Goal: Task Accomplishment & Management: Complete application form

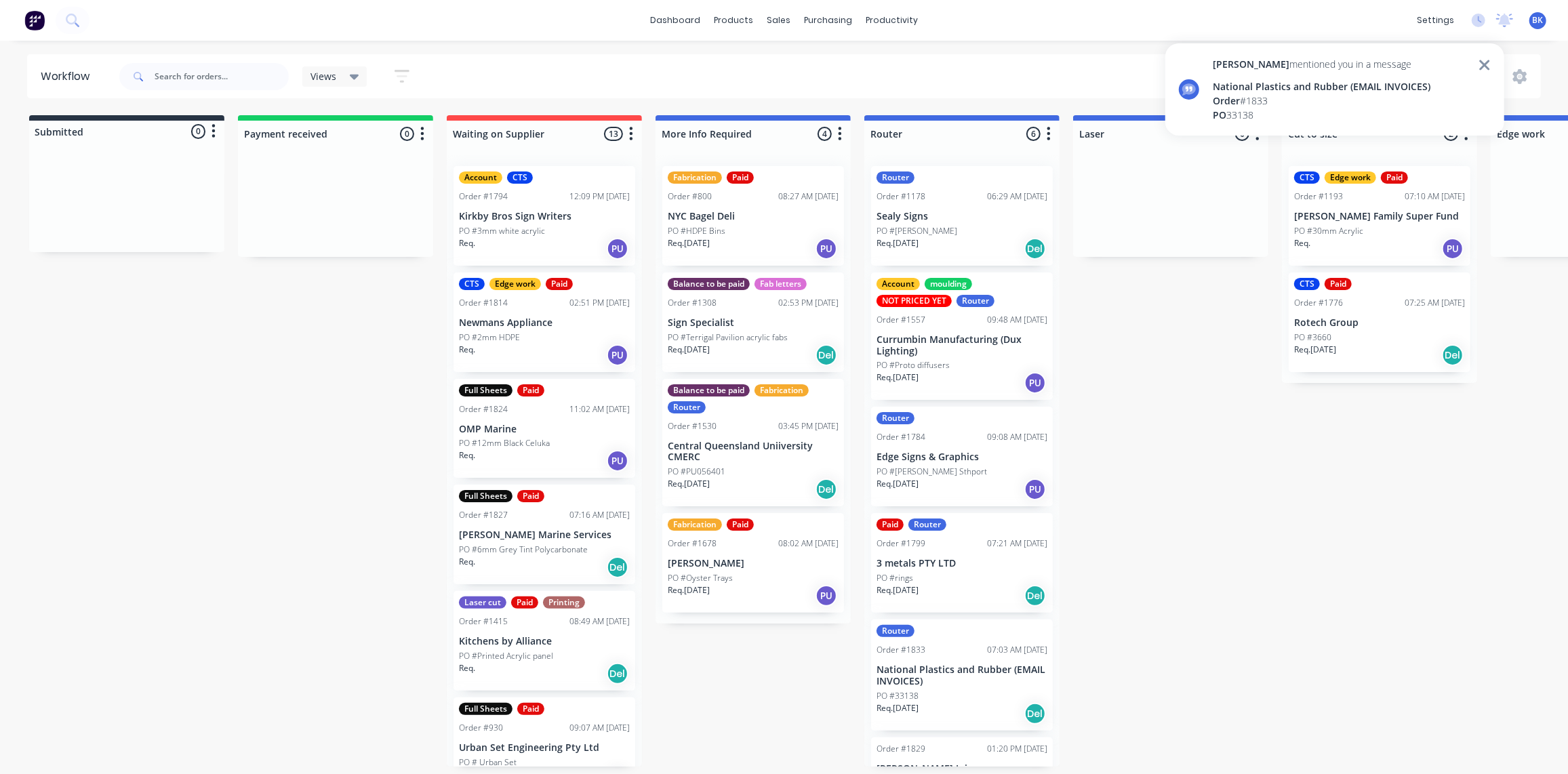
click at [1341, 83] on div "National Plastics and Rubber (EMAIL INVOICES)" at bounding box center [1321, 86] width 218 height 15
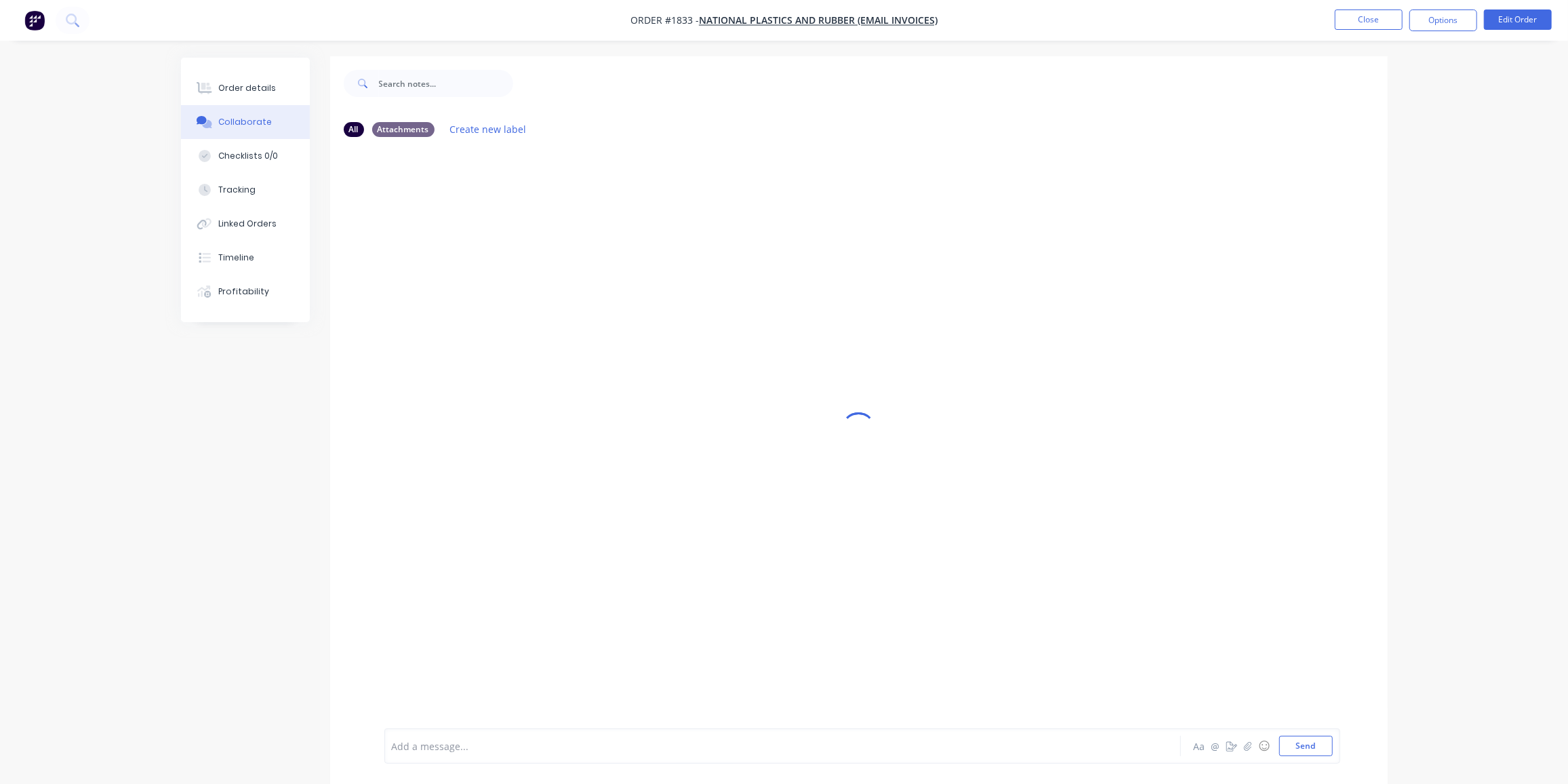
scroll to position [2, 0]
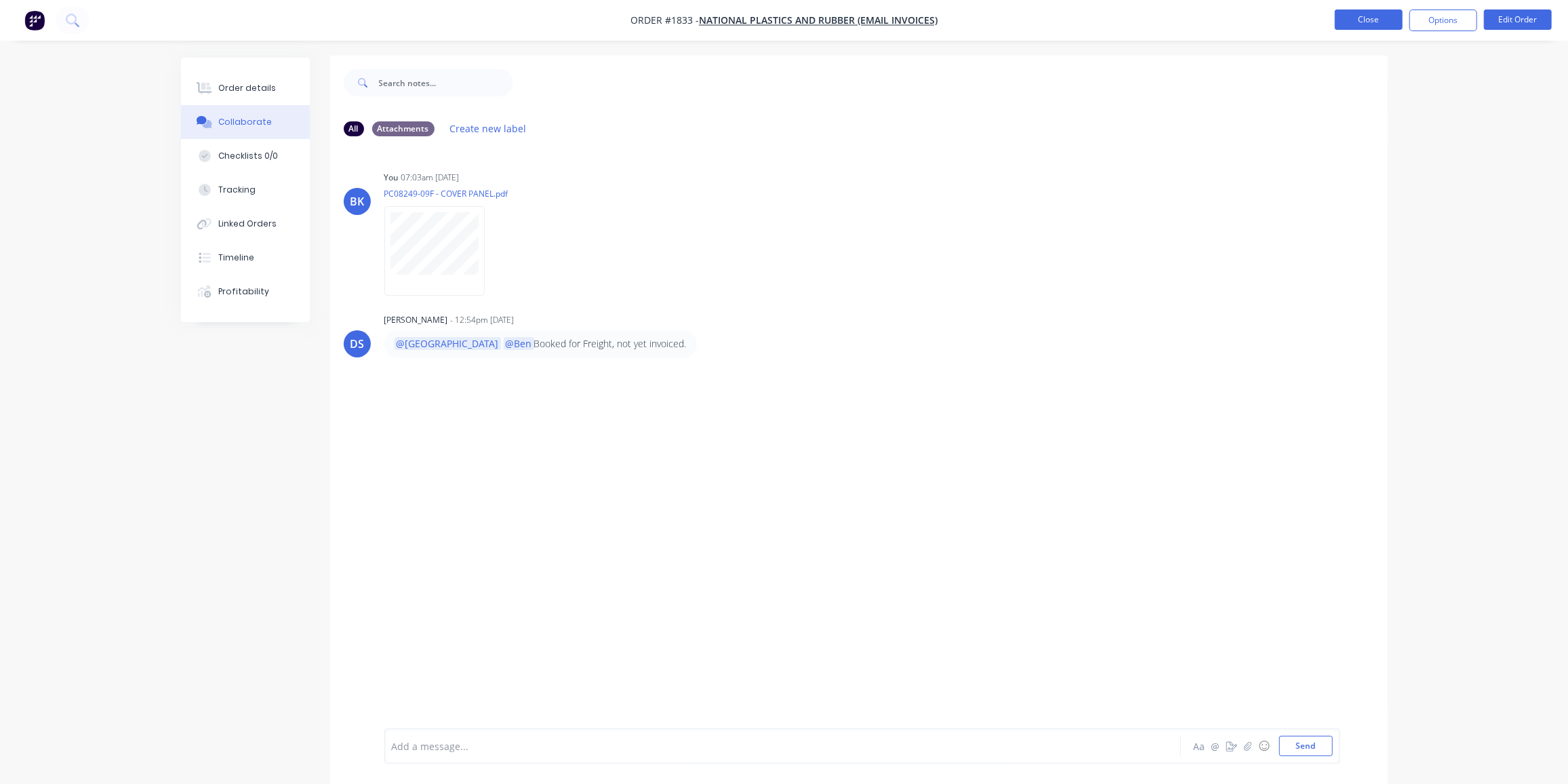
click at [1368, 21] on button "Close" at bounding box center [1368, 20] width 68 height 21
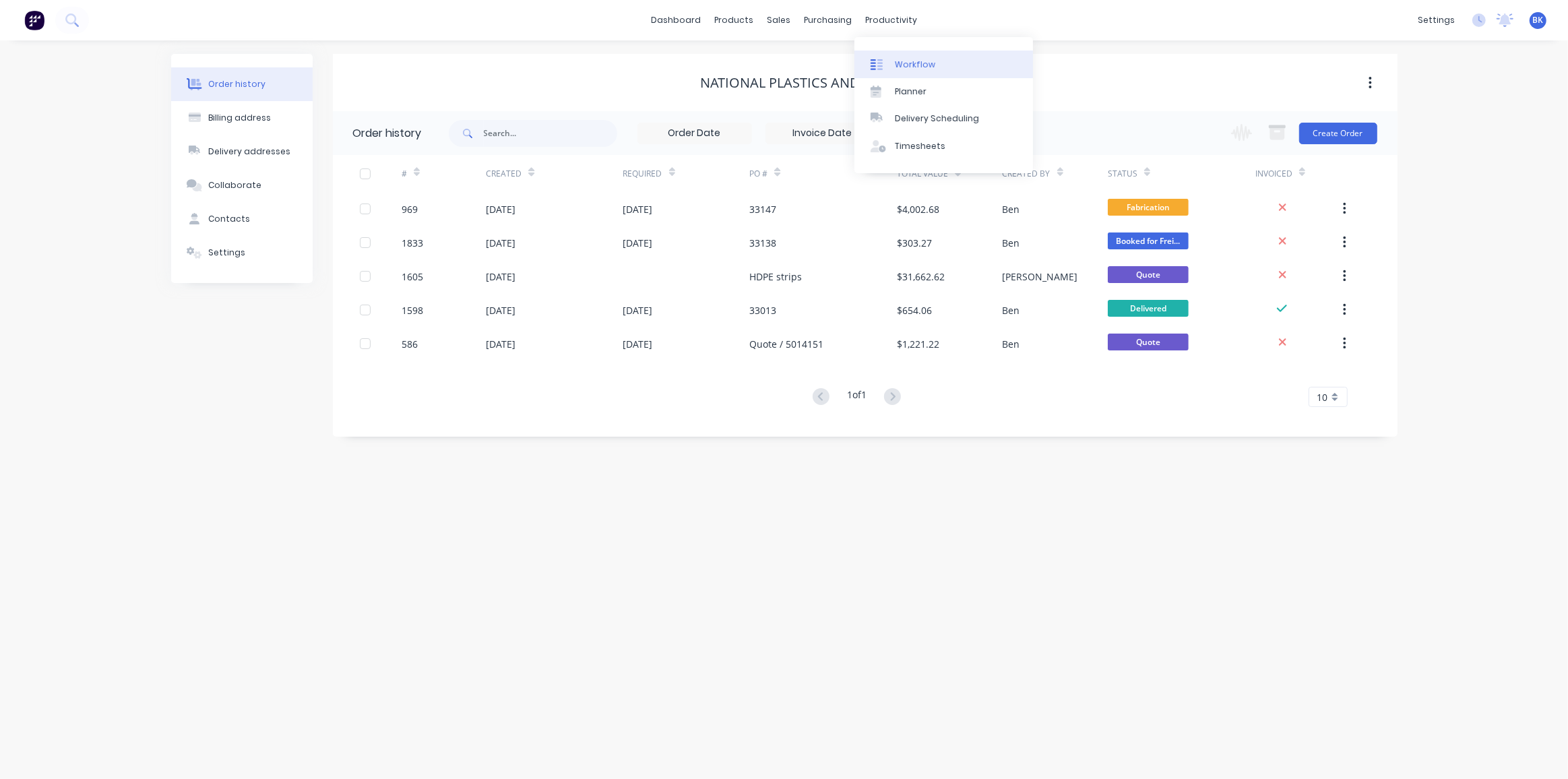
click at [905, 57] on link "Workflow" at bounding box center [944, 64] width 179 height 27
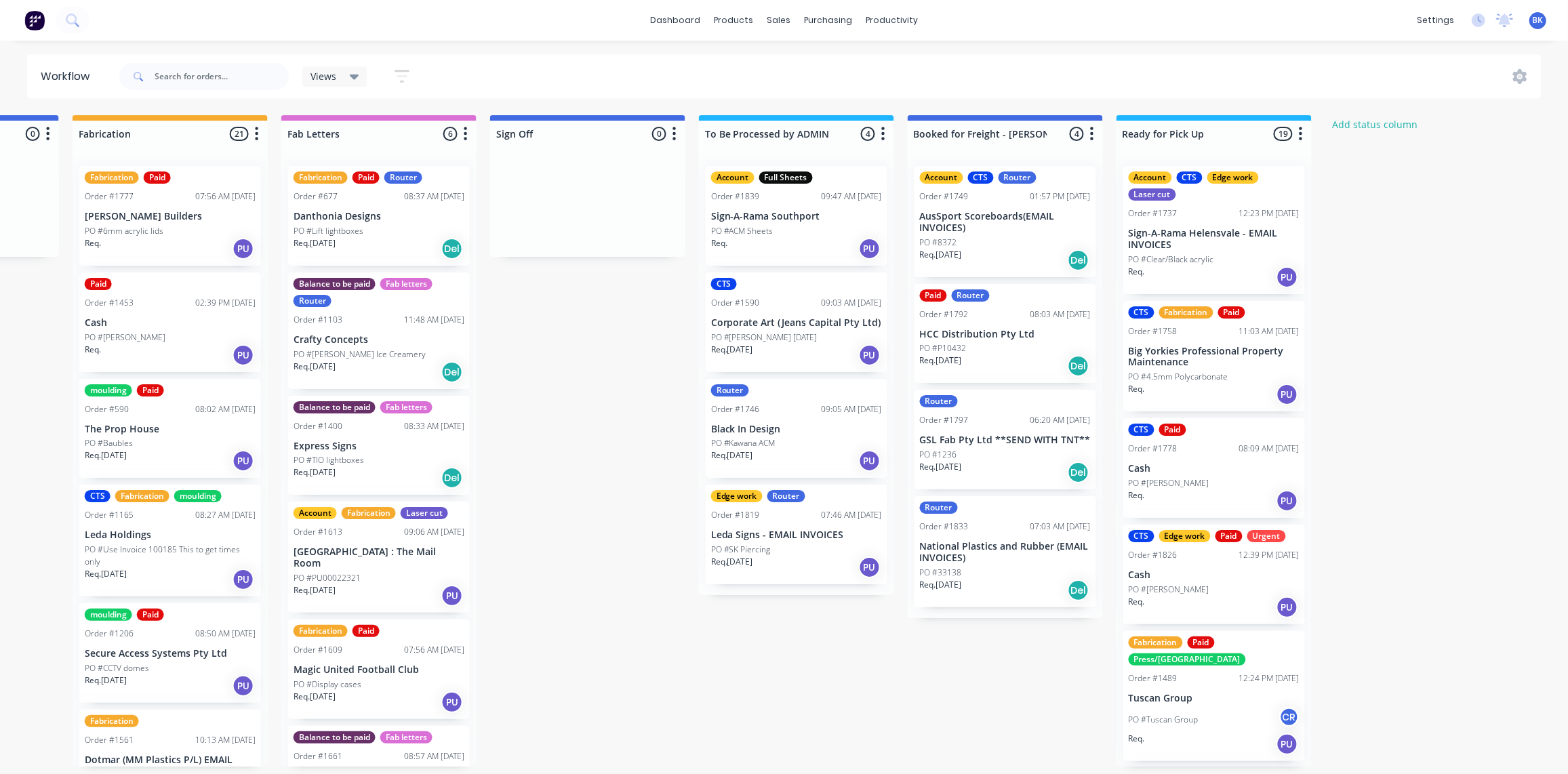
scroll to position [1, 1675]
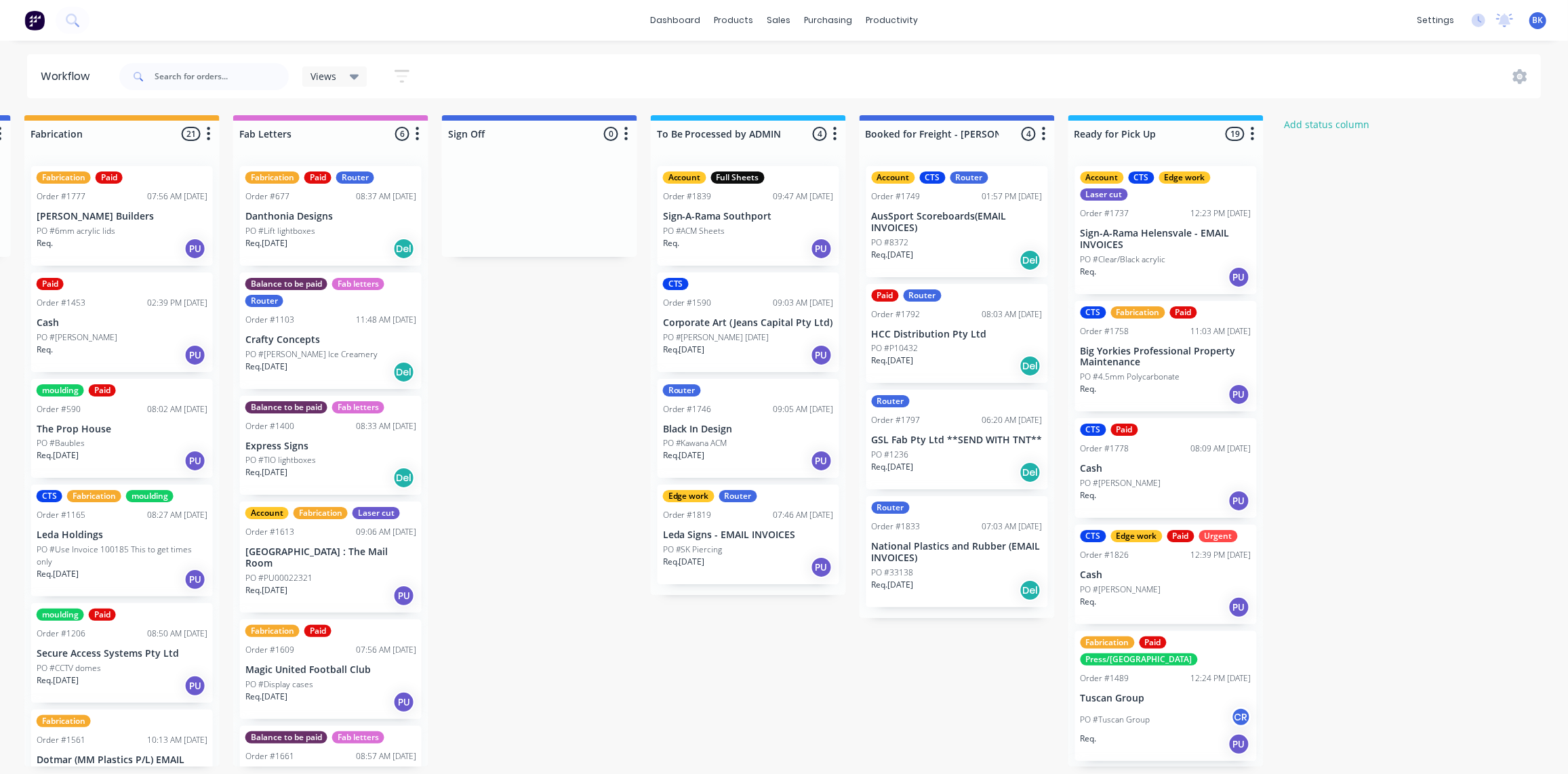
click at [960, 242] on div "PO #8372" at bounding box center [957, 242] width 171 height 12
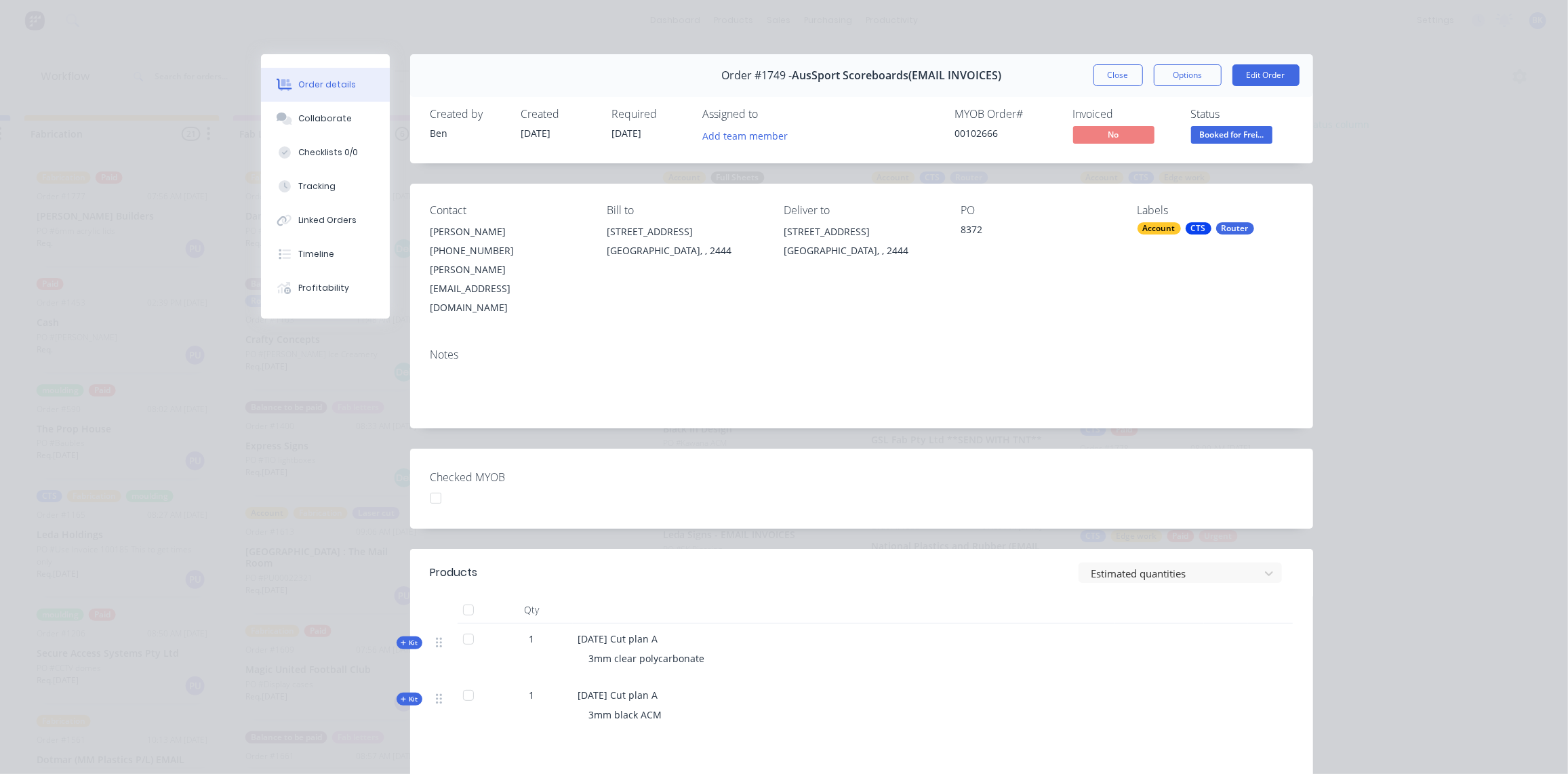
scroll to position [0, 1675]
click at [1131, 80] on button "Close" at bounding box center [1118, 74] width 50 height 21
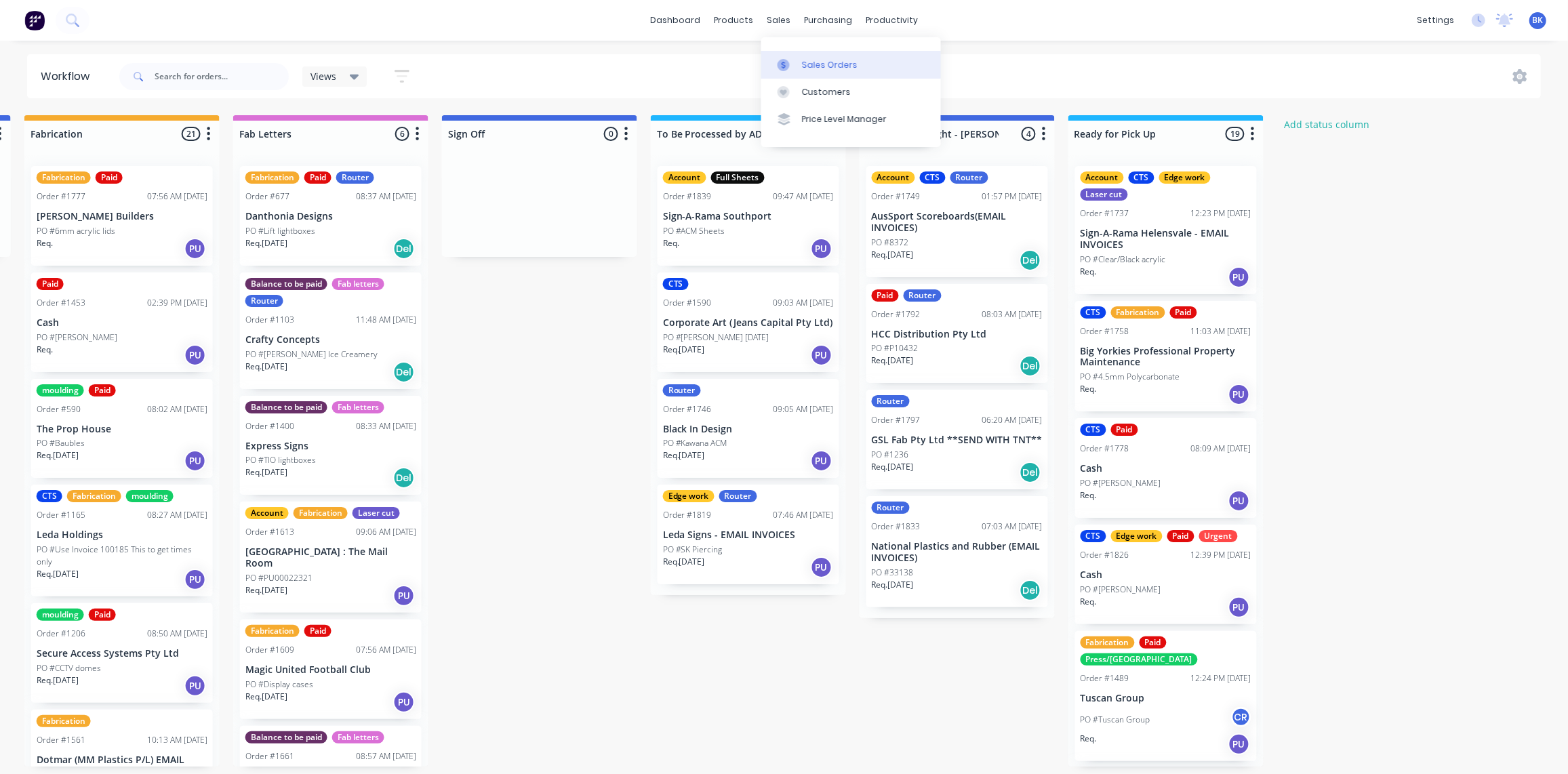
click at [793, 55] on link "Sales Orders" at bounding box center [851, 64] width 180 height 27
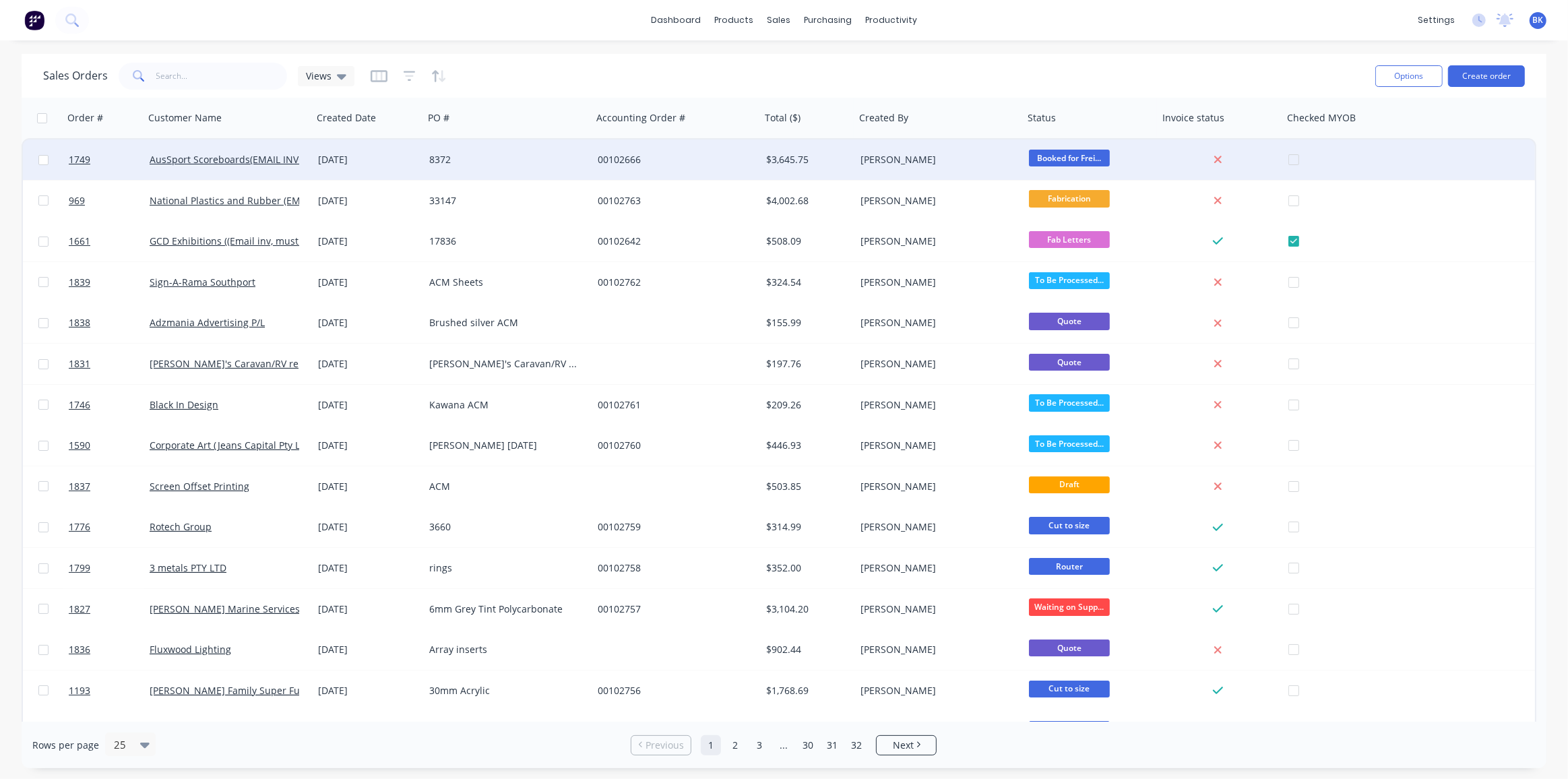
click at [726, 165] on div "00102666" at bounding box center [672, 160] width 150 height 14
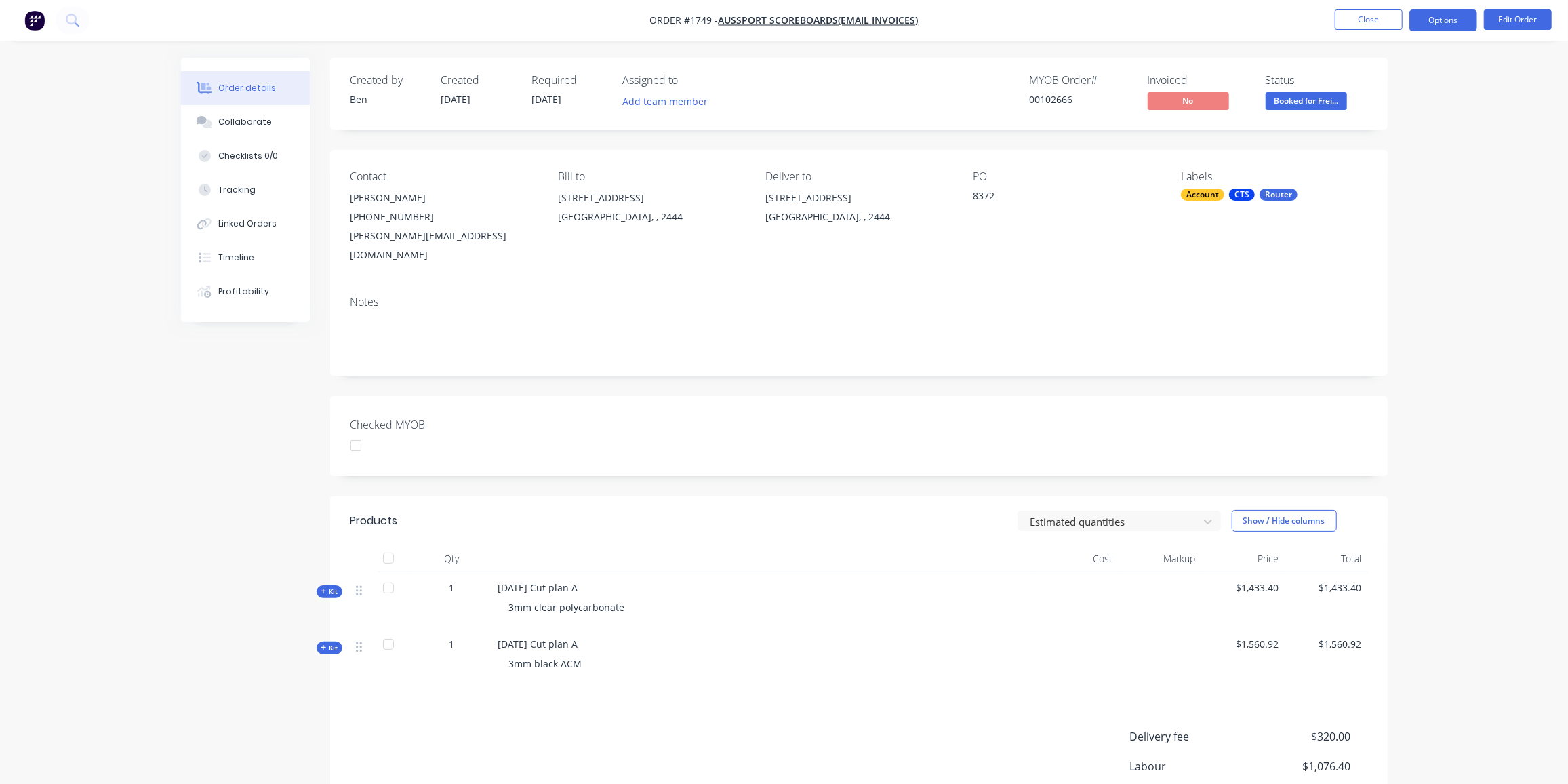
click at [1439, 23] on button "Options" at bounding box center [1443, 20] width 68 height 21
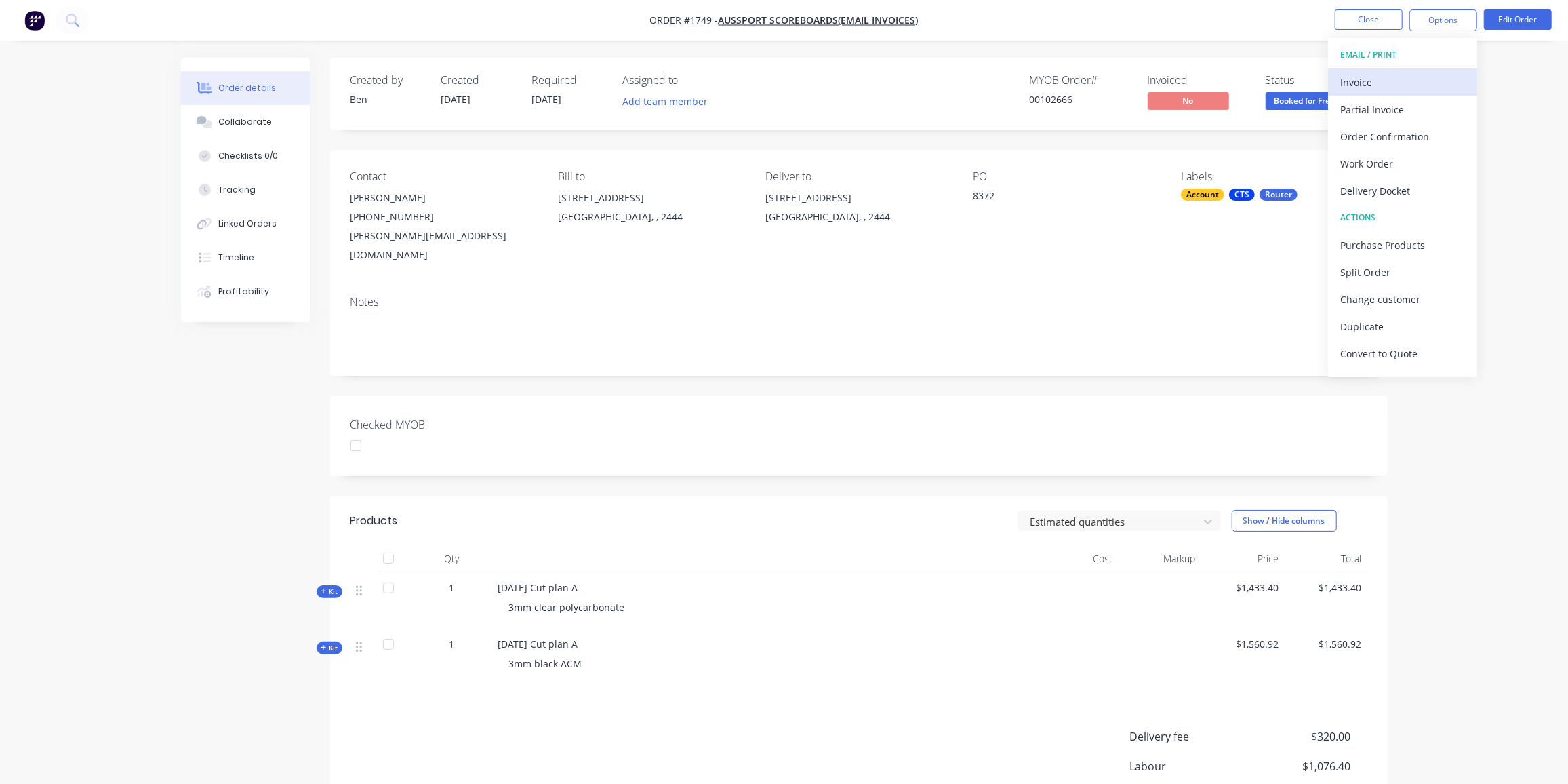
click at [1374, 77] on div "Invoice" at bounding box center [1403, 82] width 125 height 20
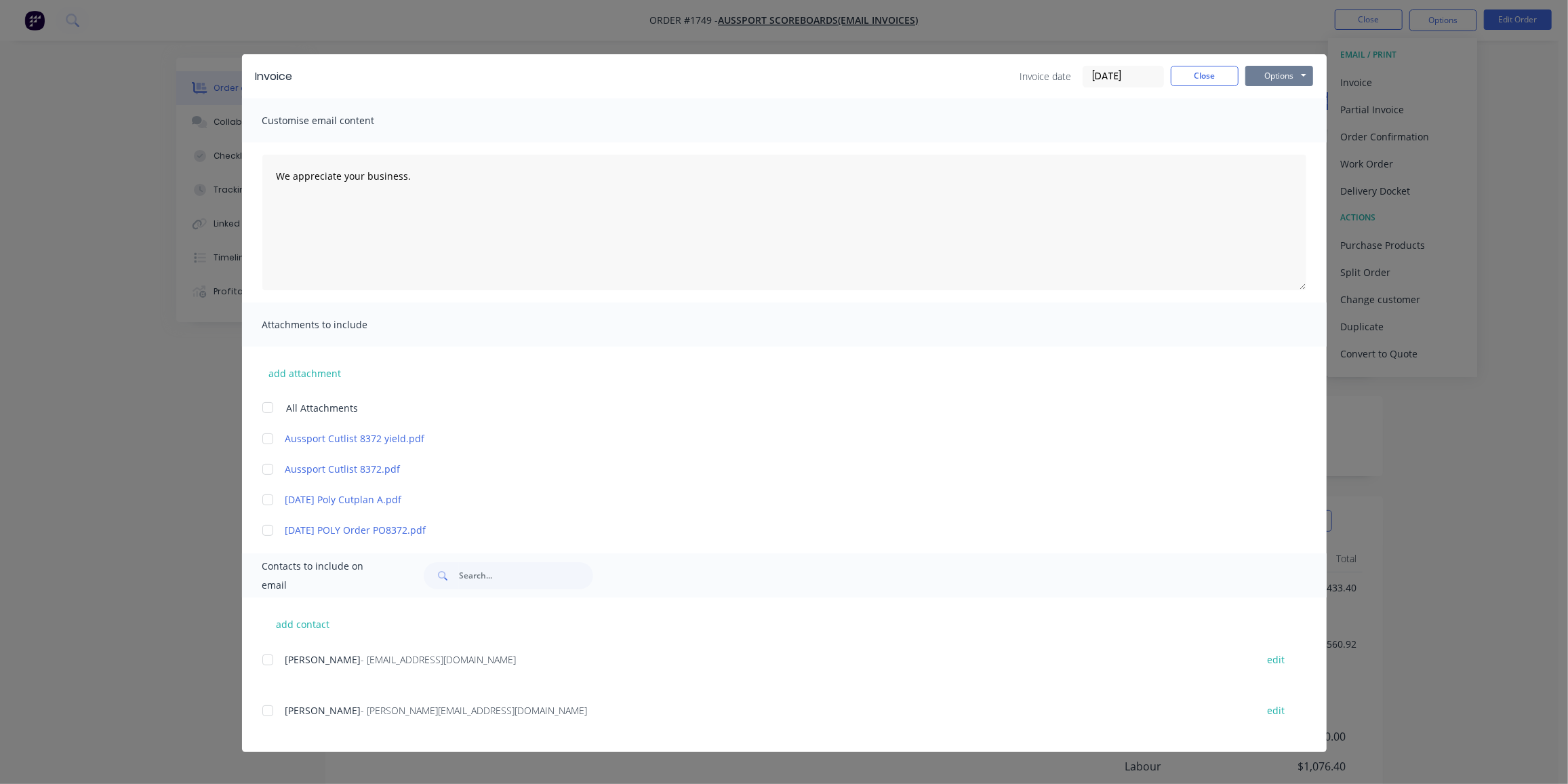
click at [1281, 79] on button "Options" at bounding box center [1279, 76] width 68 height 21
click at [1284, 115] on button "Print" at bounding box center [1288, 123] width 86 height 22
click at [1223, 70] on button "Close" at bounding box center [1204, 76] width 68 height 21
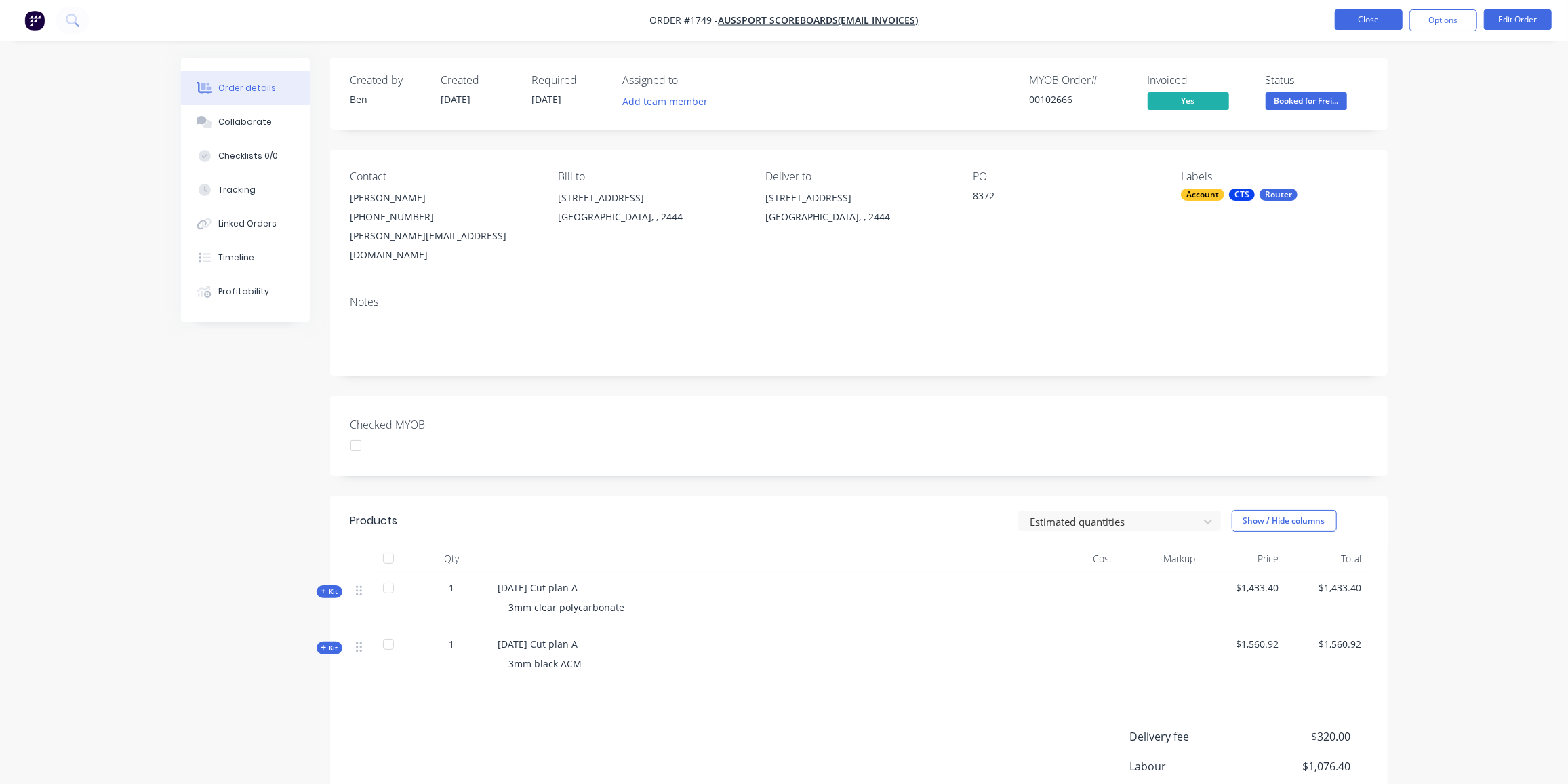
click at [1355, 15] on button "Close" at bounding box center [1368, 20] width 68 height 21
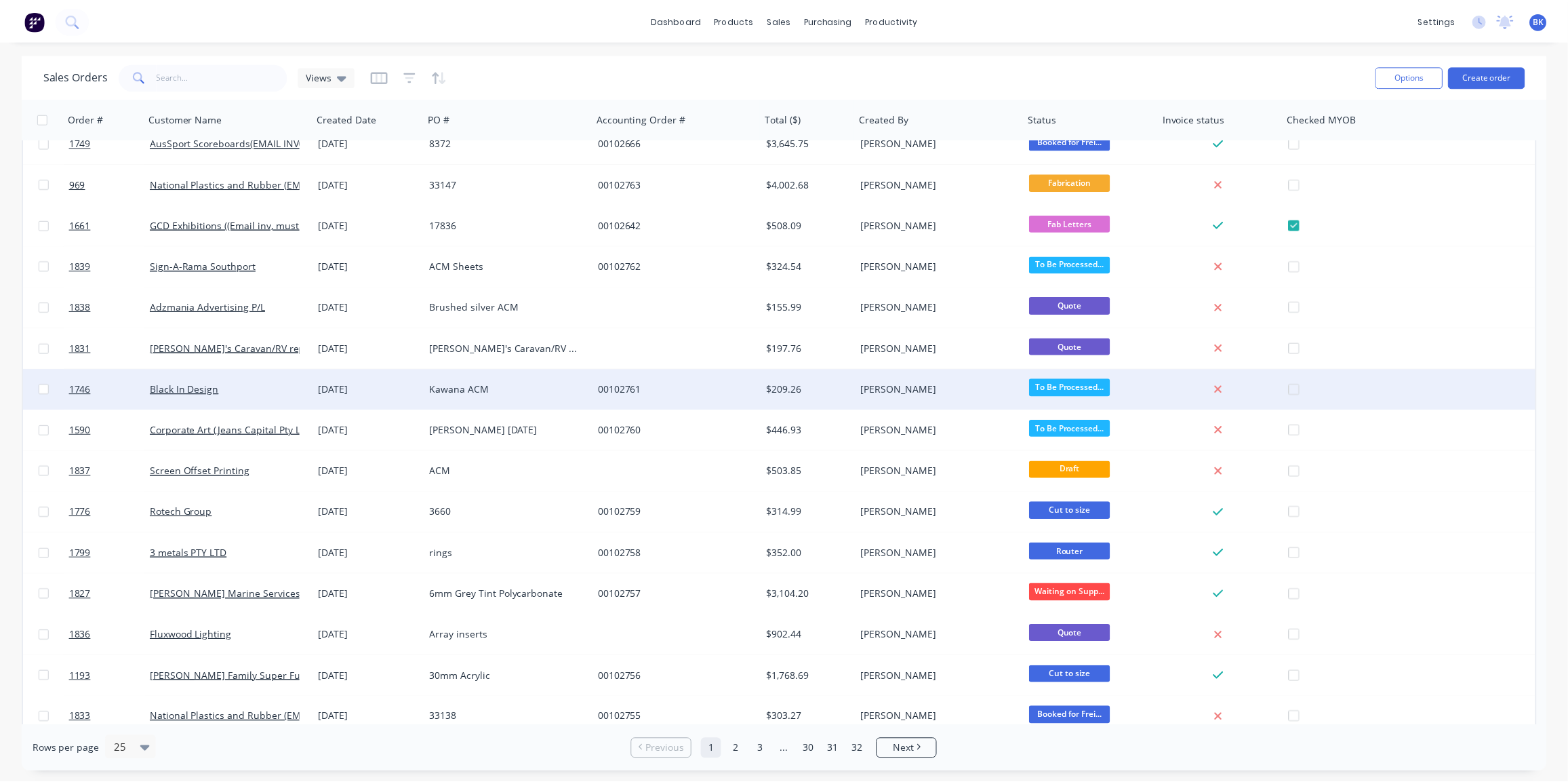
scroll to position [18, 0]
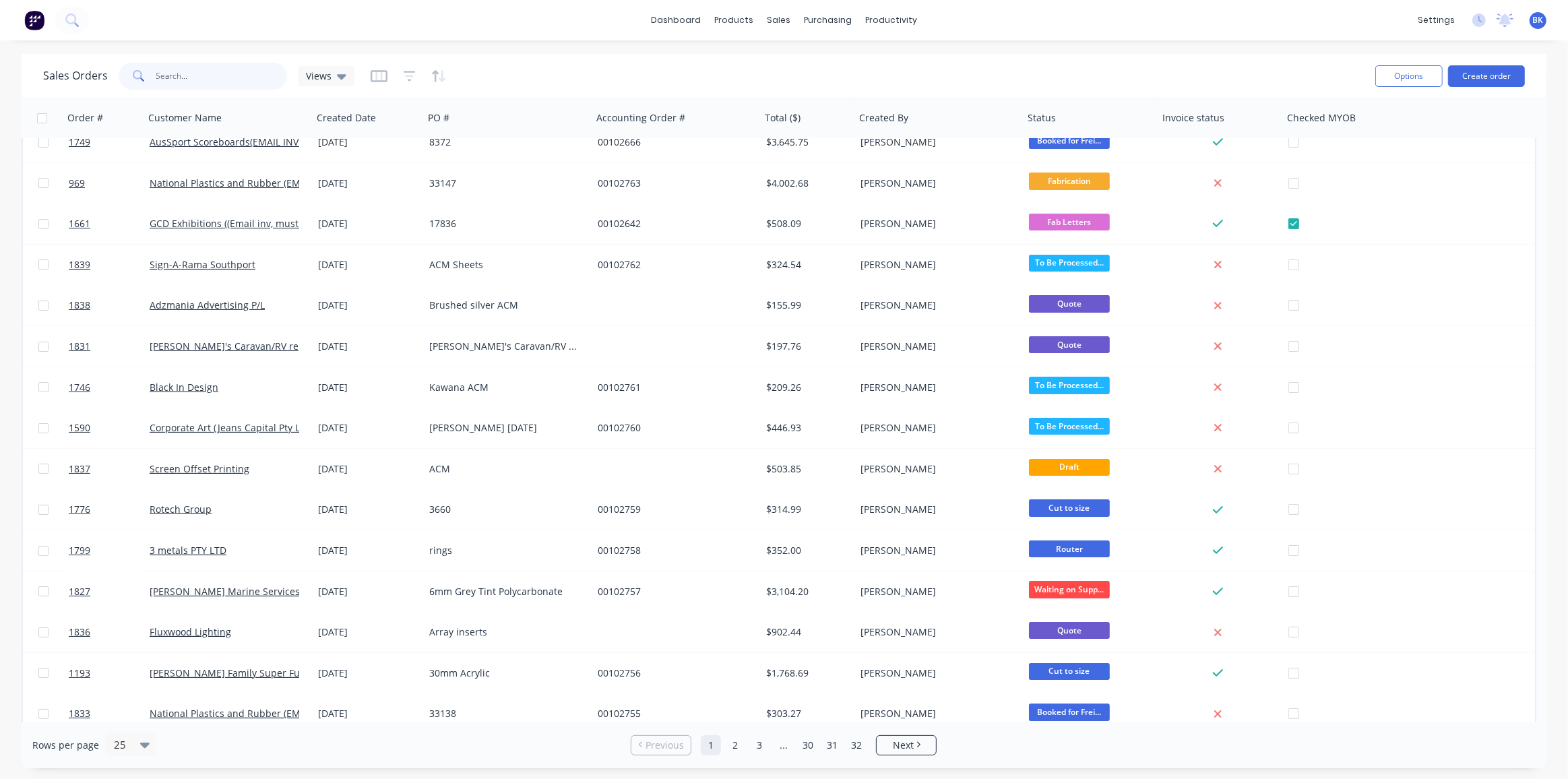
click at [175, 75] on input "text" at bounding box center [222, 77] width 131 height 27
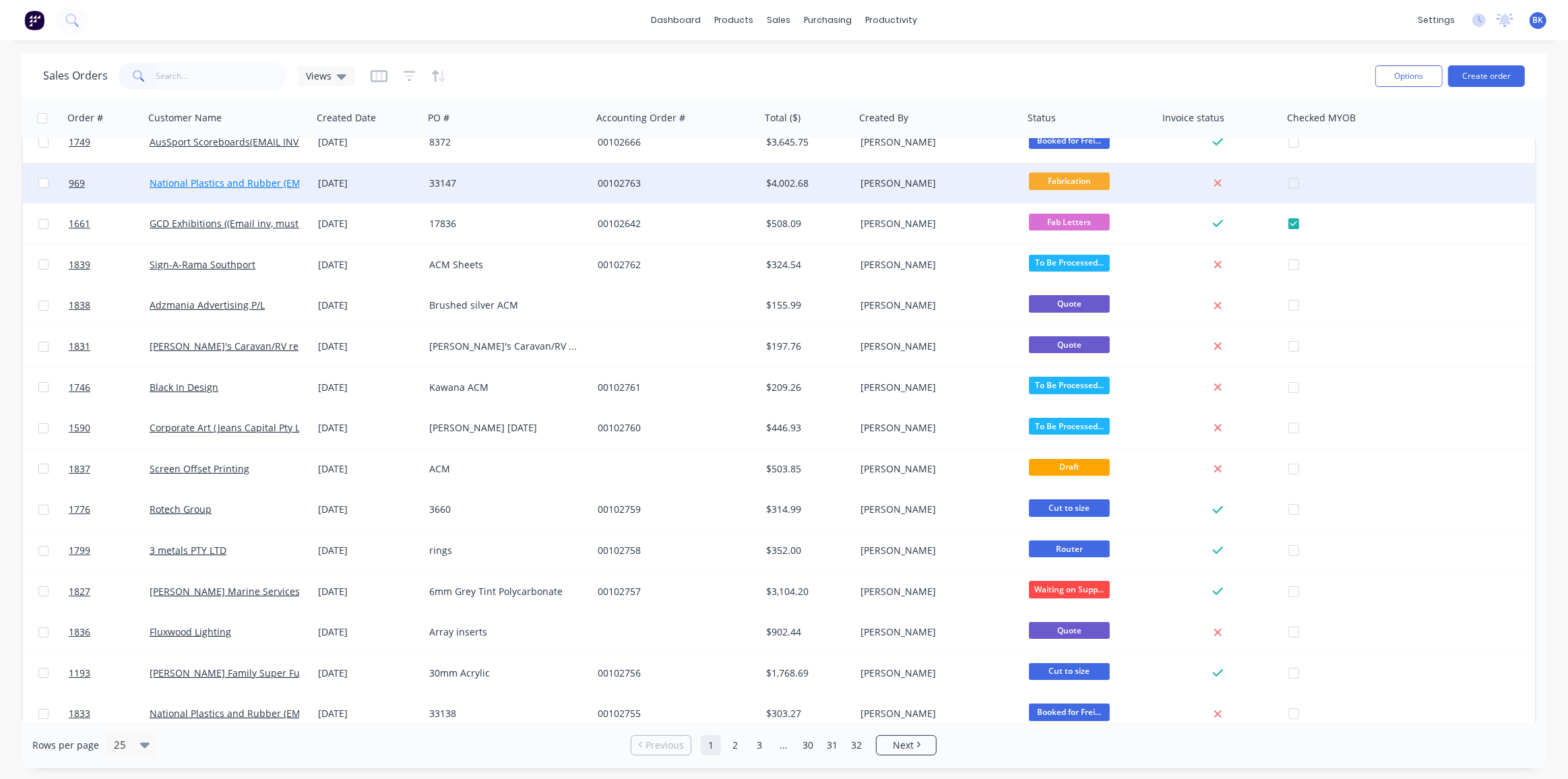
click at [212, 181] on link "National Plastics and Rubber (EMAIL INVOICES)" at bounding box center [255, 182] width 212 height 13
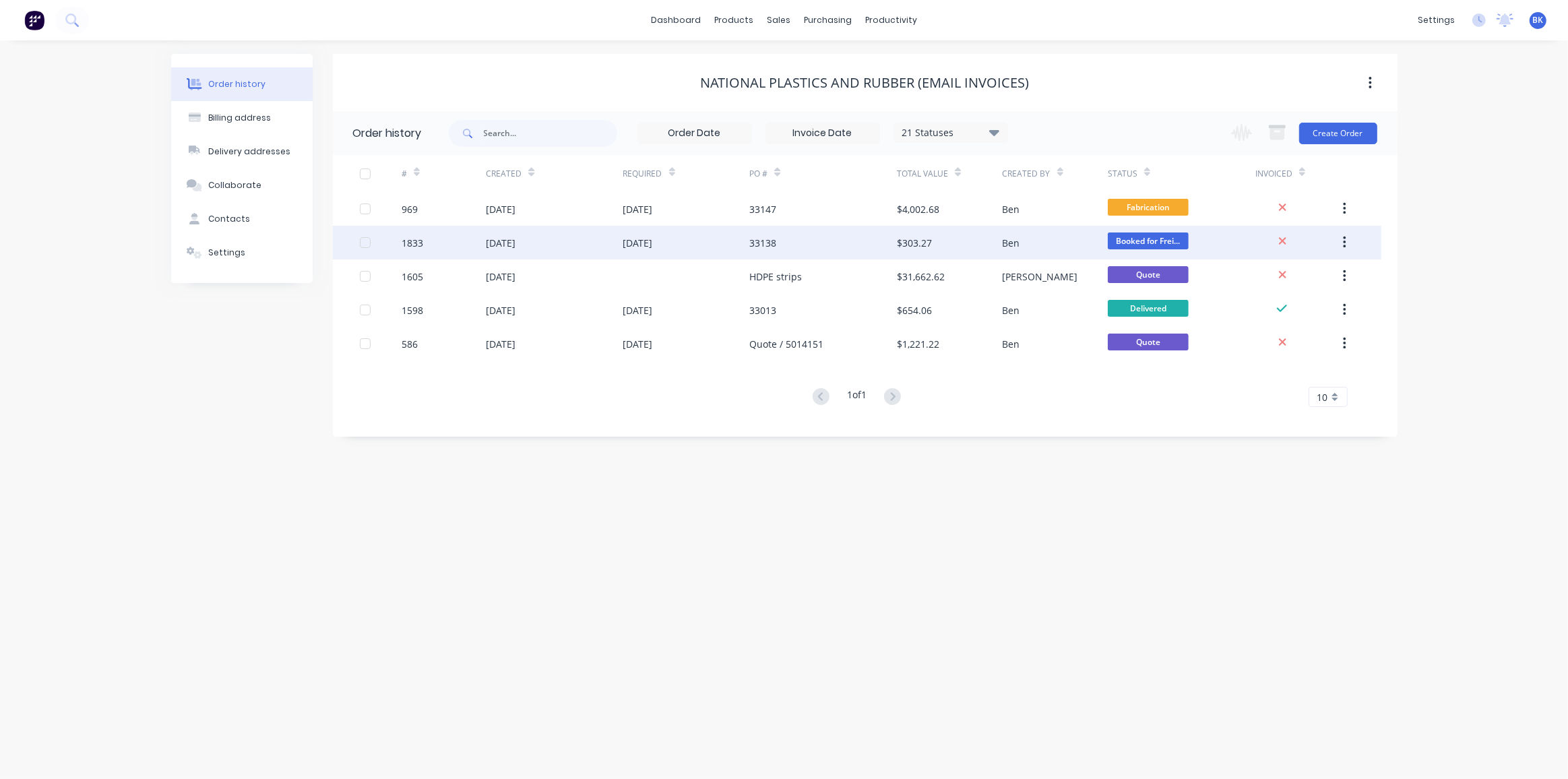
click at [720, 235] on div "[DATE]" at bounding box center [686, 243] width 127 height 34
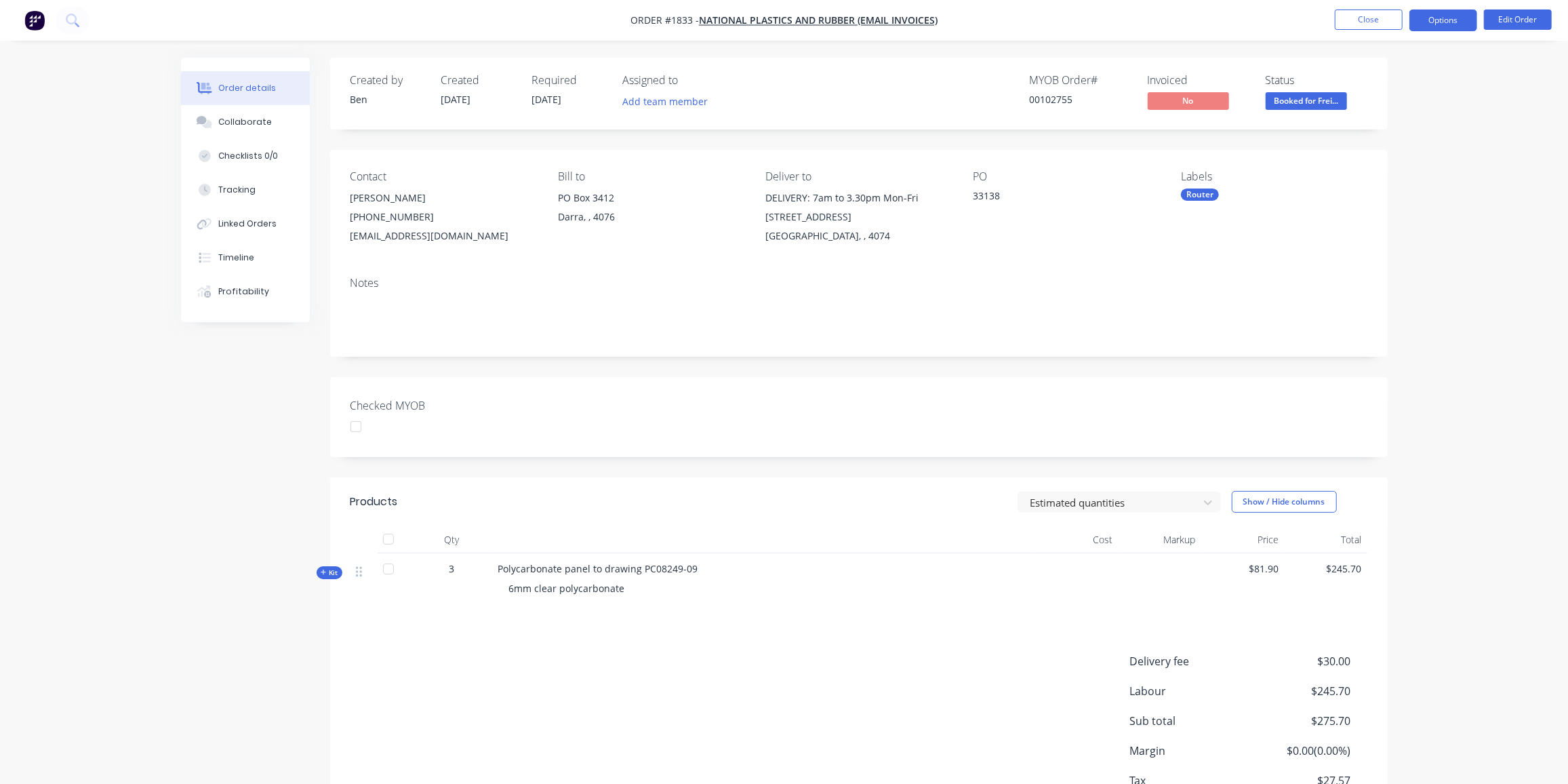
click at [1428, 25] on button "Options" at bounding box center [1443, 20] width 68 height 21
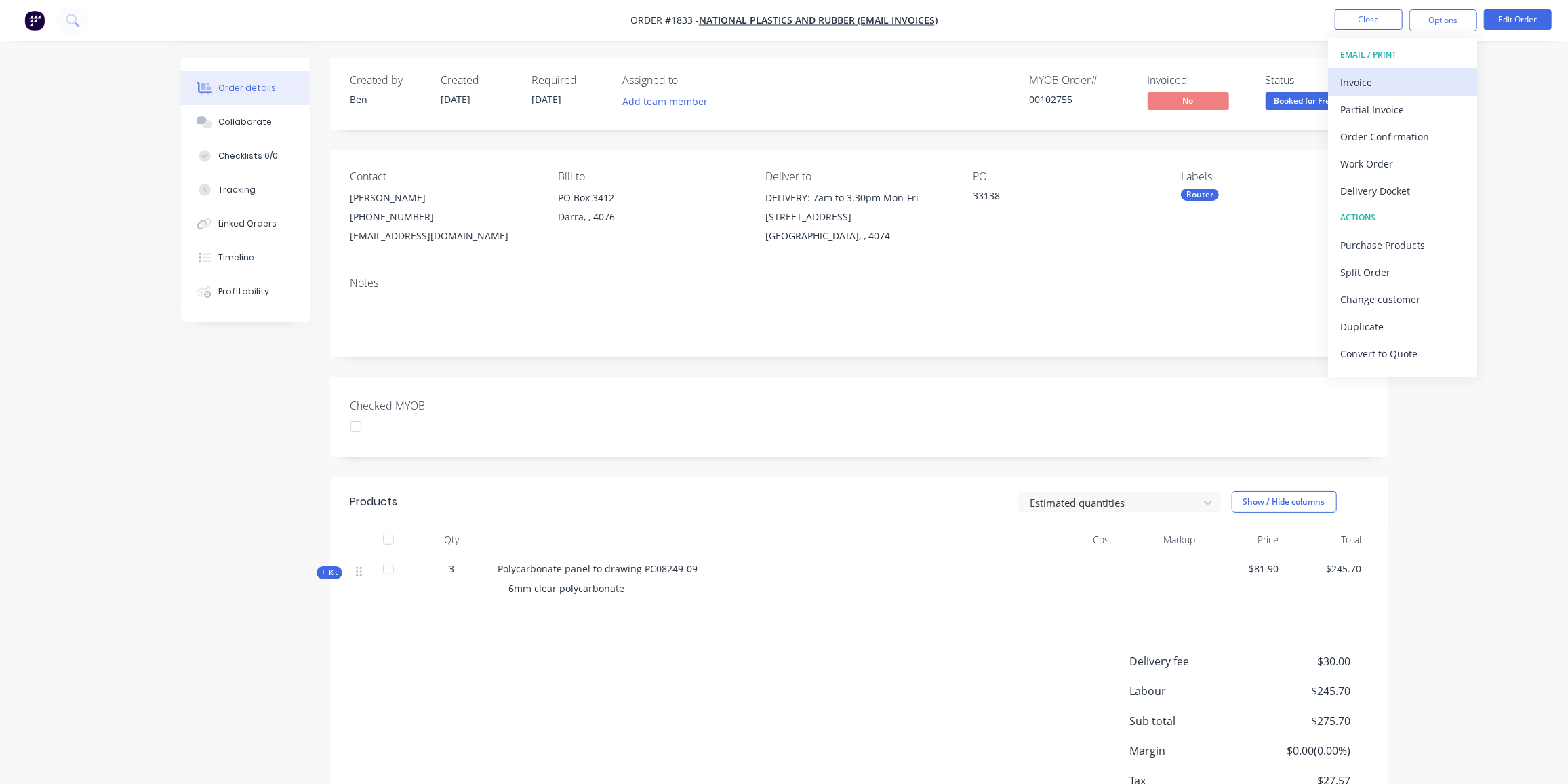
click at [1374, 81] on div "Invoice" at bounding box center [1403, 82] width 125 height 20
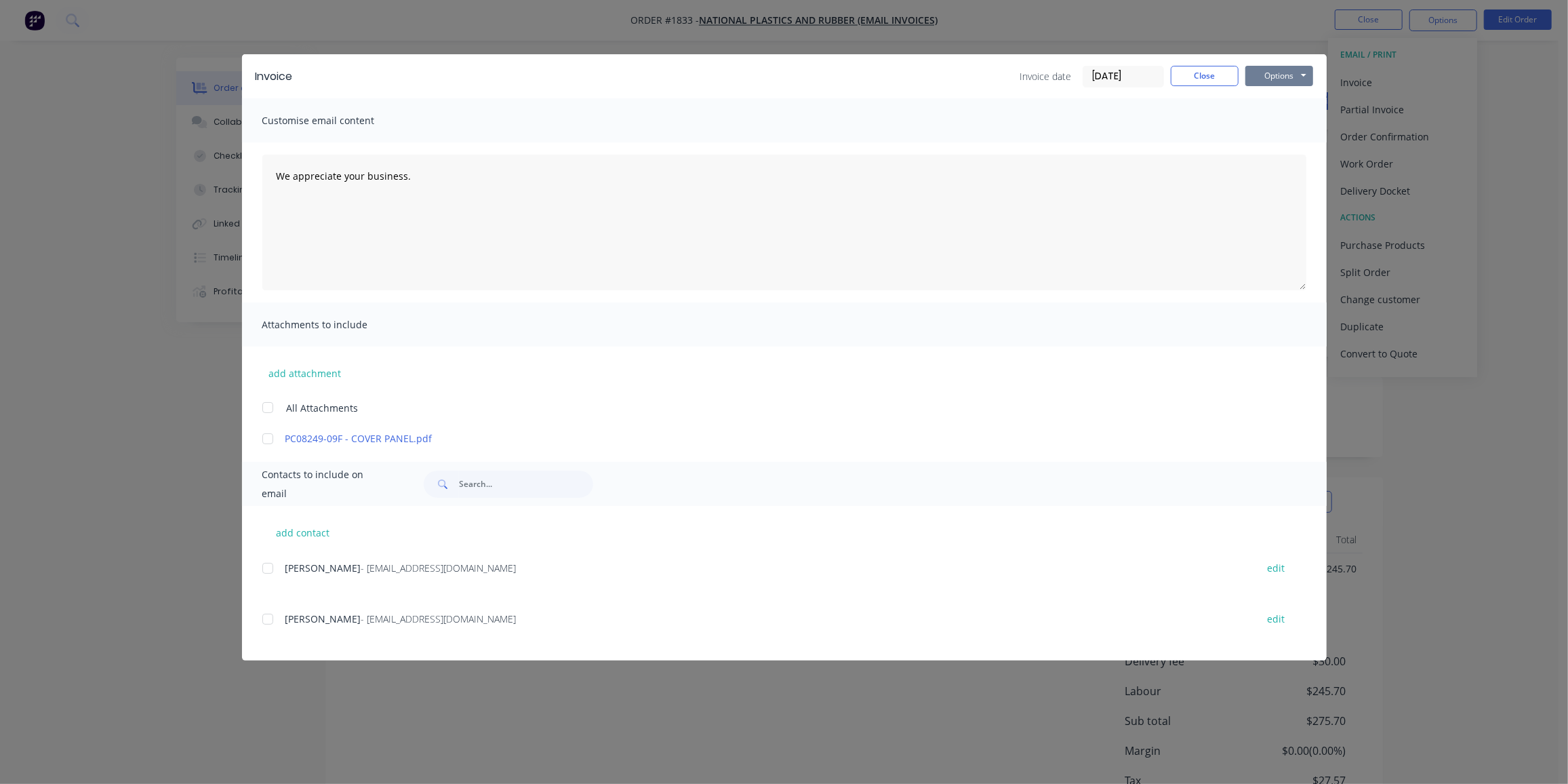
click at [1273, 77] on button "Options" at bounding box center [1279, 76] width 68 height 21
click at [1274, 118] on button "Print" at bounding box center [1288, 123] width 86 height 22
click at [1221, 75] on button "Close" at bounding box center [1204, 76] width 68 height 21
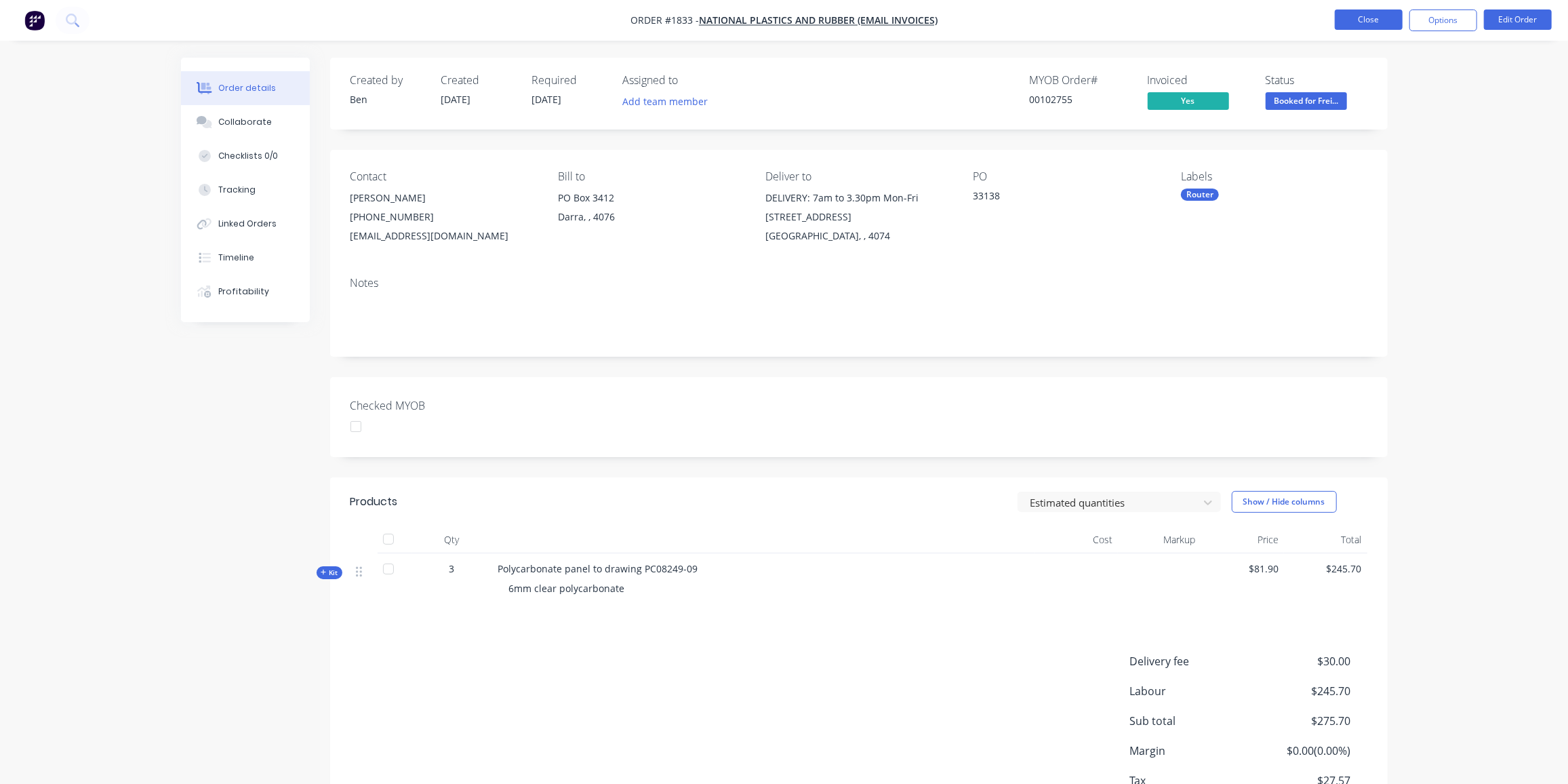
click at [1337, 23] on button "Close" at bounding box center [1368, 20] width 68 height 21
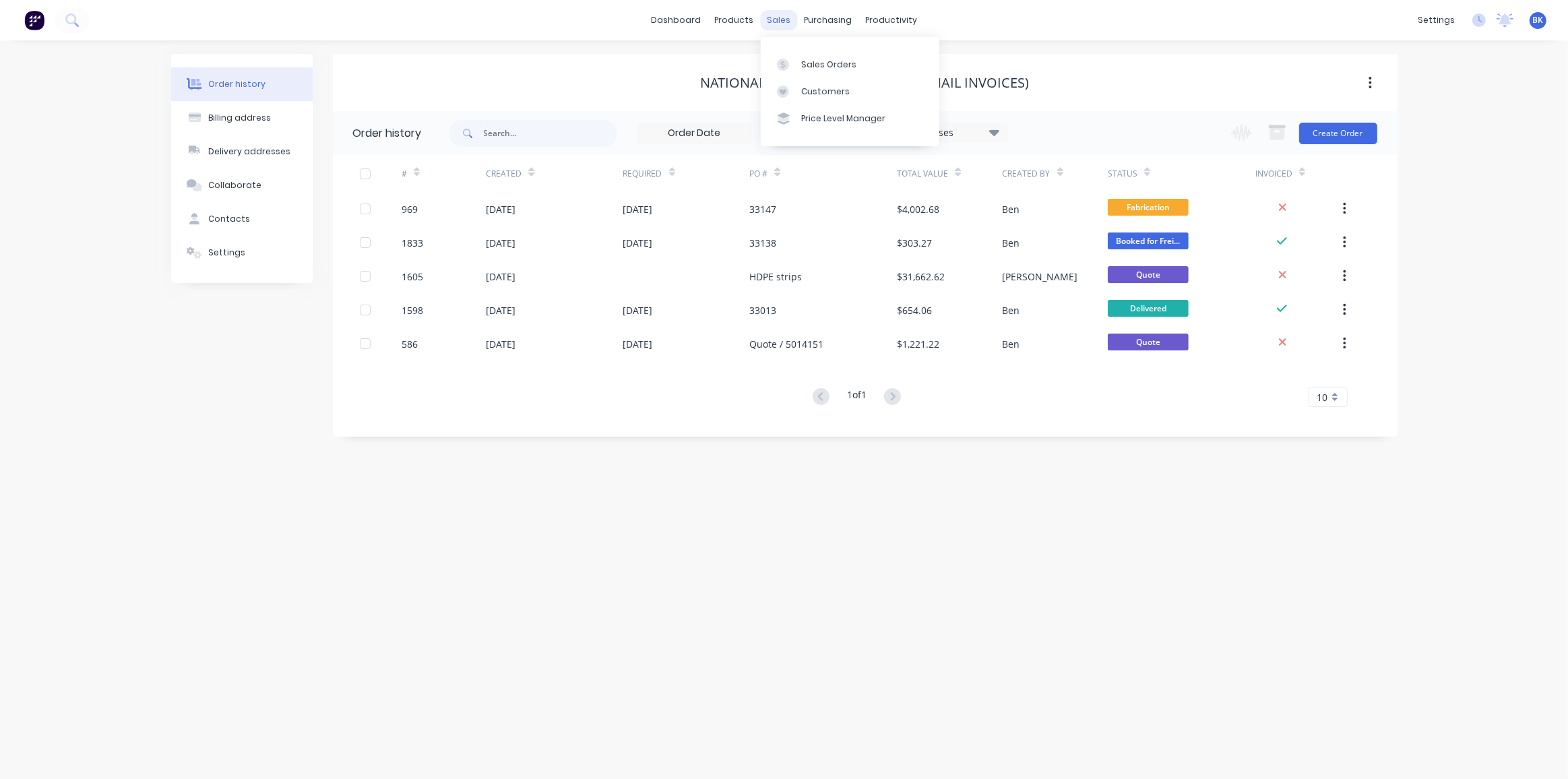
click at [772, 22] on div "sales" at bounding box center [779, 20] width 37 height 20
click at [813, 66] on div "Sales Orders" at bounding box center [828, 65] width 55 height 12
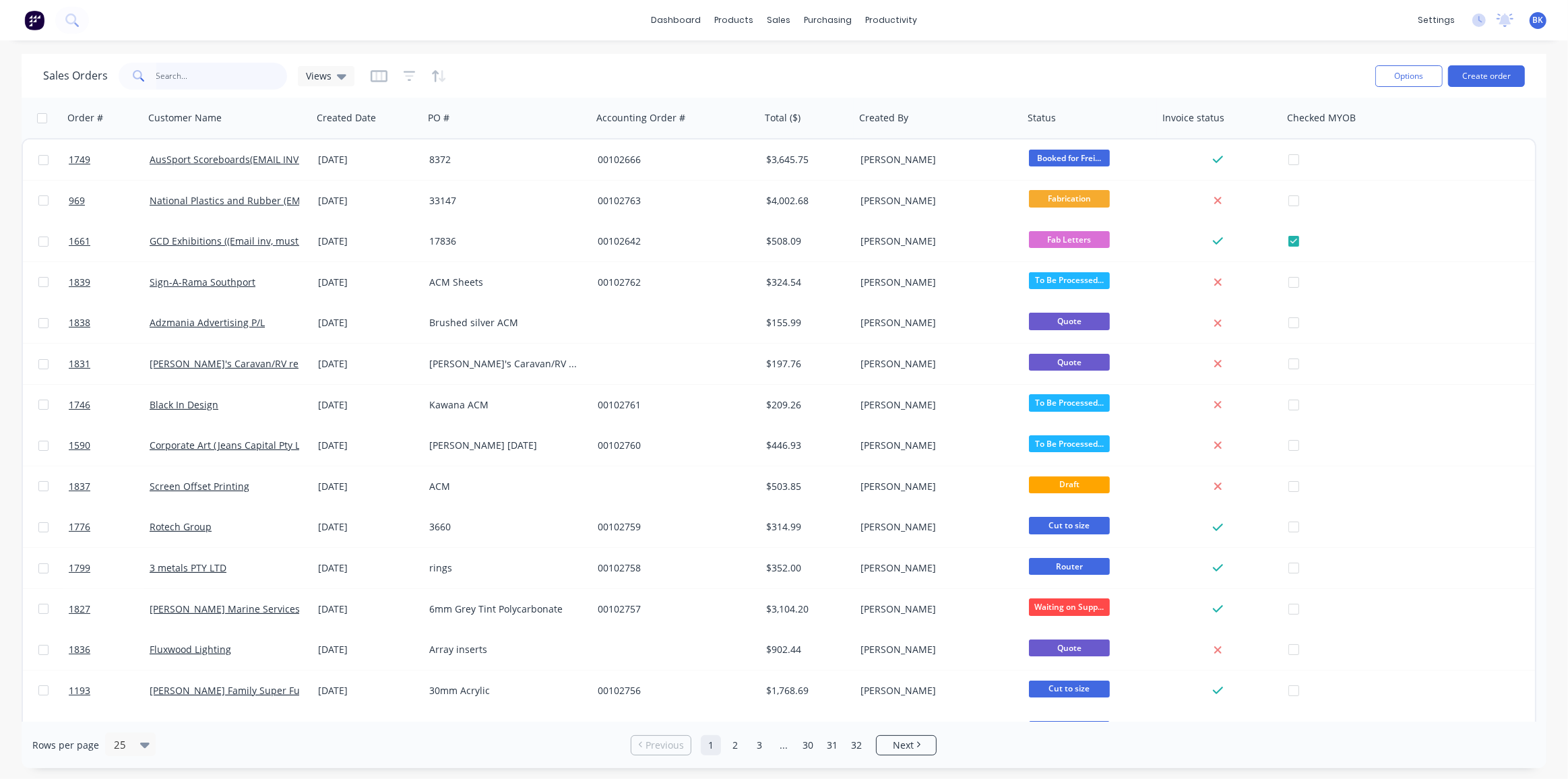
click at [199, 77] on input "text" at bounding box center [222, 77] width 131 height 27
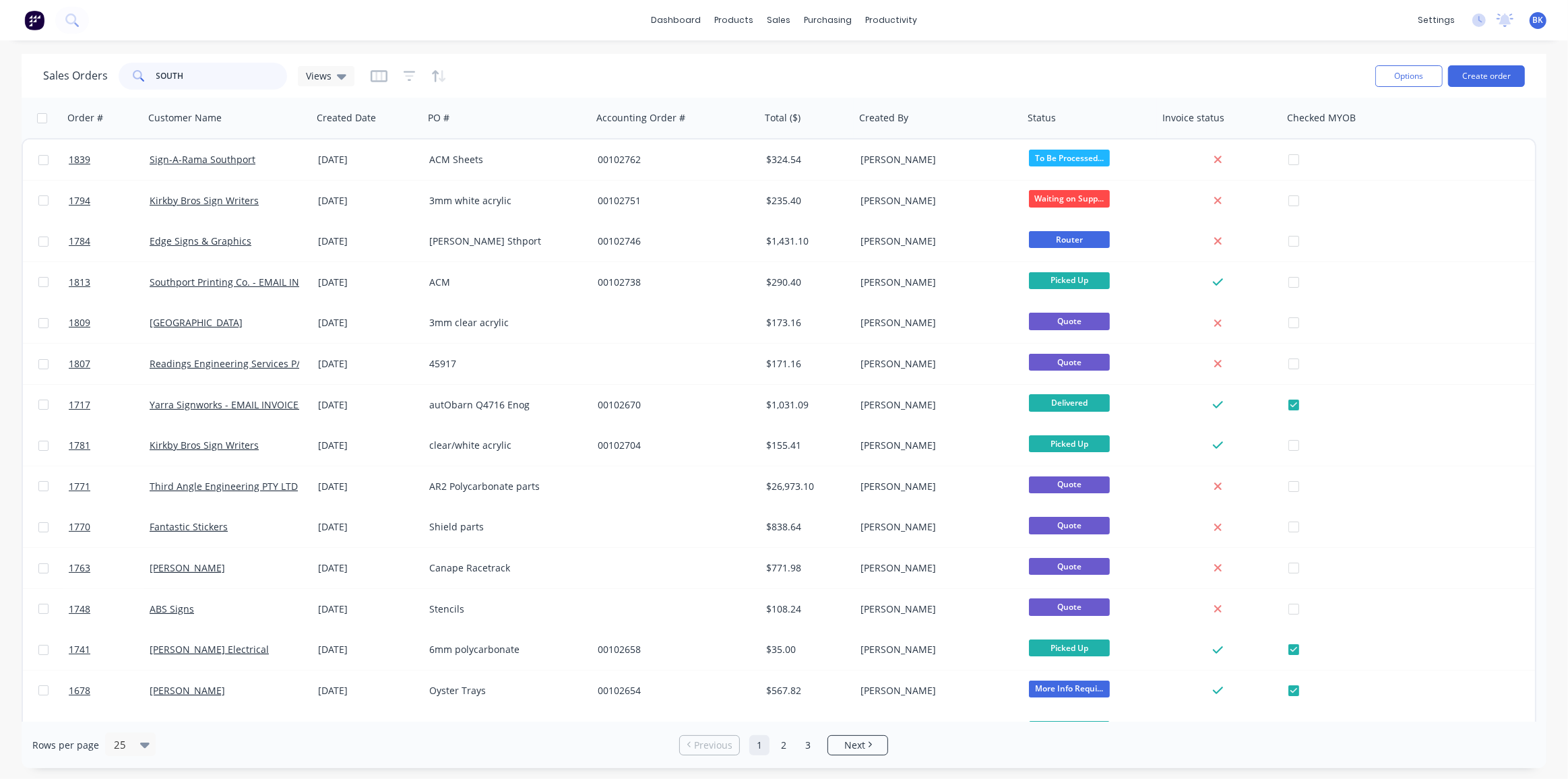
click at [180, 78] on input "SOUTH" at bounding box center [222, 77] width 131 height 27
type input "SOUTHPORT"
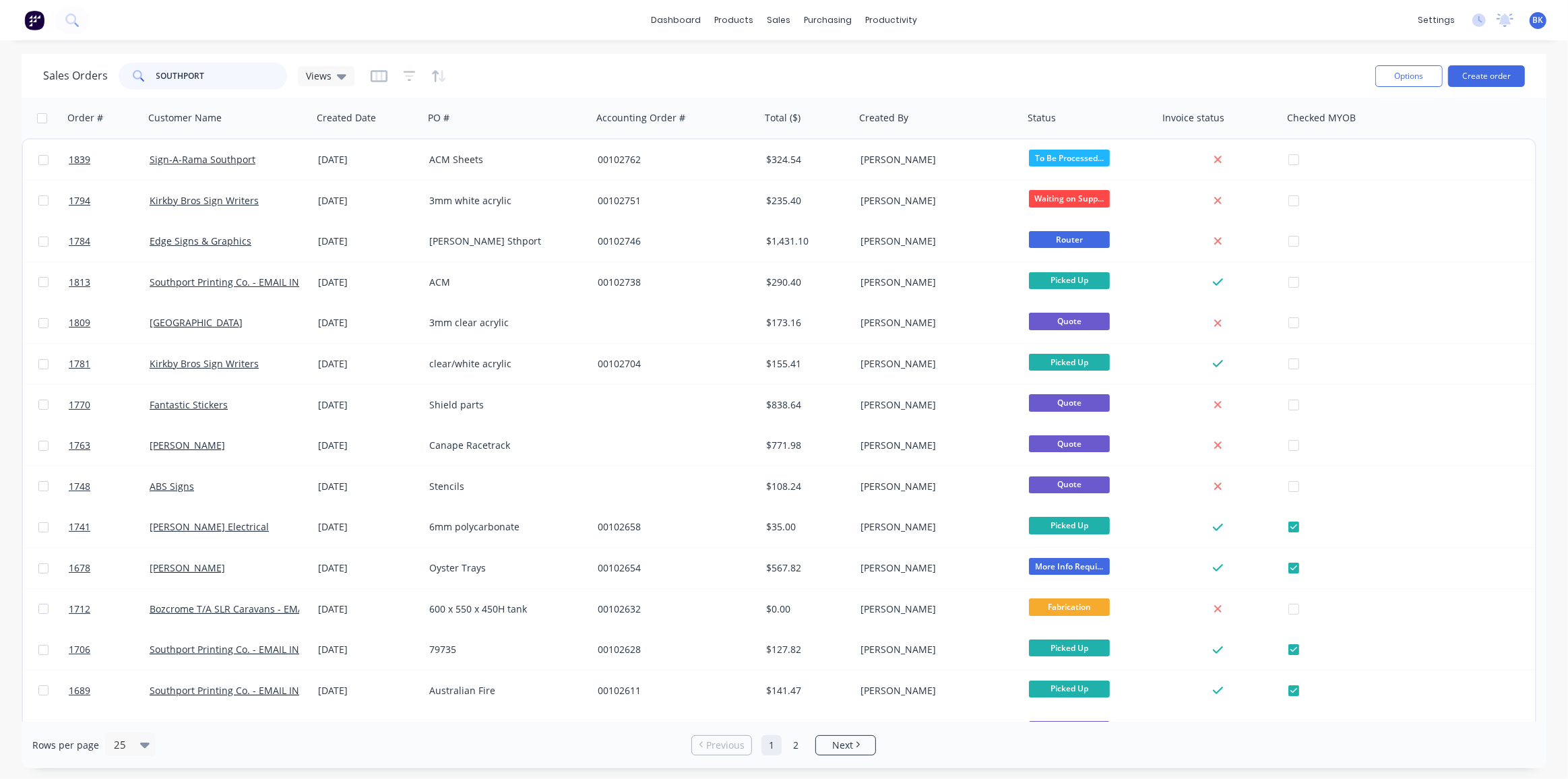
drag, startPoint x: 214, startPoint y: 79, endPoint x: 220, endPoint y: 78, distance: 6.1
click at [214, 78] on input "SOUTHPORT" at bounding box center [222, 77] width 131 height 27
drag, startPoint x: 204, startPoint y: 75, endPoint x: 93, endPoint y: 85, distance: 111.4
click at [93, 85] on div "Sales Orders SOUTHPORT Views" at bounding box center [199, 77] width 312 height 27
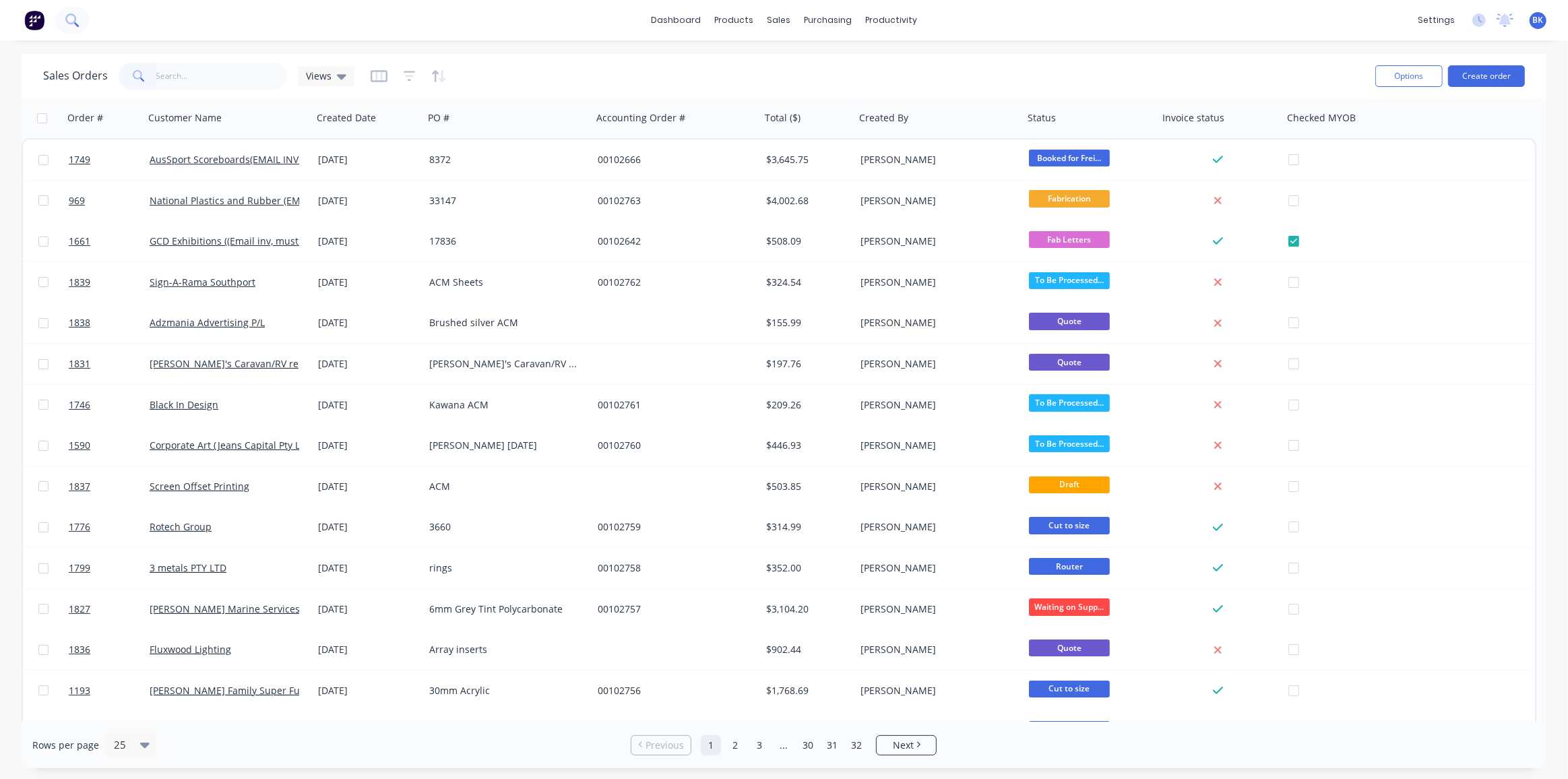
click at [63, 25] on button at bounding box center [72, 20] width 34 height 27
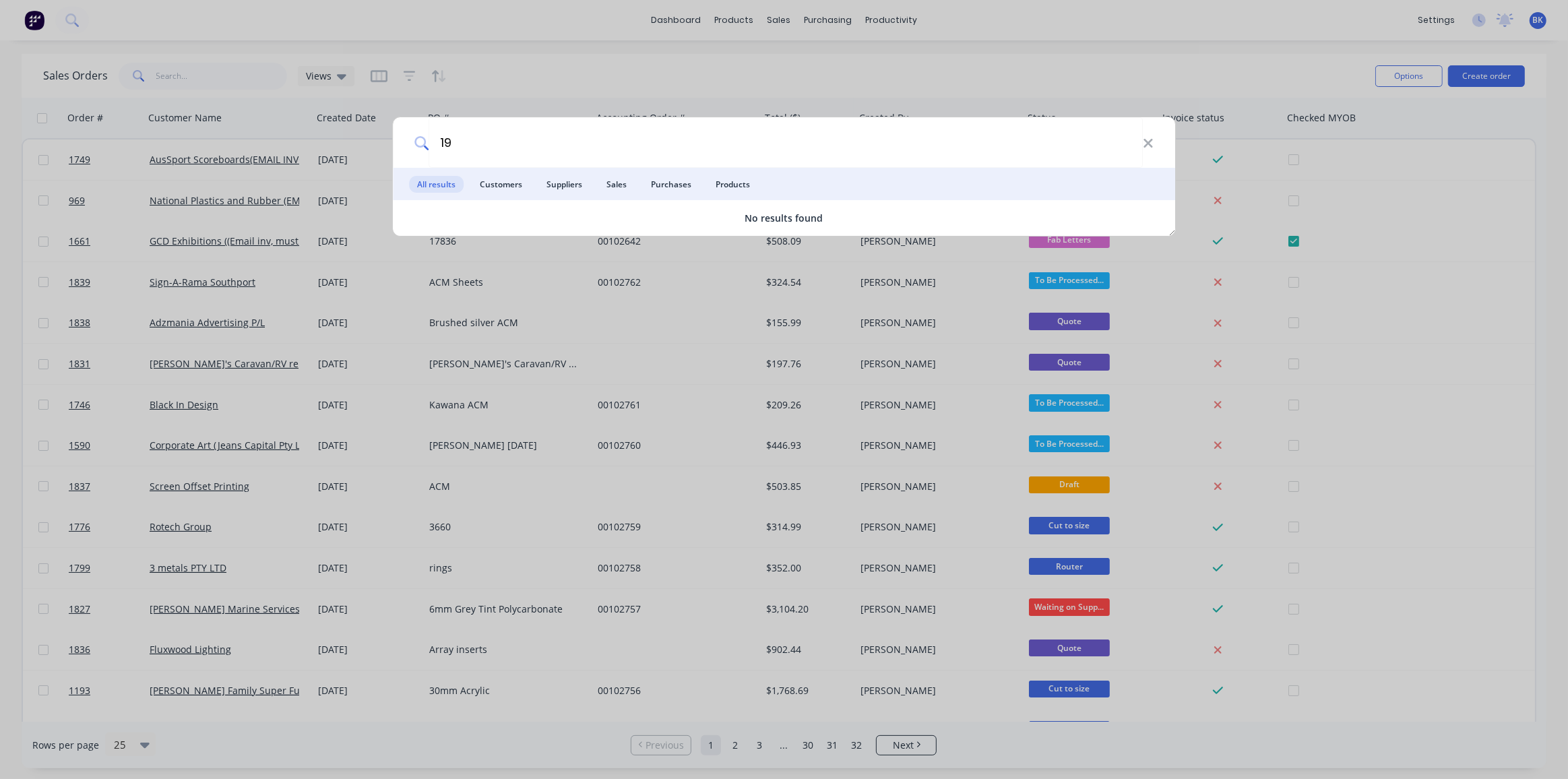
type input "1"
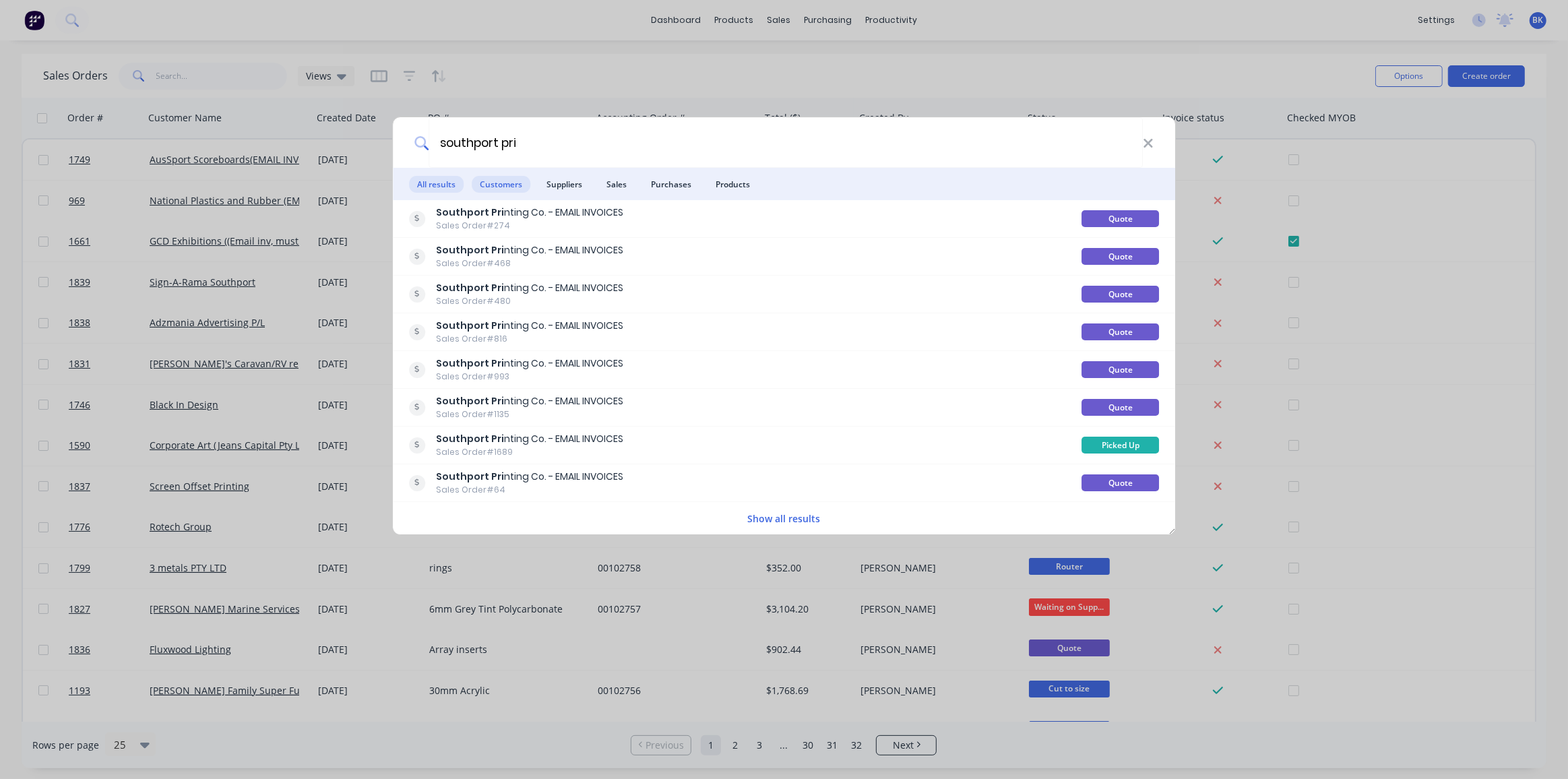
type input "southport pri"
click at [500, 188] on span "Customers" at bounding box center [501, 185] width 59 height 17
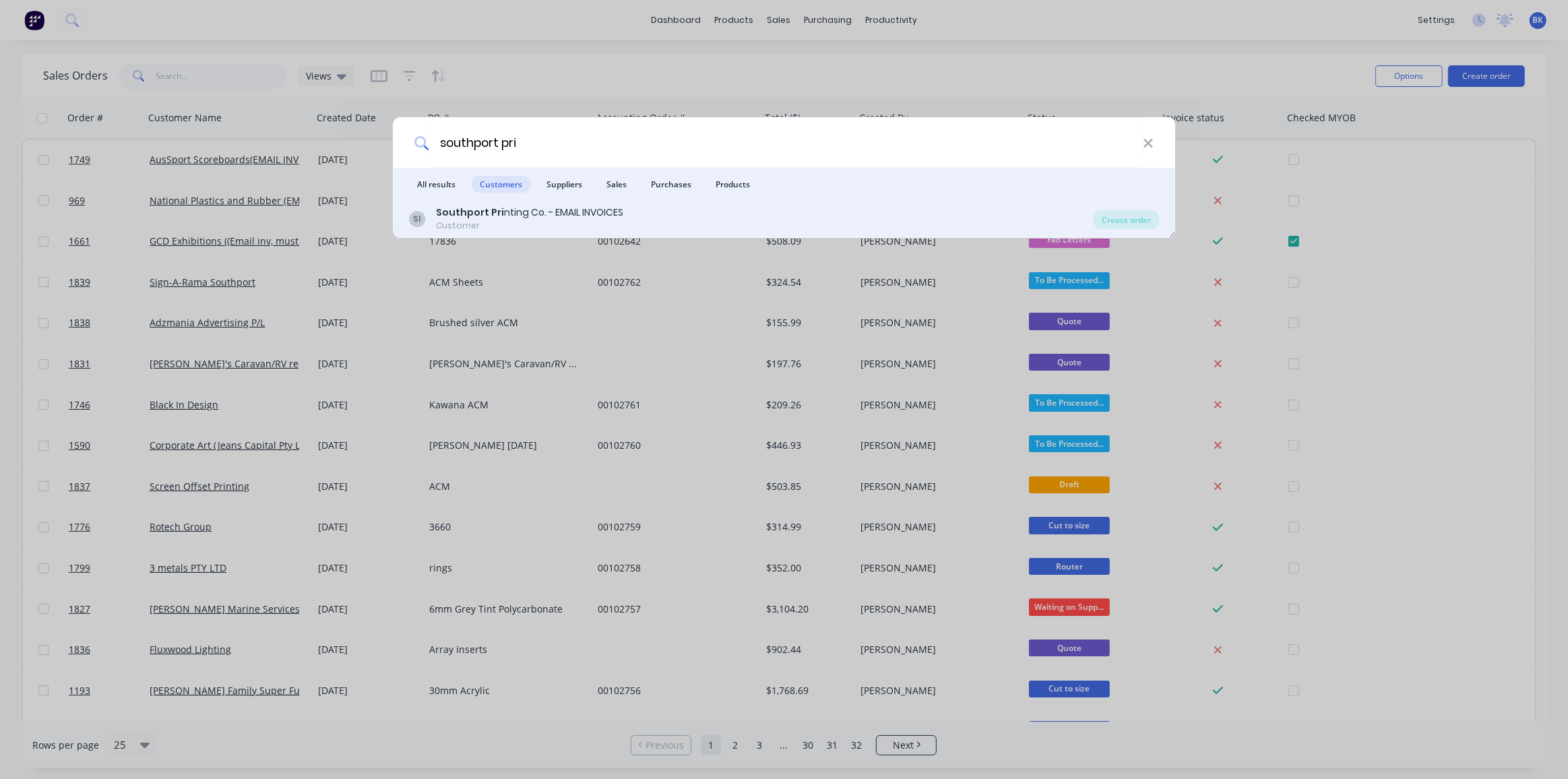
click at [498, 208] on div "Southport Pri nting Co. - EMAIL INVOICES" at bounding box center [529, 212] width 187 height 14
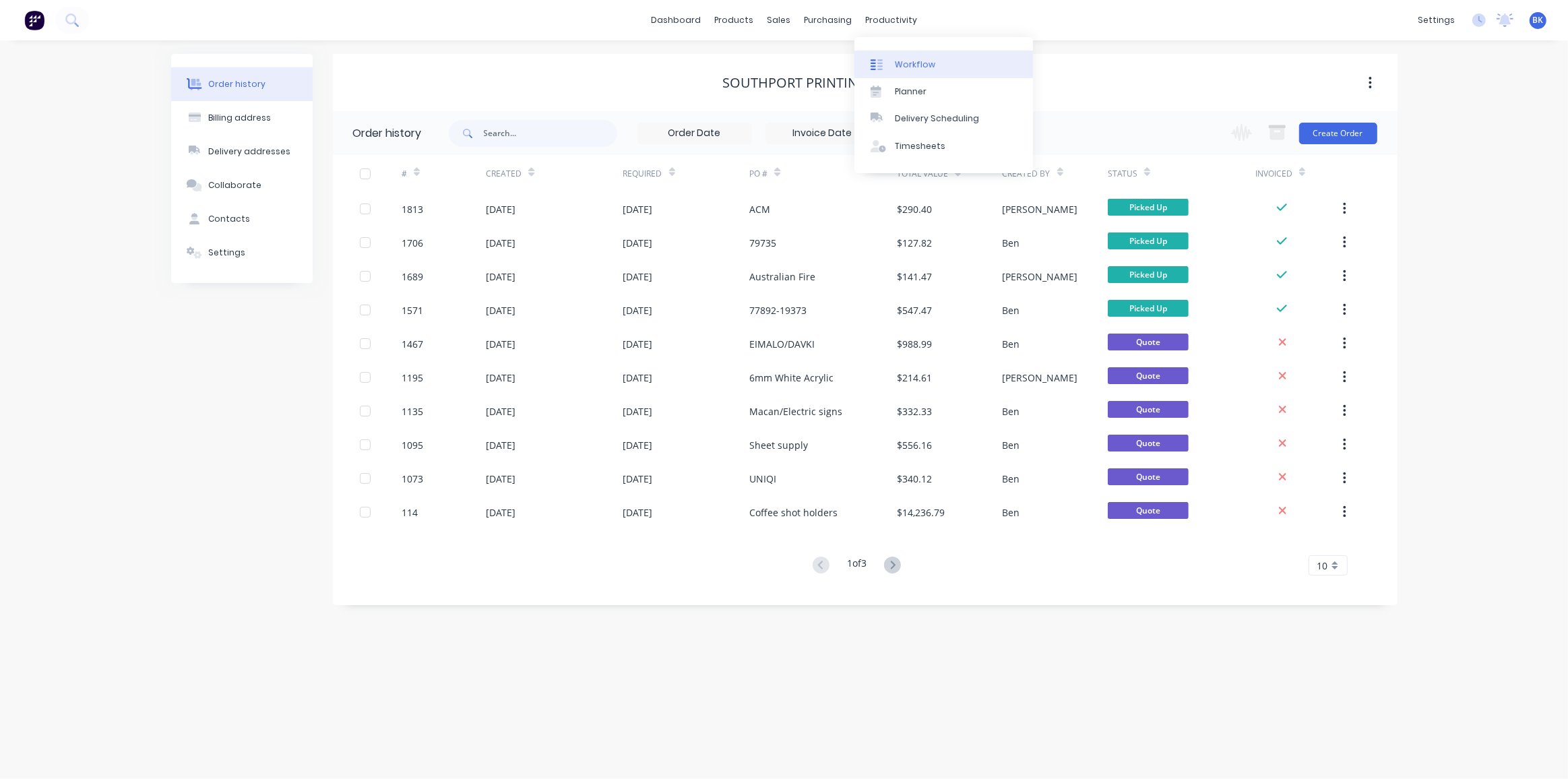
click at [904, 60] on div "Workflow" at bounding box center [915, 65] width 41 height 12
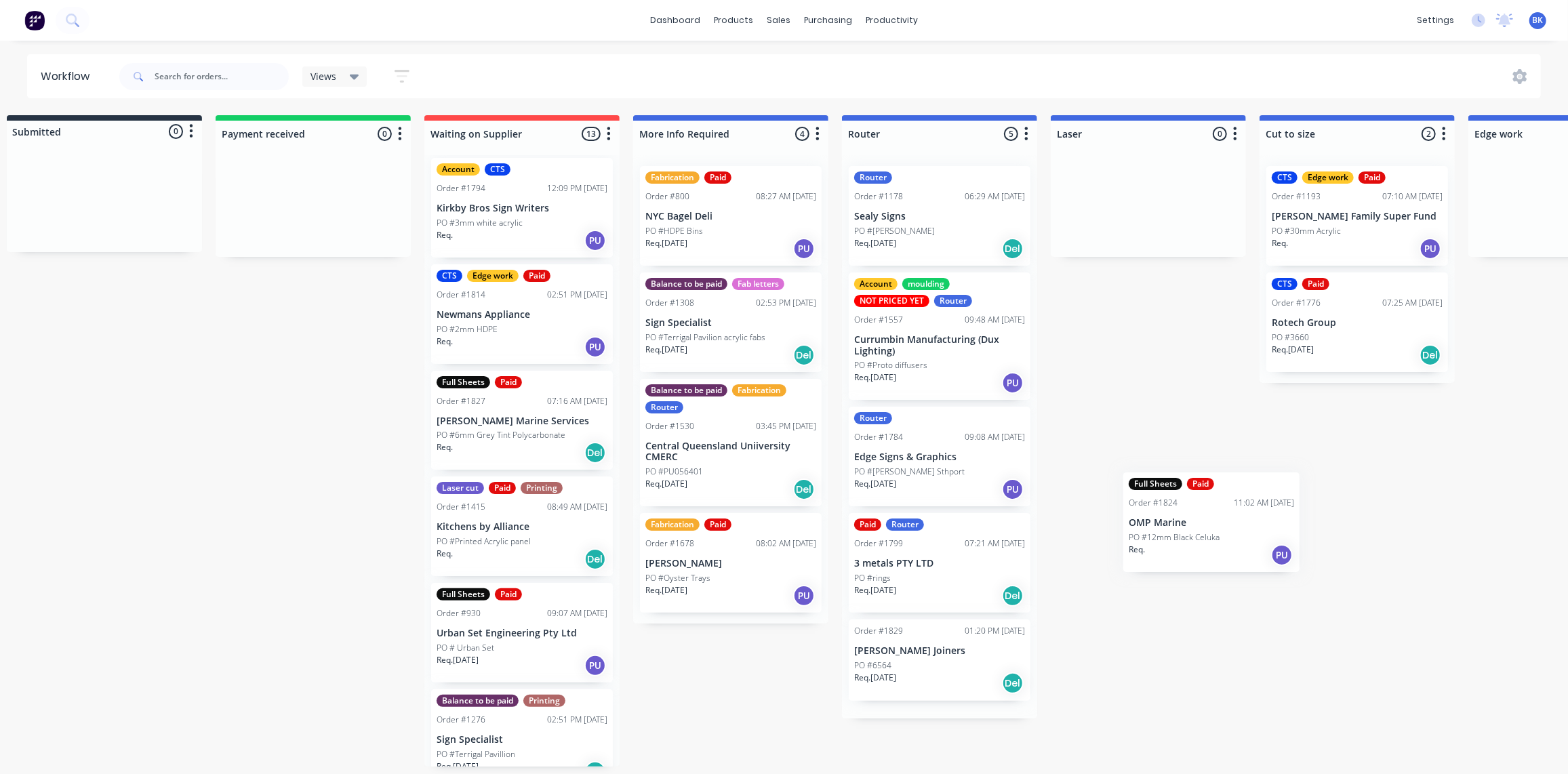
scroll to position [1, 28]
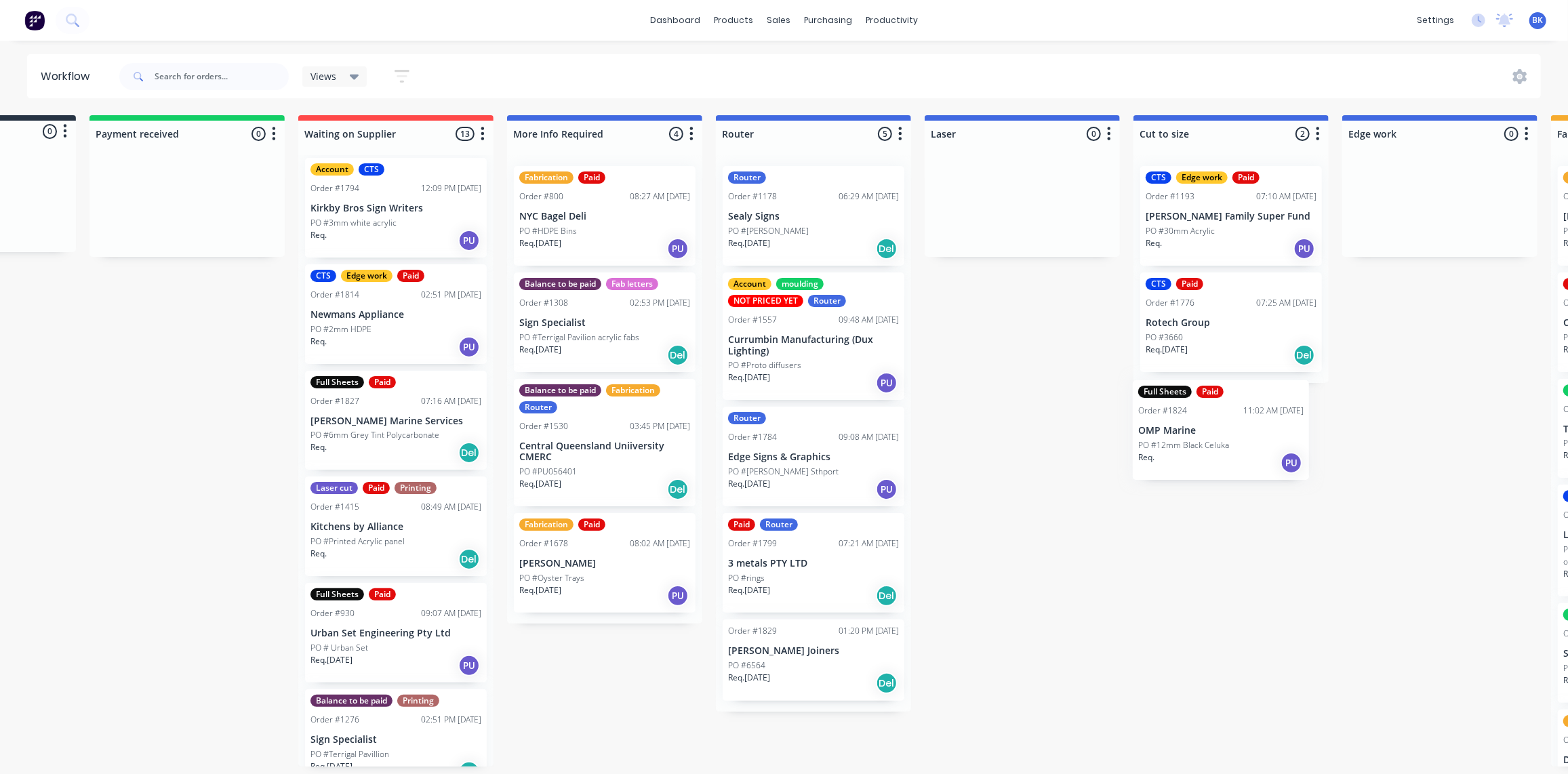
drag, startPoint x: 540, startPoint y: 432, endPoint x: 1221, endPoint y: 399, distance: 681.8
click at [1223, 409] on div "Submitted 0 Status colour #273444 hex #273444 Save Cancel Summaries Total order…" at bounding box center [1464, 441] width 3244 height 652
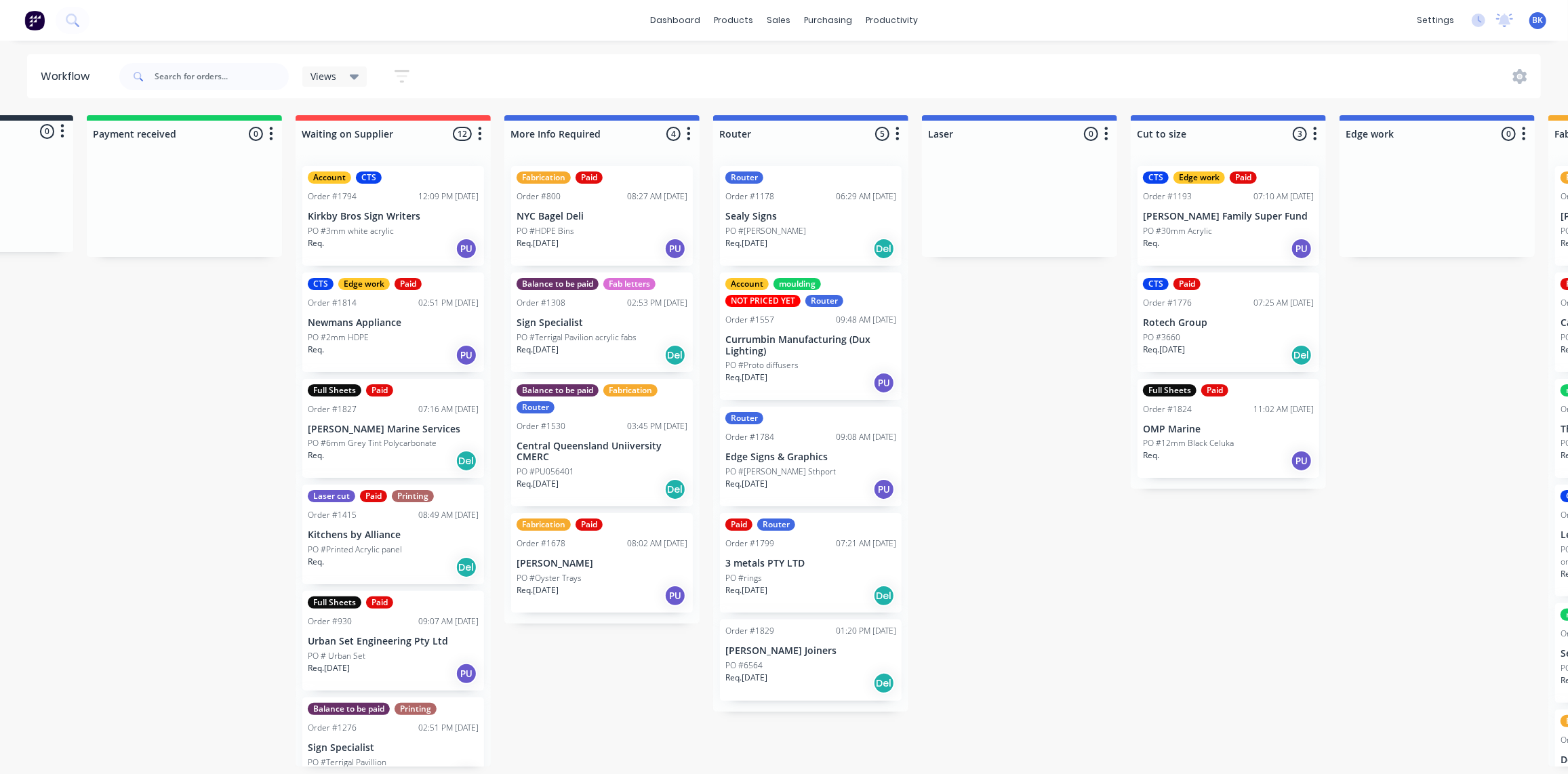
scroll to position [0, 152]
click at [392, 446] on p "PO #6mm Grey Tint Polycarbonate" at bounding box center [372, 444] width 128 height 12
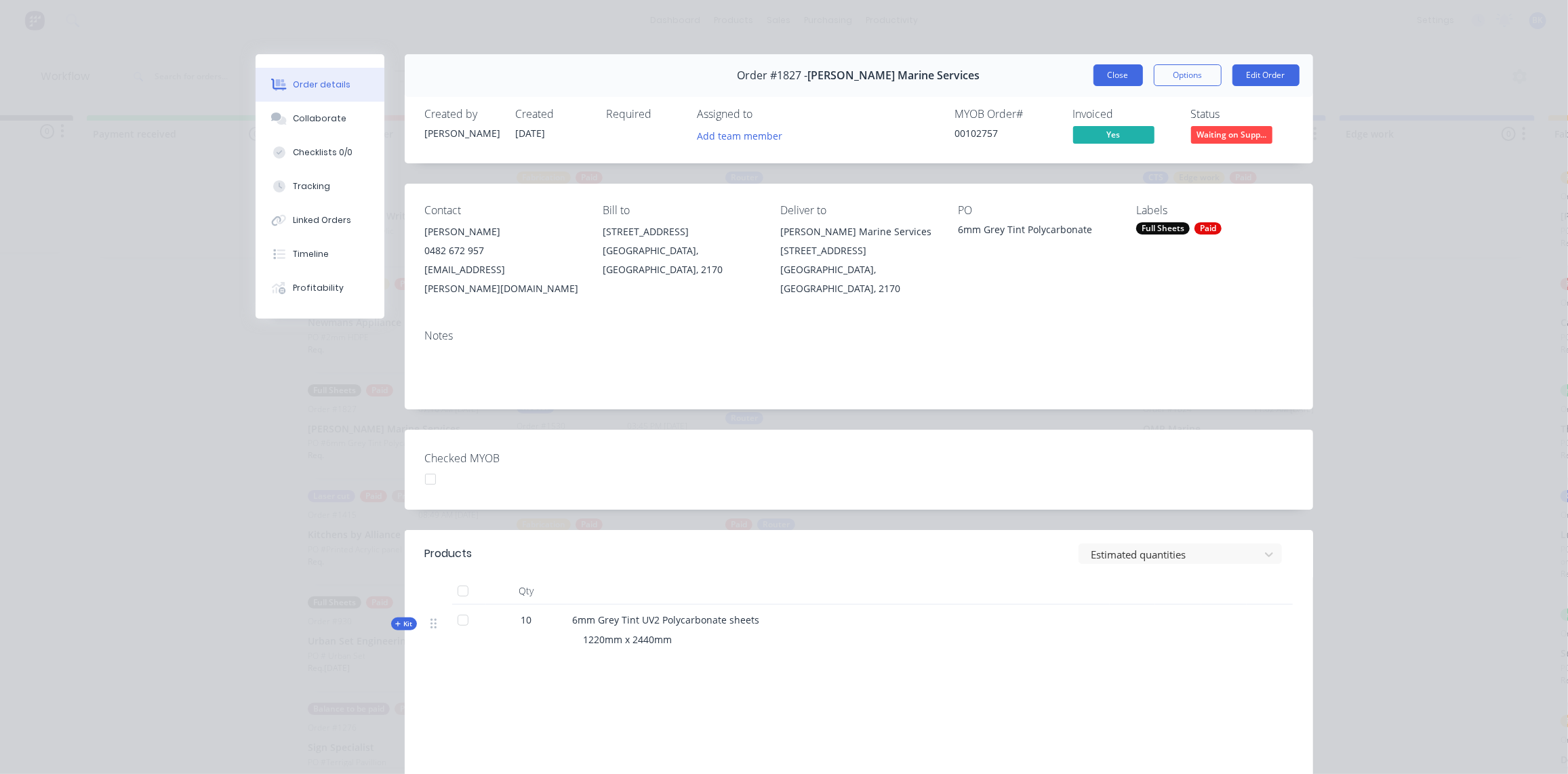
click at [1110, 80] on button "Close" at bounding box center [1118, 74] width 50 height 21
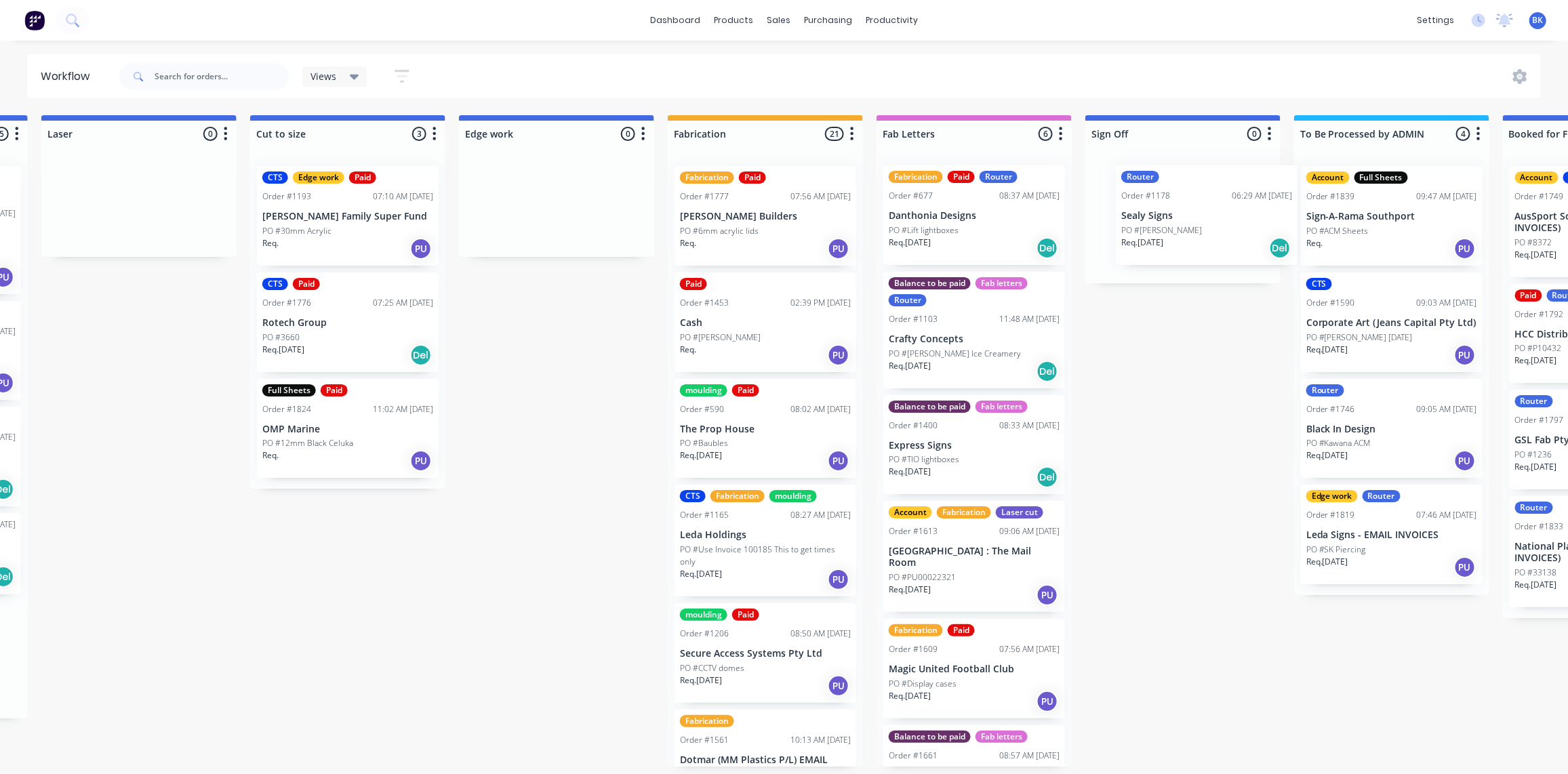
scroll to position [0, 1037]
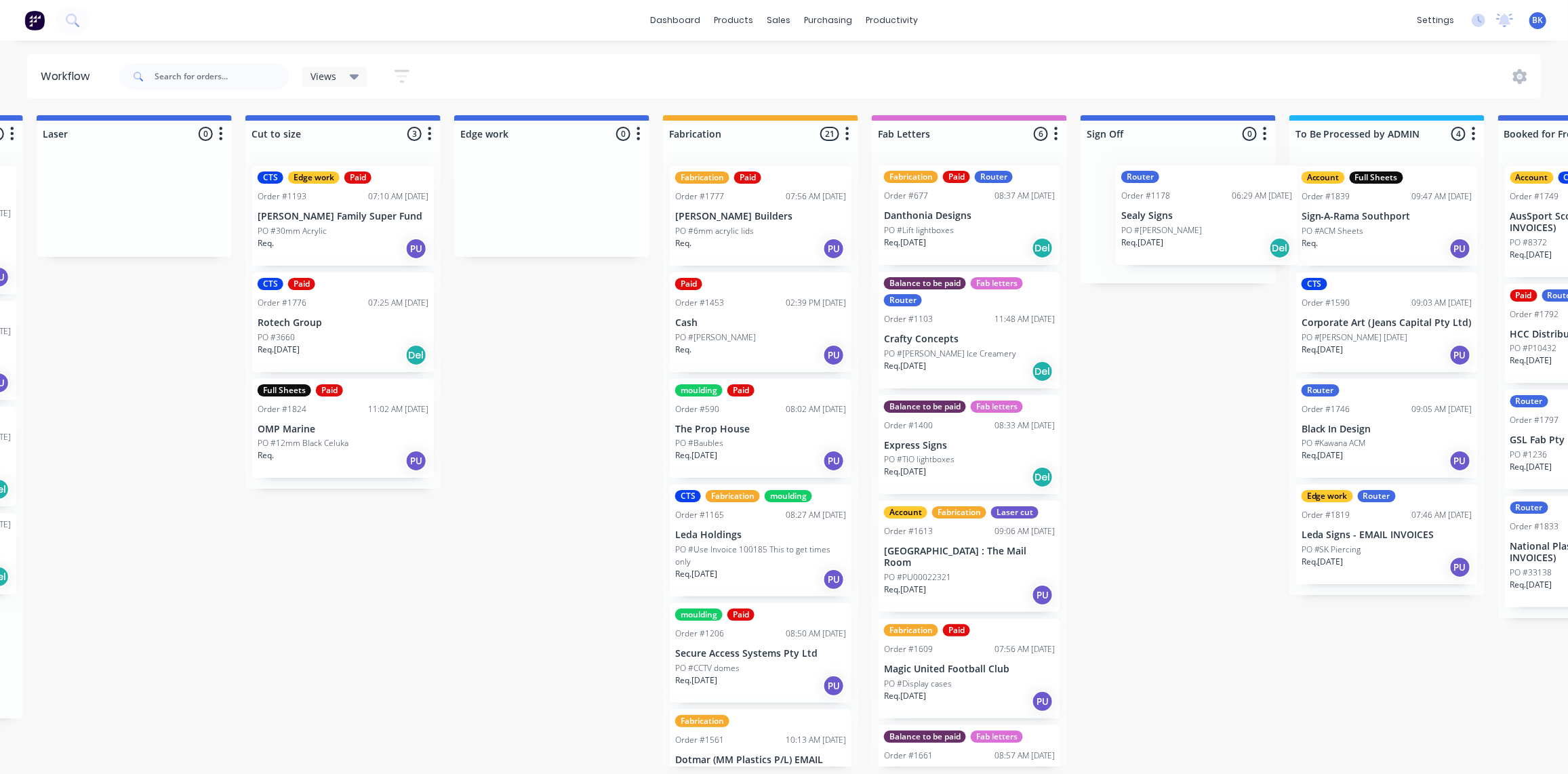
drag, startPoint x: 928, startPoint y: 228, endPoint x: 1177, endPoint y: 228, distance: 249.0
click at [1177, 228] on div "Submitted 0 Status colour #273444 hex #273444 Save Cancel Summaries Total order…" at bounding box center [575, 441] width 3244 height 652
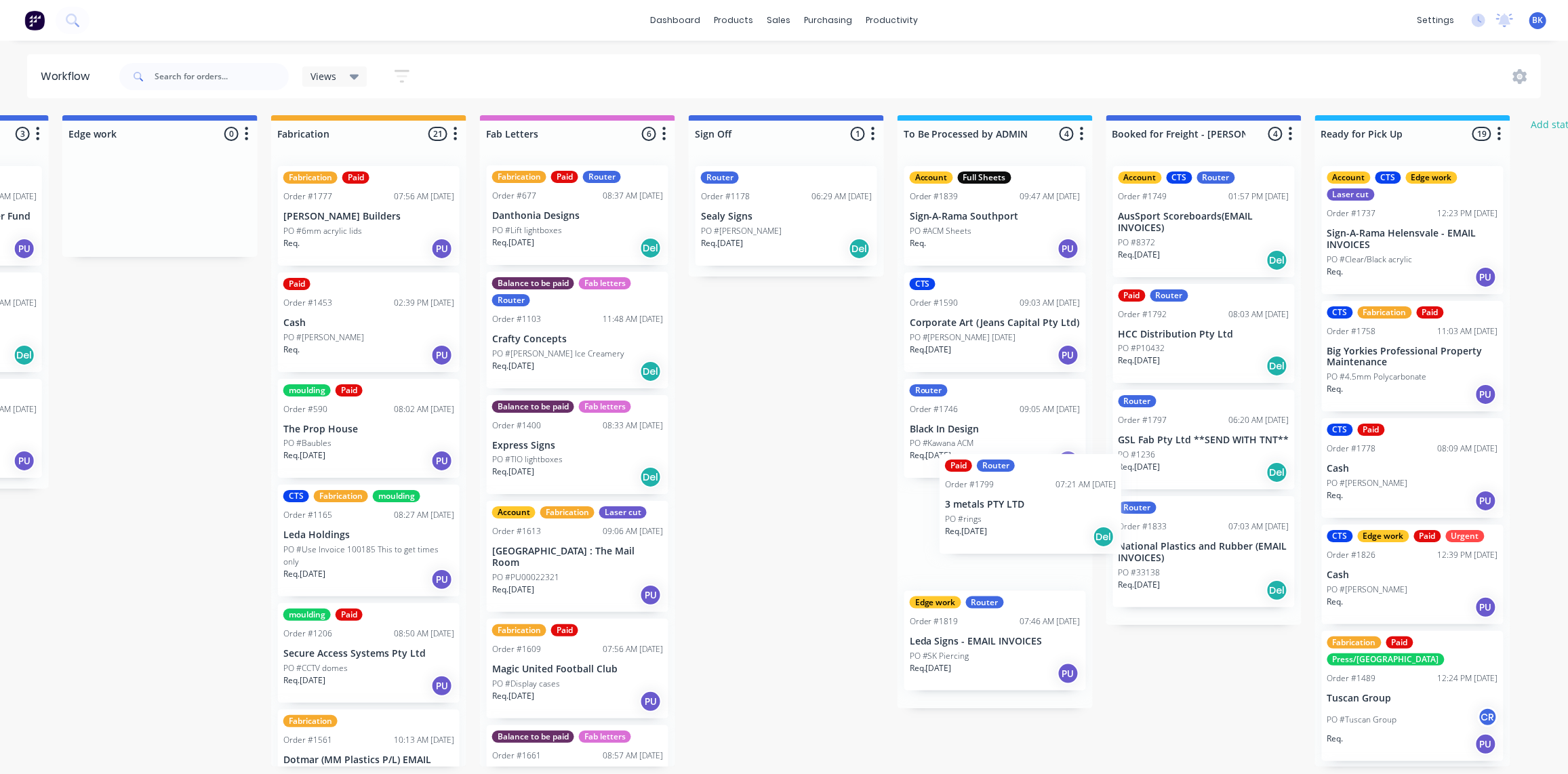
scroll to position [1, 1440]
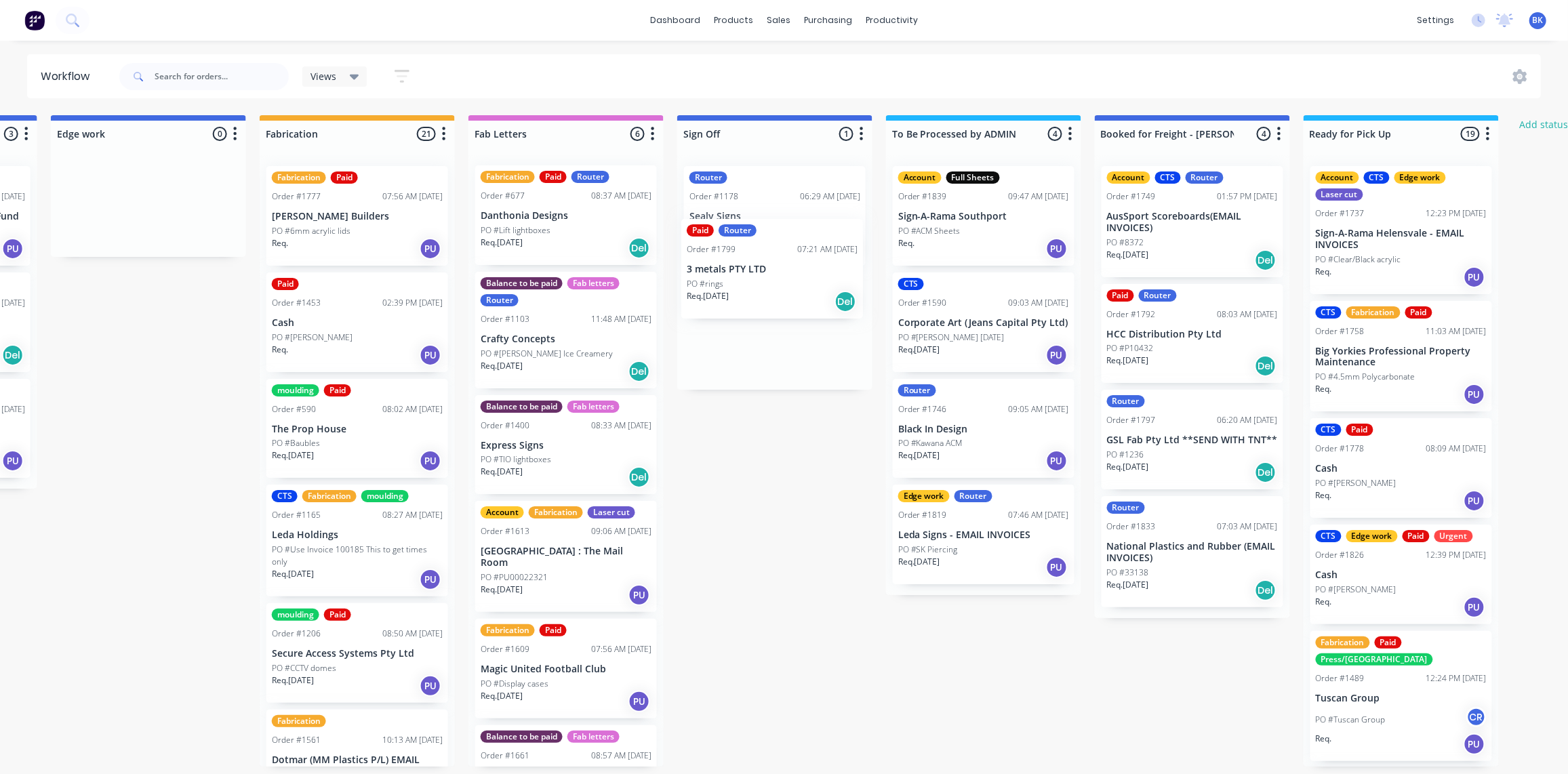
drag, startPoint x: 629, startPoint y: 455, endPoint x: 764, endPoint y: 271, distance: 228.2
click at [764, 271] on div "Submitted 0 Status colour #273444 hex #273444 Save Cancel Summaries Total order…" at bounding box center [172, 441] width 3244 height 652
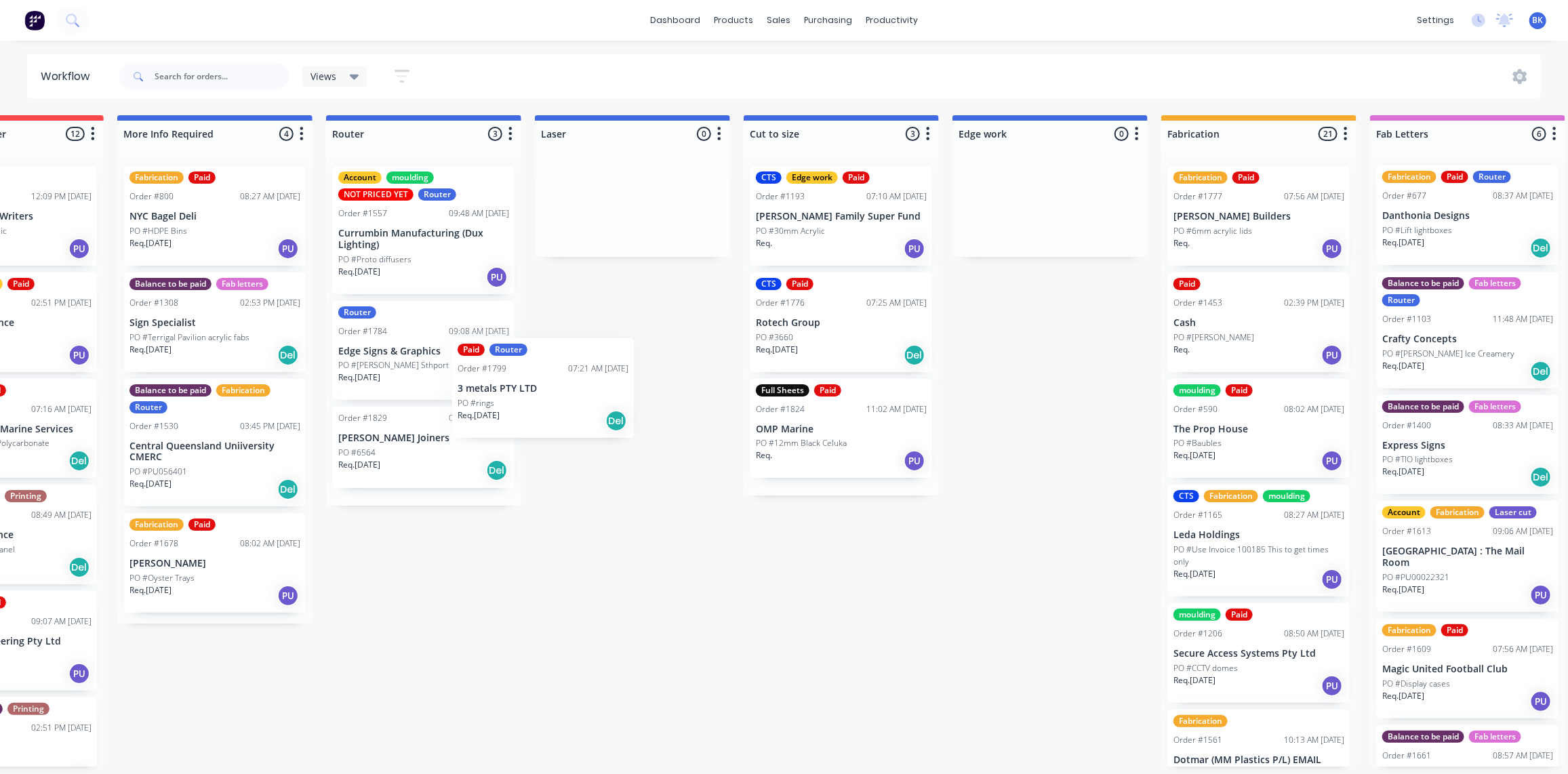
scroll to position [1, 539]
drag, startPoint x: 748, startPoint y: 347, endPoint x: 396, endPoint y: 545, distance: 403.9
click at [397, 573] on div "Submitted 0 Status colour #273444 hex #273444 Save Cancel Summaries Total order…" at bounding box center [1074, 441] width 3244 height 652
click at [1075, 406] on div "Submitted 0 Status colour #273444 hex #273444 Save Cancel Summaries Total order…" at bounding box center [1074, 441] width 3244 height 652
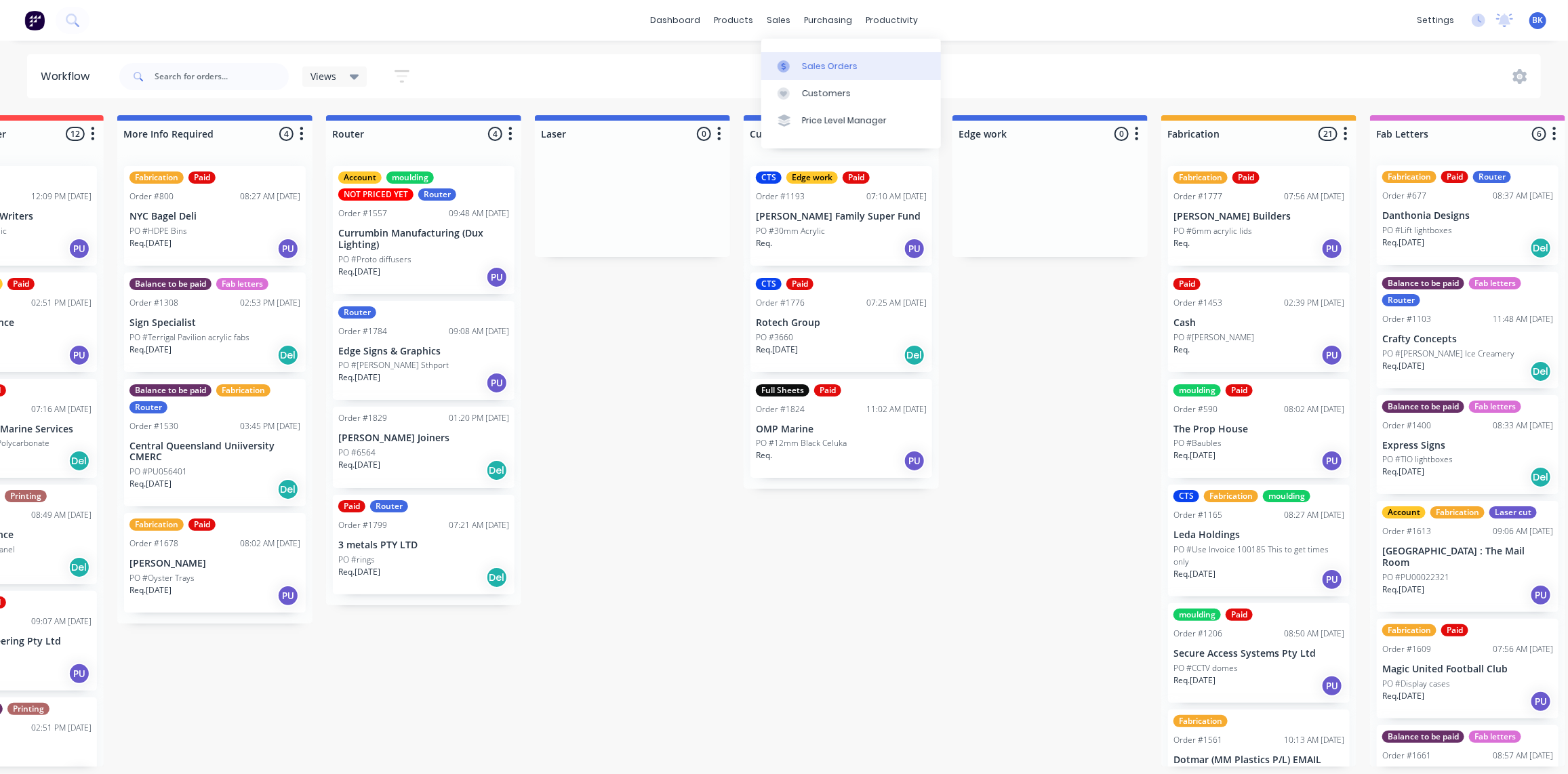
click at [802, 60] on div "Sales Orders" at bounding box center [830, 66] width 56 height 12
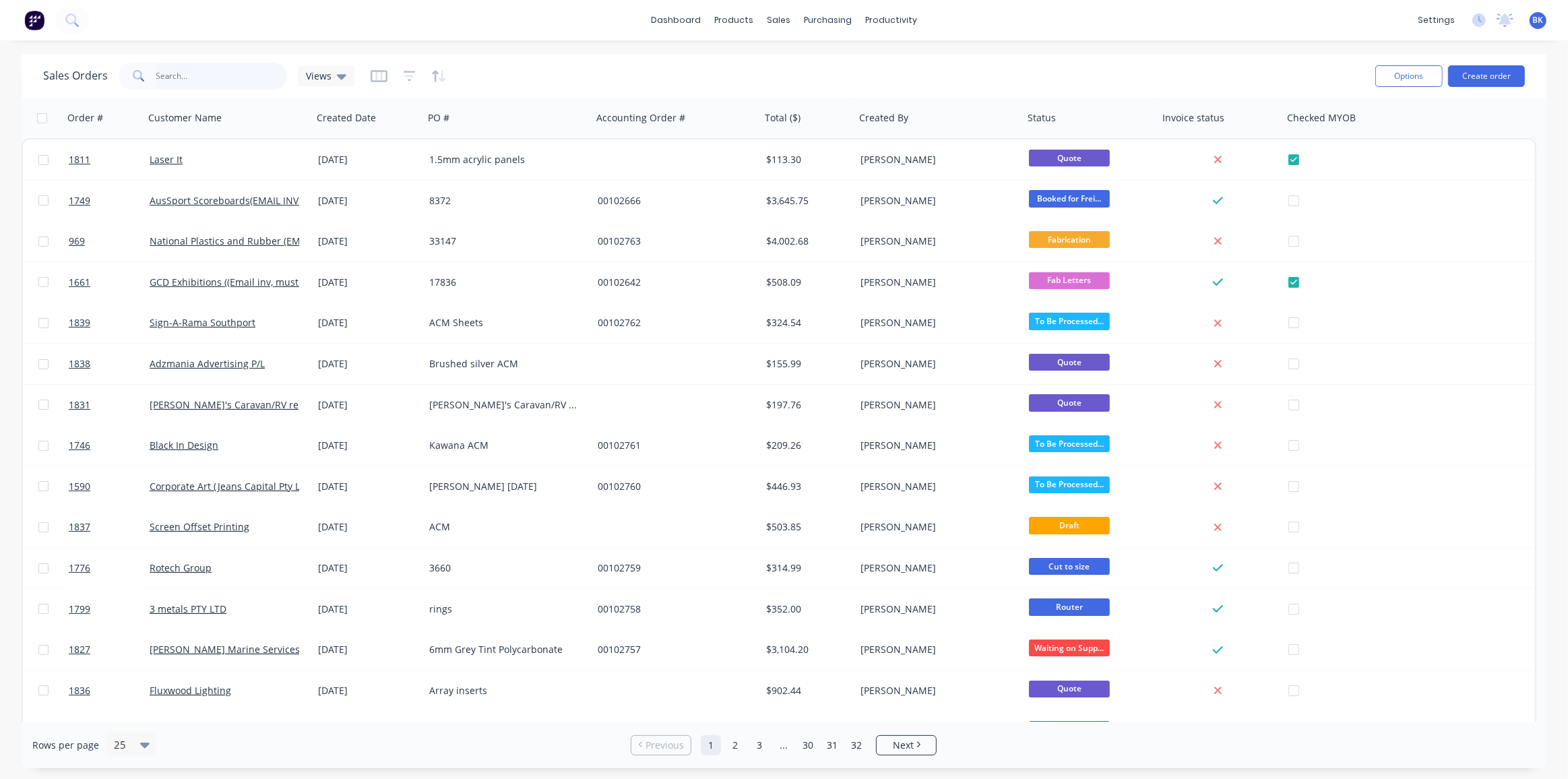
click at [199, 67] on input "text" at bounding box center [222, 77] width 131 height 27
type input "UAP"
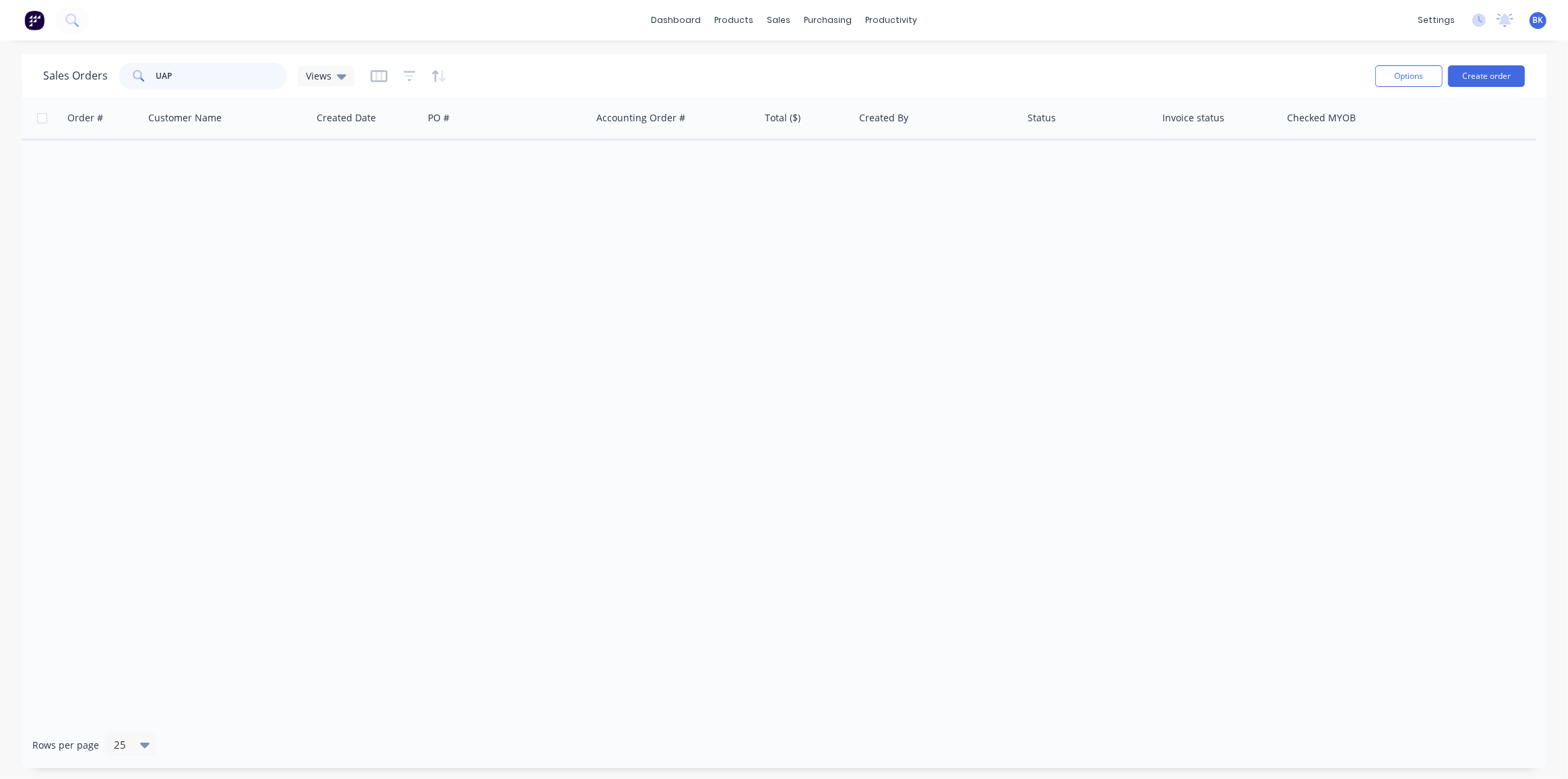
drag, startPoint x: 200, startPoint y: 77, endPoint x: 115, endPoint y: 77, distance: 85.0
click at [115, 77] on div "Sales Orders UAP Views" at bounding box center [199, 77] width 312 height 27
click at [78, 21] on button at bounding box center [72, 20] width 34 height 27
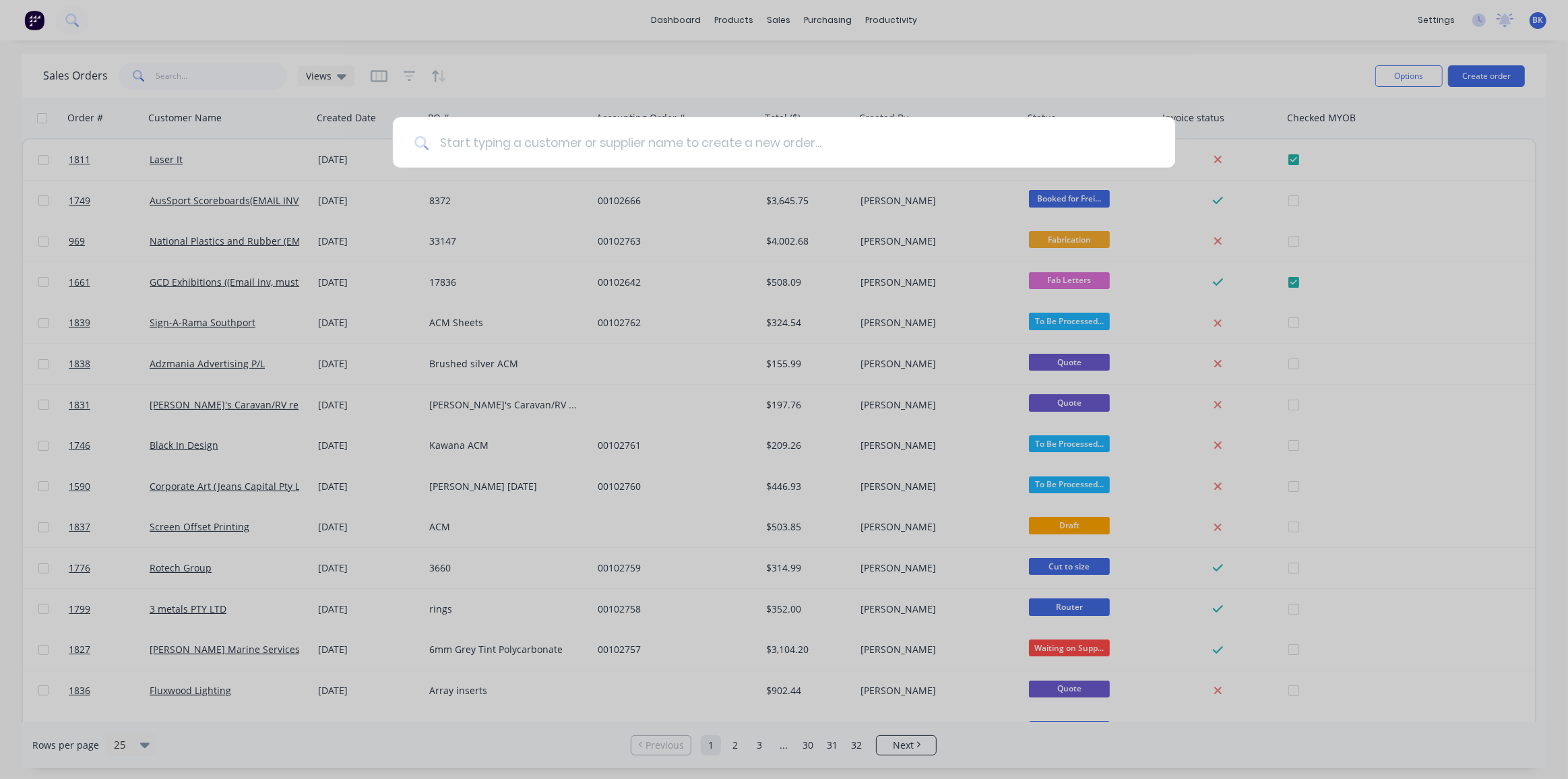
click at [486, 139] on input at bounding box center [792, 142] width 725 height 50
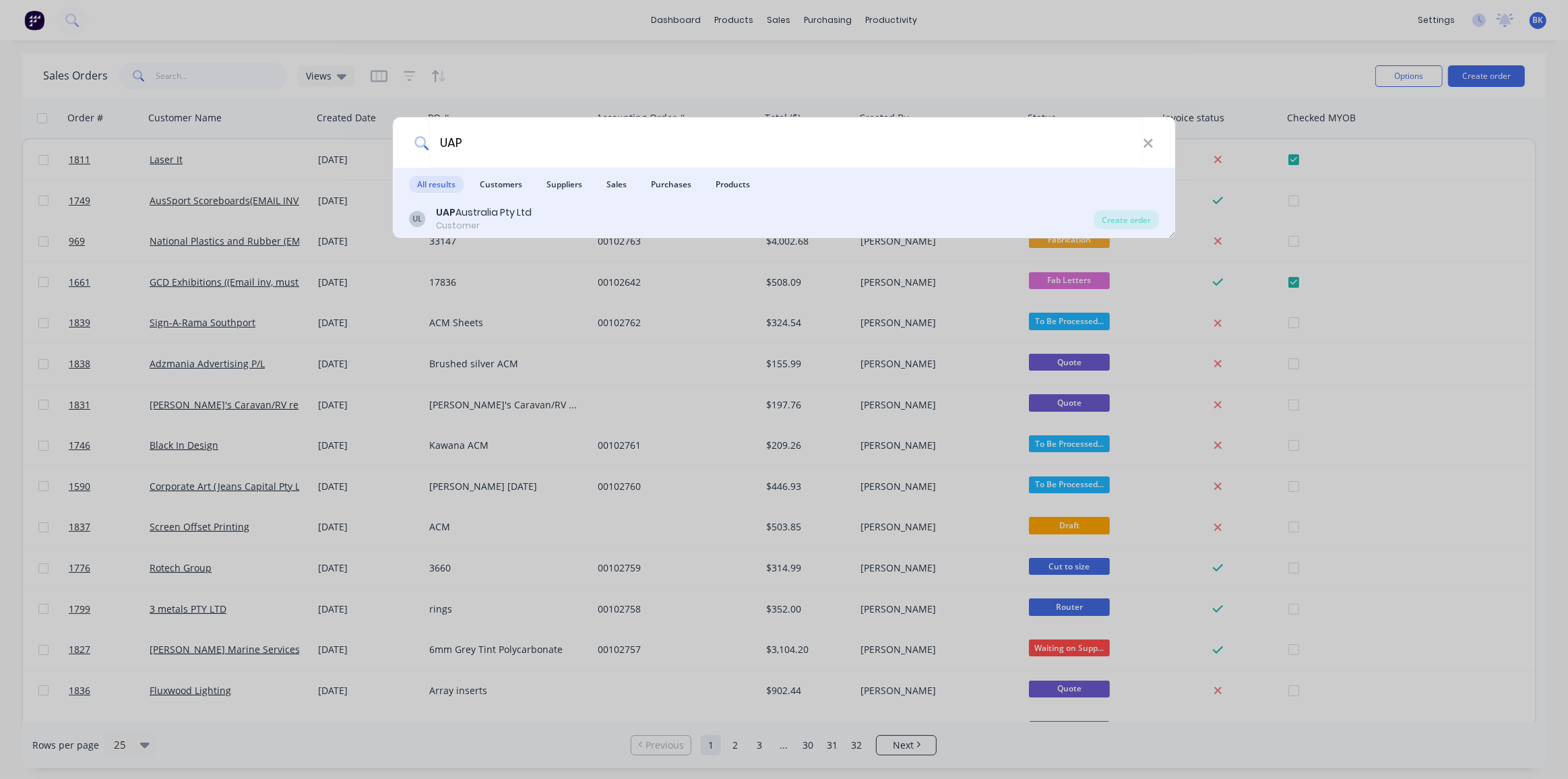
type input "UAP"
click at [493, 208] on div "UAP Australia Pty Ltd" at bounding box center [484, 212] width 95 height 14
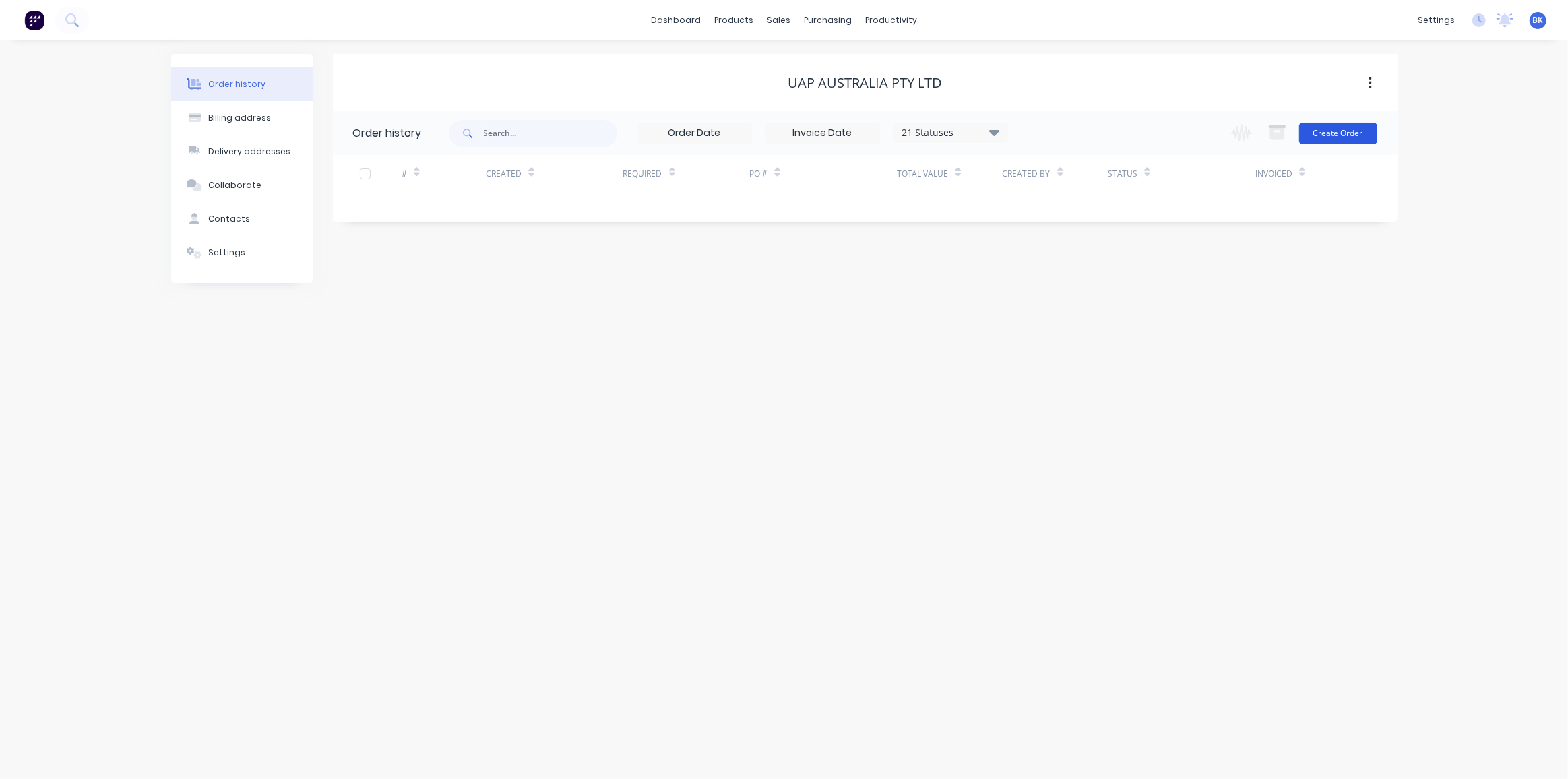
click at [1352, 135] on button "Create Order" at bounding box center [1338, 133] width 78 height 21
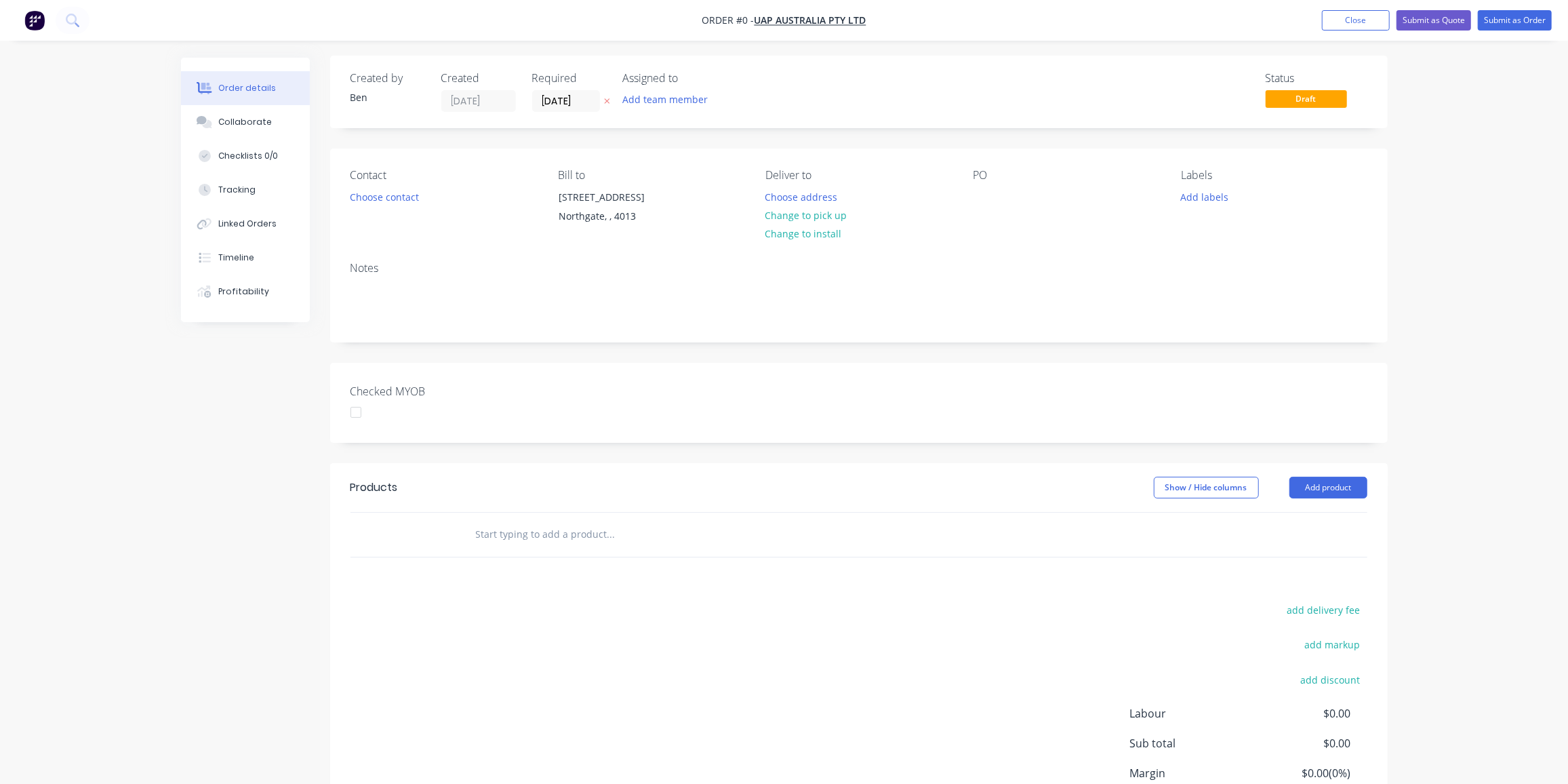
scroll to position [2, 0]
click at [408, 194] on button "Choose contact" at bounding box center [384, 196] width 83 height 18
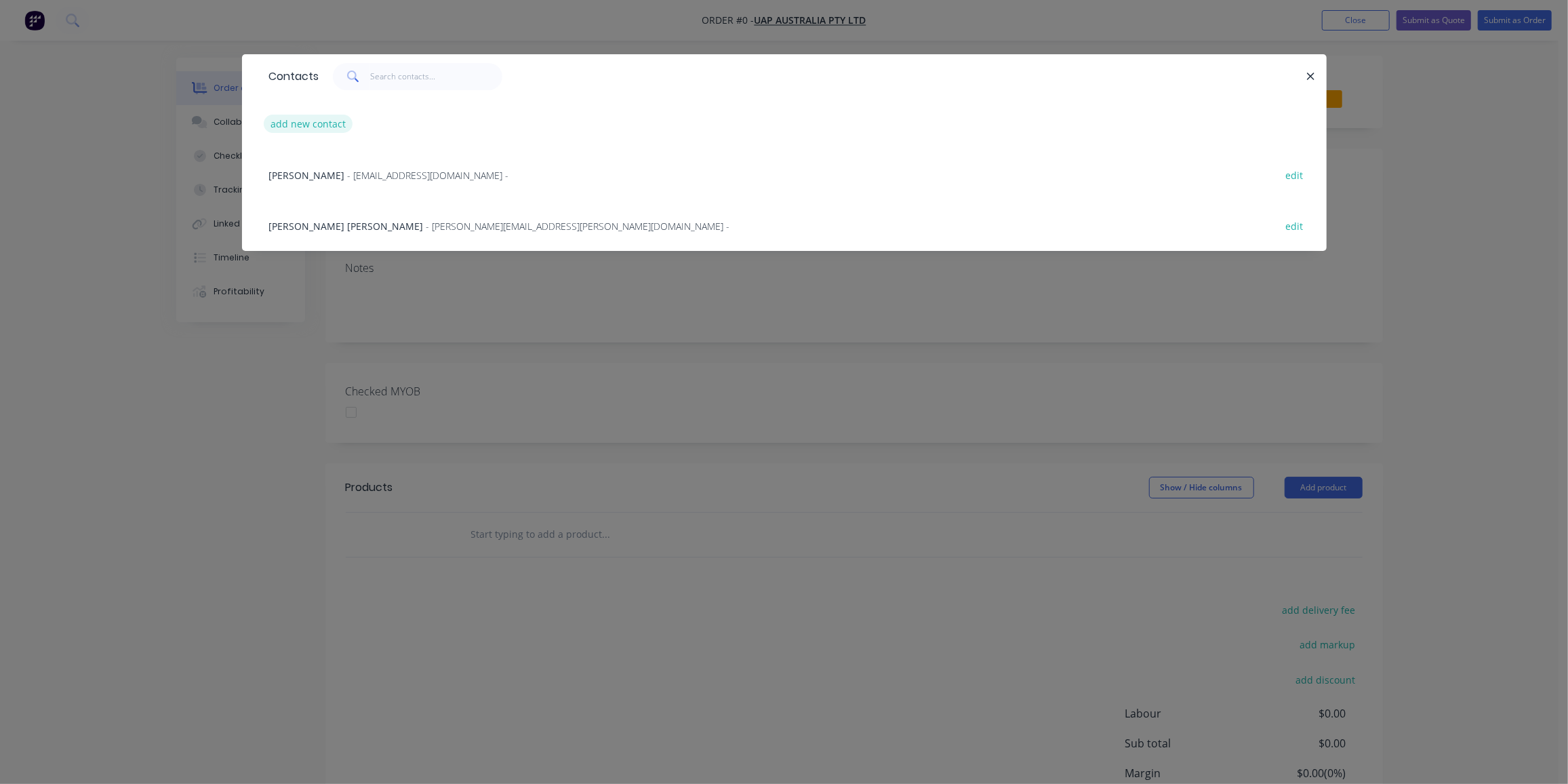
click at [317, 128] on button "add new contact" at bounding box center [308, 123] width 90 height 18
select select "AU"
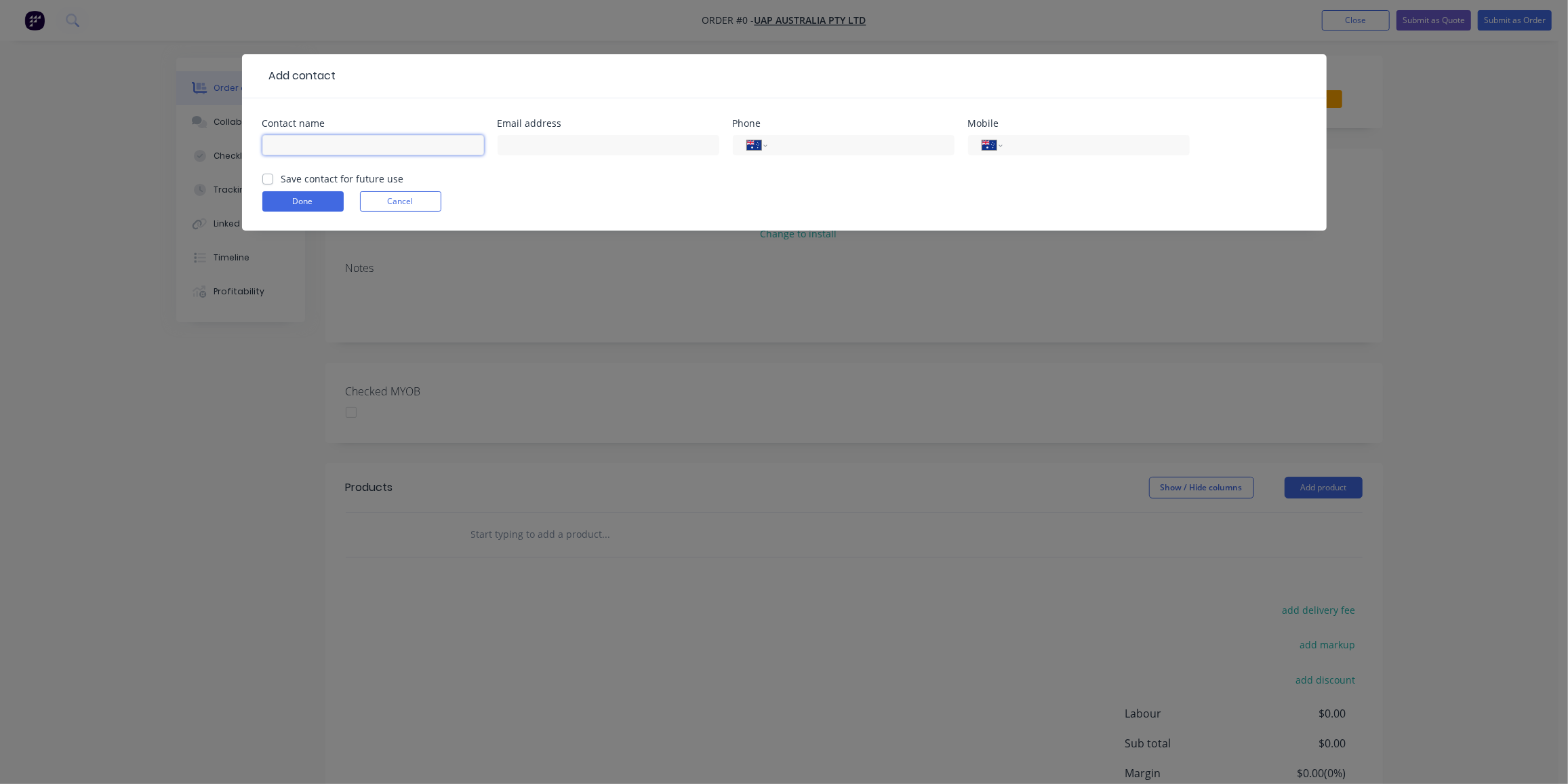
click at [311, 149] on input "text" at bounding box center [373, 146] width 222 height 21
paste input "[PERSON_NAME] <[PERSON_NAME][EMAIL_ADDRESS][PERSON_NAME][DOMAIN_NAME]>"
drag, startPoint x: 320, startPoint y: 141, endPoint x: 531, endPoint y: 153, distance: 211.3
click at [531, 153] on div "Contact name [PERSON_NAME] <[PERSON_NAME][EMAIL_ADDRESS][PERSON_NAME][DOMAIN_NA…" at bounding box center [784, 146] width 1044 height 53
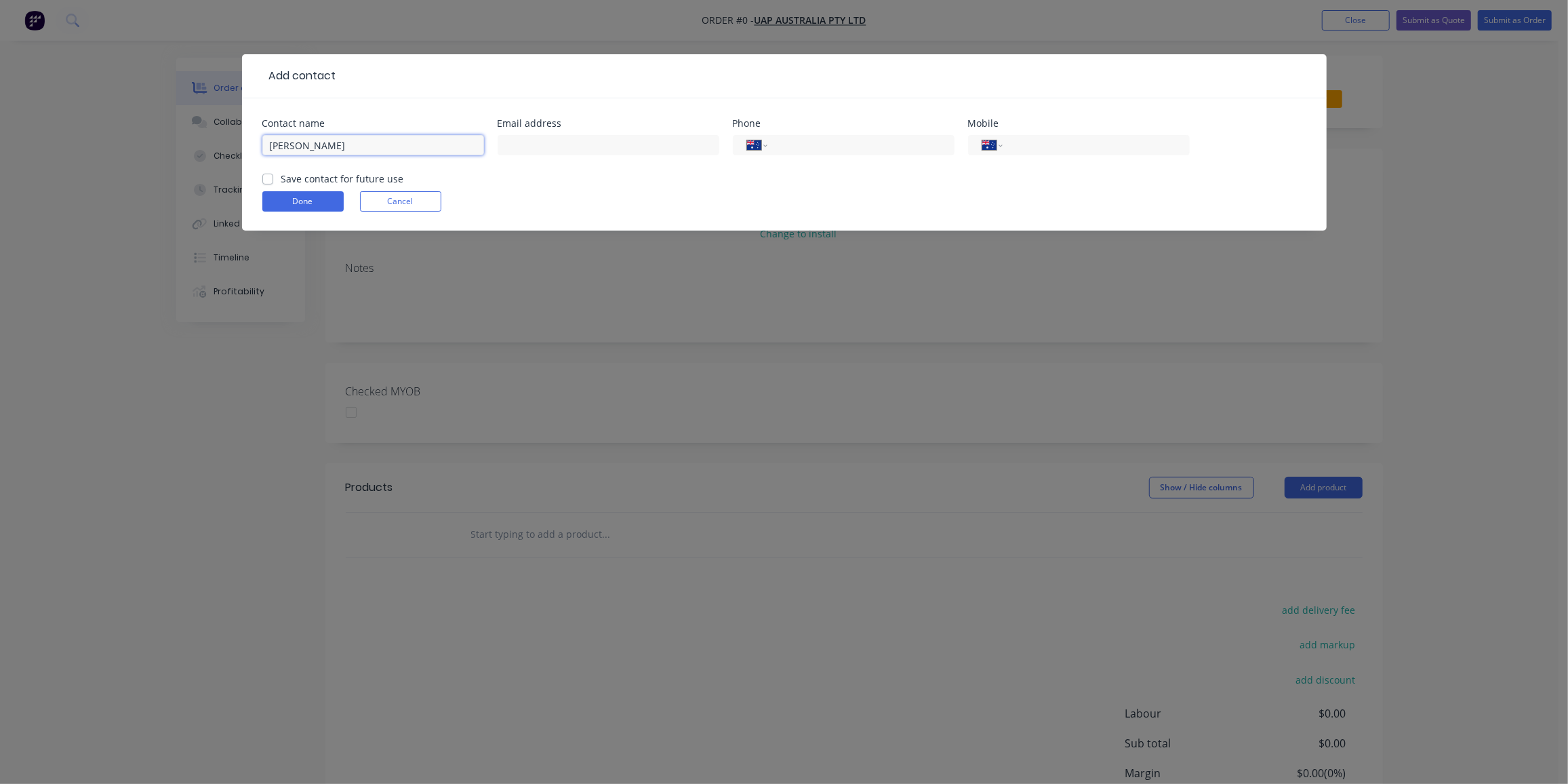
scroll to position [0, 0]
type input "[PERSON_NAME]"
click at [530, 139] on input "text" at bounding box center [608, 146] width 222 height 21
paste input "<[PERSON_NAME][EMAIL_ADDRESS][PERSON_NAME][DOMAIN_NAME]>"
drag, startPoint x: 510, startPoint y: 145, endPoint x: 480, endPoint y: 153, distance: 31.0
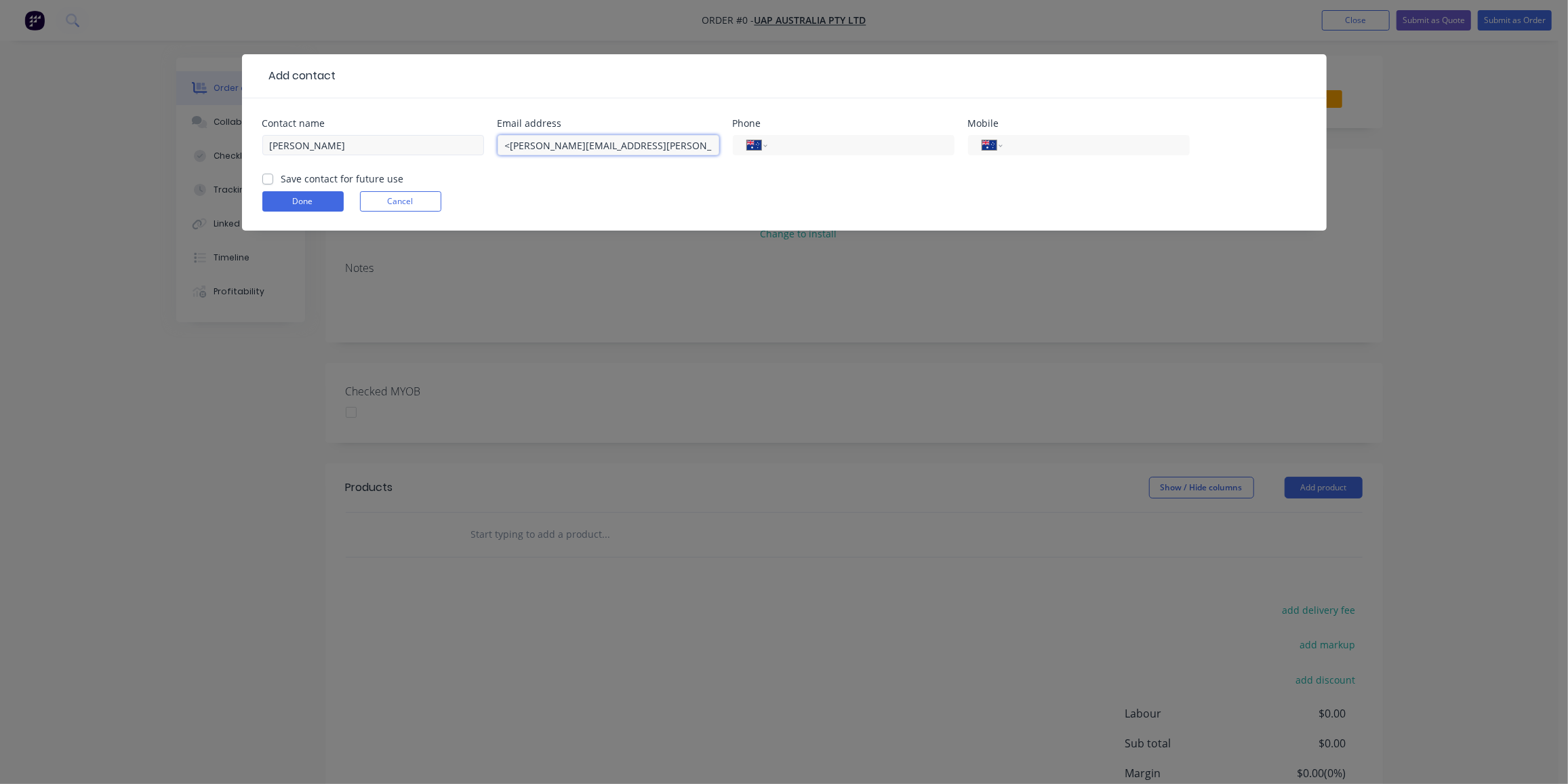
click at [480, 153] on div "Contact name [PERSON_NAME] Email address <[PERSON_NAME][EMAIL_ADDRESS][PERSON_N…" at bounding box center [784, 146] width 1044 height 53
click at [678, 144] on input "[PERSON_NAME][EMAIL_ADDRESS][PERSON_NAME][DOMAIN_NAME]>" at bounding box center [608, 146] width 222 height 21
type input "[PERSON_NAME][EMAIL_ADDRESS][PERSON_NAME][DOMAIN_NAME]"
click at [1106, 154] on div "International [GEOGRAPHIC_DATA] [GEOGRAPHIC_DATA] [GEOGRAPHIC_DATA] [GEOGRAPHIC…" at bounding box center [1079, 146] width 222 height 21
click at [1106, 148] on input "tel" at bounding box center [1094, 146] width 163 height 15
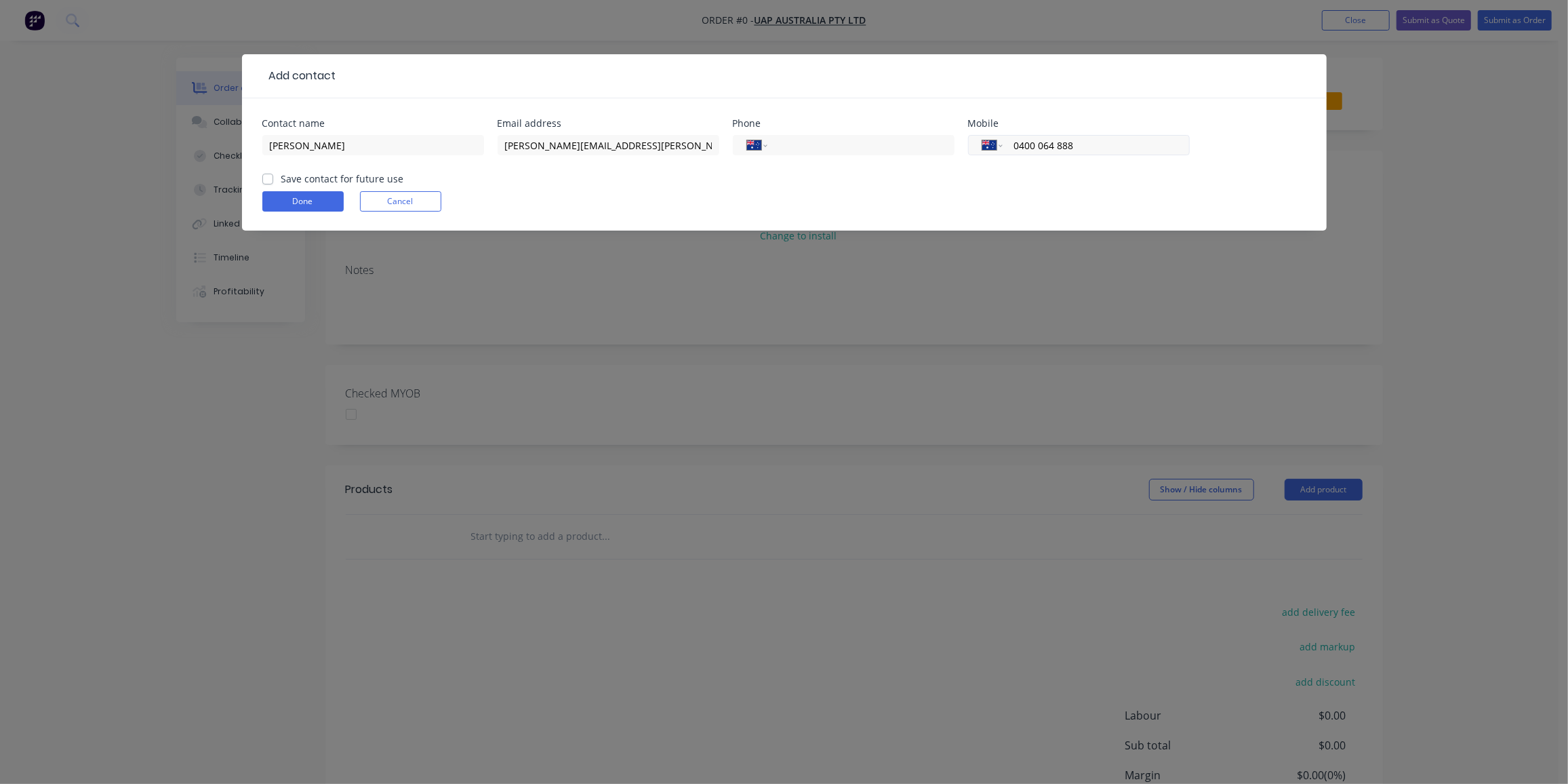
type input "0400 064 888"
click at [282, 180] on label "Save contact for future use" at bounding box center [343, 178] width 122 height 15
click at [265, 180] on input "Save contact for future use" at bounding box center [267, 177] width 11 height 13
checkbox input "true"
click at [297, 200] on button "Done" at bounding box center [302, 201] width 81 height 21
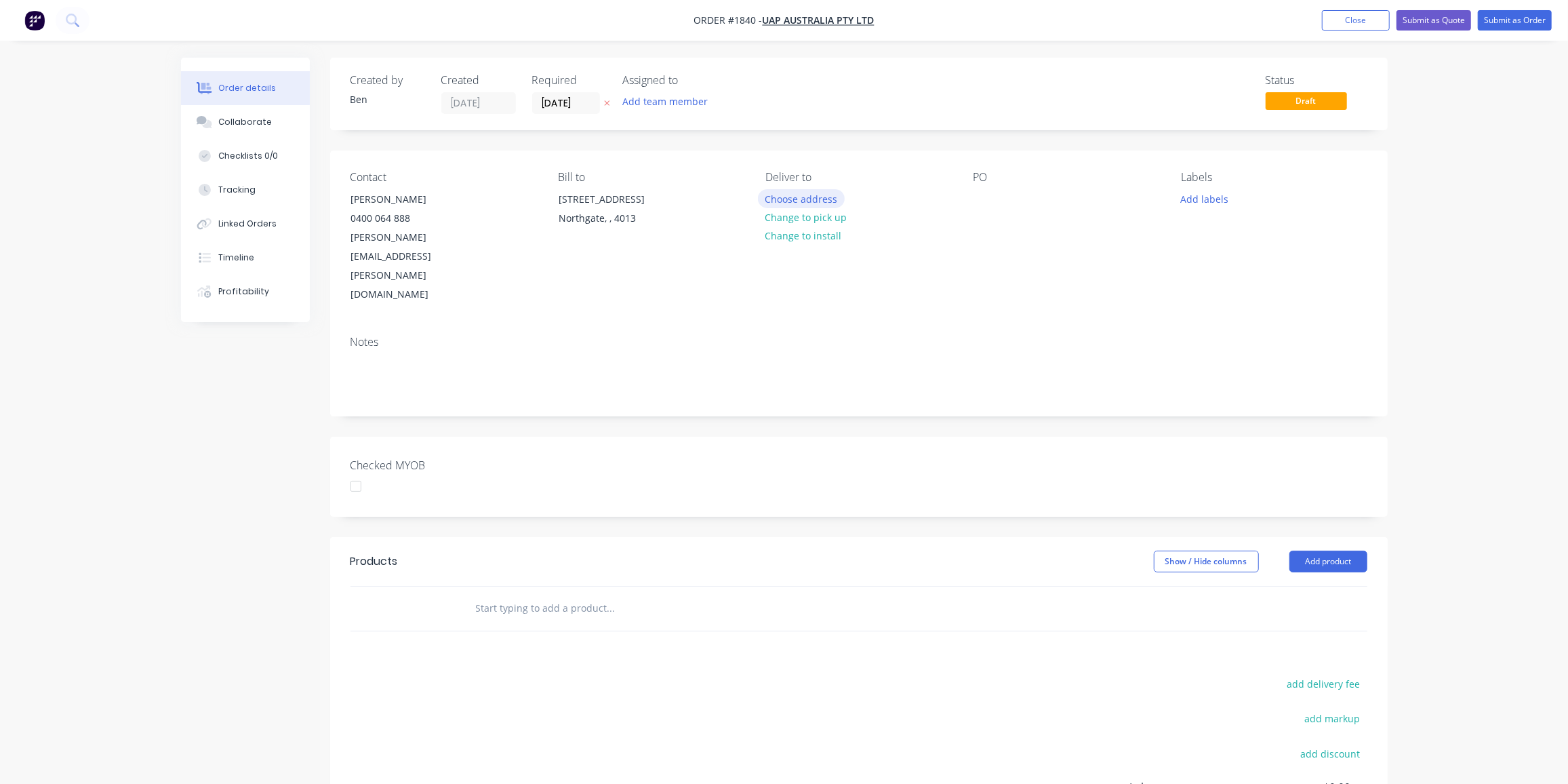
click at [812, 196] on button "Choose address" at bounding box center [801, 198] width 86 height 18
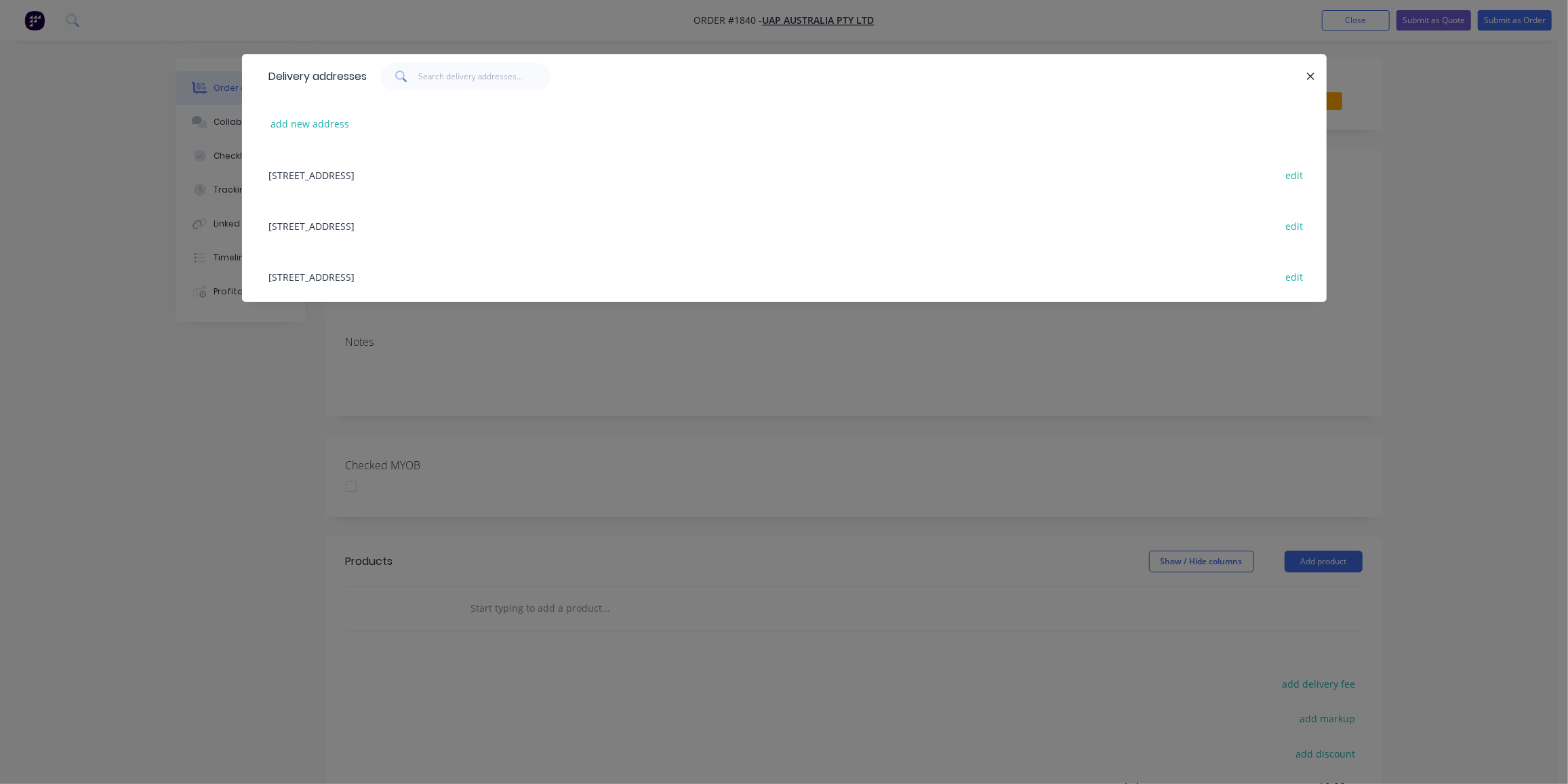
click at [356, 175] on div "[STREET_ADDRESS] edit" at bounding box center [784, 174] width 1044 height 51
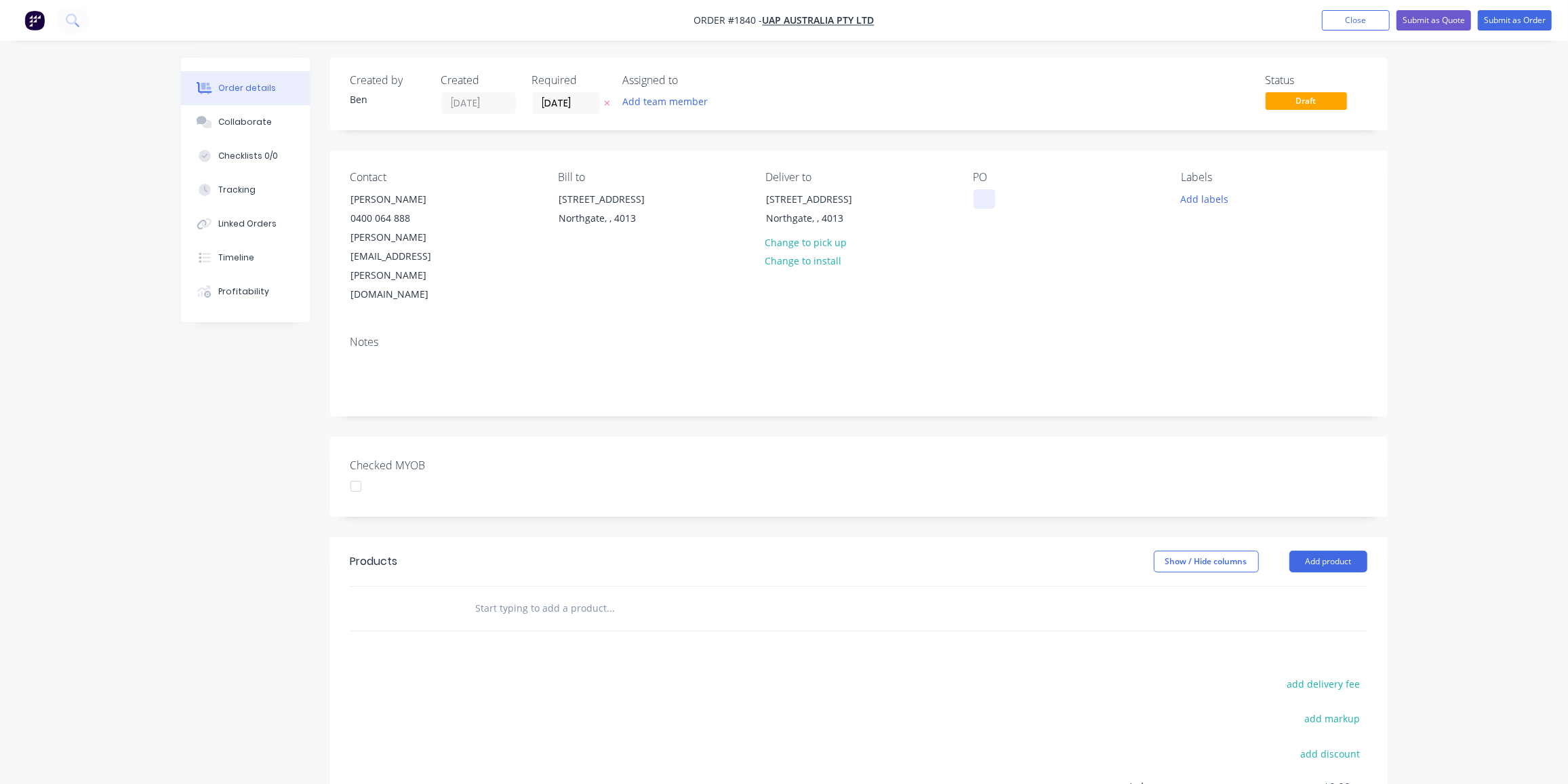
click at [991, 199] on div at bounding box center [984, 199] width 21 height 20
click at [1213, 204] on button "Add labels" at bounding box center [1204, 198] width 63 height 18
click at [1232, 340] on div "Router" at bounding box center [1237, 347] width 38 height 15
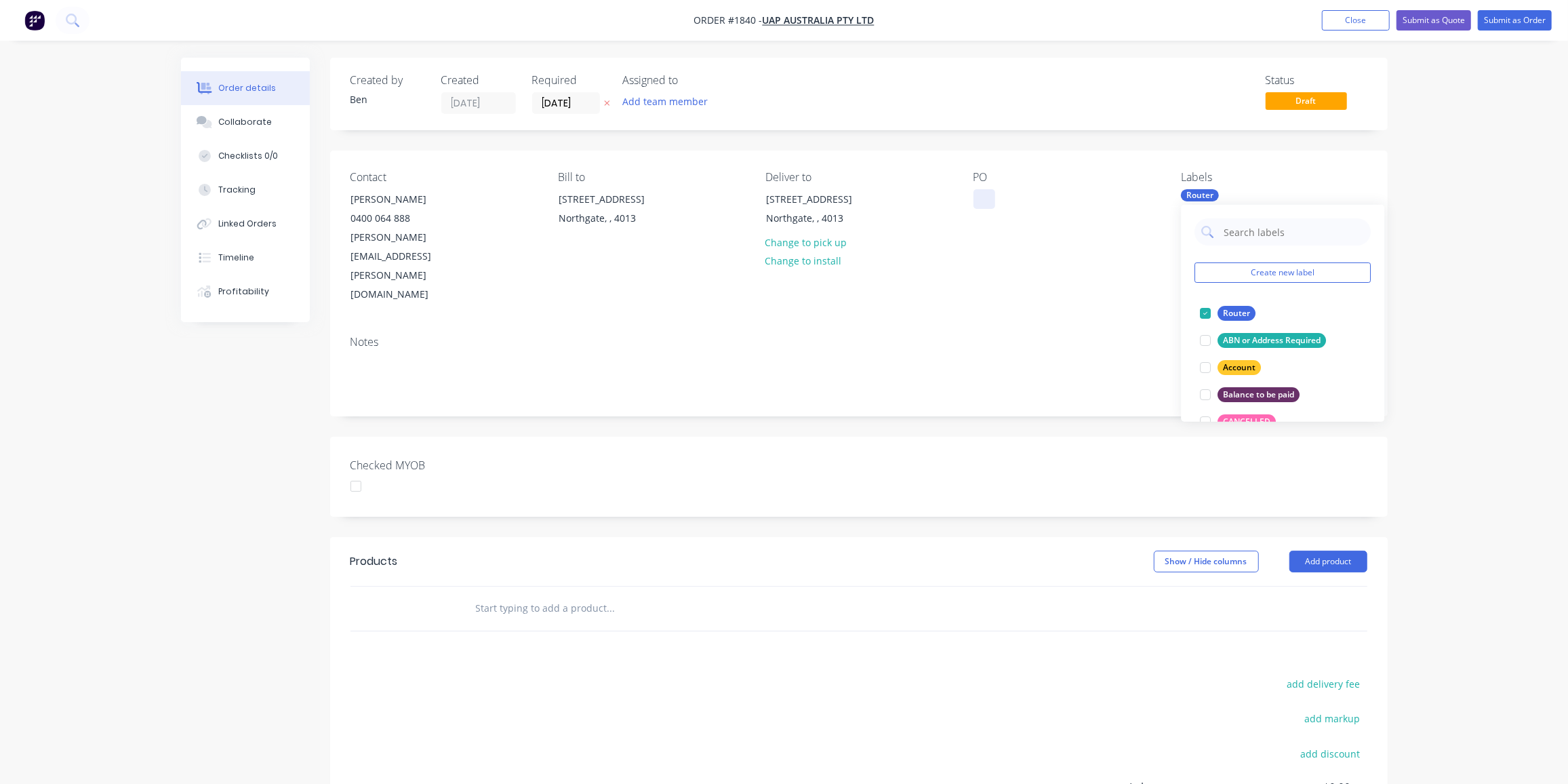
click at [980, 200] on div at bounding box center [984, 199] width 21 height 20
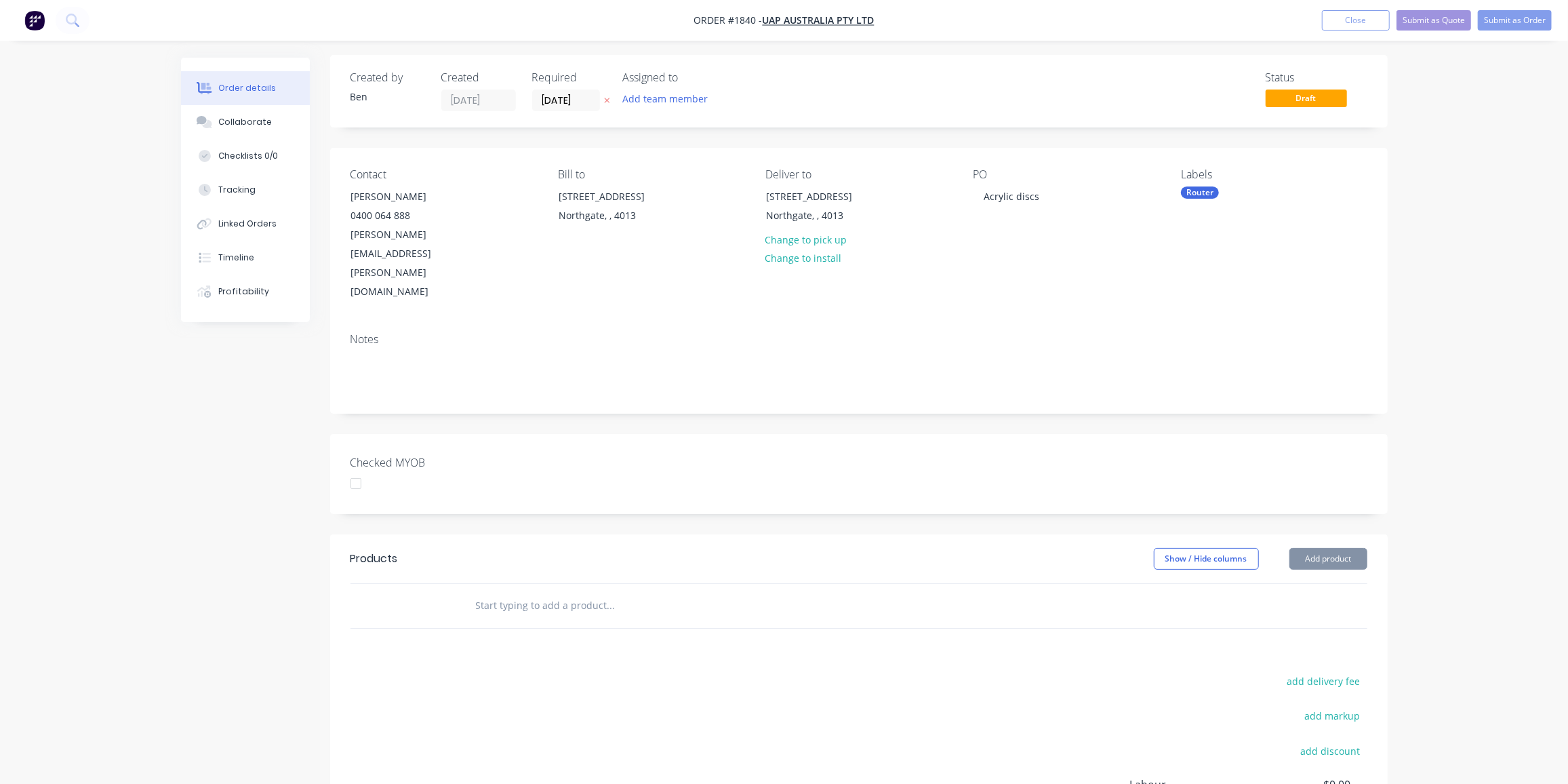
drag, startPoint x: 952, startPoint y: 576, endPoint x: 917, endPoint y: 536, distance: 53.2
click at [953, 579] on div "Products Show / Hide columns Add product add delivery fee add markup add discou…" at bounding box center [859, 745] width 1058 height 420
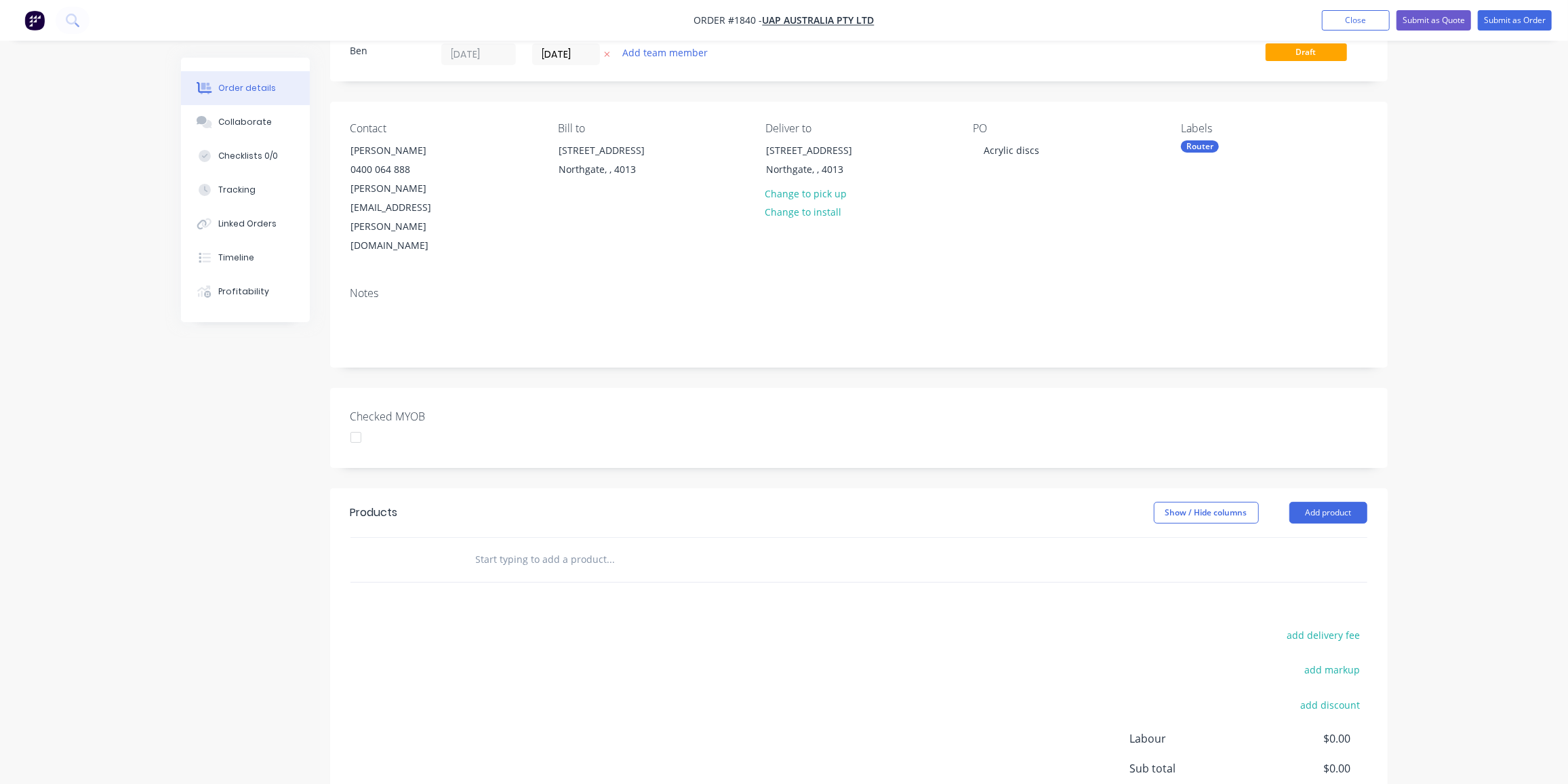
scroll to position [49, 0]
click at [526, 546] on input "text" at bounding box center [611, 560] width 271 height 27
click at [1310, 504] on button "Add product" at bounding box center [1328, 514] width 78 height 21
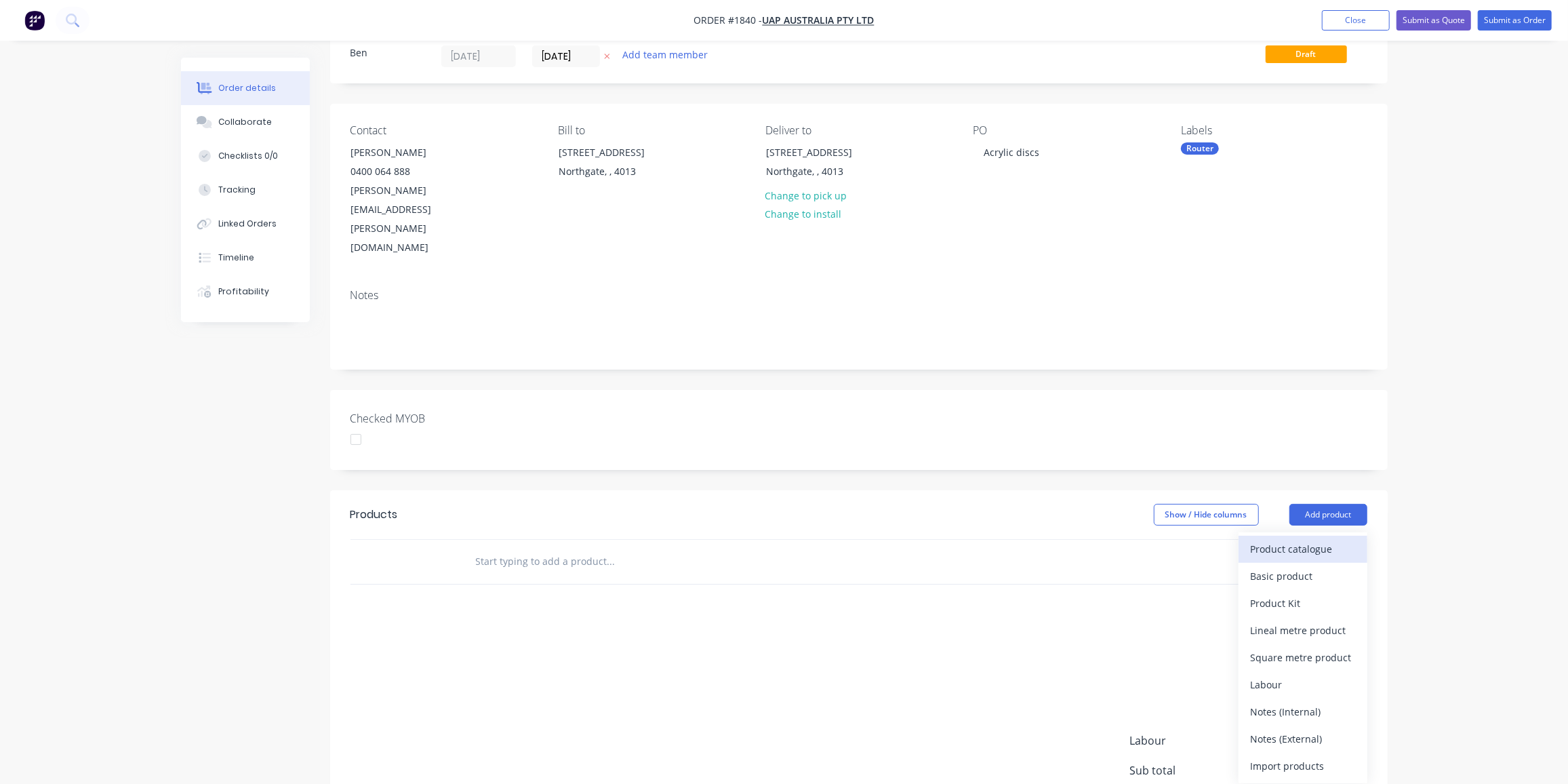
click at [1314, 539] on div "Product catalogue" at bounding box center [1303, 548] width 104 height 20
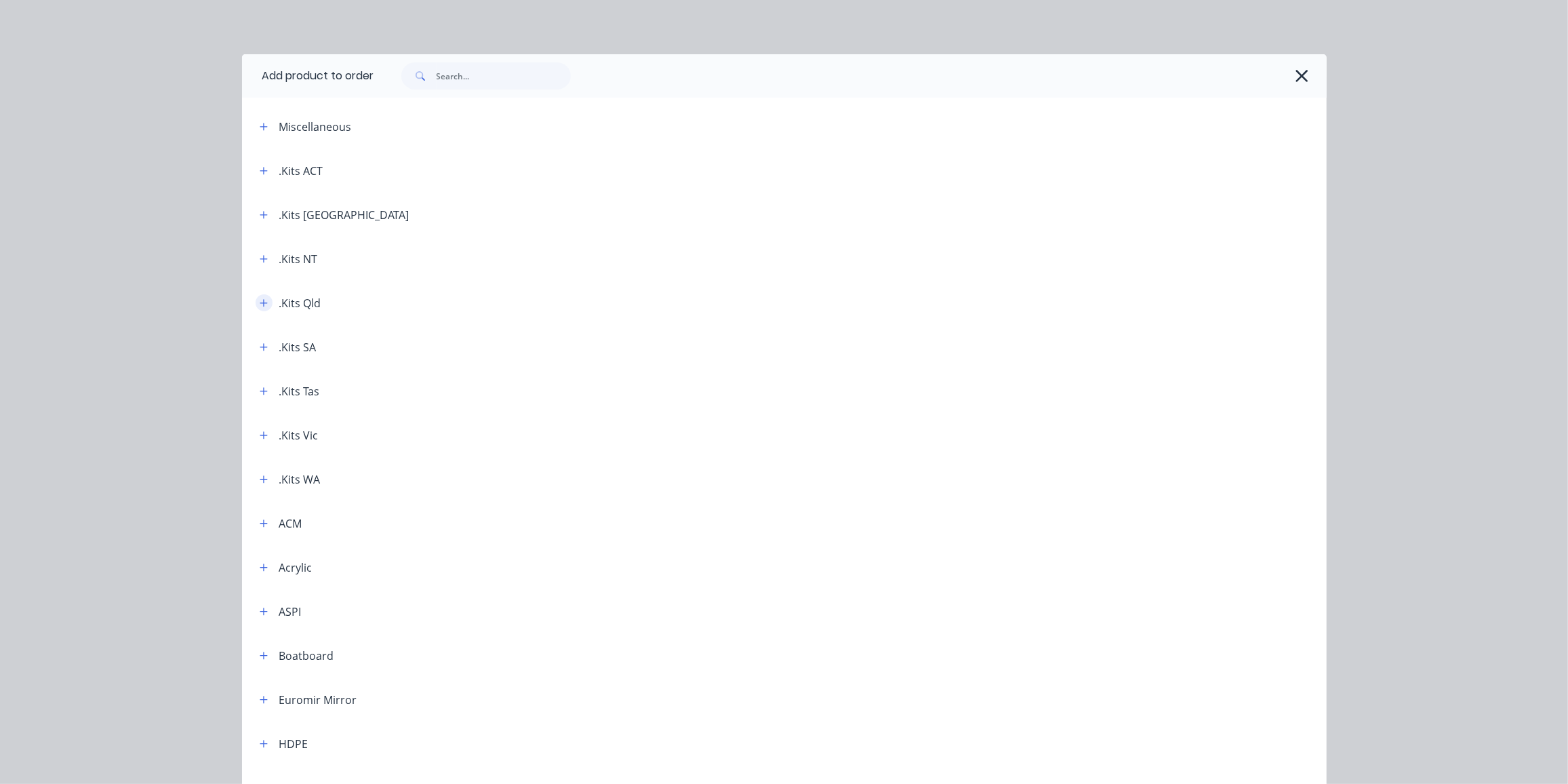
click at [260, 303] on icon "button" at bounding box center [264, 302] width 9 height 9
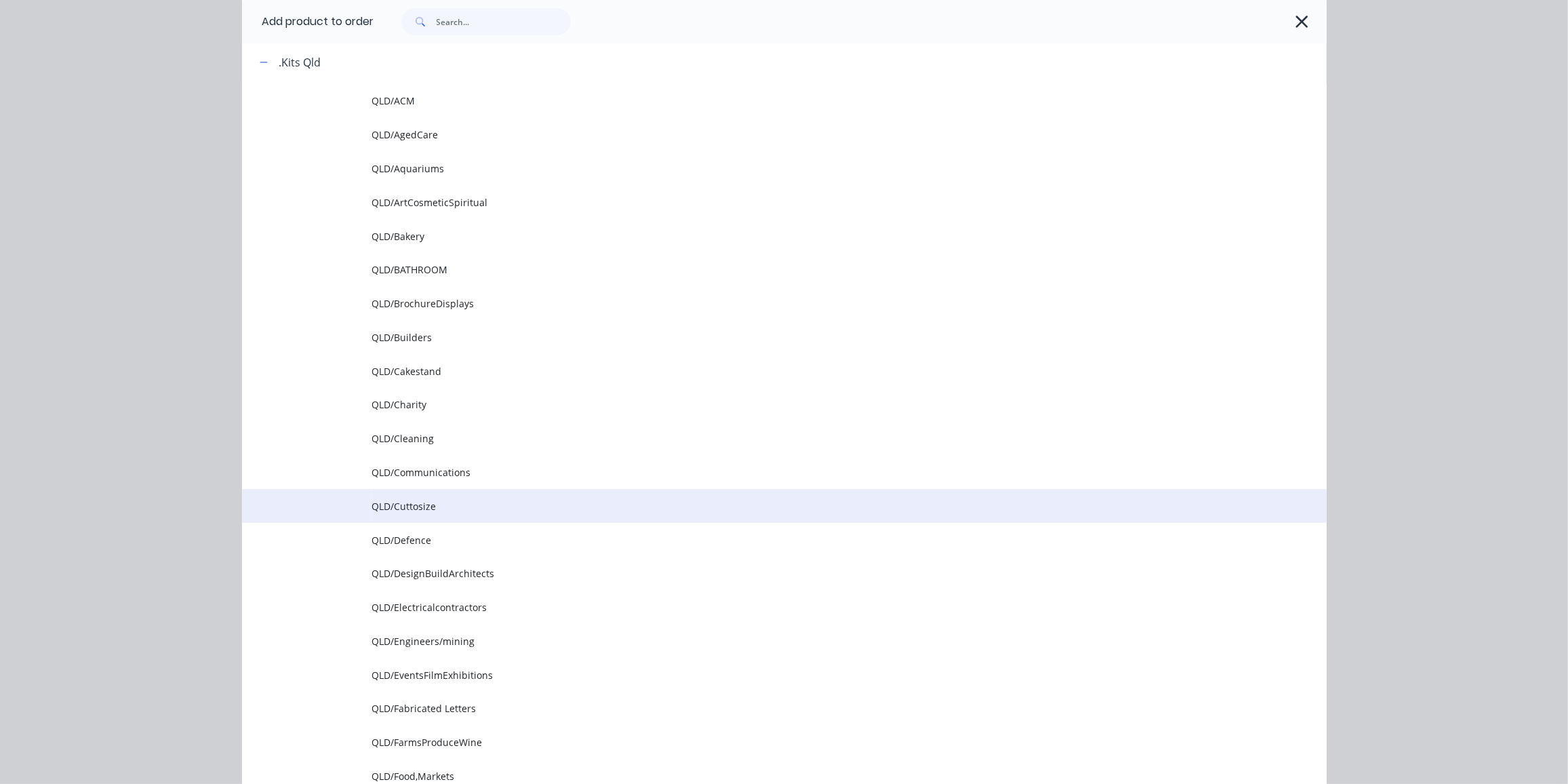
scroll to position [242, 0]
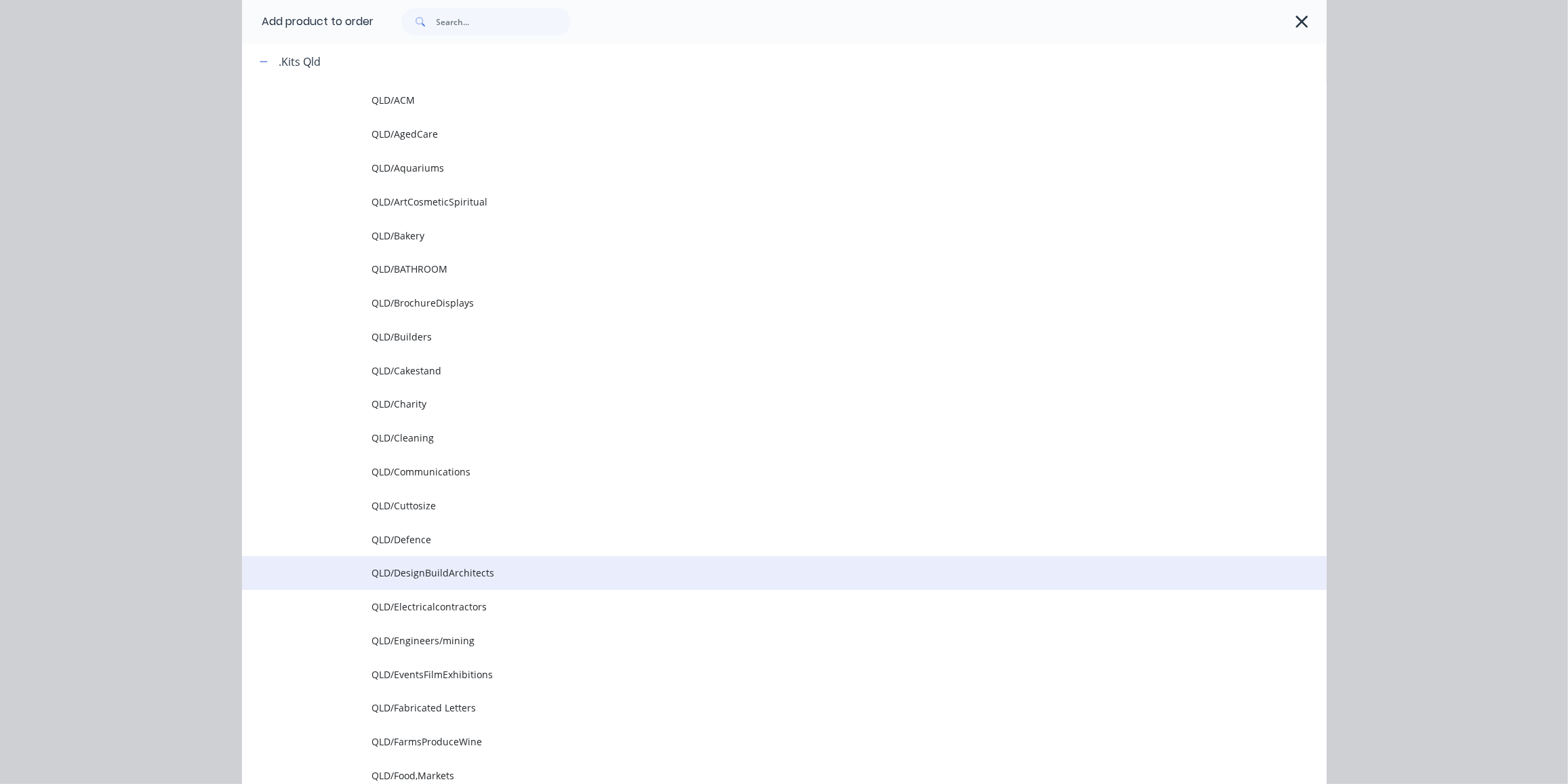
click at [474, 570] on span "QLD/DesignBuildArchitects" at bounding box center [754, 572] width 763 height 15
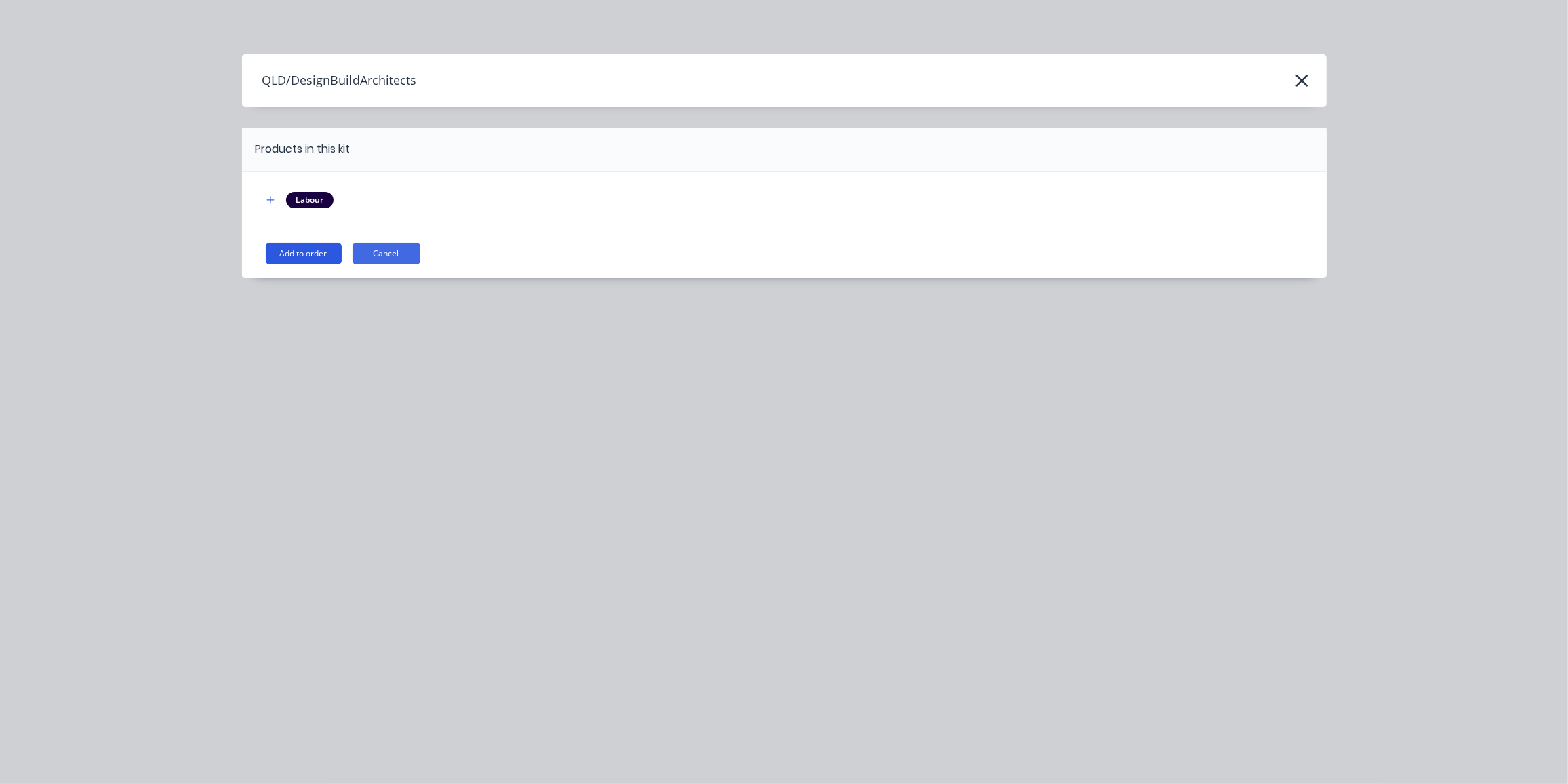
click at [309, 249] on button "Add to order" at bounding box center [303, 253] width 76 height 21
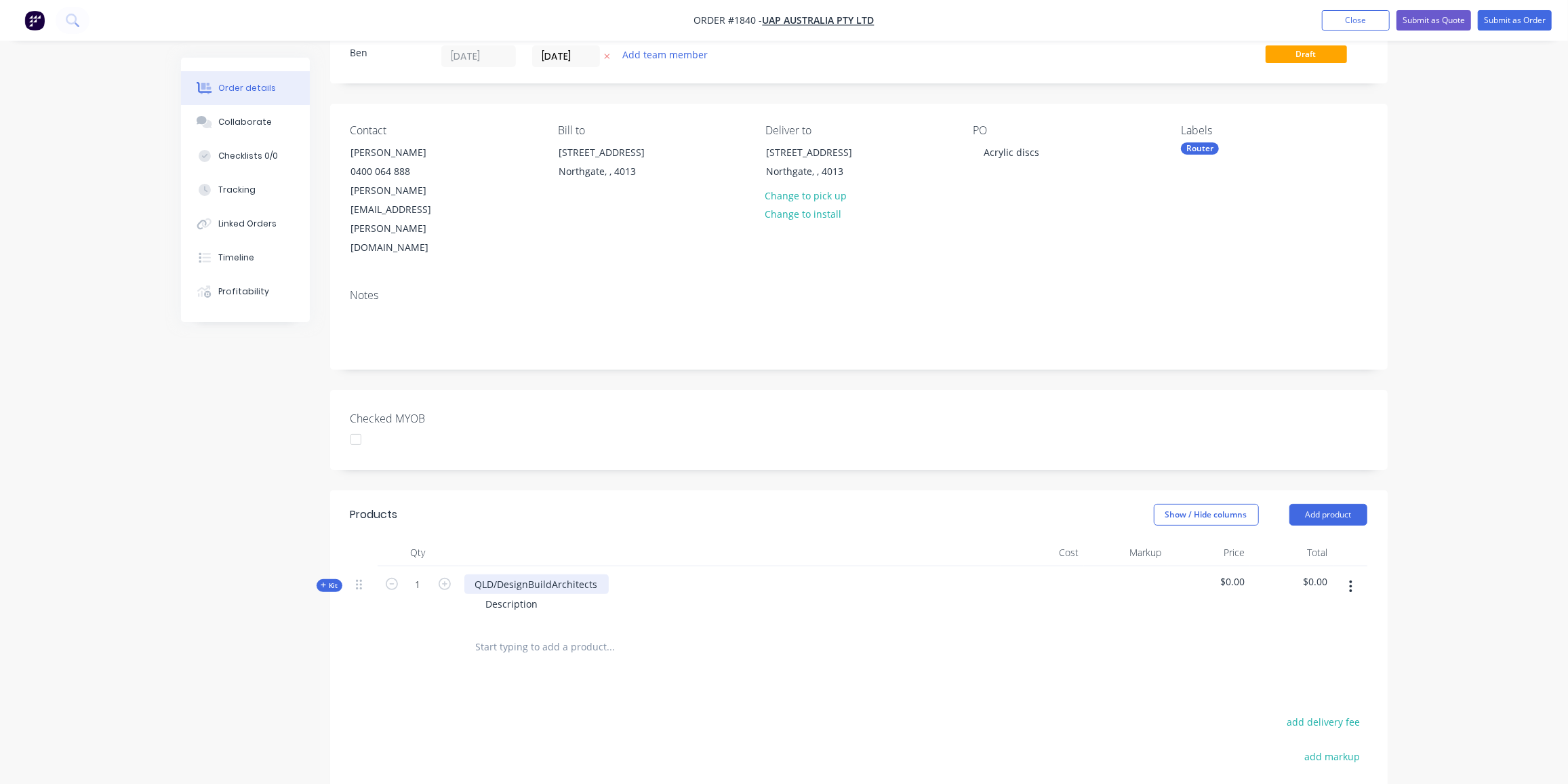
click at [593, 575] on div "QLD/DesignBuildArchitects" at bounding box center [536, 584] width 145 height 20
drag, startPoint x: 597, startPoint y: 525, endPoint x: 456, endPoint y: 524, distance: 141.0
click at [456, 566] on div "Kit 1 QLD/DesignBuildArchitects Description $0.00 $0.00" at bounding box center [859, 595] width 1017 height 59
drag, startPoint x: 537, startPoint y: 547, endPoint x: 465, endPoint y: 552, distance: 72.2
click at [465, 595] on div "Description" at bounding box center [730, 604] width 532 height 20
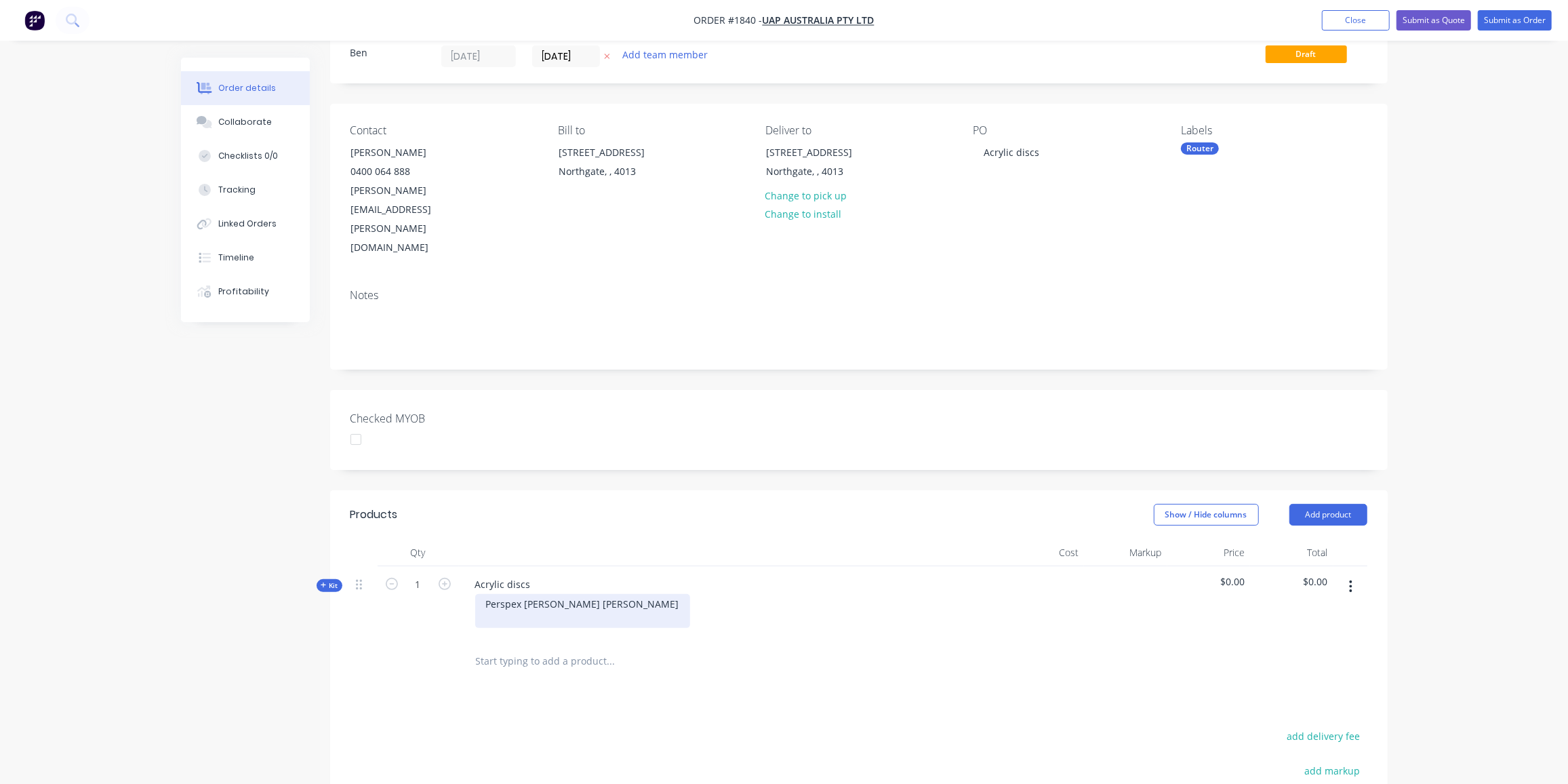
click at [604, 595] on div "Perspex [PERSON_NAME] [PERSON_NAME]" at bounding box center [582, 612] width 215 height 34
click at [612, 595] on div "Perspex [PERSON_NAME] [PERSON_NAME]" at bounding box center [582, 612] width 215 height 34
click at [489, 595] on div "Perspex [PERSON_NAME] [PERSON_NAME] (2sheets)" at bounding box center [605, 604] width 259 height 20
click at [656, 595] on div "Perspex [PERSON_NAME] [PERSON_NAME] (2sheets)" at bounding box center [605, 604] width 259 height 20
click at [551, 592] on div "Perspex [PERSON_NAME] [PERSON_NAME] (2sheets) Plexiglass Satinice Strawberry" at bounding box center [605, 609] width 259 height 34
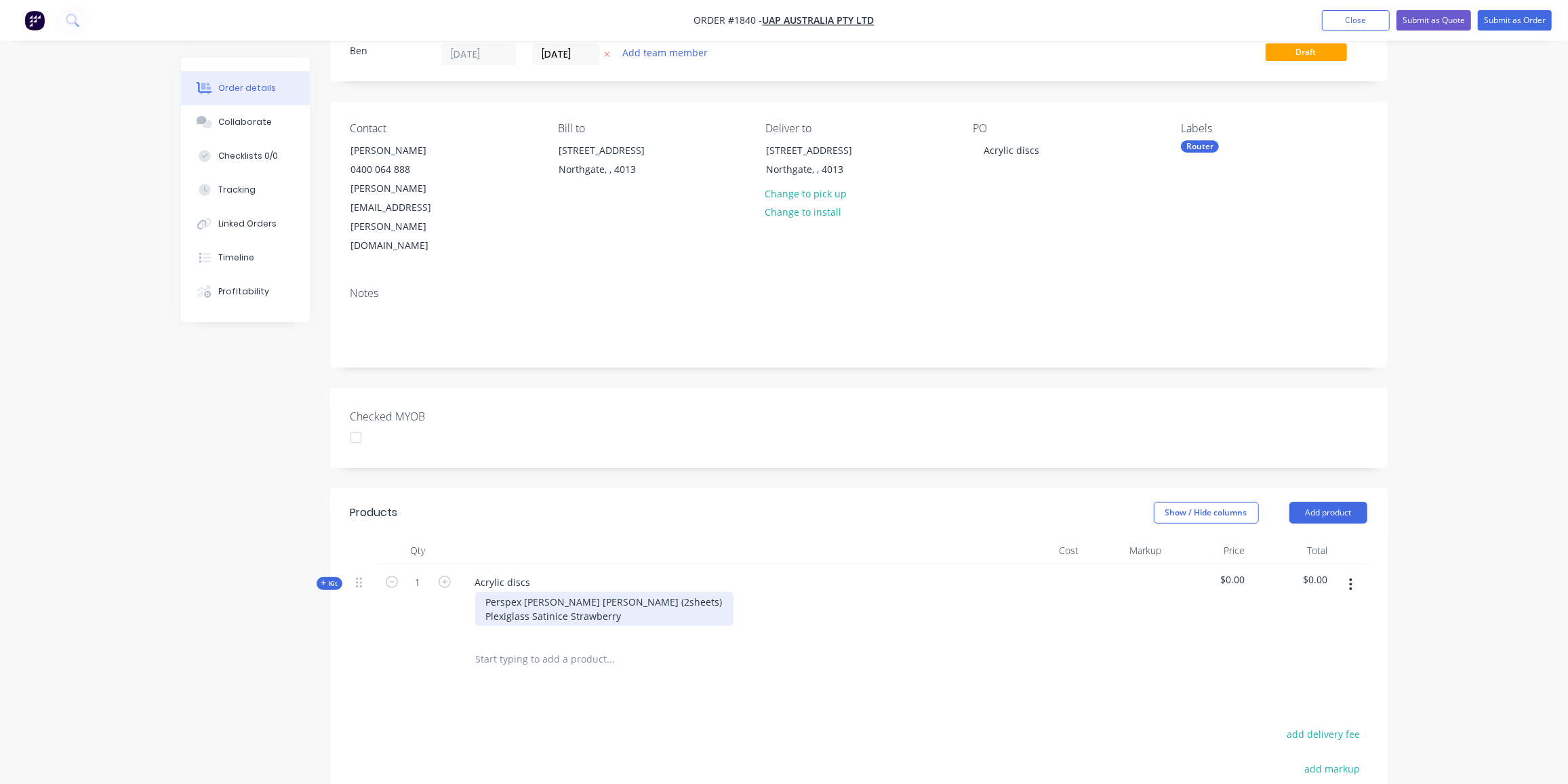
scroll to position [49, 0]
click at [630, 592] on div "Perspex [PERSON_NAME] [PERSON_NAME] (2sheets) Plexiglass Satin ice Strawberry" at bounding box center [605, 609] width 259 height 34
drag, startPoint x: 652, startPoint y: 542, endPoint x: 609, endPoint y: 546, distance: 43.2
click at [609, 592] on div "Perspex [PERSON_NAME] [PERSON_NAME] (2sheets) Plexiglass Satin ice Strawberry" at bounding box center [605, 609] width 259 height 34
copy div "(2sheets)"
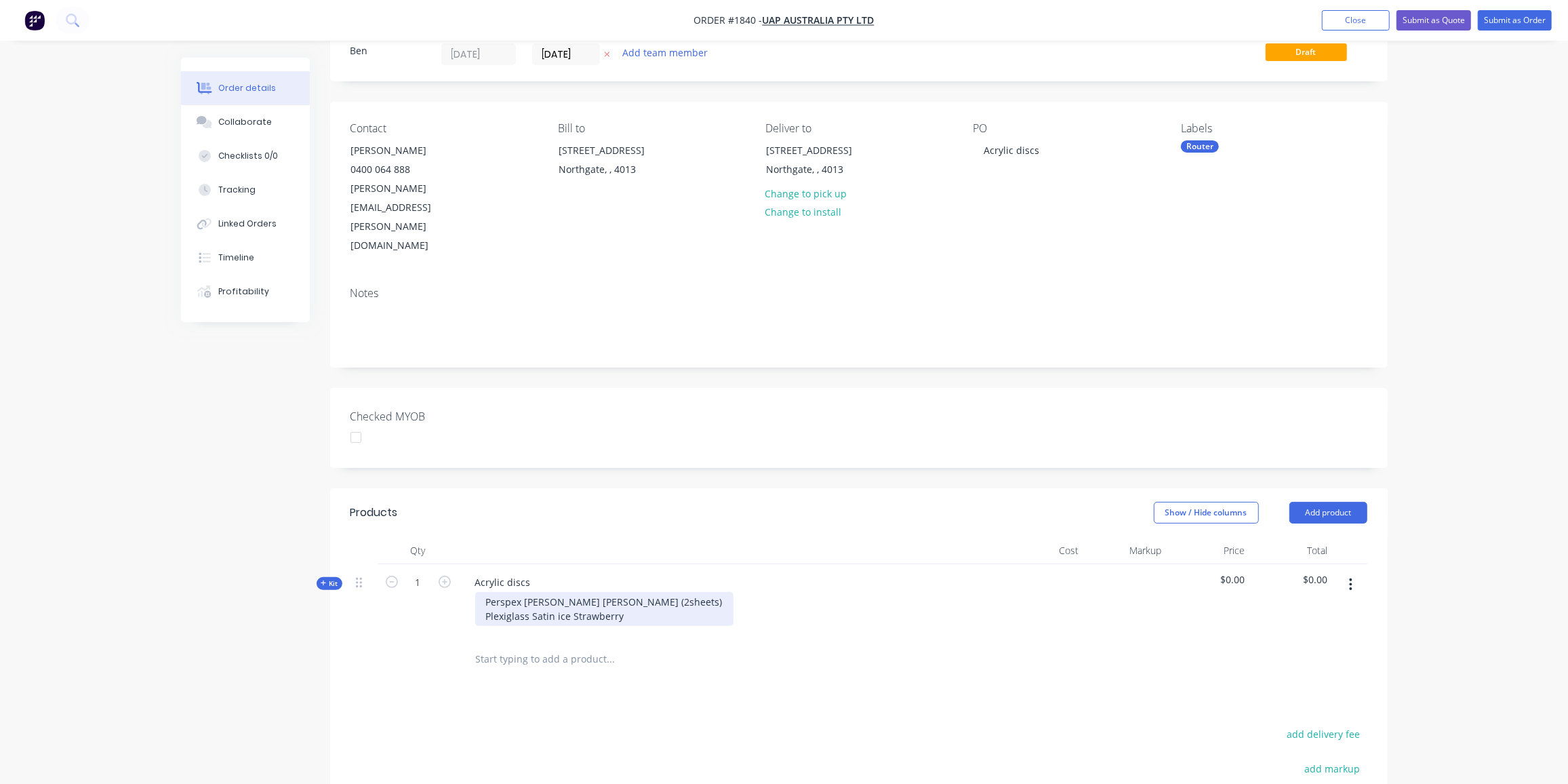
click at [634, 592] on div "Perspex [PERSON_NAME] [PERSON_NAME] (2sheets) Plexiglass Satin ice Strawberry" at bounding box center [605, 609] width 259 height 34
click at [491, 570] on div "Acrylic discs Perspex [PERSON_NAME] [PERSON_NAME] (2sheets) Plexiglass Satin ic…" at bounding box center [730, 601] width 542 height 74
click at [662, 592] on div "Perspex [PERSON_NAME] [PERSON_NAME] (2sheets) Plexiglass Satin ice Strawberry (…" at bounding box center [605, 609] width 259 height 34
click at [552, 592] on div "Perspex [PERSON_NAME] [PERSON_NAME] (2sheets) Plexiglass Satin ice Strawberry (…" at bounding box center [605, 616] width 259 height 48
click at [609, 592] on div "Perspex [PERSON_NAME] [PERSON_NAME] (2sheets) Plexiglass Satin ice Strawberry (…" at bounding box center [605, 616] width 259 height 48
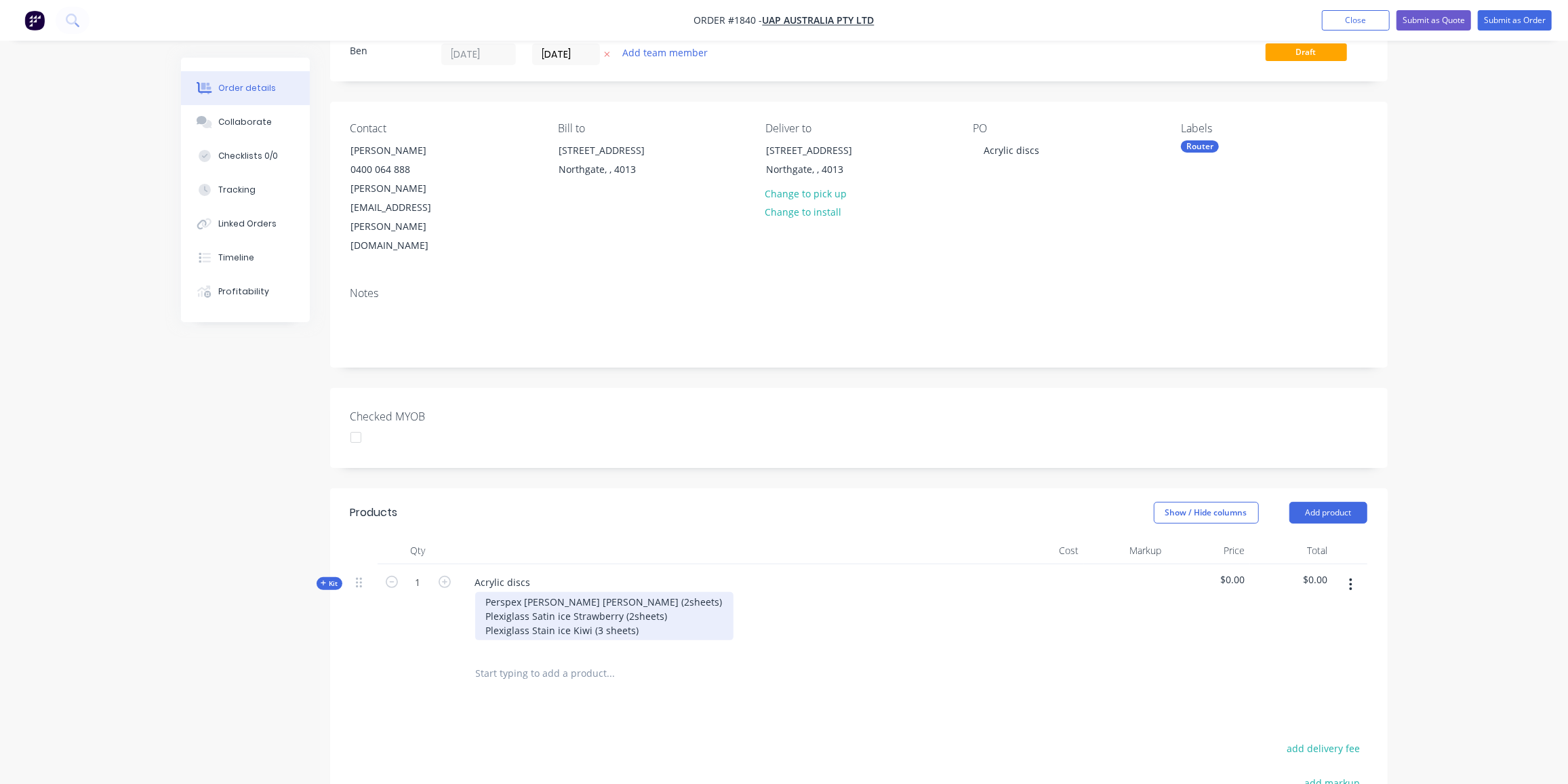
click at [635, 592] on div "Perspex [PERSON_NAME] [PERSON_NAME] (2sheets) Plexiglass Satin ice Strawberry (…" at bounding box center [605, 616] width 259 height 48
click at [551, 592] on div "Perspex [PERSON_NAME] [PERSON_NAME] (2sheets) Plexiglass Satin ice Strawberry (…" at bounding box center [605, 623] width 259 height 63
click at [609, 592] on div "Perspex [PERSON_NAME] [PERSON_NAME] (2sheets) Plexiglass Satin ice Strawberry (…" at bounding box center [605, 623] width 259 height 63
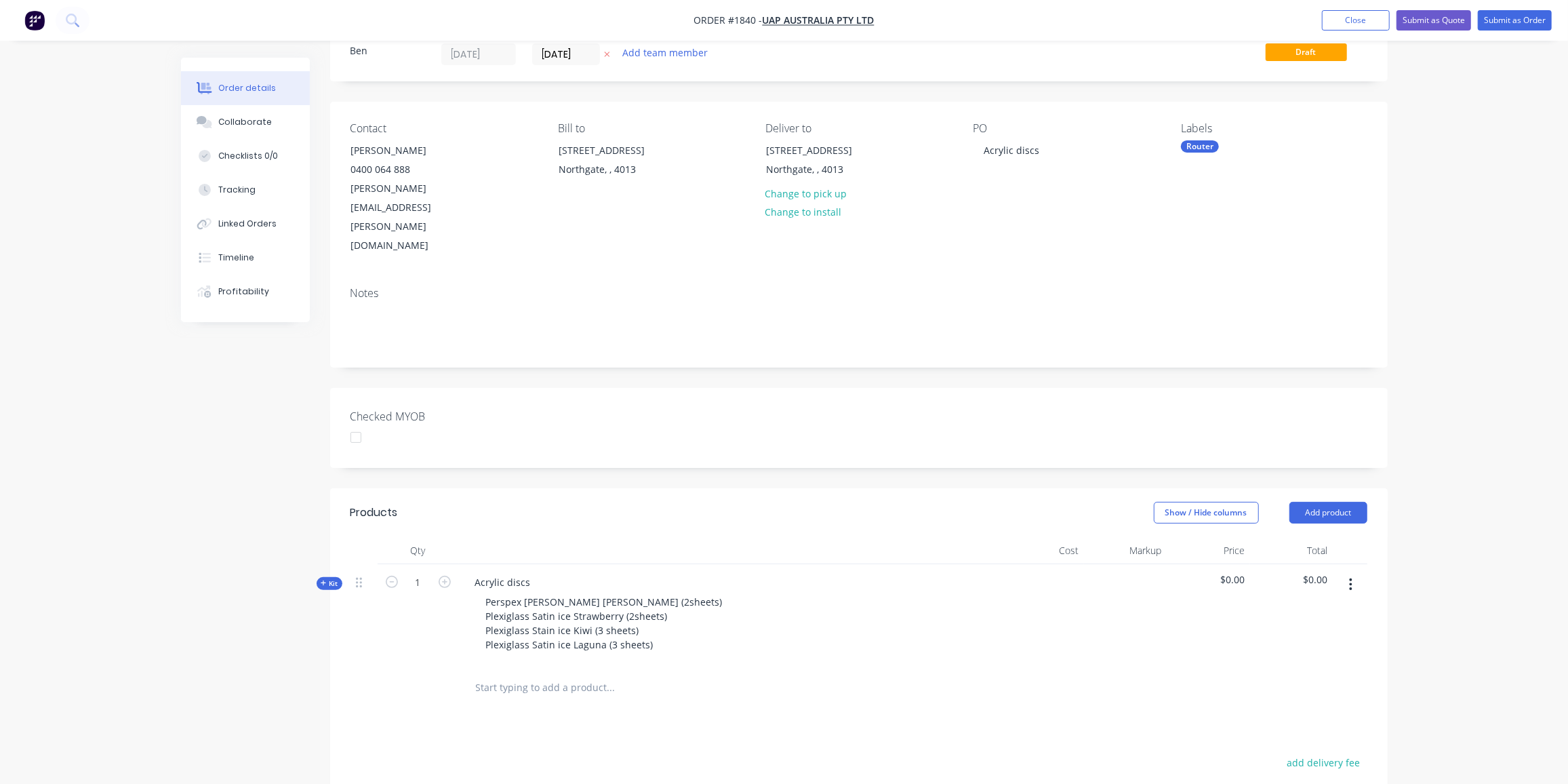
click at [331, 578] on span "Kit" at bounding box center [329, 584] width 18 height 10
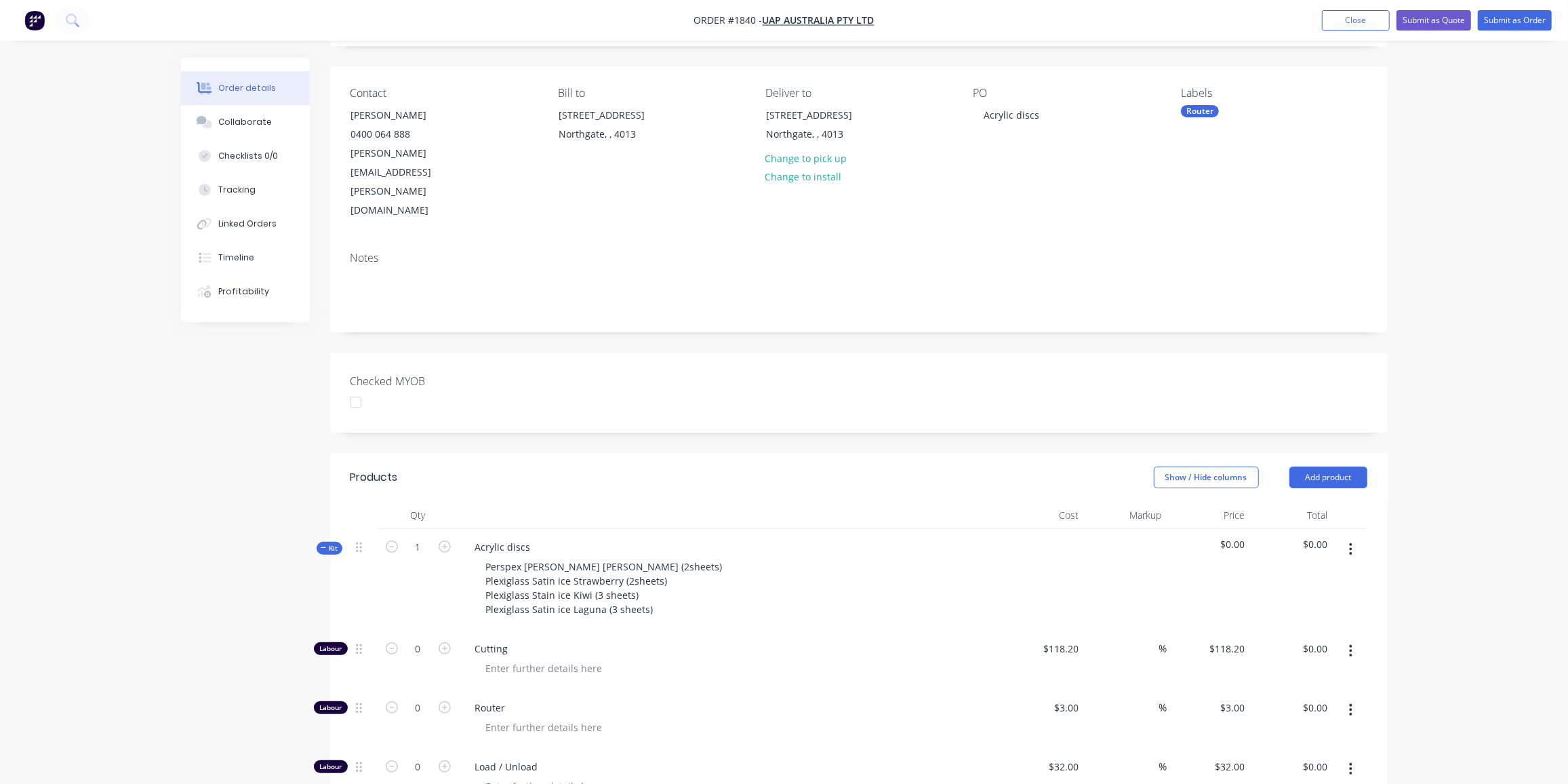
scroll to position [84, 0]
click at [419, 757] on input "0" at bounding box center [418, 768] width 35 height 21
type input "10"
type input "$320.00"
drag, startPoint x: 638, startPoint y: 689, endPoint x: 620, endPoint y: 673, distance: 24.1
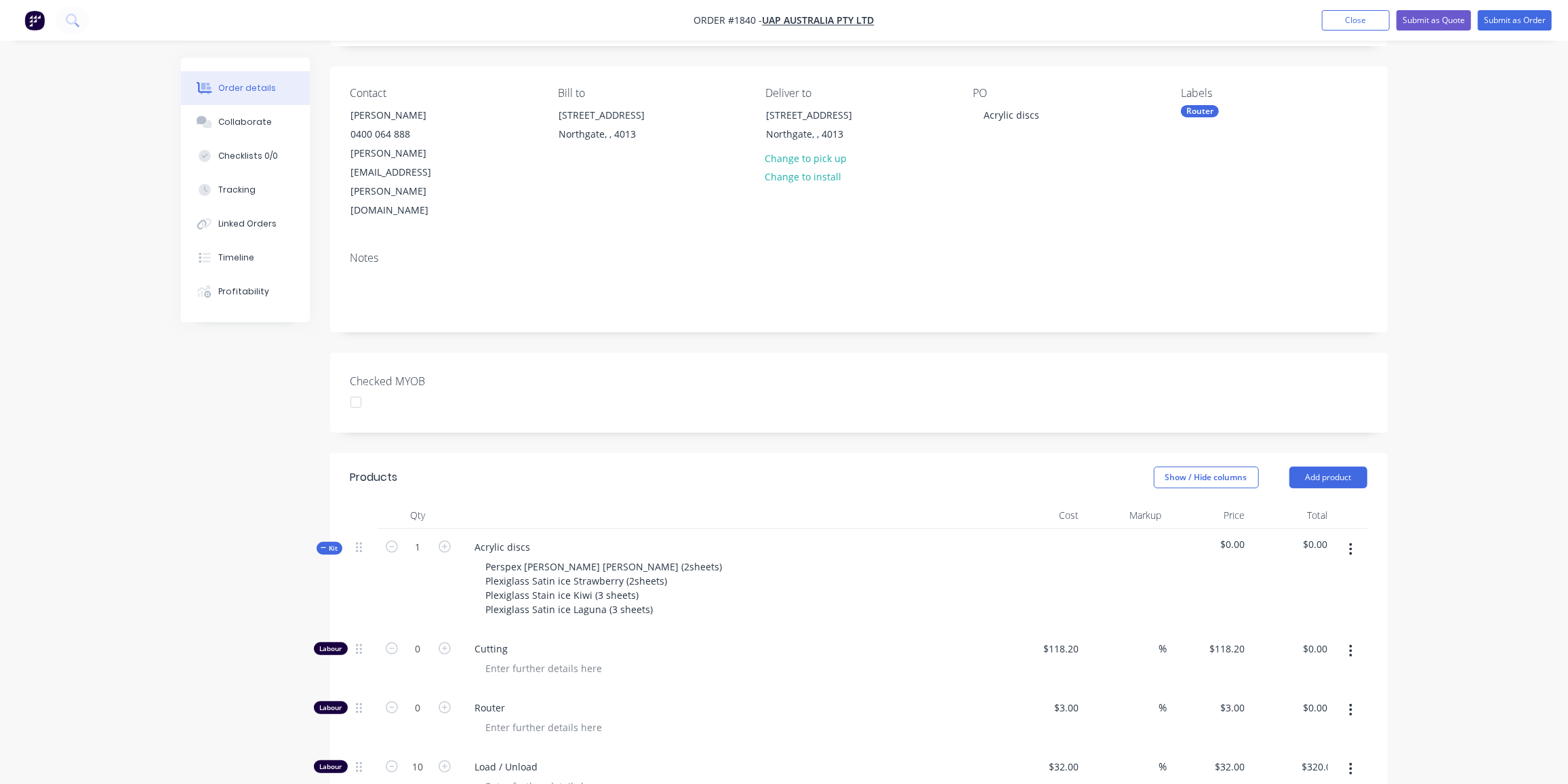
click at [639, 688] on div "Labour 0 Cutting $118.20 $118.20 % $118.20 $118.20 $0.00 $0.00 Labour 0 Router …" at bounding box center [859, 778] width 1017 height 295
click at [424, 698] on input "0" at bounding box center [418, 709] width 35 height 21
type input "12"
type input "$36.00"
drag, startPoint x: 262, startPoint y: 578, endPoint x: 479, endPoint y: 591, distance: 217.4
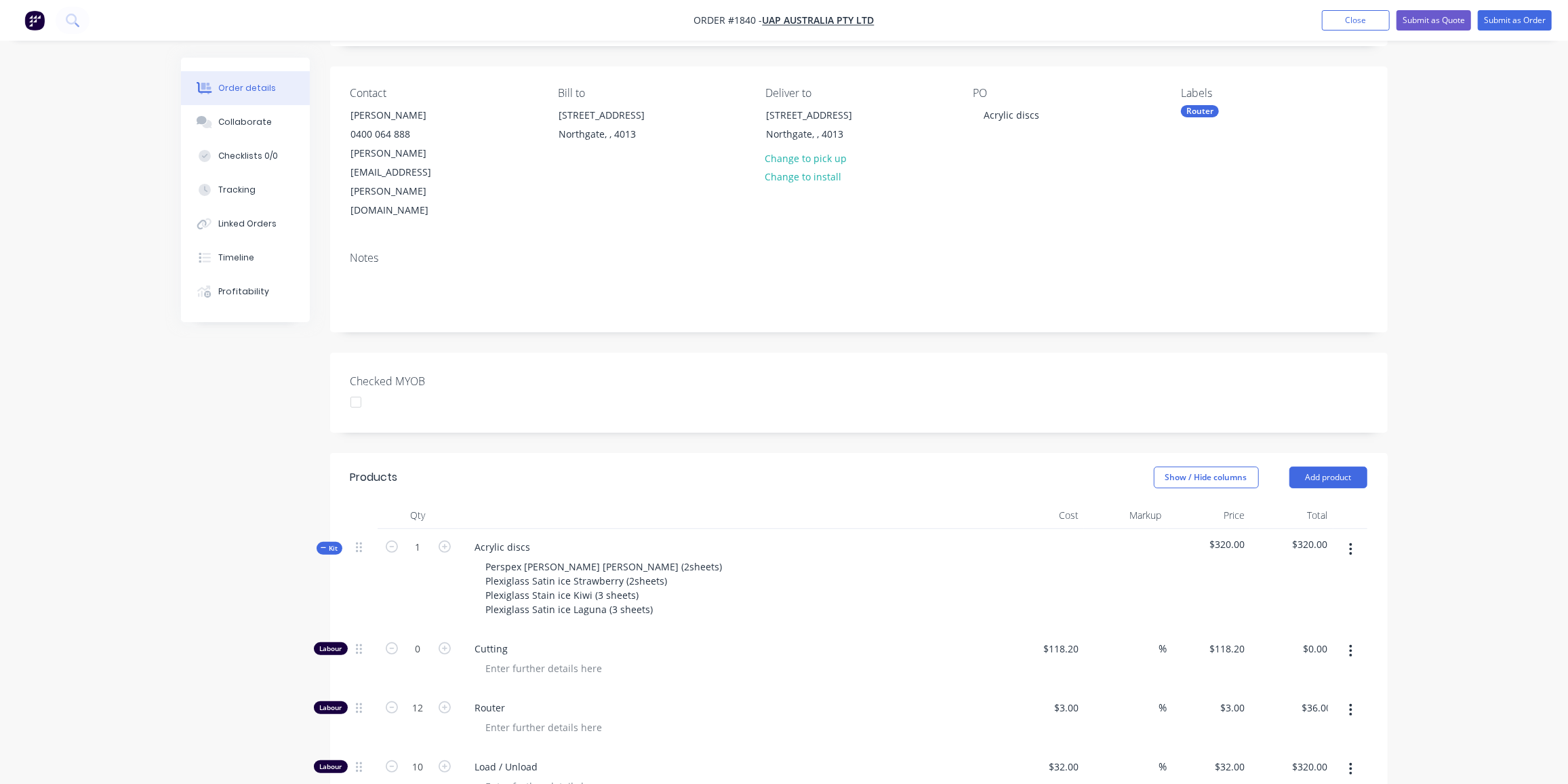
click at [260, 578] on div "Created by [PERSON_NAME] Created [DATE] Required [DATE] Assigned to Add team me…" at bounding box center [784, 658] width 1207 height 1370
click at [426, 698] on input "12" at bounding box center [418, 709] width 35 height 21
type input "120"
type input "$360.00"
click at [184, 573] on div "Created by [PERSON_NAME] Created [DATE] Required [DATE] Assigned to Add team me…" at bounding box center [784, 658] width 1207 height 1370
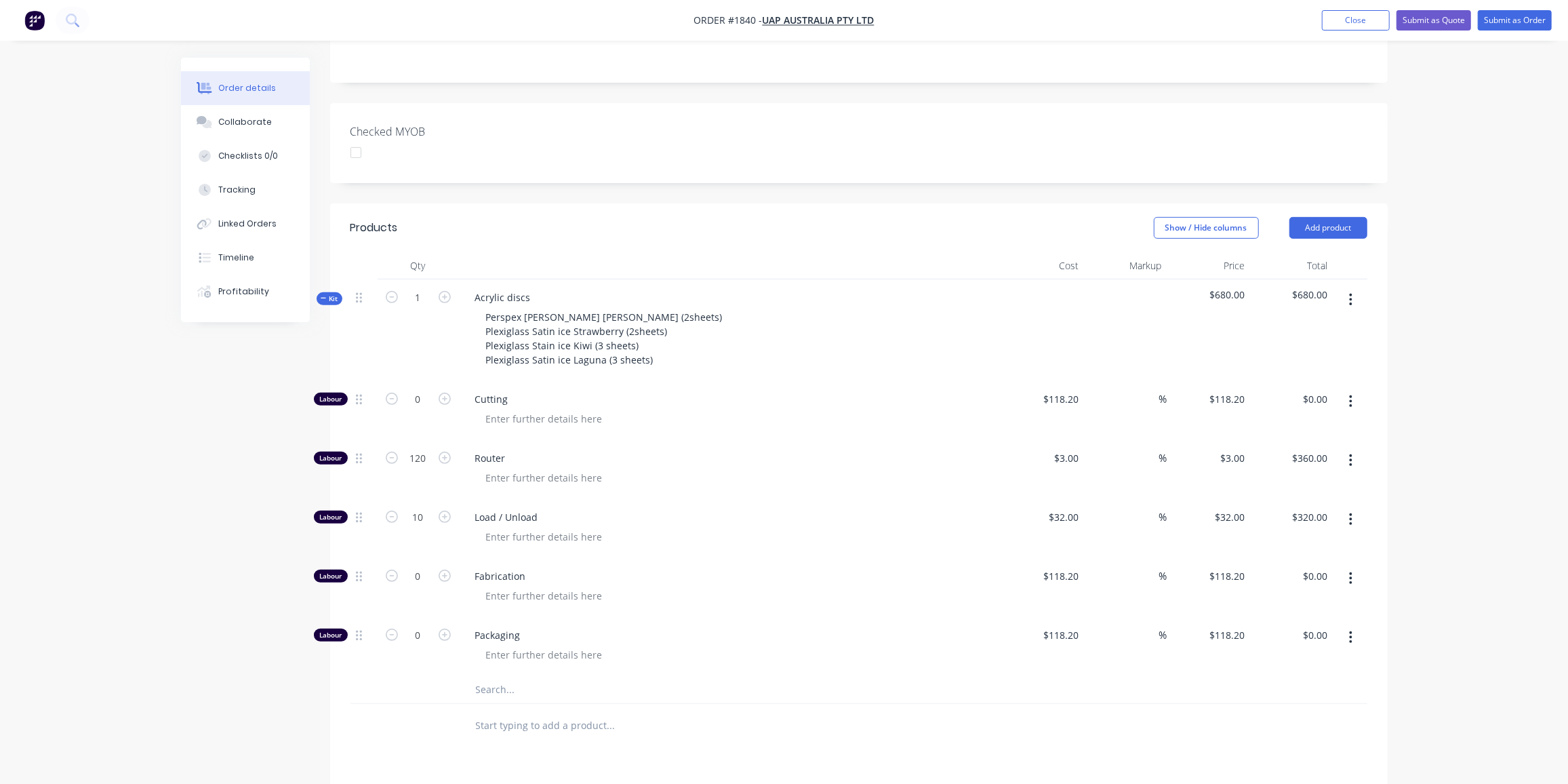
scroll to position [334, 0]
click at [495, 676] on input "text" at bounding box center [611, 690] width 271 height 27
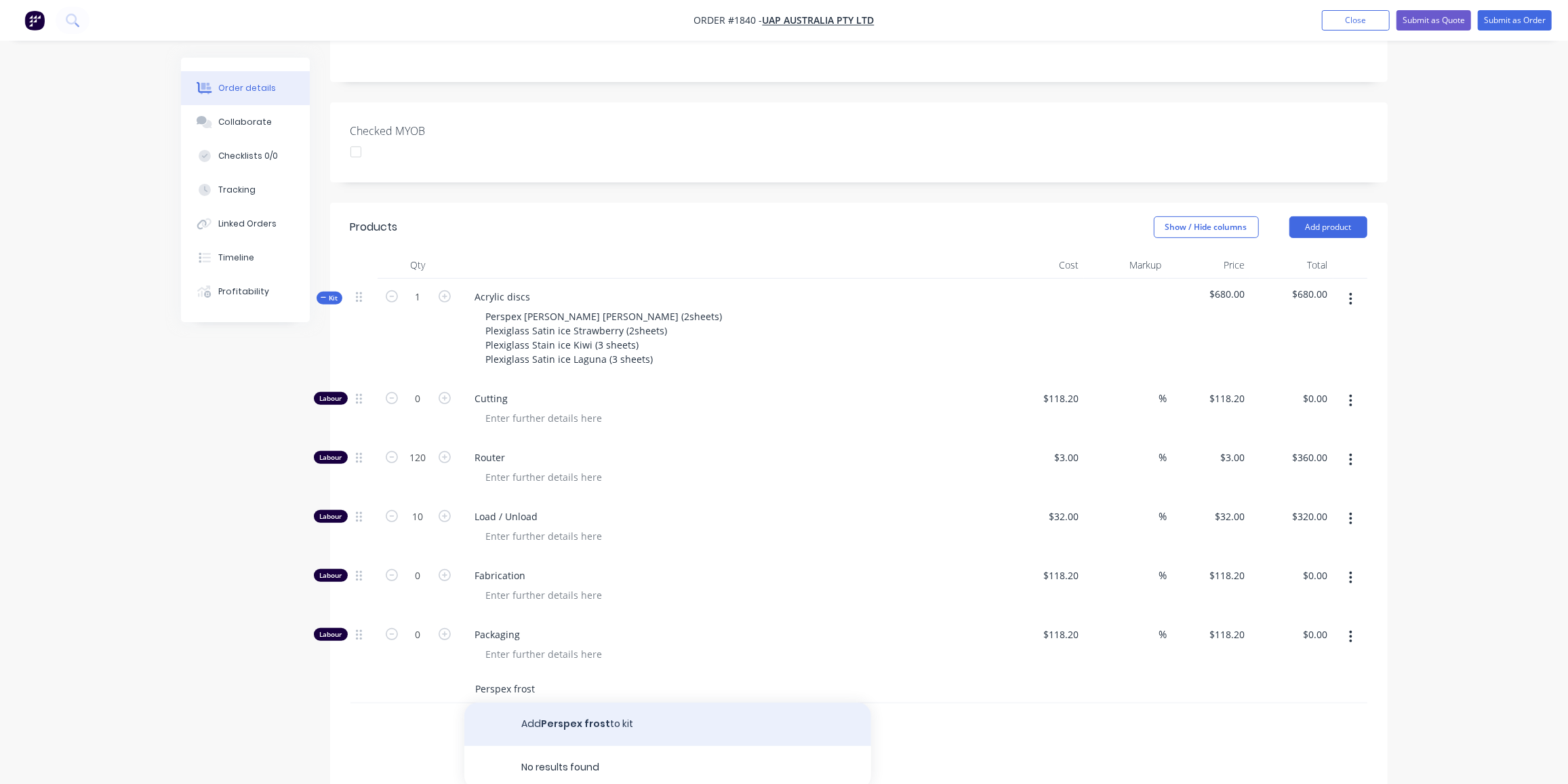
type input "Perspex frost"
click at [592, 703] on button "Add Perspex frost to kit" at bounding box center [667, 724] width 407 height 44
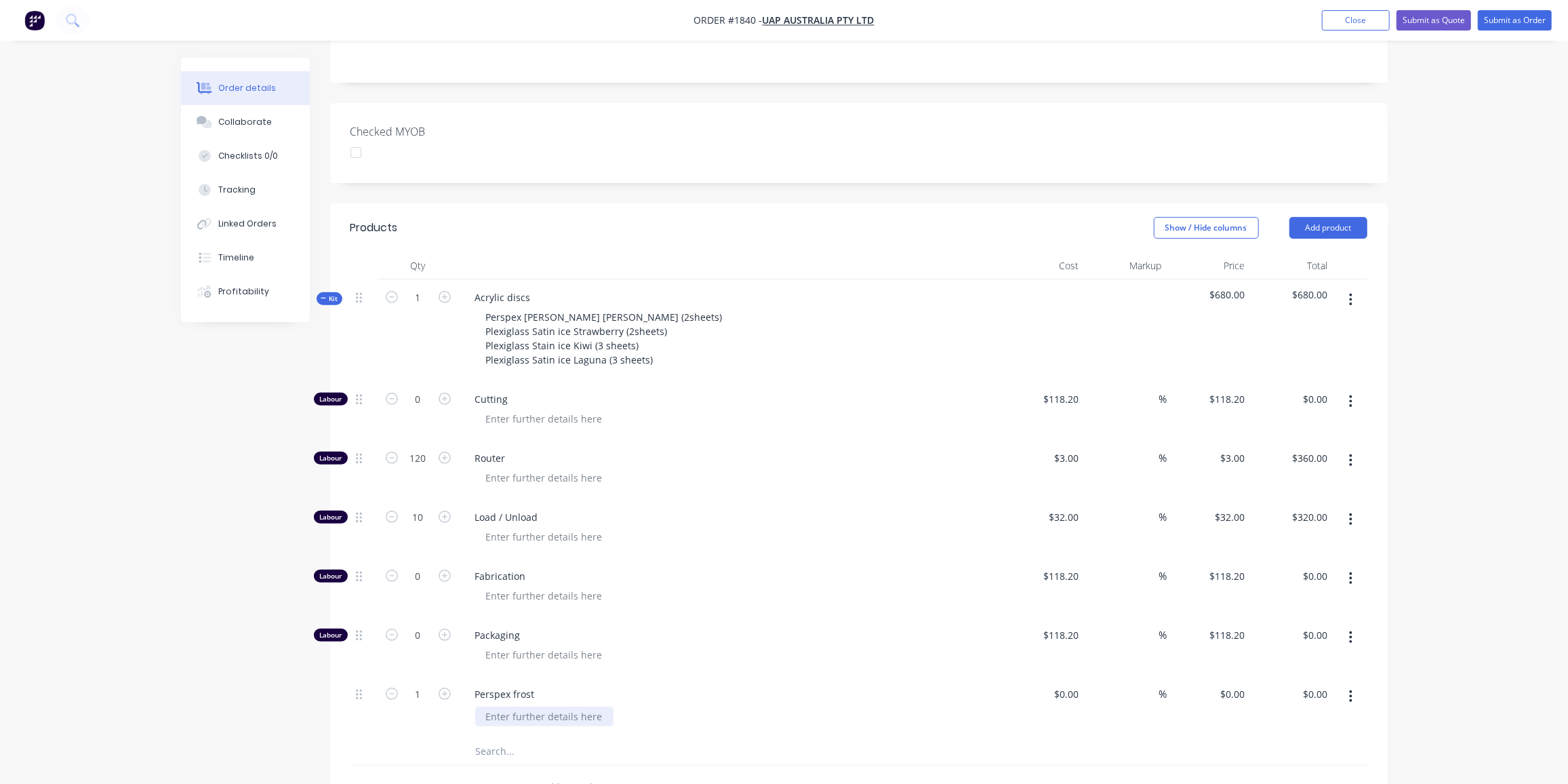
click at [599, 707] on div at bounding box center [545, 716] width 139 height 20
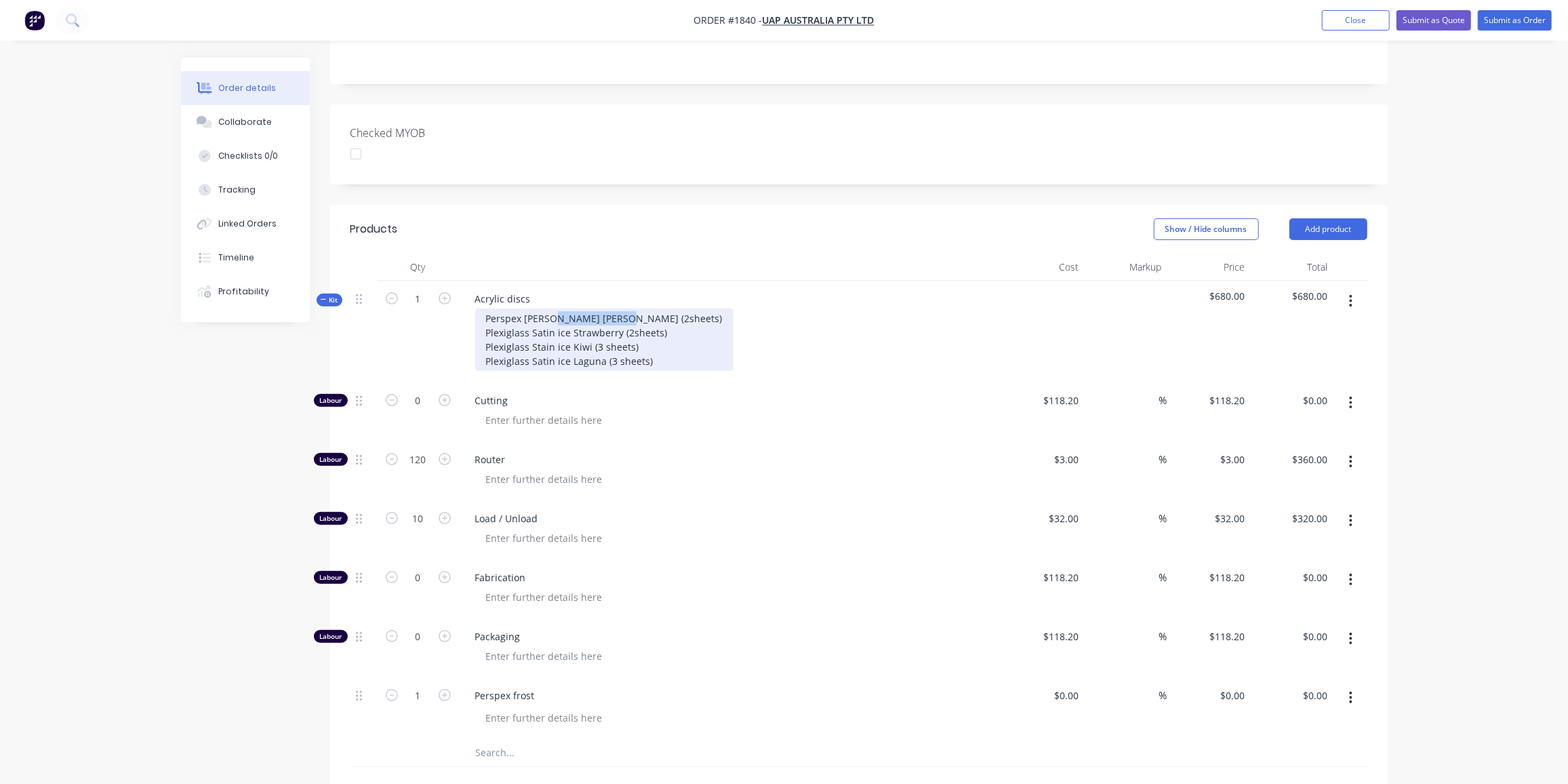
drag, startPoint x: 607, startPoint y: 260, endPoint x: 549, endPoint y: 264, distance: 58.1
click at [549, 308] on div "Perspex [PERSON_NAME] [PERSON_NAME] (2sheets) Plexiglass Satin ice Strawberry (…" at bounding box center [605, 339] width 259 height 63
copy div "[PERSON_NAME]"
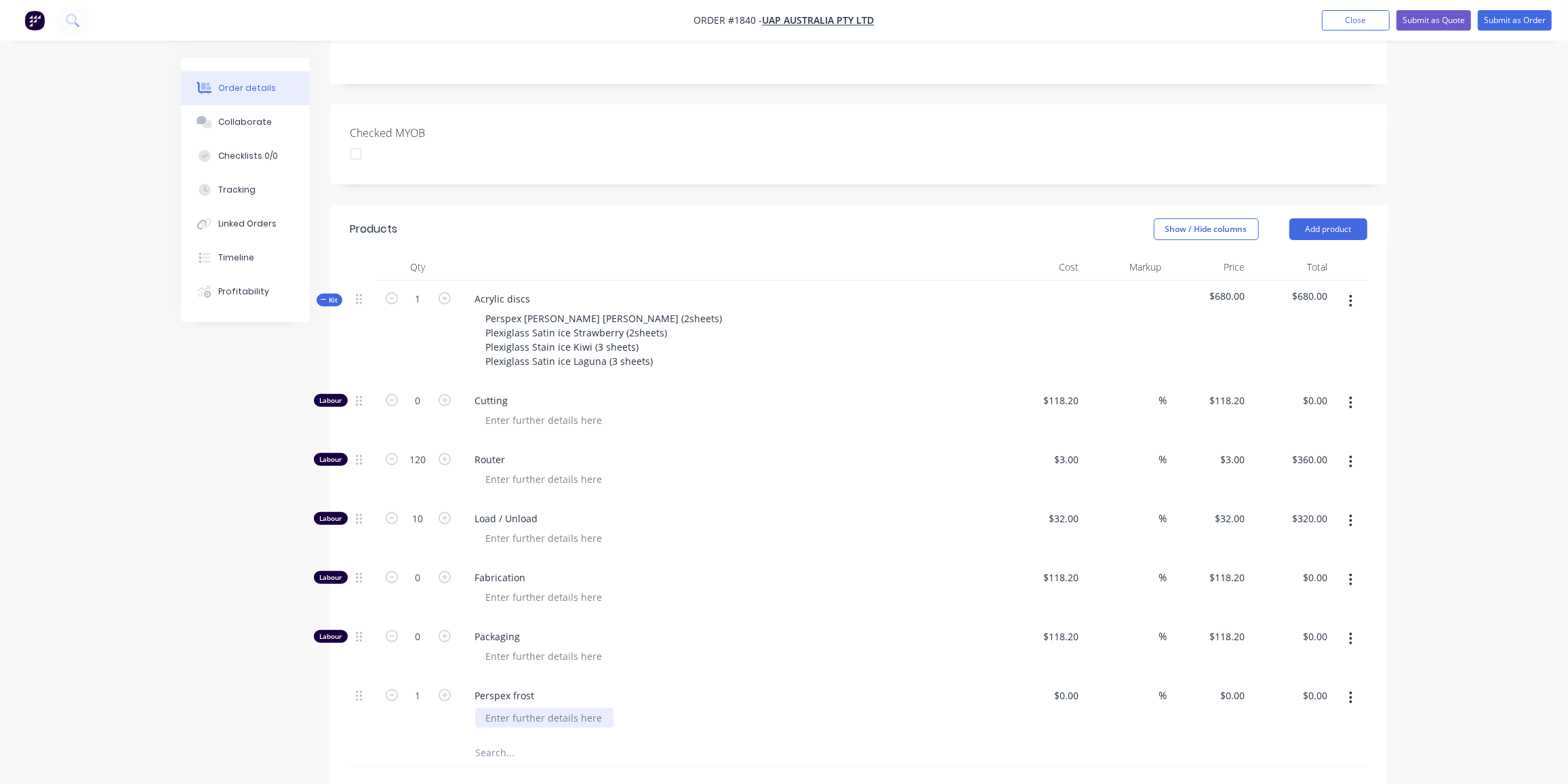
drag, startPoint x: 605, startPoint y: 656, endPoint x: 620, endPoint y: 650, distance: 16.2
click at [529, 709] on div at bounding box center [545, 718] width 139 height 20
paste div
click at [582, 709] on div "[PERSON_NAME]" at bounding box center [736, 718] width 521 height 20
click at [446, 689] on icon "button" at bounding box center [444, 695] width 12 height 12
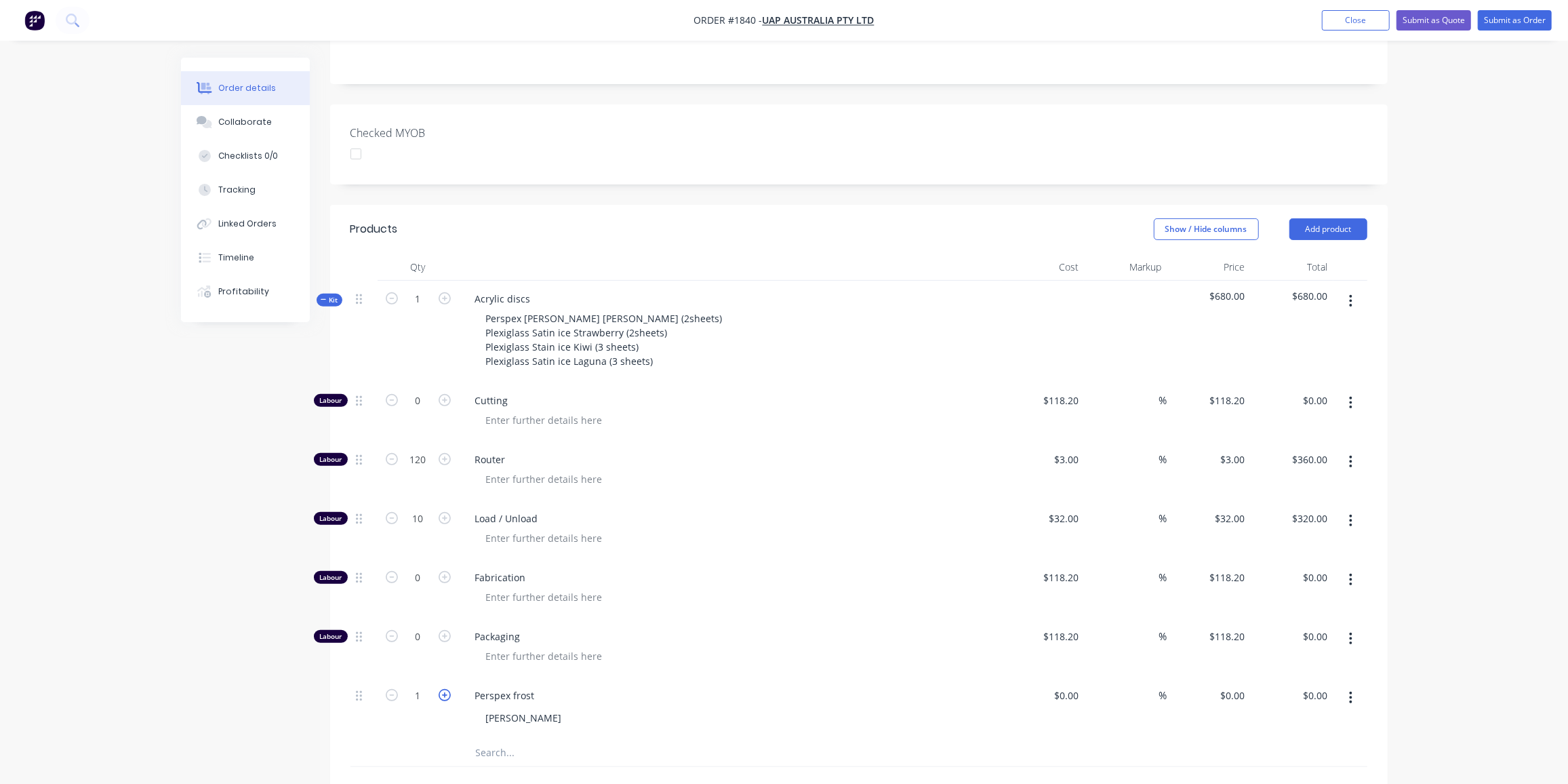
type input "2"
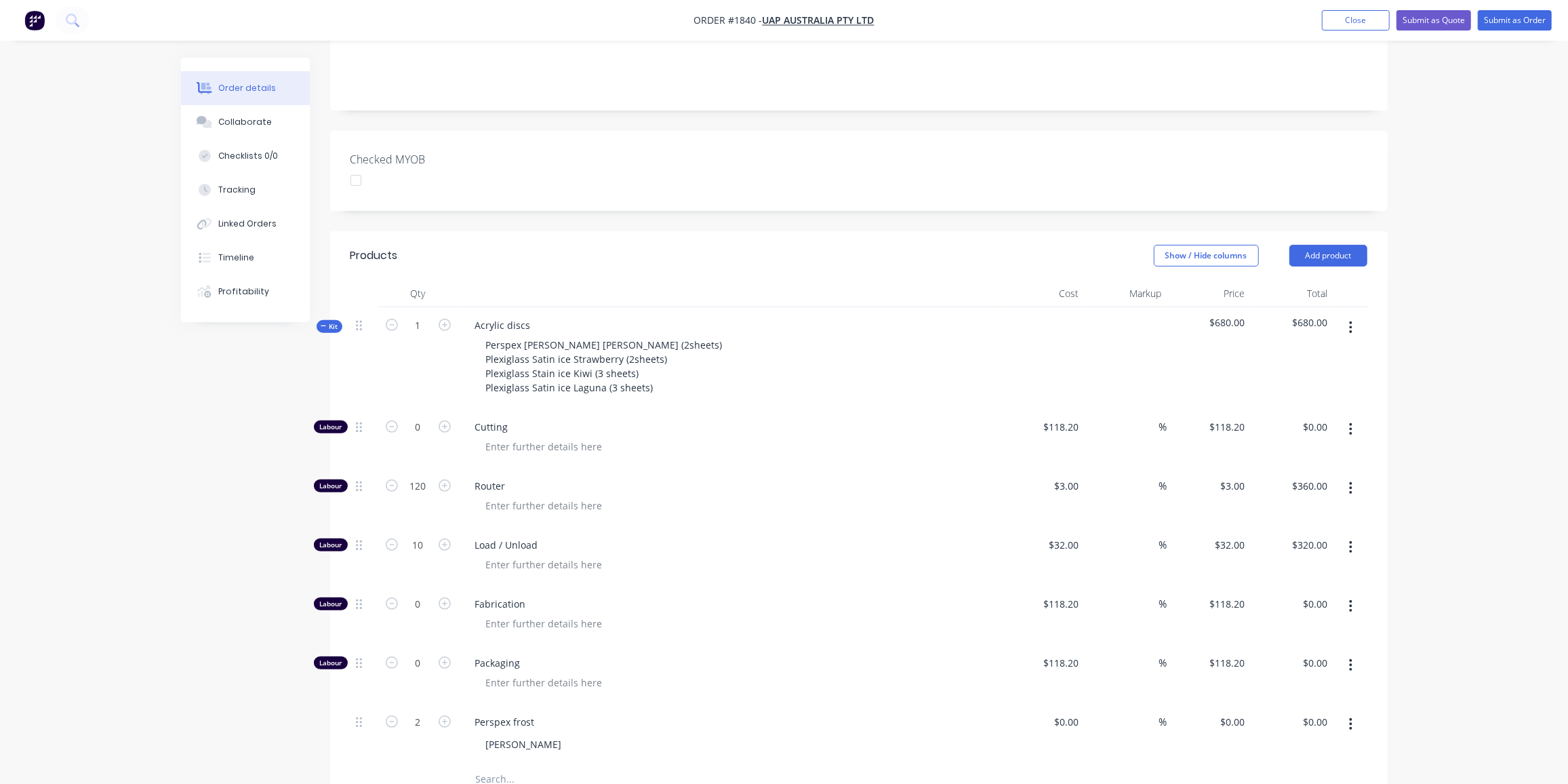
click at [483, 766] on input "text" at bounding box center [611, 780] width 271 height 27
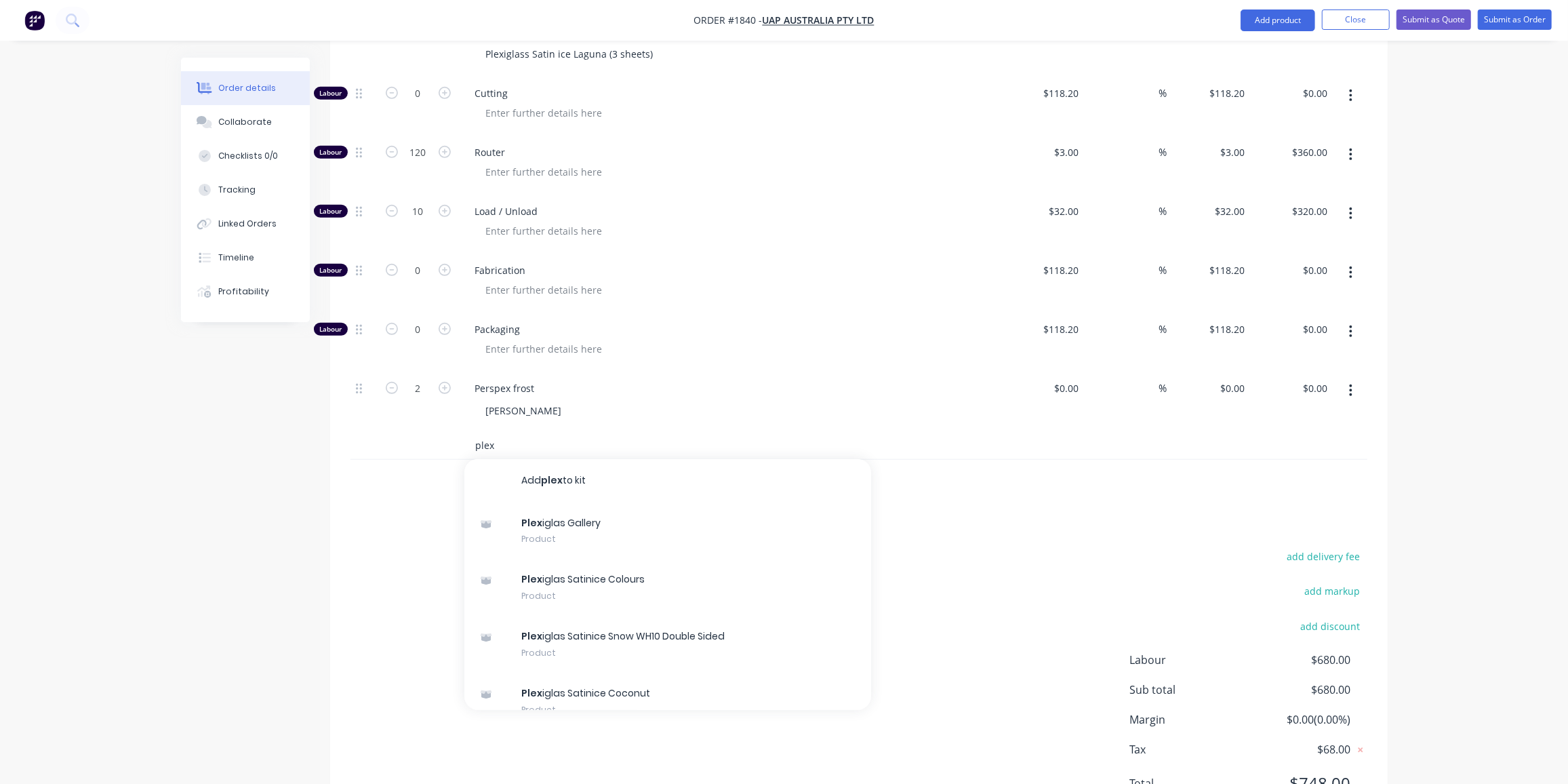
scroll to position [640, 0]
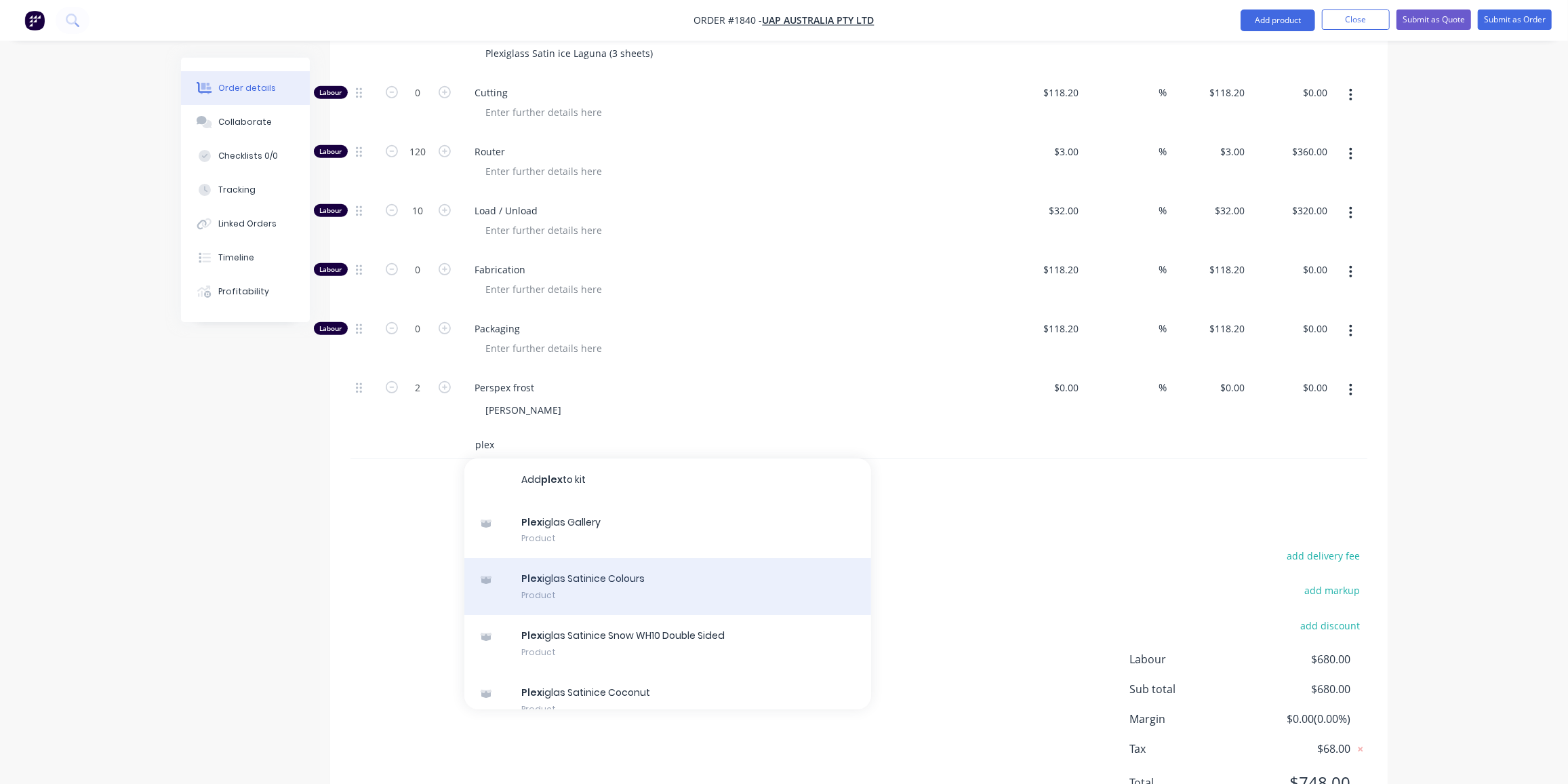
type input "plex"
click at [644, 559] on div "Plex iglas Satinice Colours Product" at bounding box center [667, 587] width 407 height 57
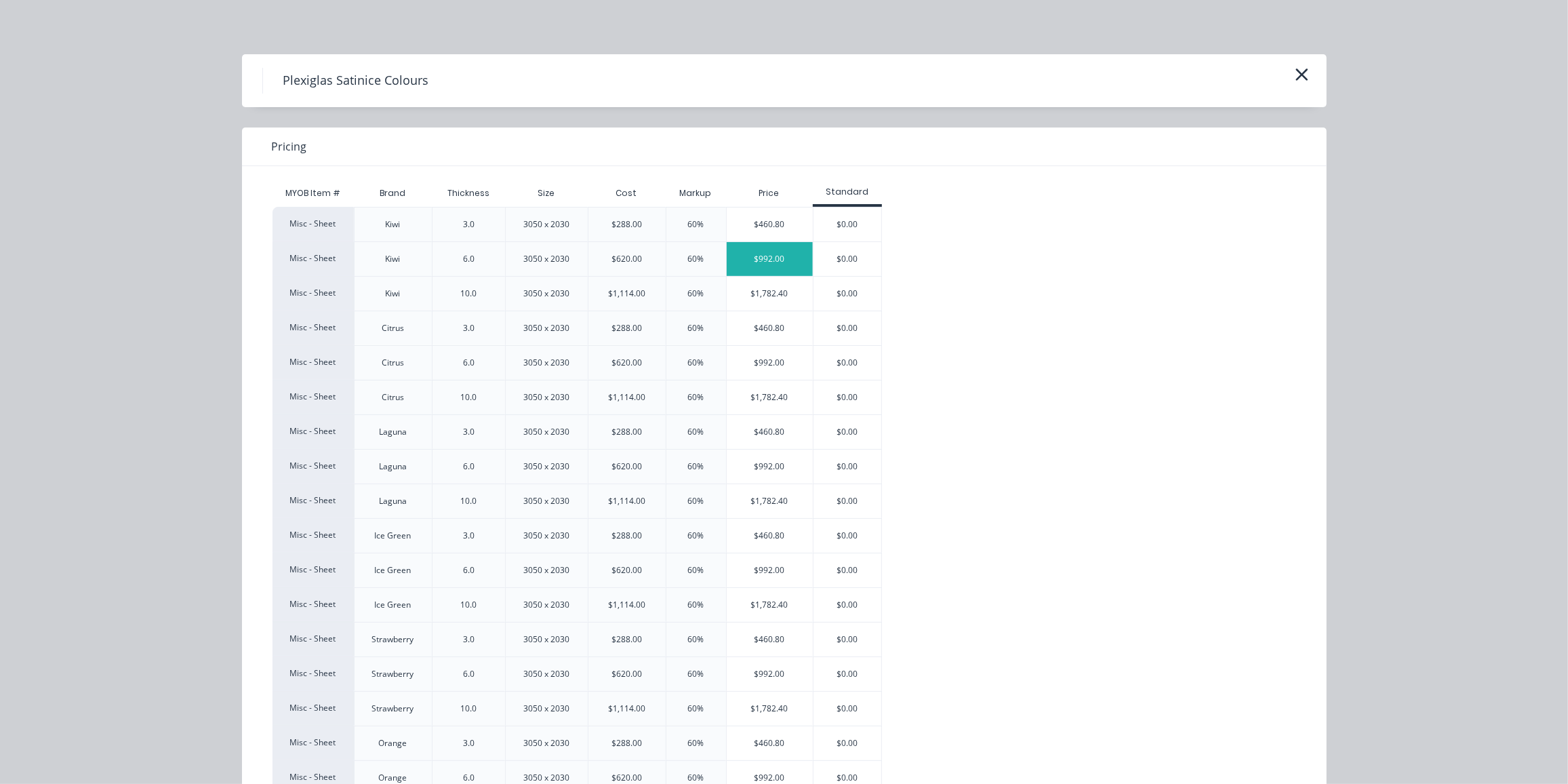
click at [772, 262] on div "$992.00" at bounding box center [770, 260] width 86 height 34
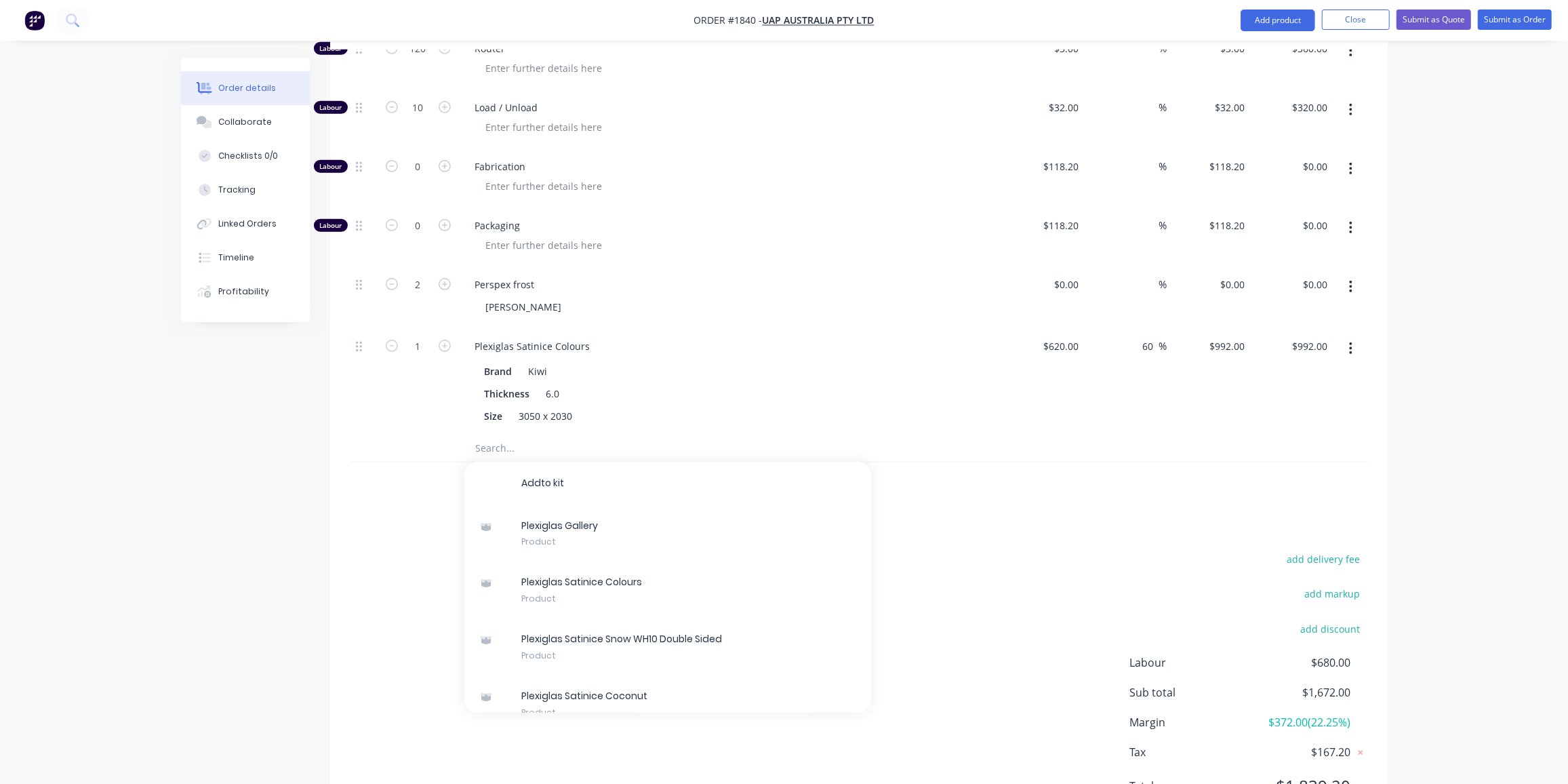
scroll to position [743, 0]
click at [449, 340] on icon "button" at bounding box center [444, 346] width 12 height 12
type input "2"
type input "$1,984.00"
click at [449, 340] on icon "button" at bounding box center [444, 346] width 12 height 12
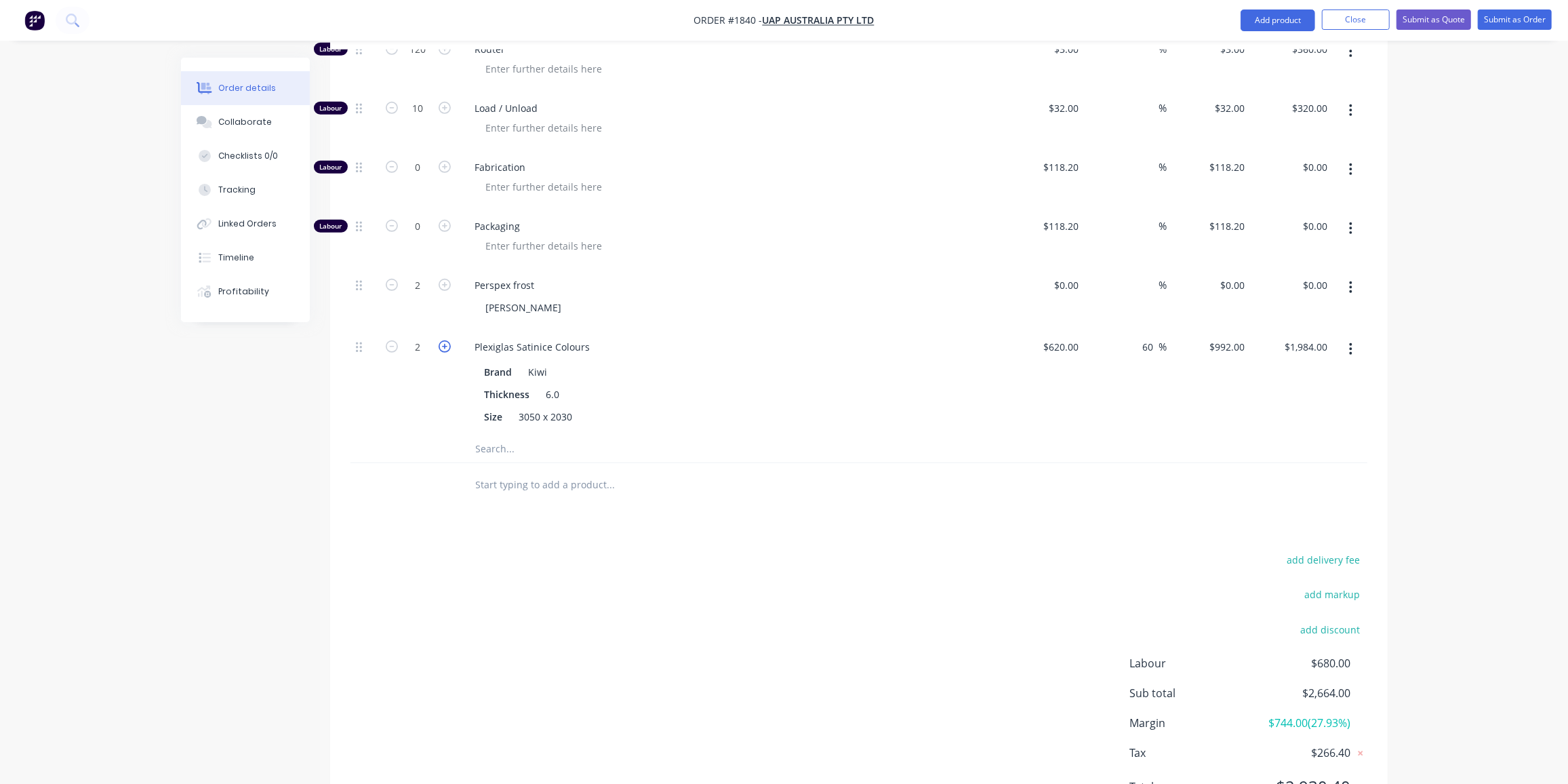
type input "3"
type input "$2,976.00"
click at [516, 435] on input "text" at bounding box center [611, 449] width 271 height 27
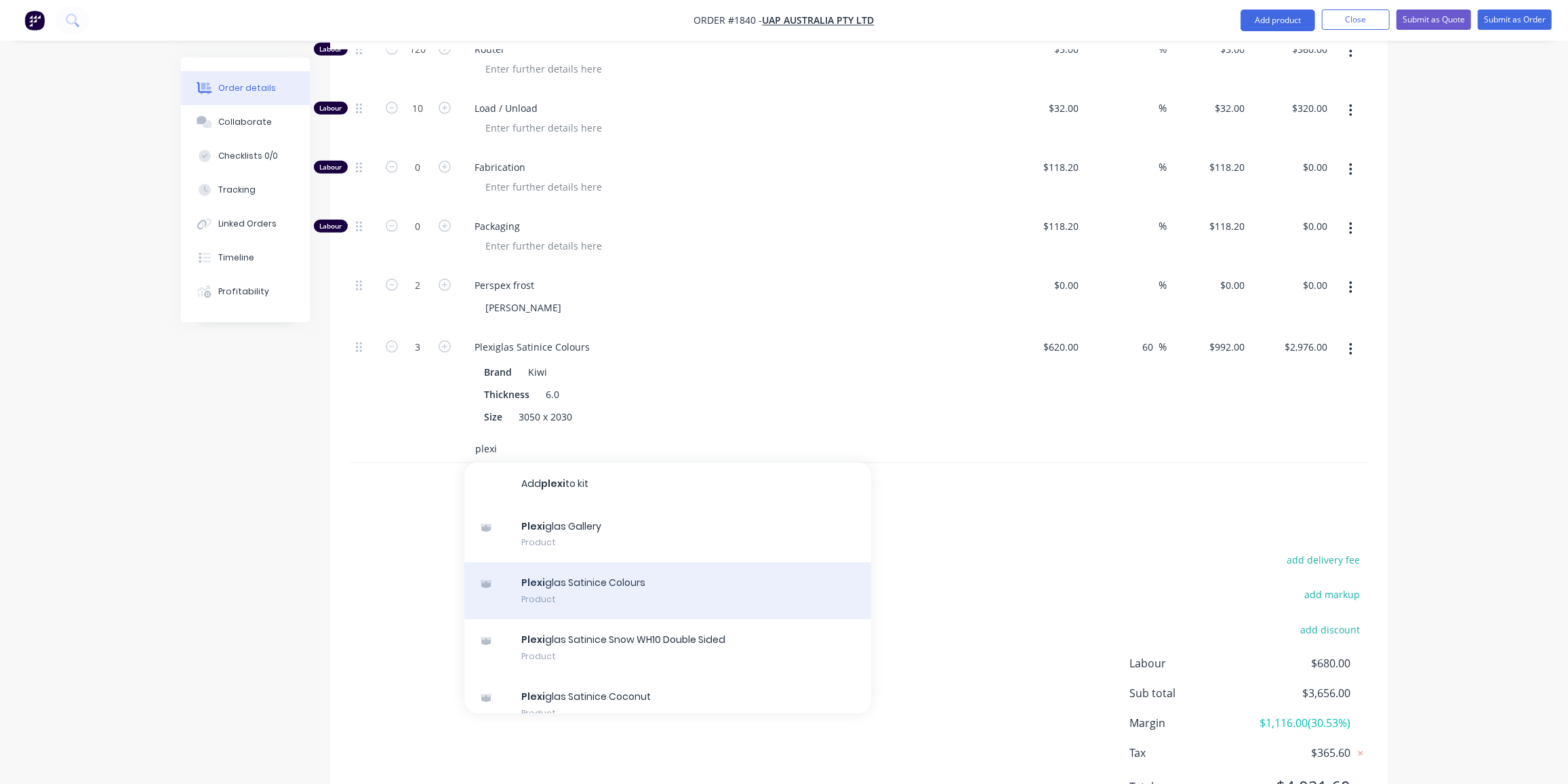
type input "plexi"
click at [644, 562] on div "Plexi glas Satinice Colours Product" at bounding box center [667, 590] width 407 height 57
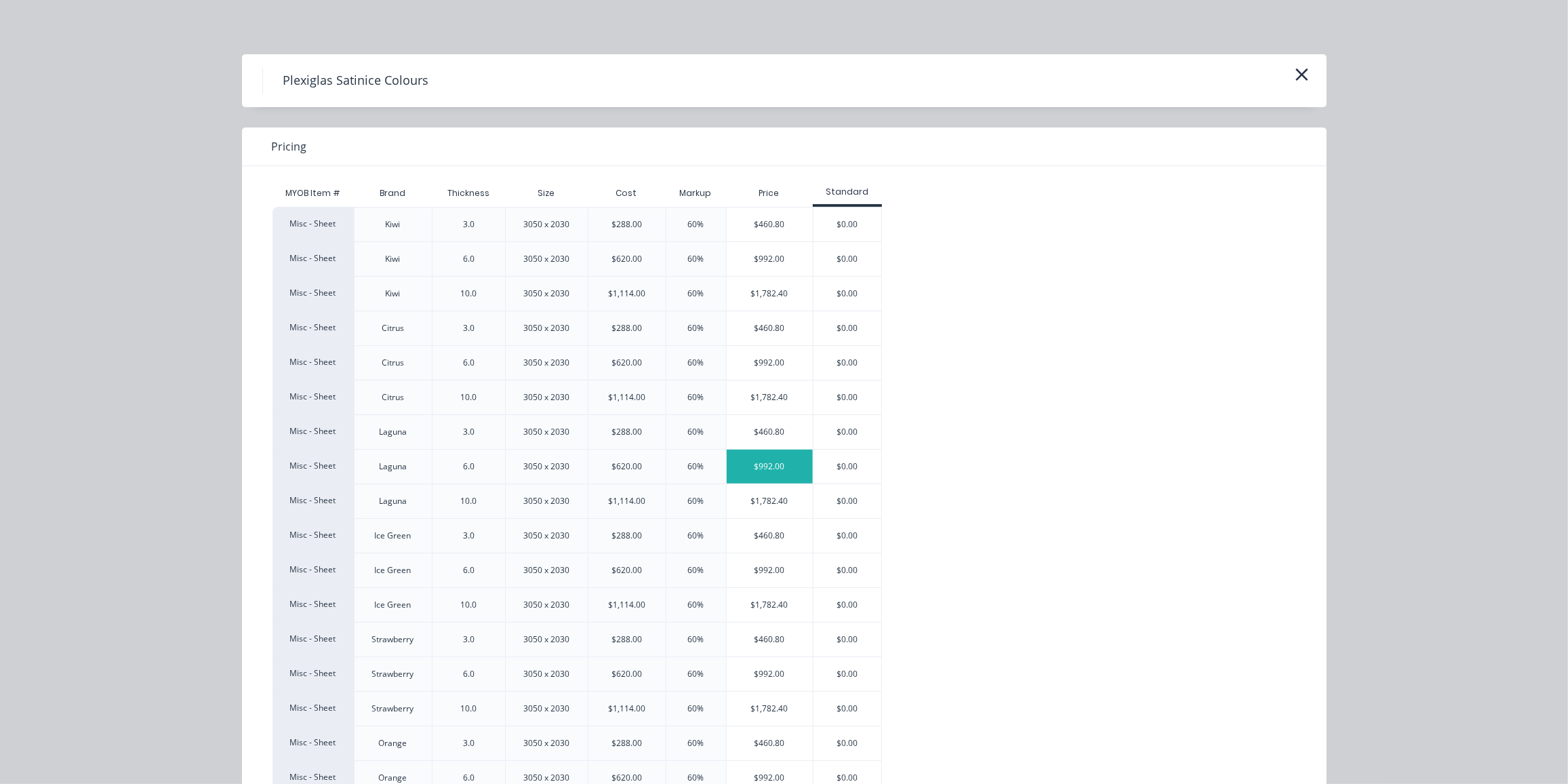
click at [741, 466] on div "$992.00" at bounding box center [770, 467] width 86 height 34
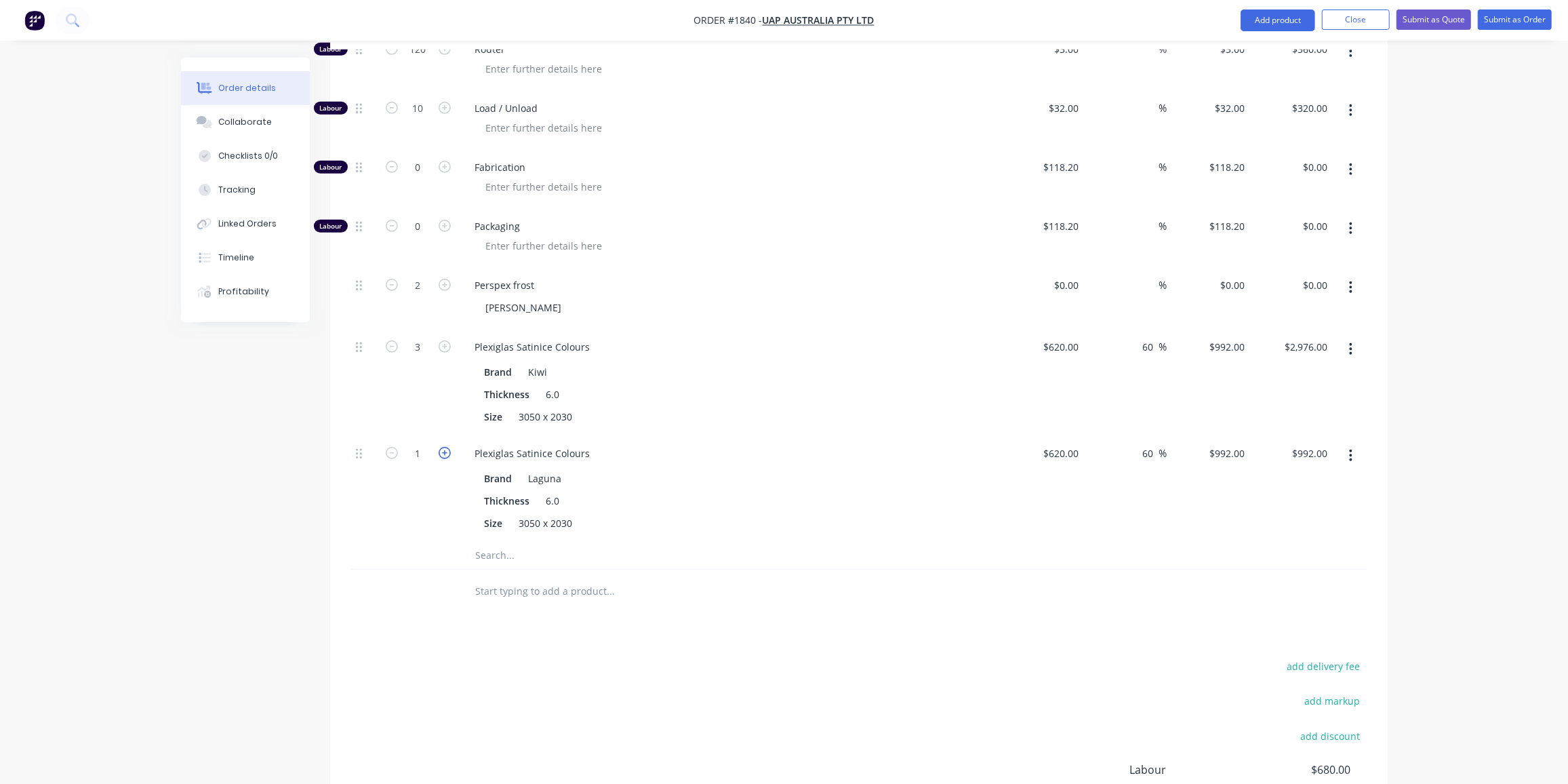
click at [444, 447] on icon "button" at bounding box center [444, 453] width 12 height 12
type input "2"
type input "$1,984.00"
click at [444, 447] on icon "button" at bounding box center [444, 453] width 12 height 12
type input "3"
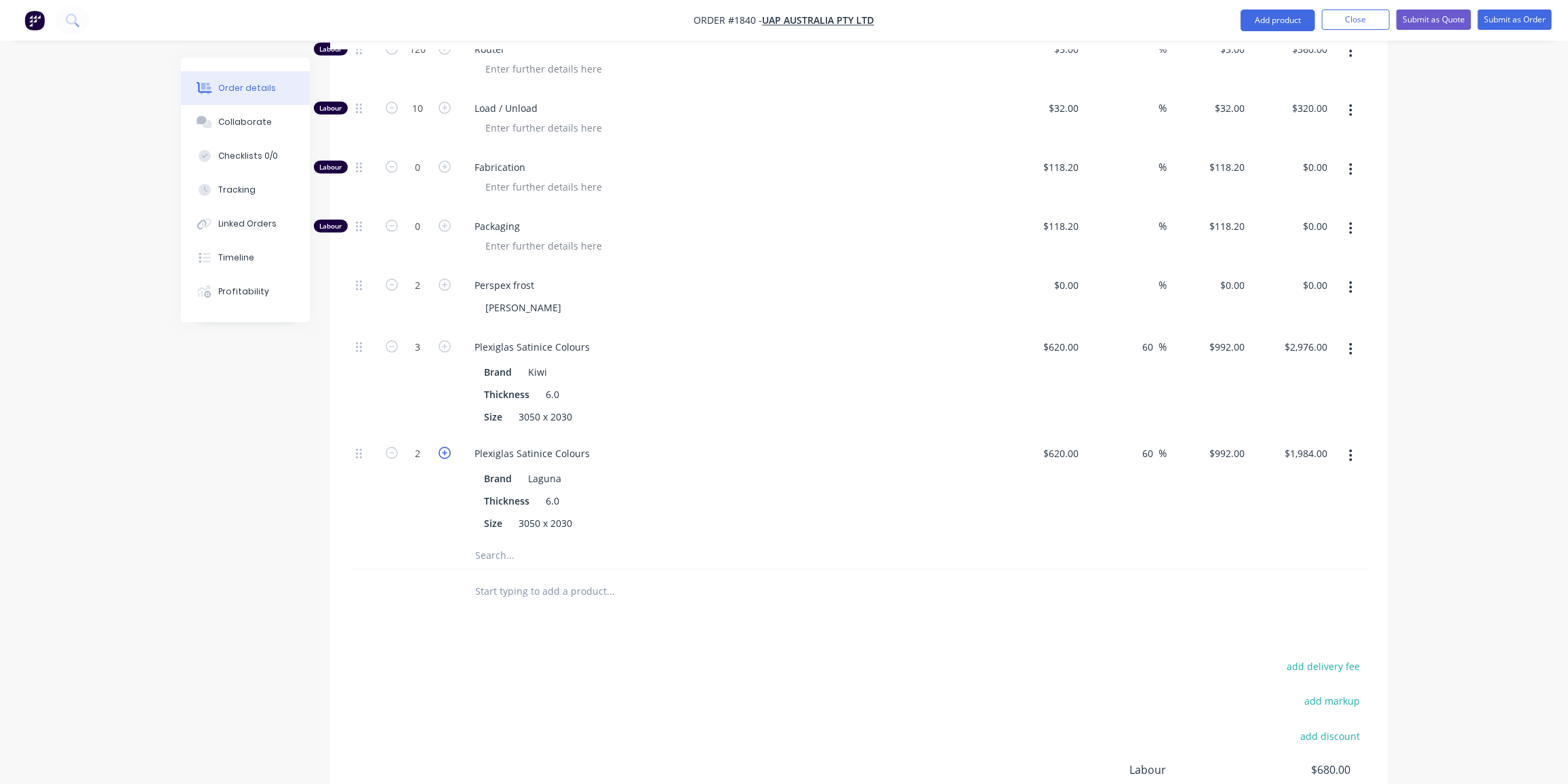
type input "$2,976.00"
click at [492, 542] on input "text" at bounding box center [611, 556] width 271 height 27
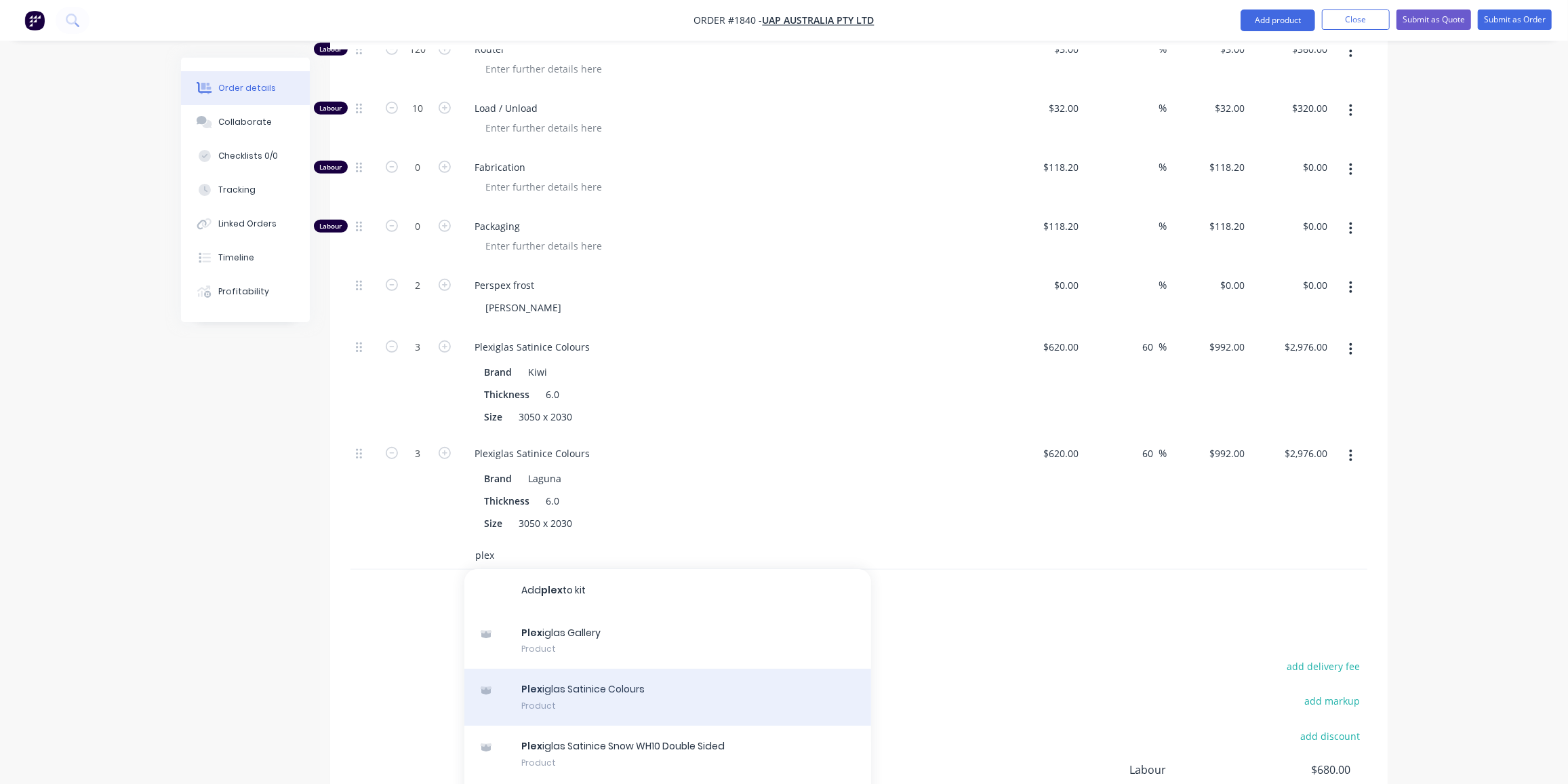
type input "plex"
click at [623, 669] on div "Plex iglas Satinice Colours Product" at bounding box center [667, 697] width 407 height 57
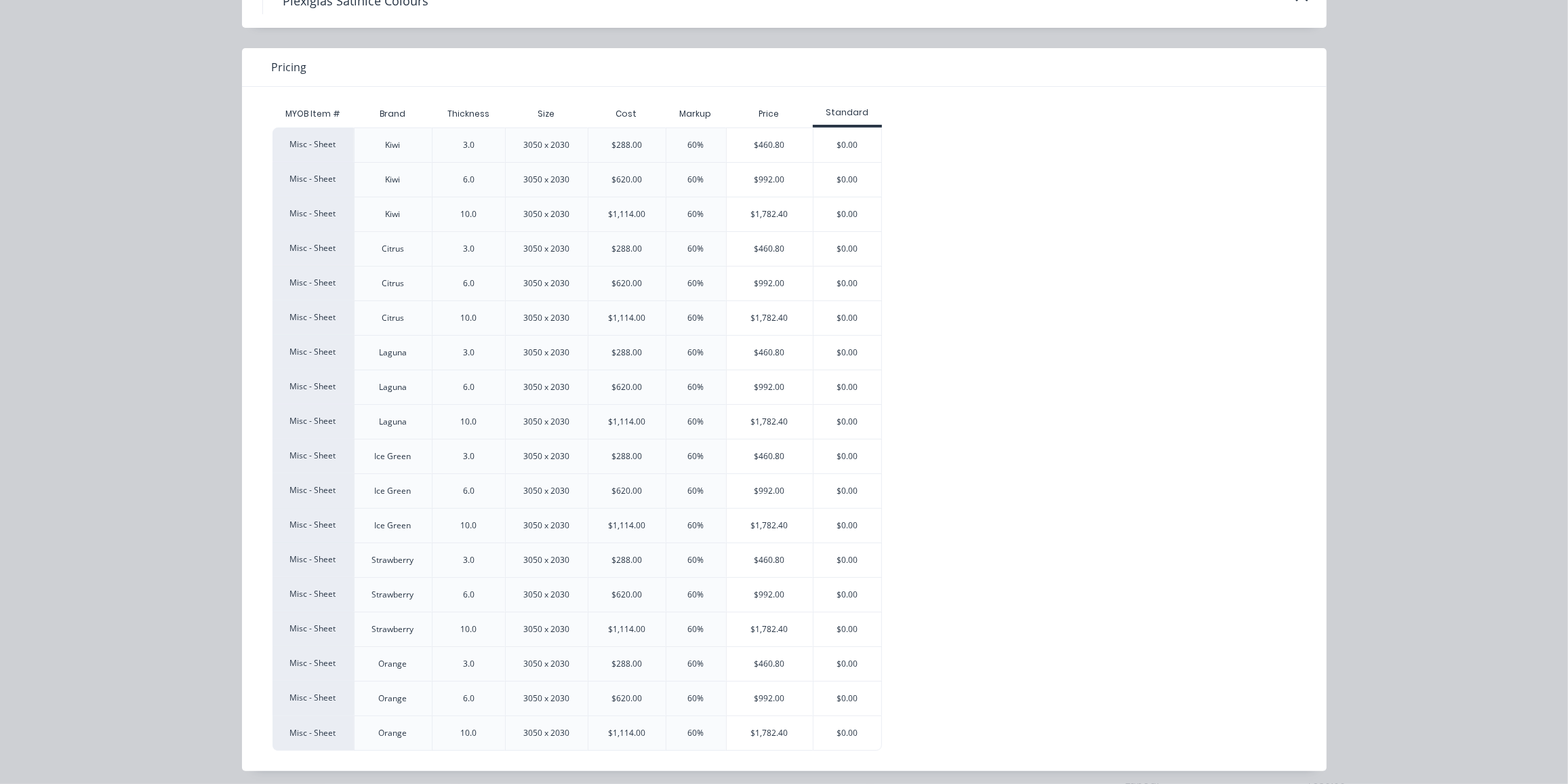
scroll to position [752, 0]
click at [760, 584] on div "$992.00" at bounding box center [770, 595] width 86 height 34
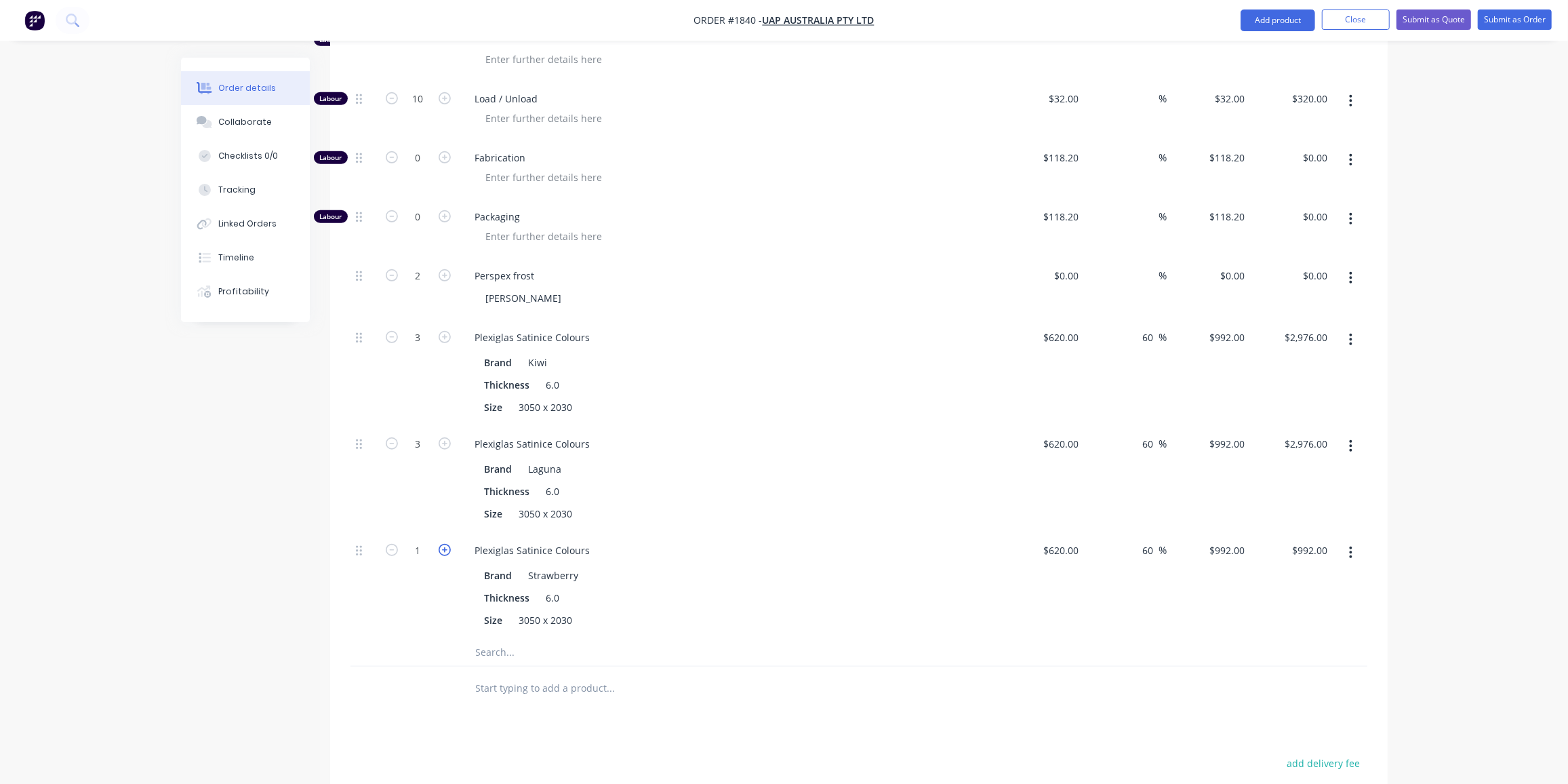
click at [444, 544] on icon "button" at bounding box center [444, 550] width 12 height 12
type input "2"
type input "$1,984.00"
click at [235, 546] on div "Created by [PERSON_NAME] Created [DATE] Required [DATE] Assigned to Add team me…" at bounding box center [784, 181] width 1207 height 1751
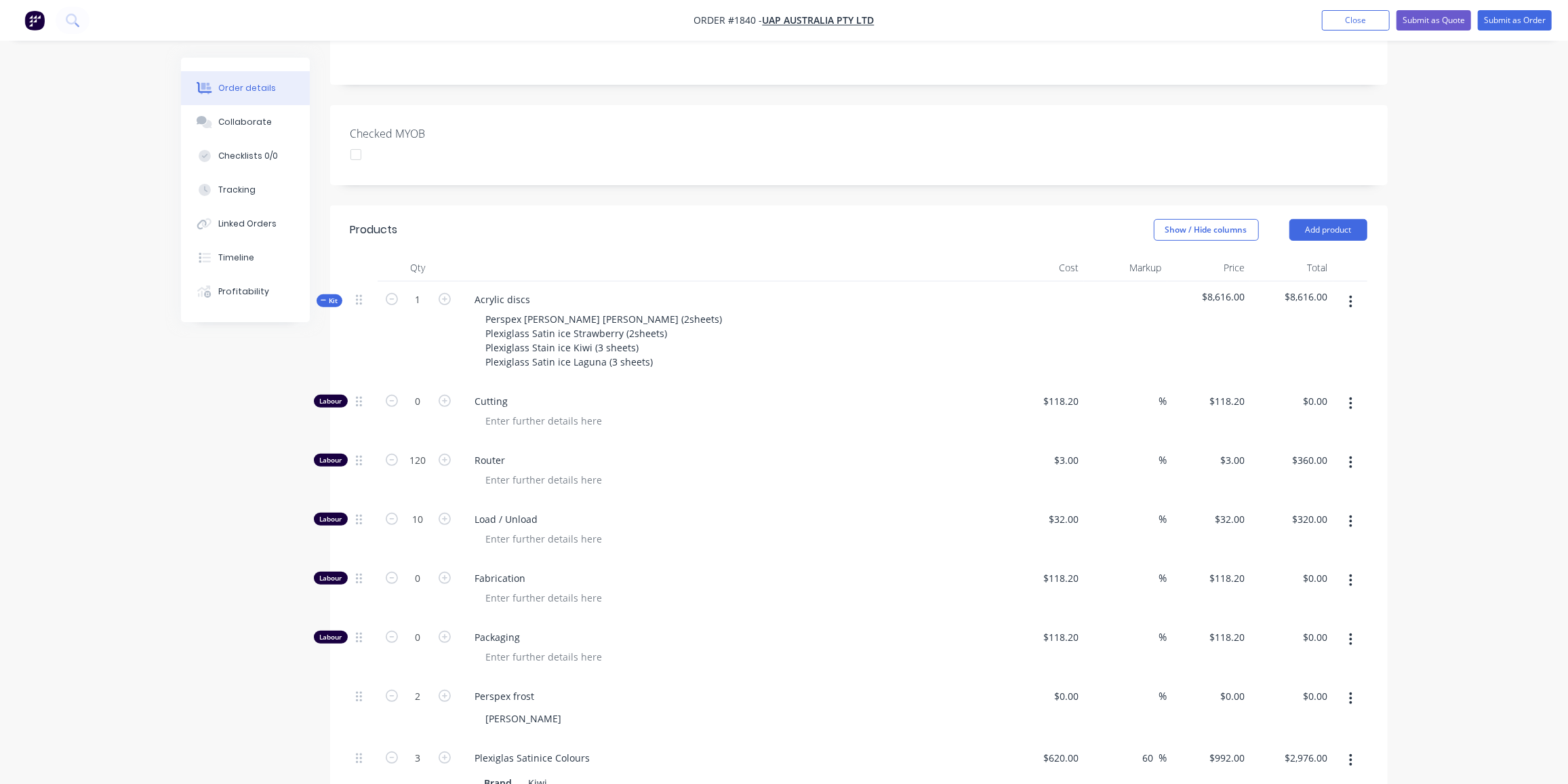
scroll to position [332, 0]
click at [331, 296] on span "Kit" at bounding box center [329, 301] width 18 height 10
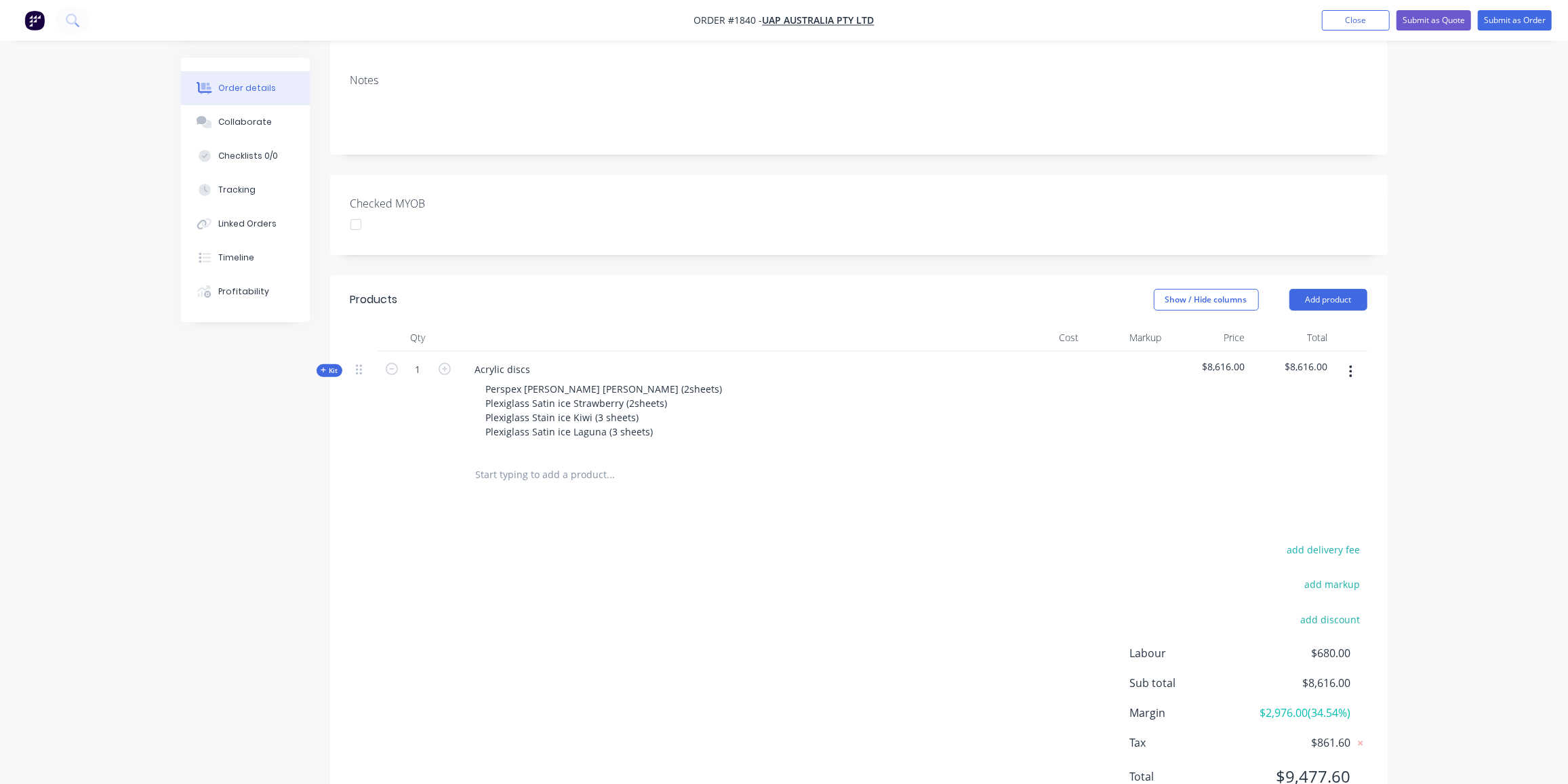
click at [330, 366] on span "Kit" at bounding box center [329, 371] width 18 height 10
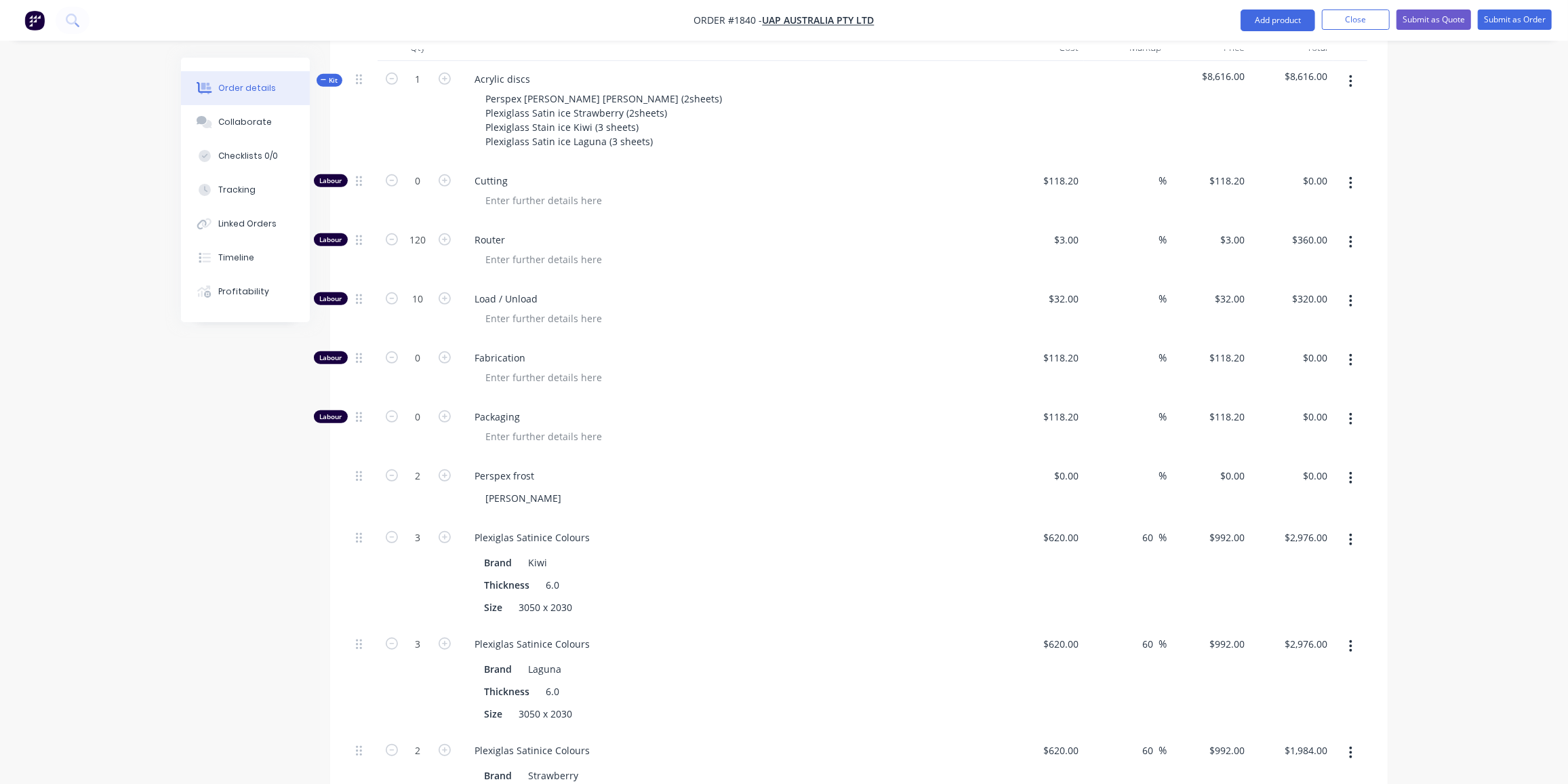
scroll to position [553, 0]
drag, startPoint x: 1063, startPoint y: 415, endPoint x: 1056, endPoint y: 416, distance: 7.1
click at [1063, 458] on div "$0.00" at bounding box center [1042, 488] width 83 height 62
type input "$843.00"
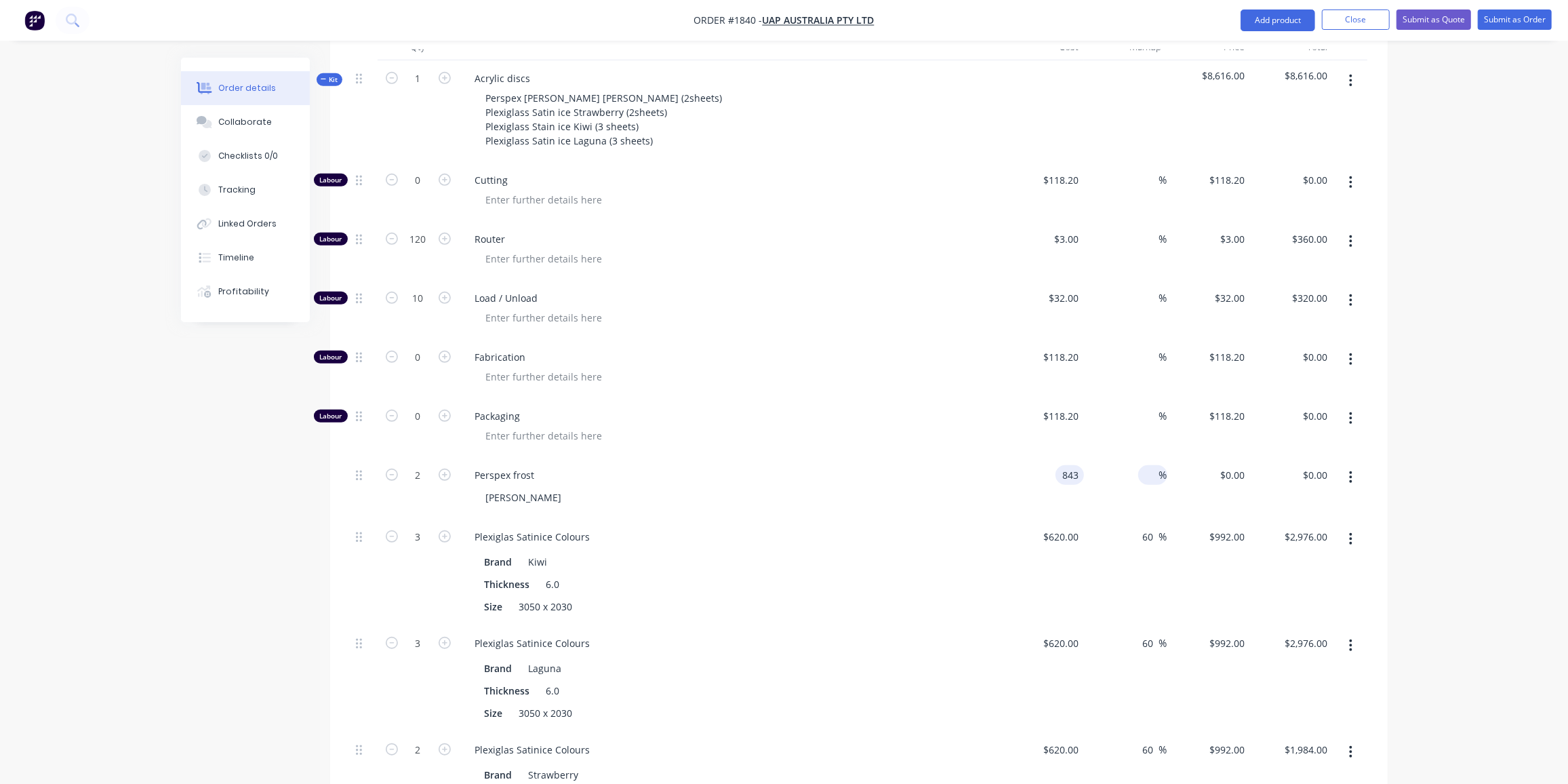
type input "$1,686.00"
click at [1154, 465] on input at bounding box center [1152, 475] width 15 height 20
type input "60"
type input "$1,348.80"
type input "$2,697.60"
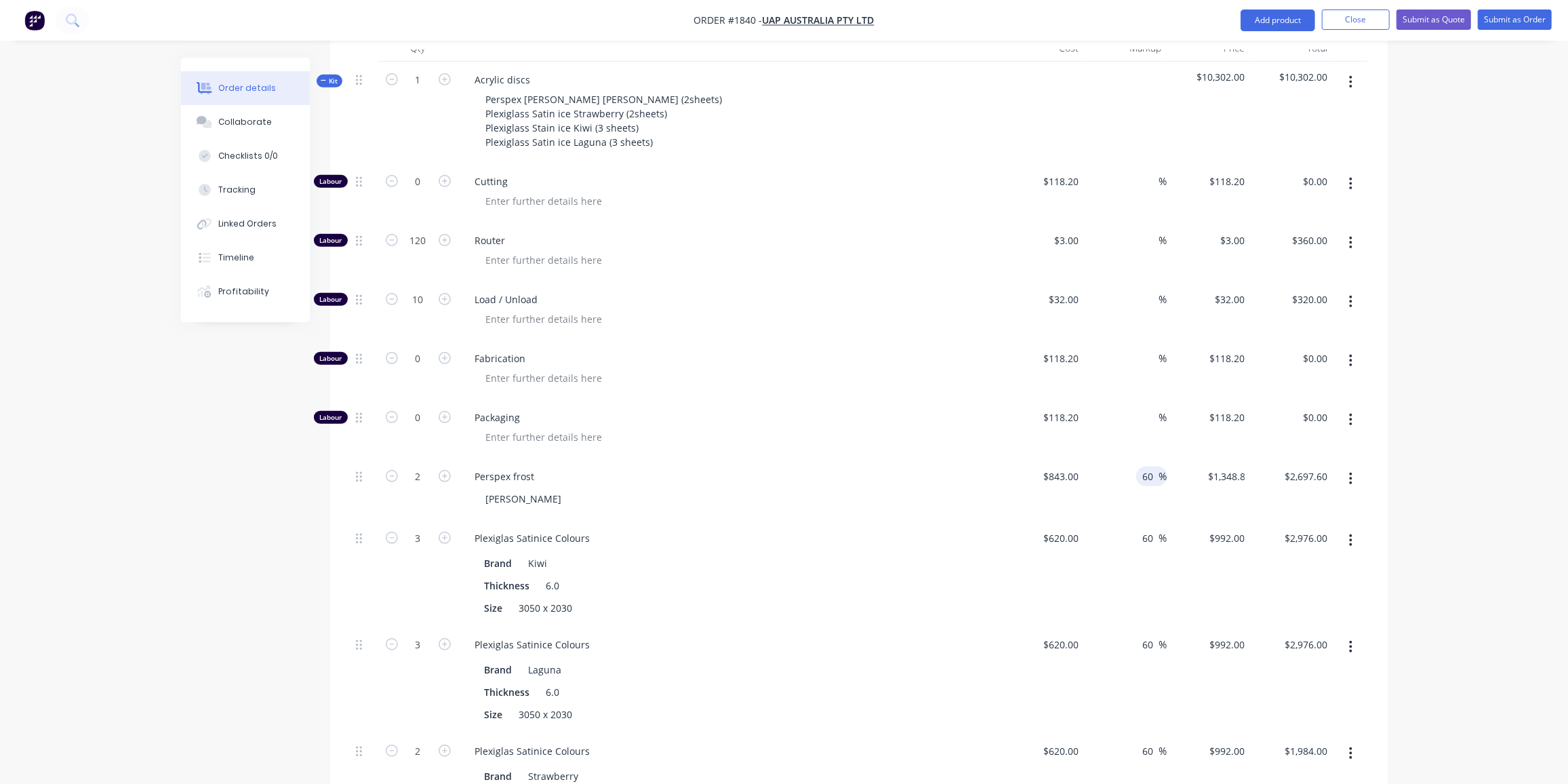
click at [599, 467] on div "Perspex frost" at bounding box center [730, 476] width 532 height 20
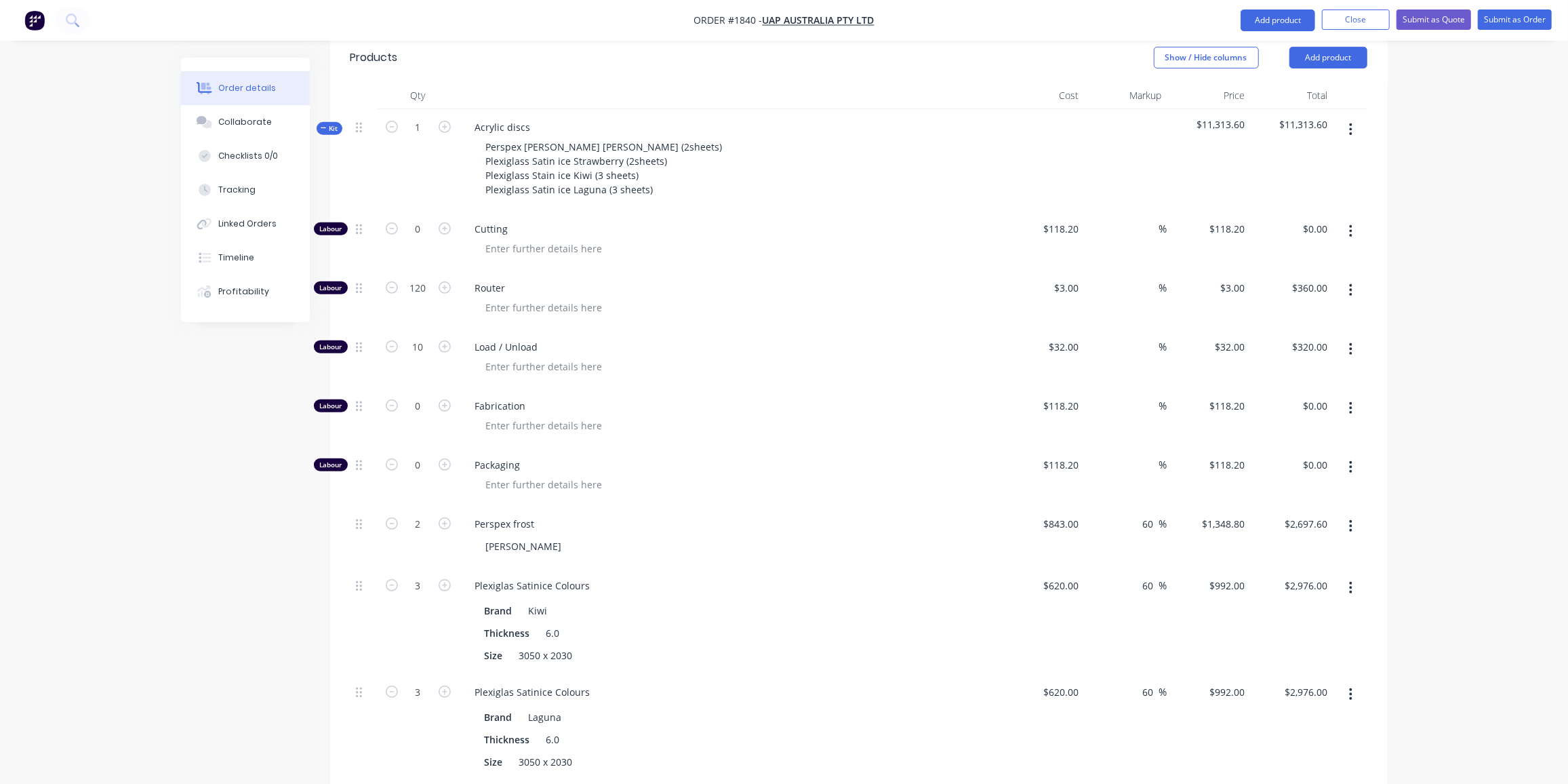
scroll to position [505, 0]
click at [415, 454] on input "0" at bounding box center [418, 464] width 35 height 21
type input "1"
type input "$118.20"
drag, startPoint x: 294, startPoint y: 446, endPoint x: 332, endPoint y: 435, distance: 39.6
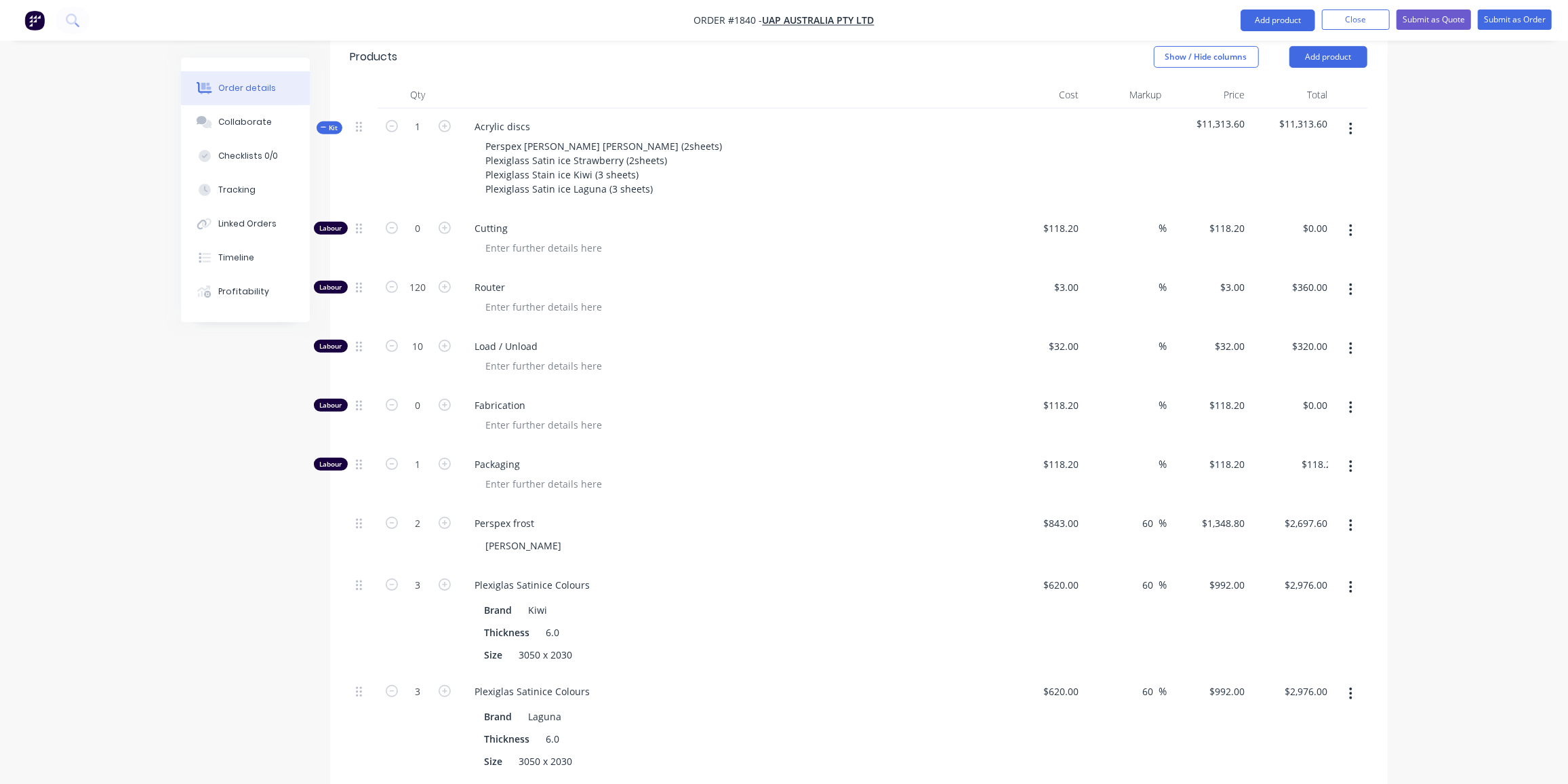
click at [294, 446] on div "Created by [PERSON_NAME] Created [DATE] Required [DATE] Assigned to Add team me…" at bounding box center [784, 428] width 1207 height 1751
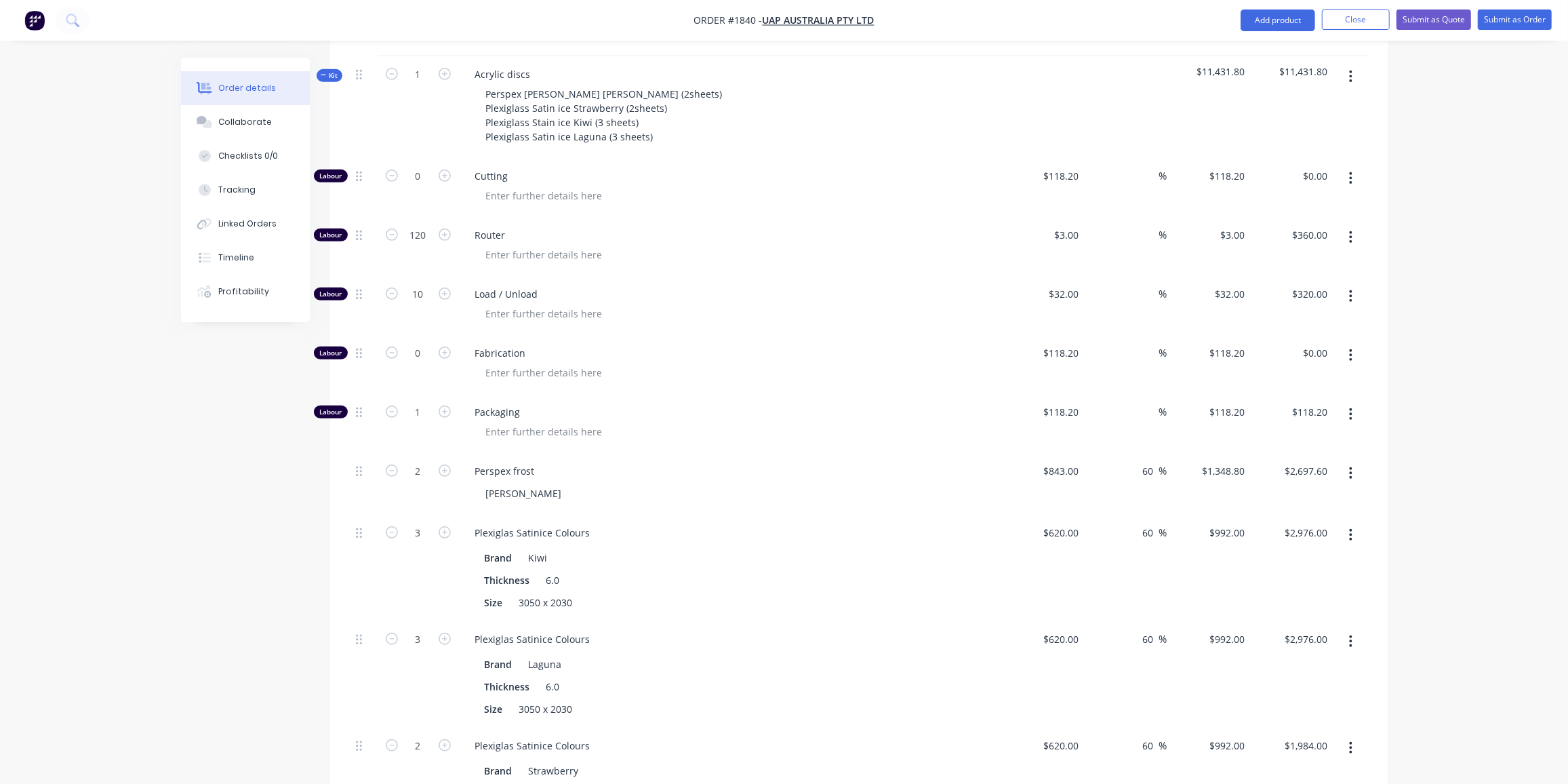
scroll to position [962, 0]
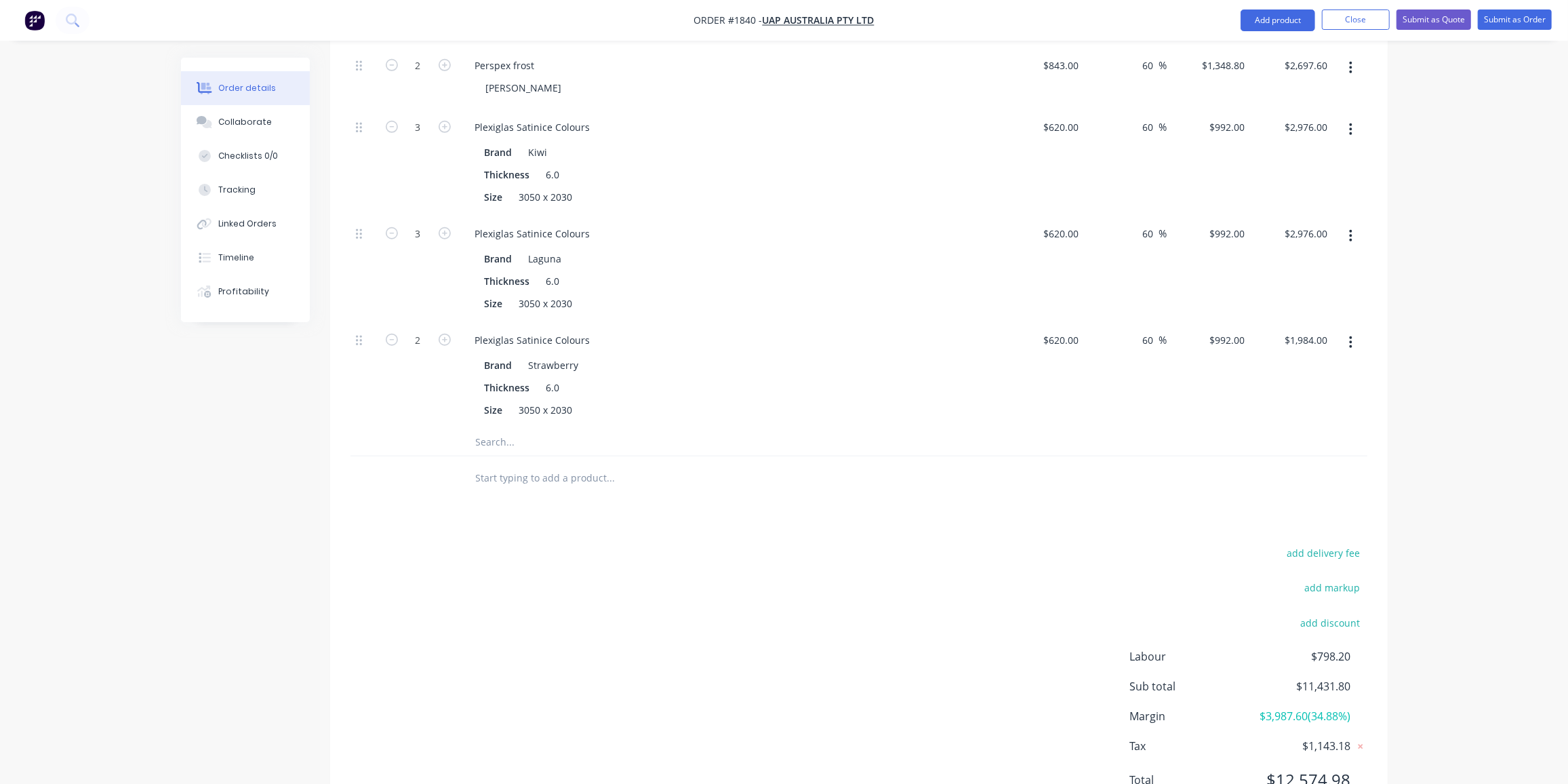
drag, startPoint x: 510, startPoint y: 372, endPoint x: 508, endPoint y: 380, distance: 8.2
click at [510, 428] on input "text" at bounding box center [611, 442] width 271 height 27
type input "pack"
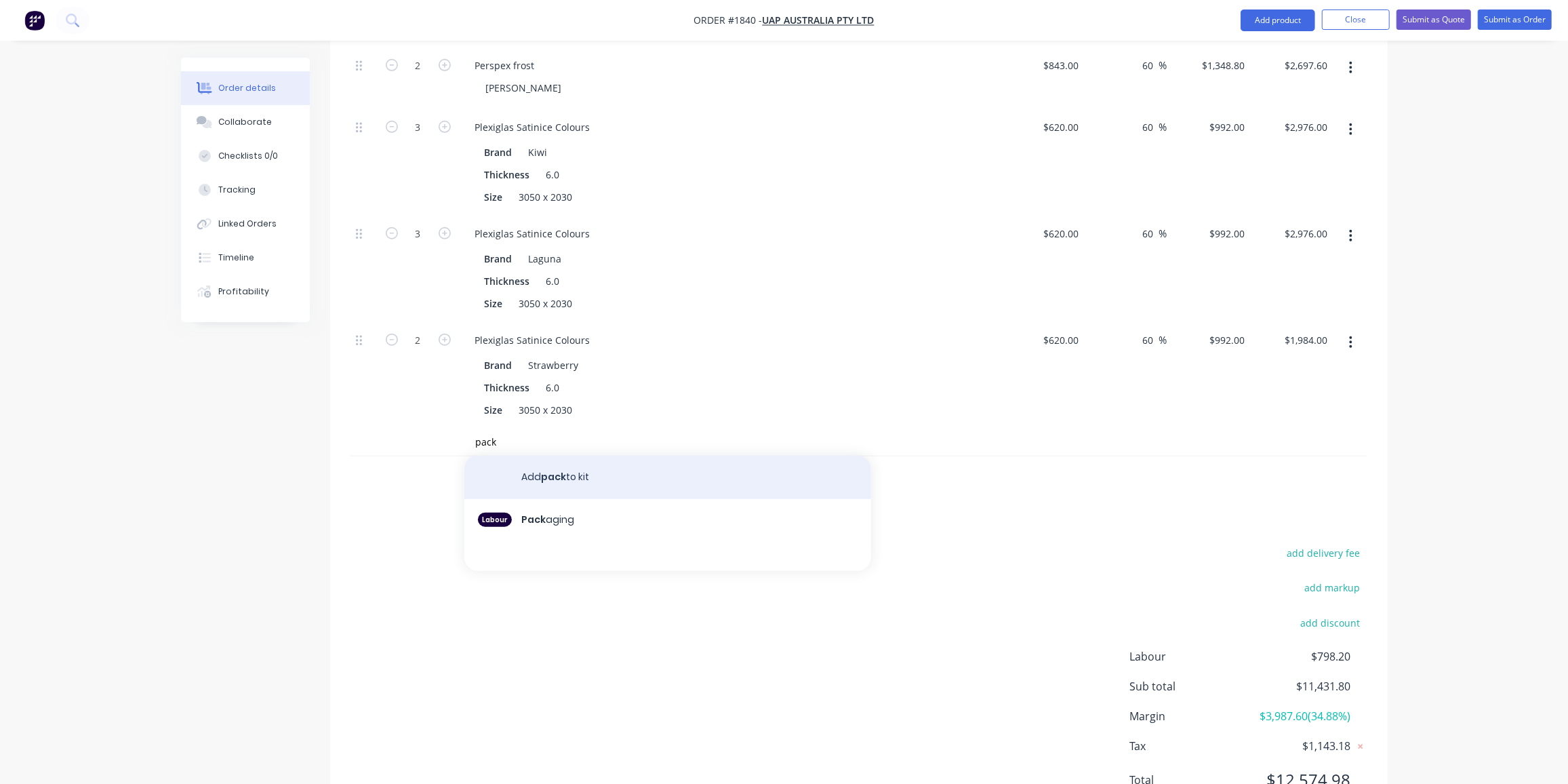
click at [581, 456] on button "Add pack to kit" at bounding box center [667, 477] width 407 height 44
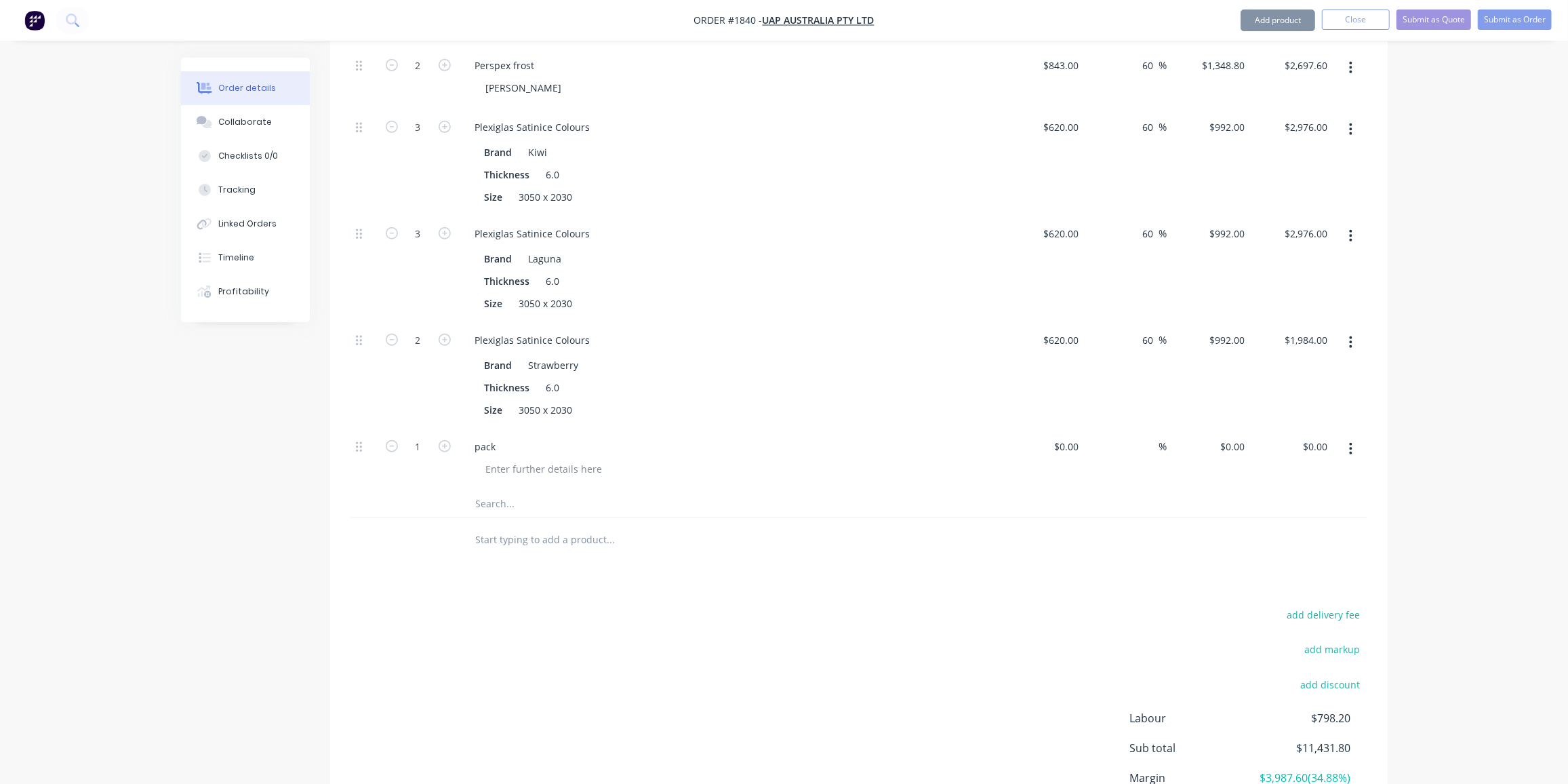
scroll to position [963, 0]
click at [491, 436] on div "pack" at bounding box center [486, 446] width 43 height 20
click at [495, 436] on div "pack" at bounding box center [486, 446] width 43 height 20
drag, startPoint x: 437, startPoint y: 465, endPoint x: 474, endPoint y: 467, distance: 37.1
click at [437, 518] on div at bounding box center [418, 539] width 81 height 44
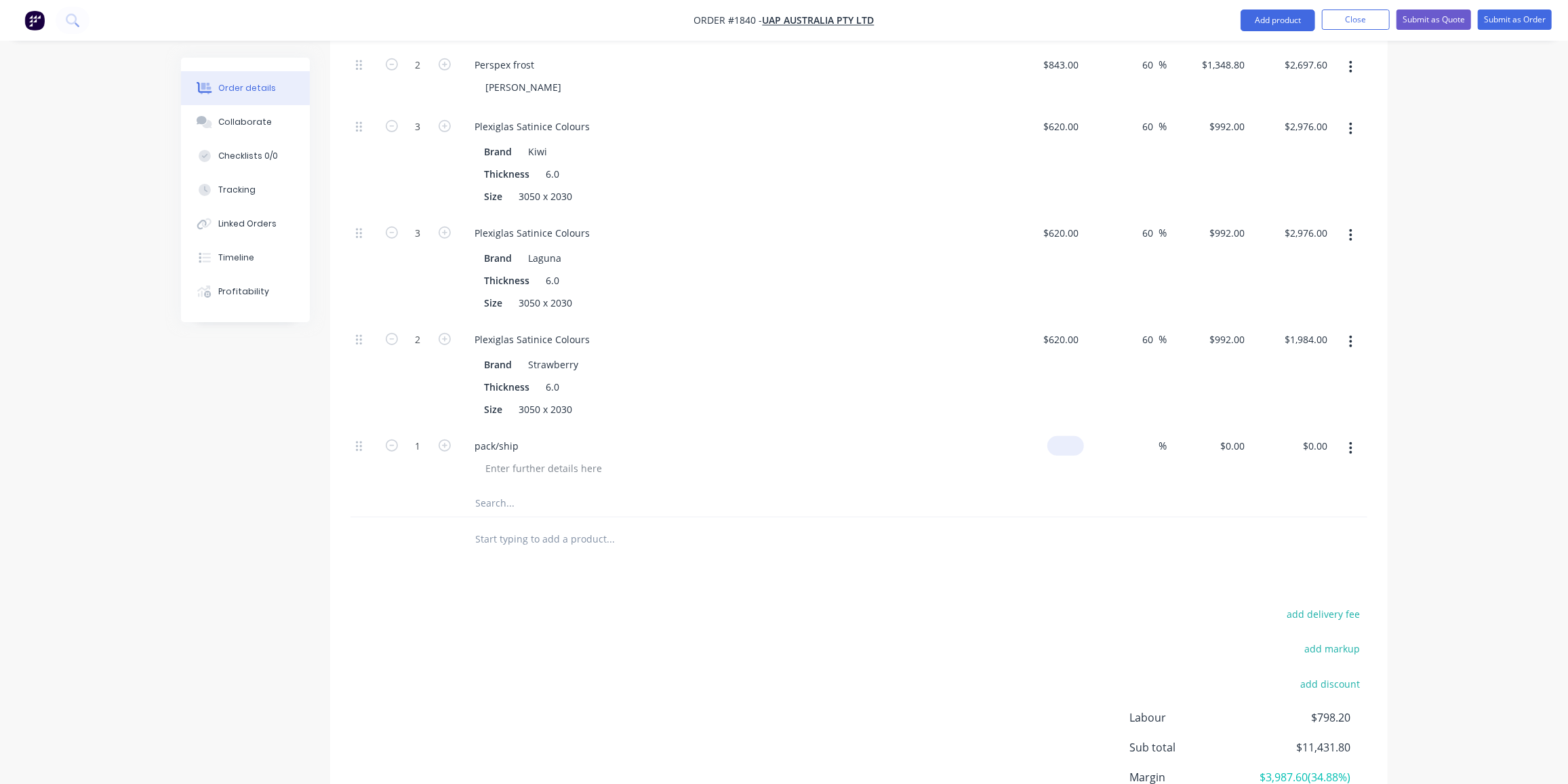
click at [1074, 436] on input at bounding box center [1069, 446] width 31 height 20
type input "$525.00"
drag, startPoint x: 496, startPoint y: 637, endPoint x: 466, endPoint y: 548, distance: 93.9
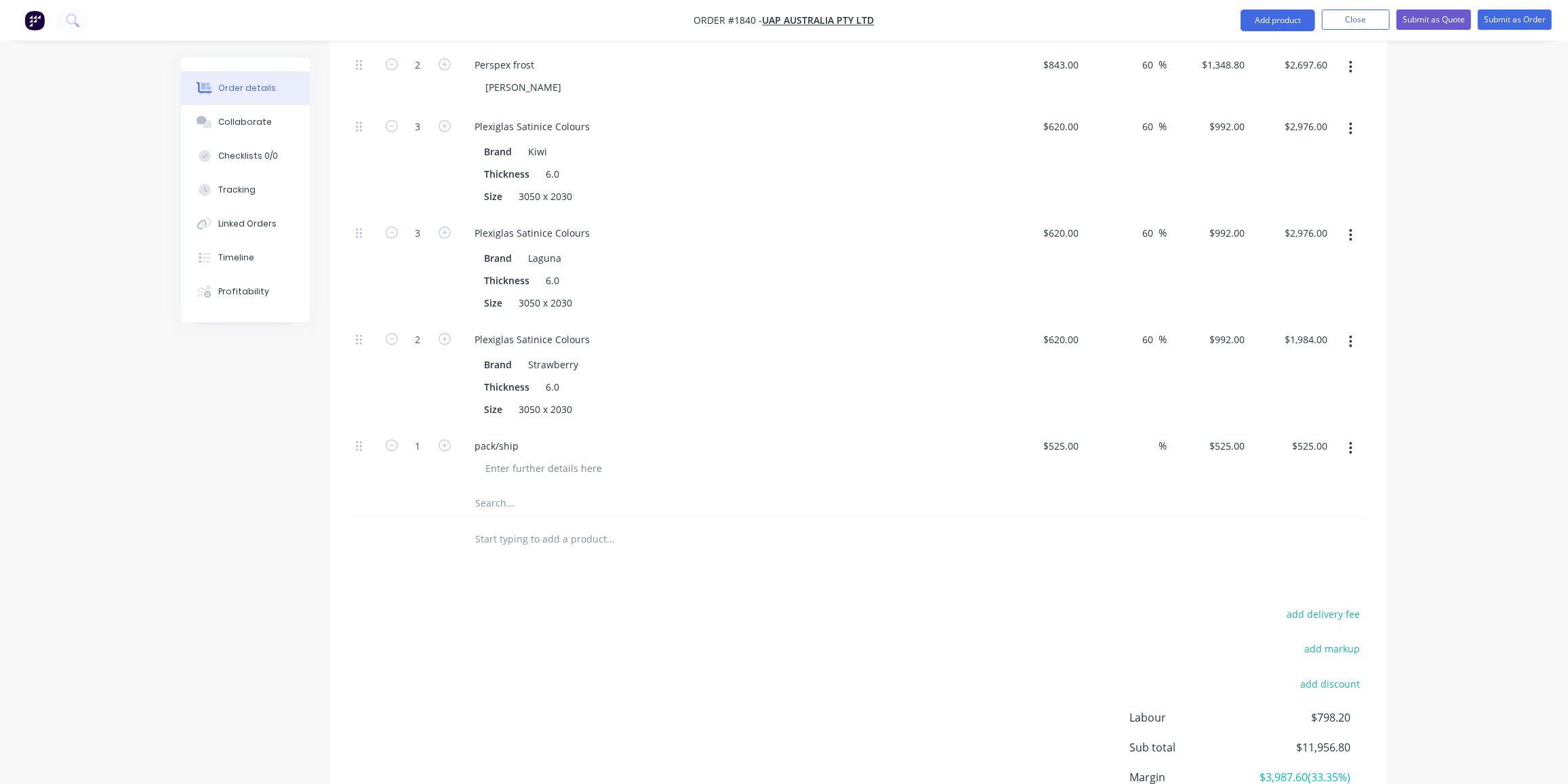
click at [497, 637] on div "add delivery fee add markup add discount Labour $798.20 Sub total $11,956.80 Ma…" at bounding box center [859, 736] width 1017 height 262
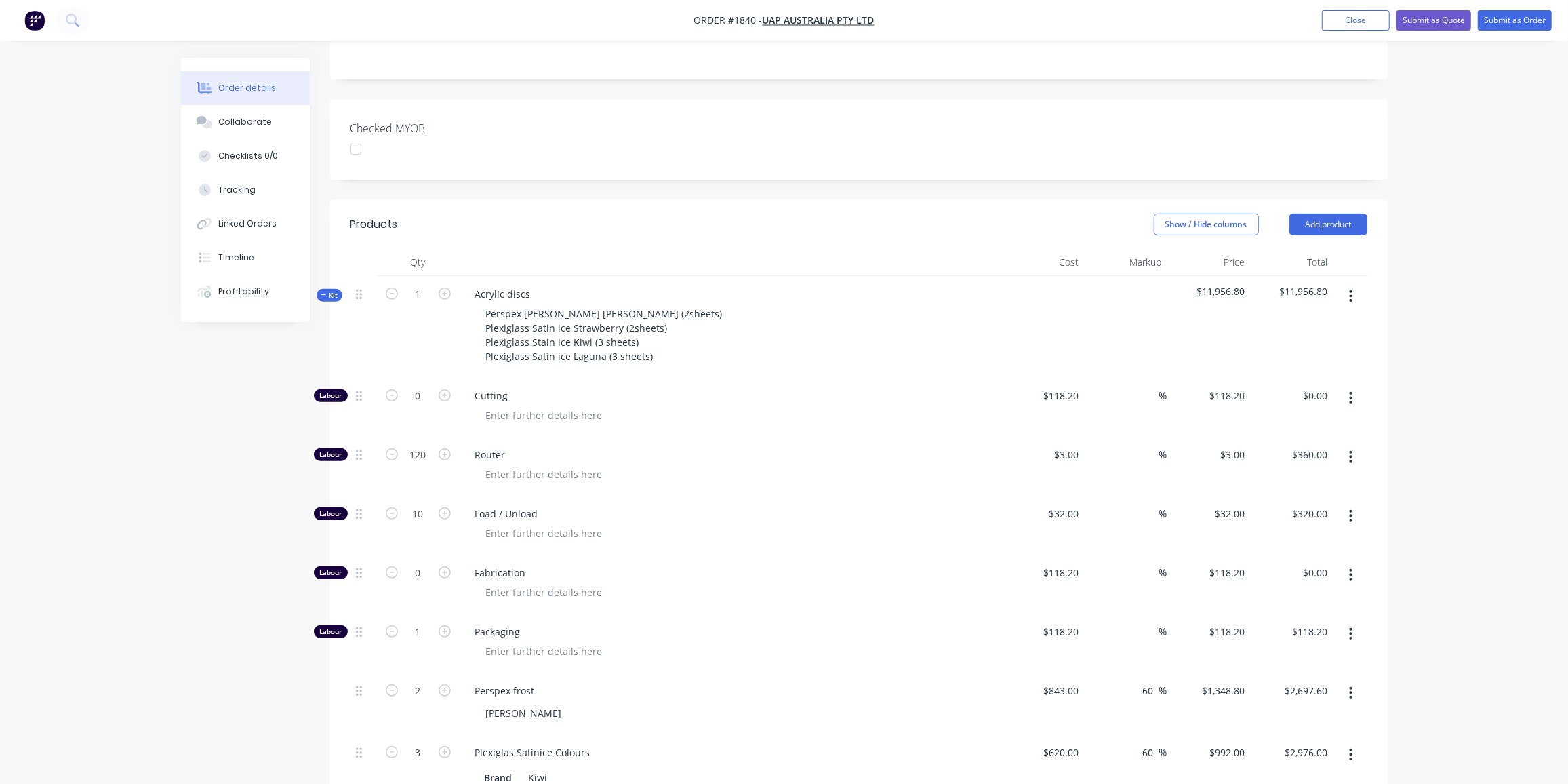
scroll to position [338, 0]
click at [334, 288] on button "Kit" at bounding box center [330, 294] width 26 height 13
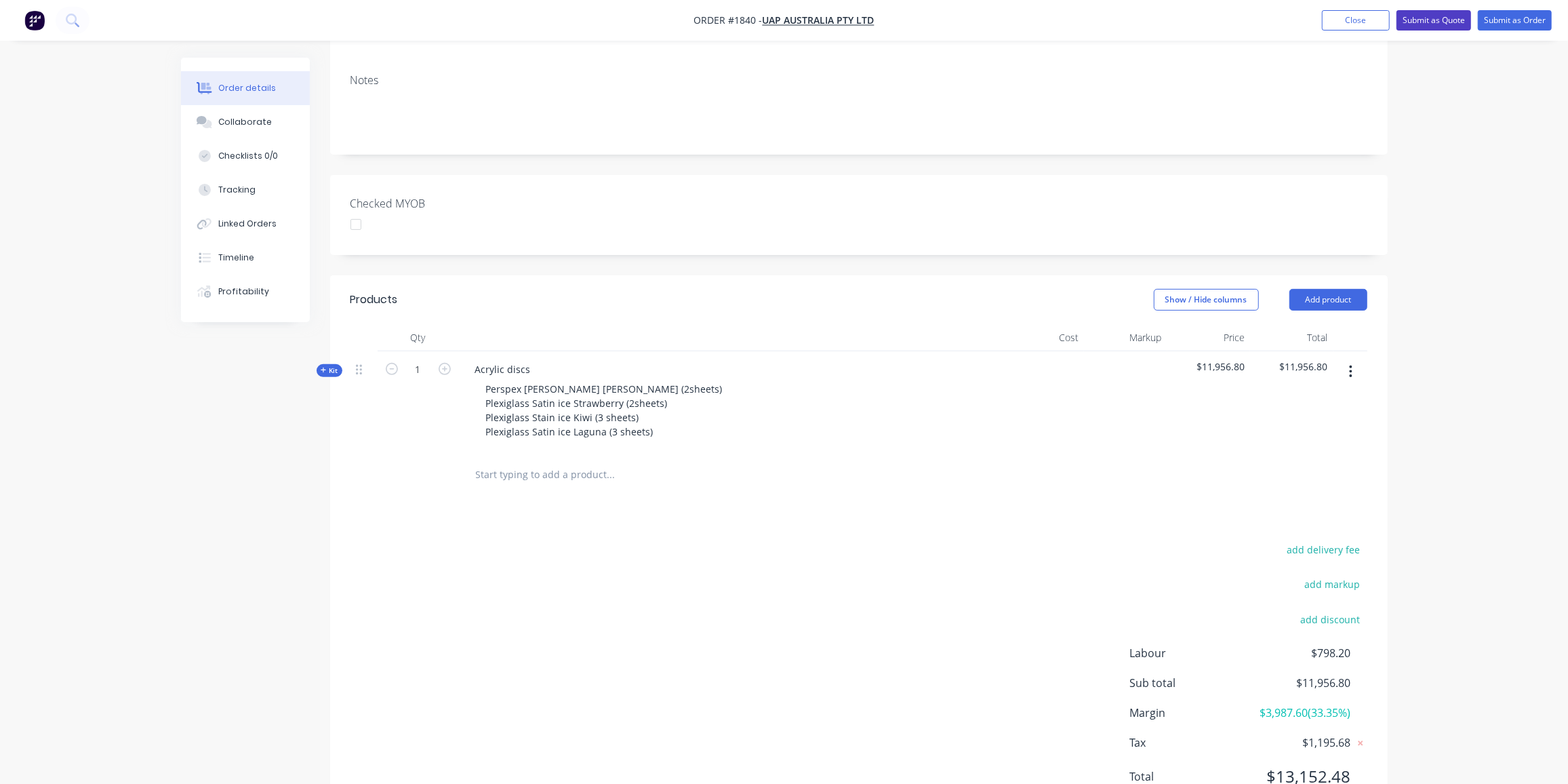
click at [1428, 18] on button "Submit as Quote" at bounding box center [1434, 21] width 75 height 21
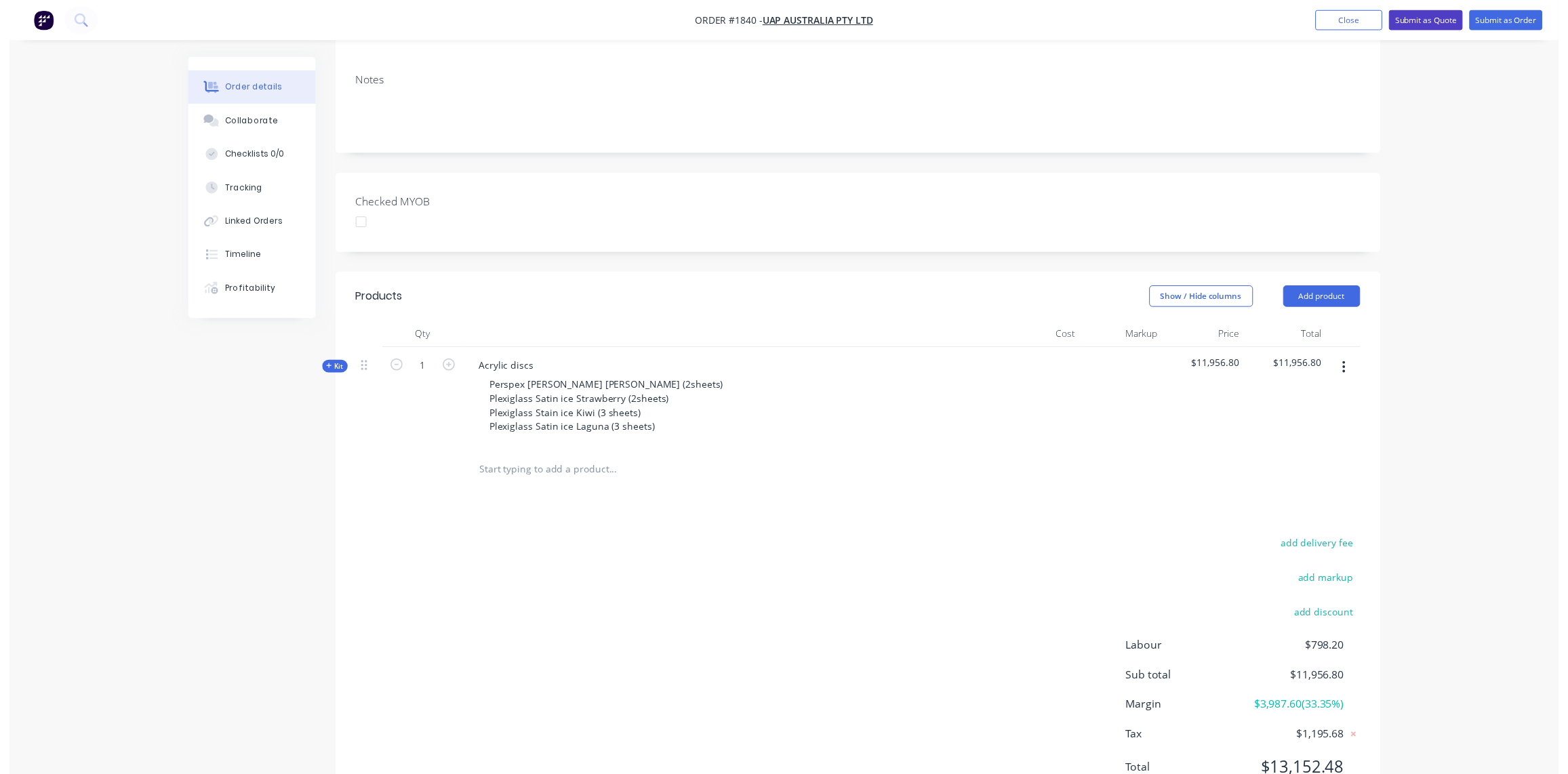
scroll to position [0, 0]
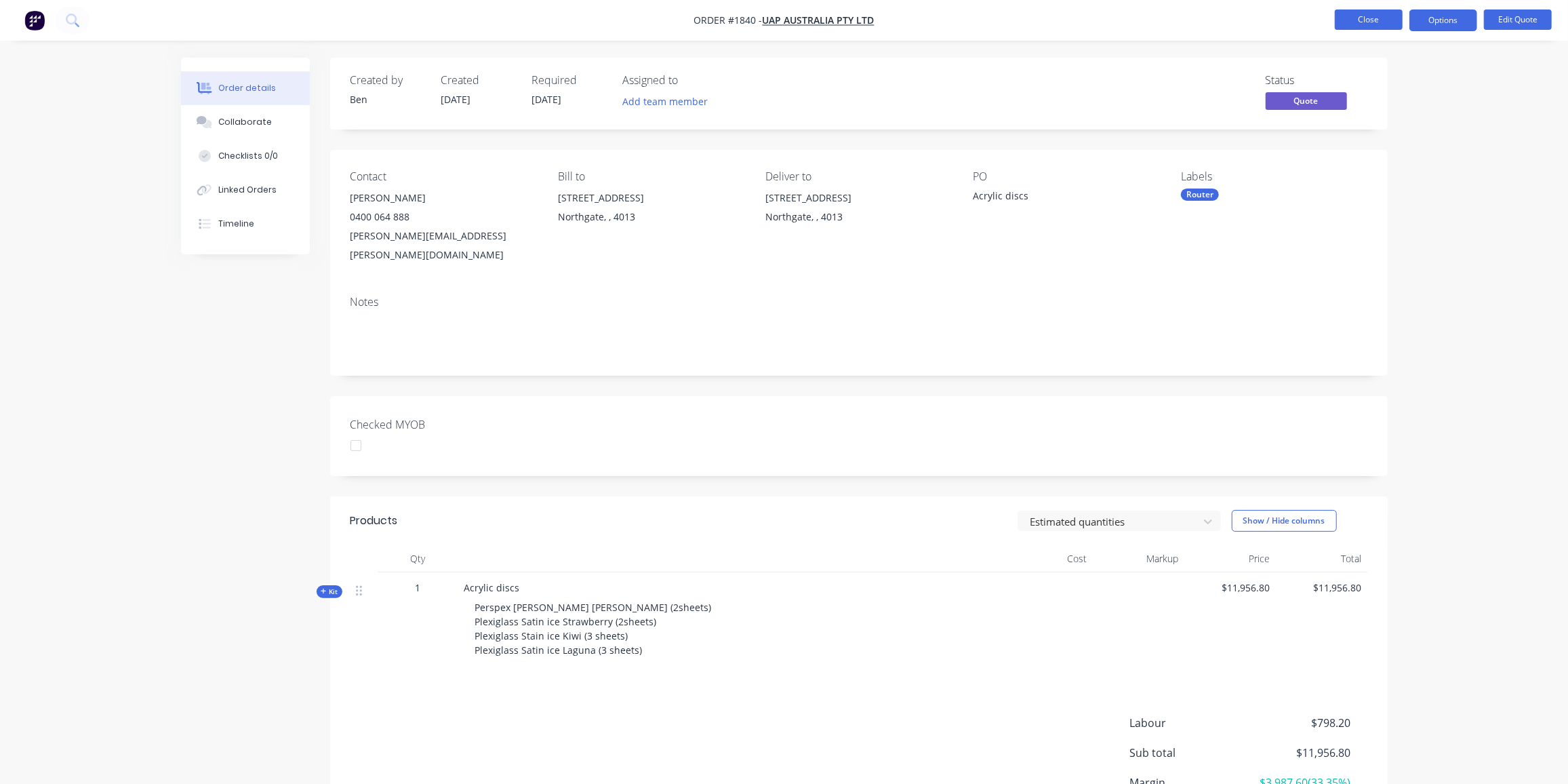
click at [1374, 21] on button "Close" at bounding box center [1368, 20] width 68 height 21
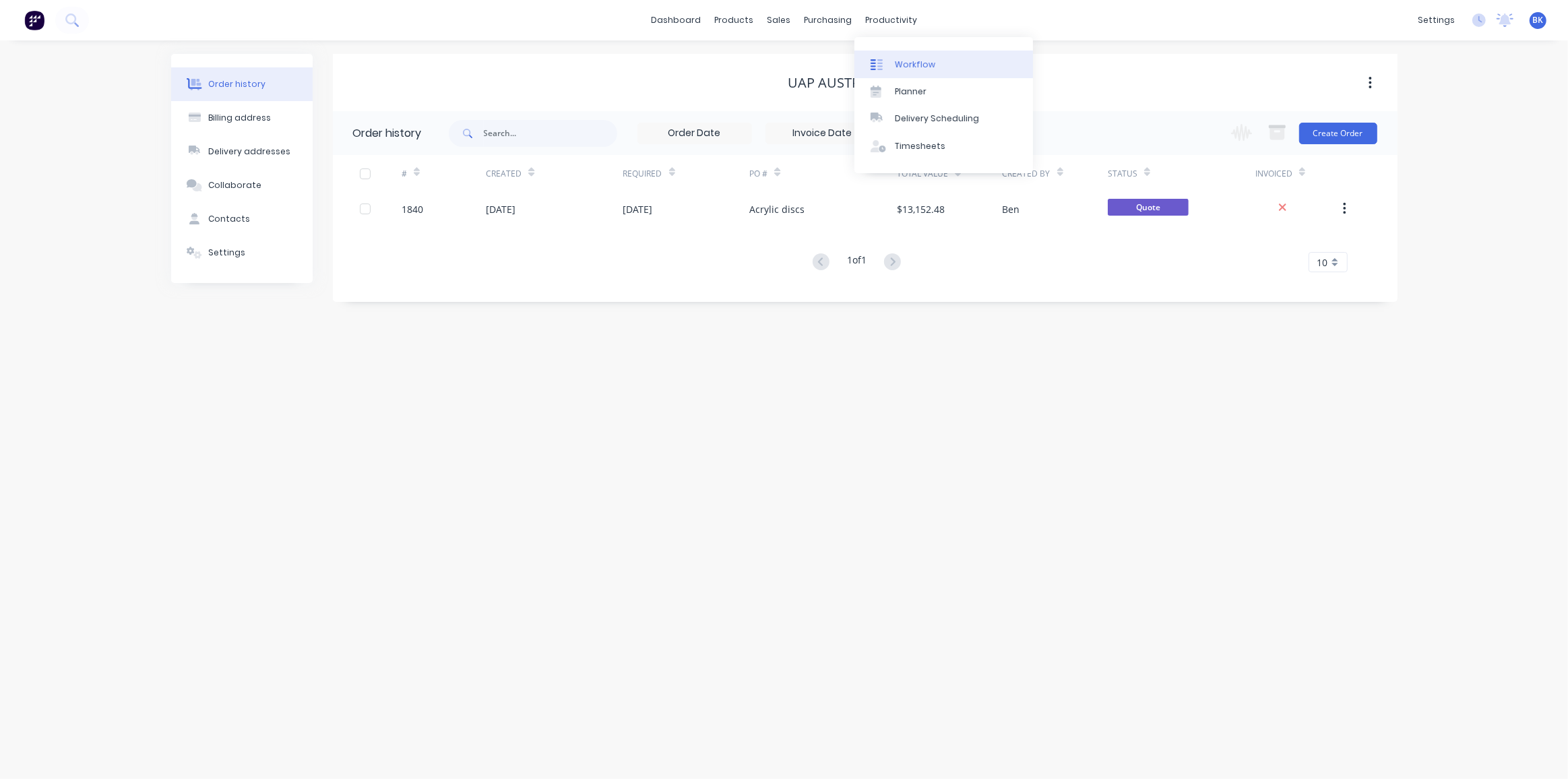
click at [891, 61] on link "Workflow" at bounding box center [944, 64] width 179 height 27
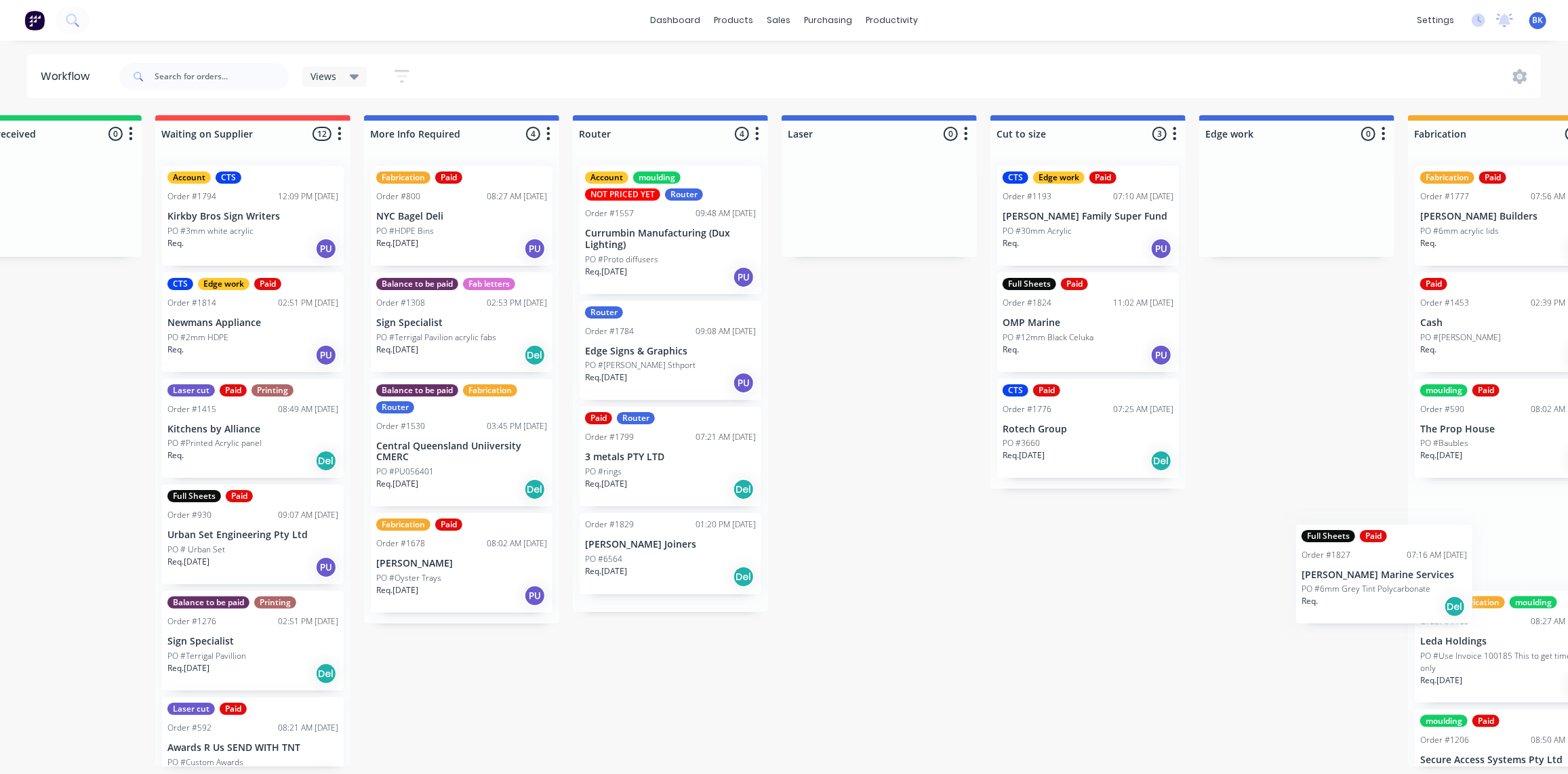
scroll to position [0, 377]
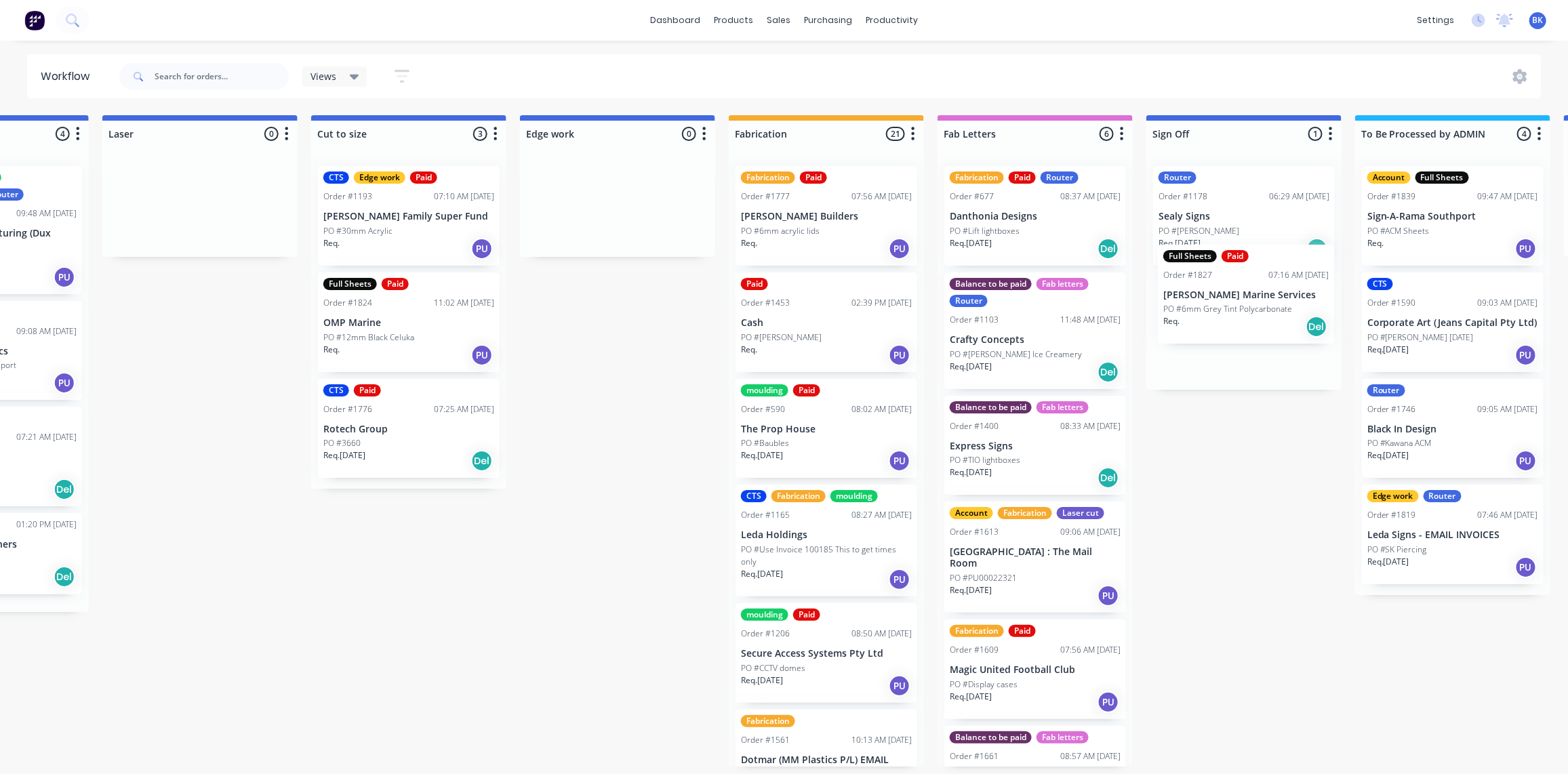
drag, startPoint x: 514, startPoint y: 444, endPoint x: 1225, endPoint y: 318, distance: 722.1
click at [1225, 318] on div "Submitted 0 Status colour #273444 hex #273444 Save Cancel Summaries Total order…" at bounding box center [641, 441] width 3244 height 652
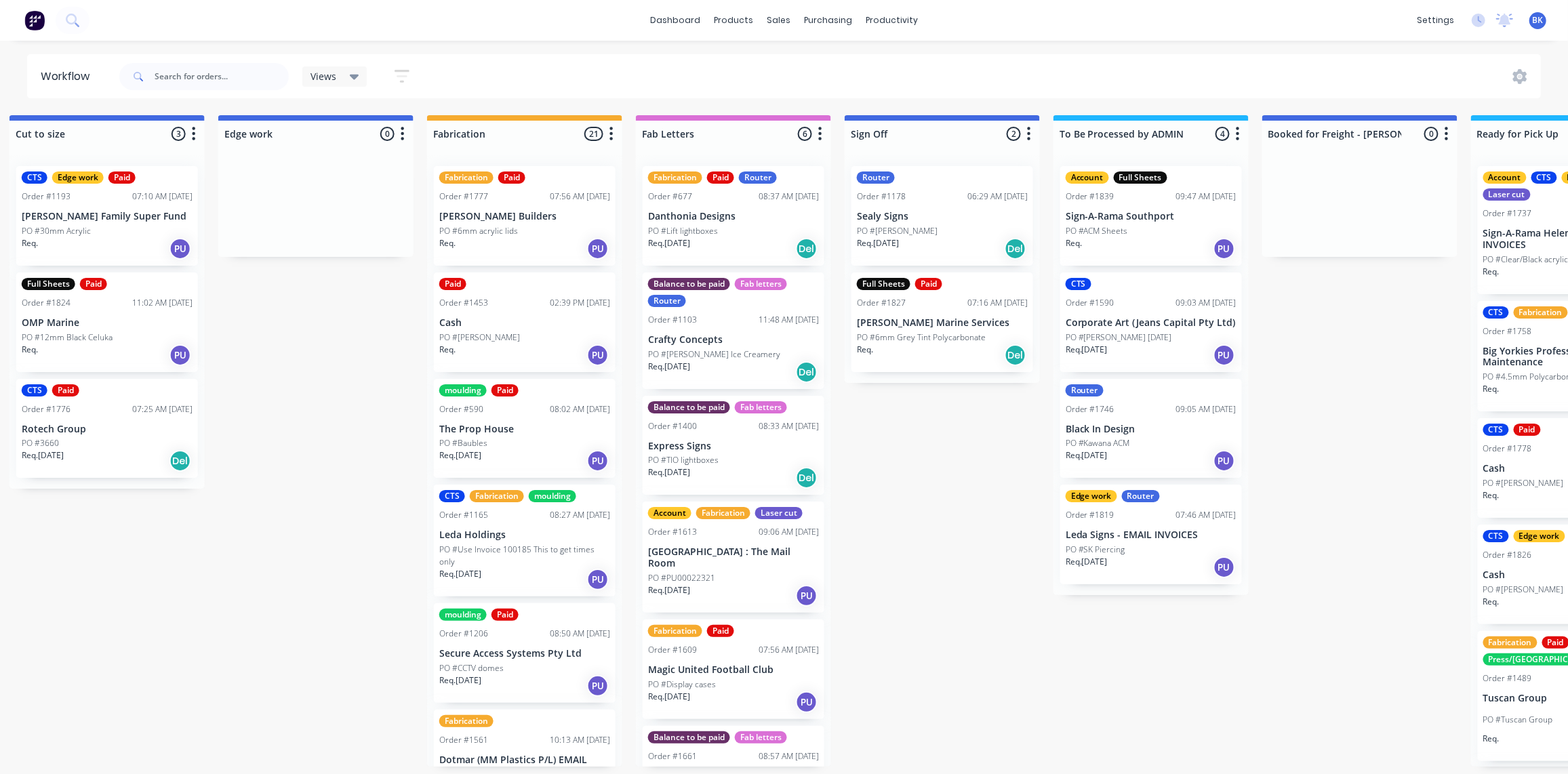
scroll to position [0, 1273]
click at [784, 17] on div "sales" at bounding box center [778, 21] width 38 height 21
click at [796, 60] on div at bounding box center [788, 65] width 21 height 12
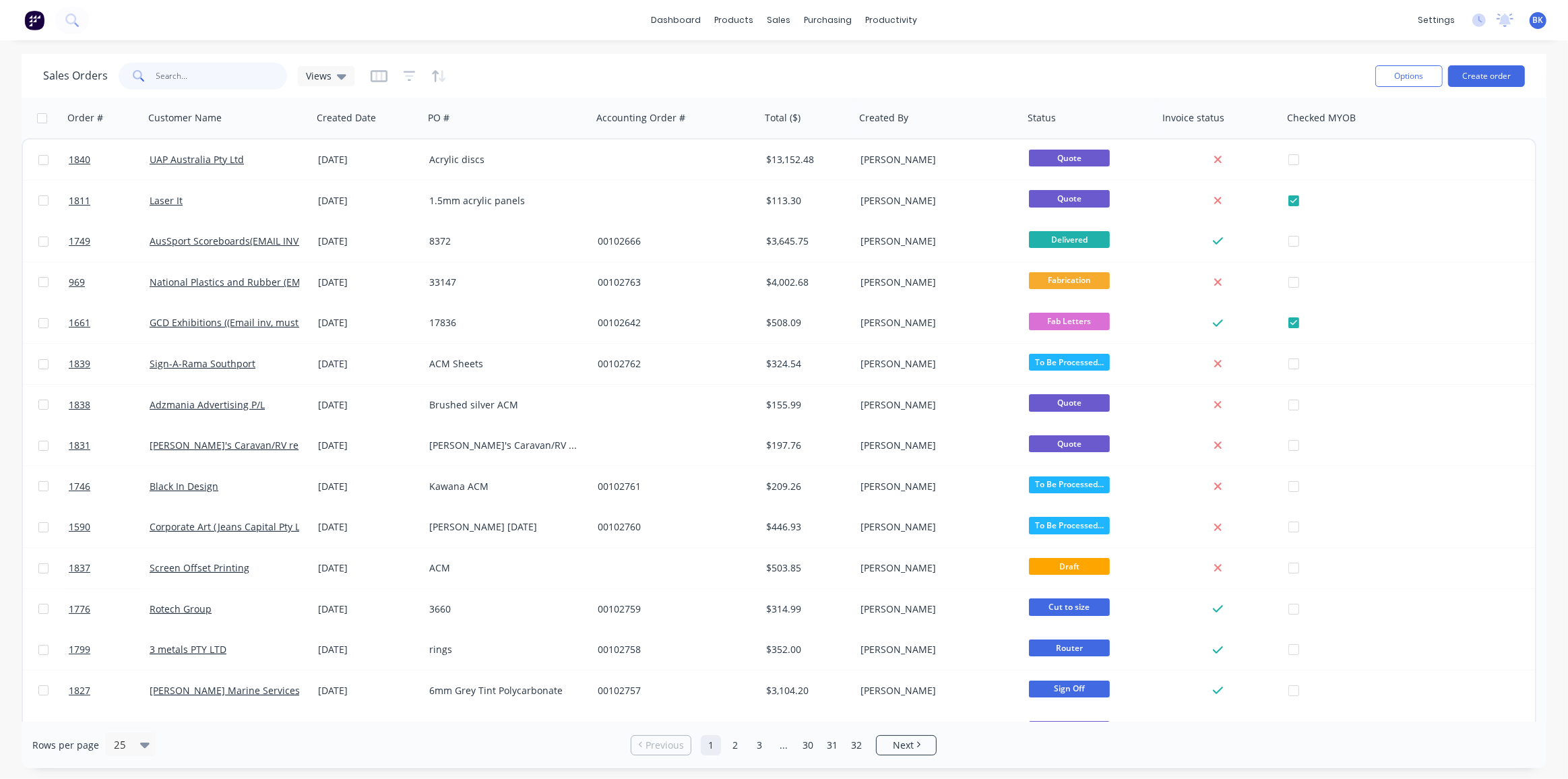
click at [177, 73] on input "text" at bounding box center [222, 77] width 131 height 27
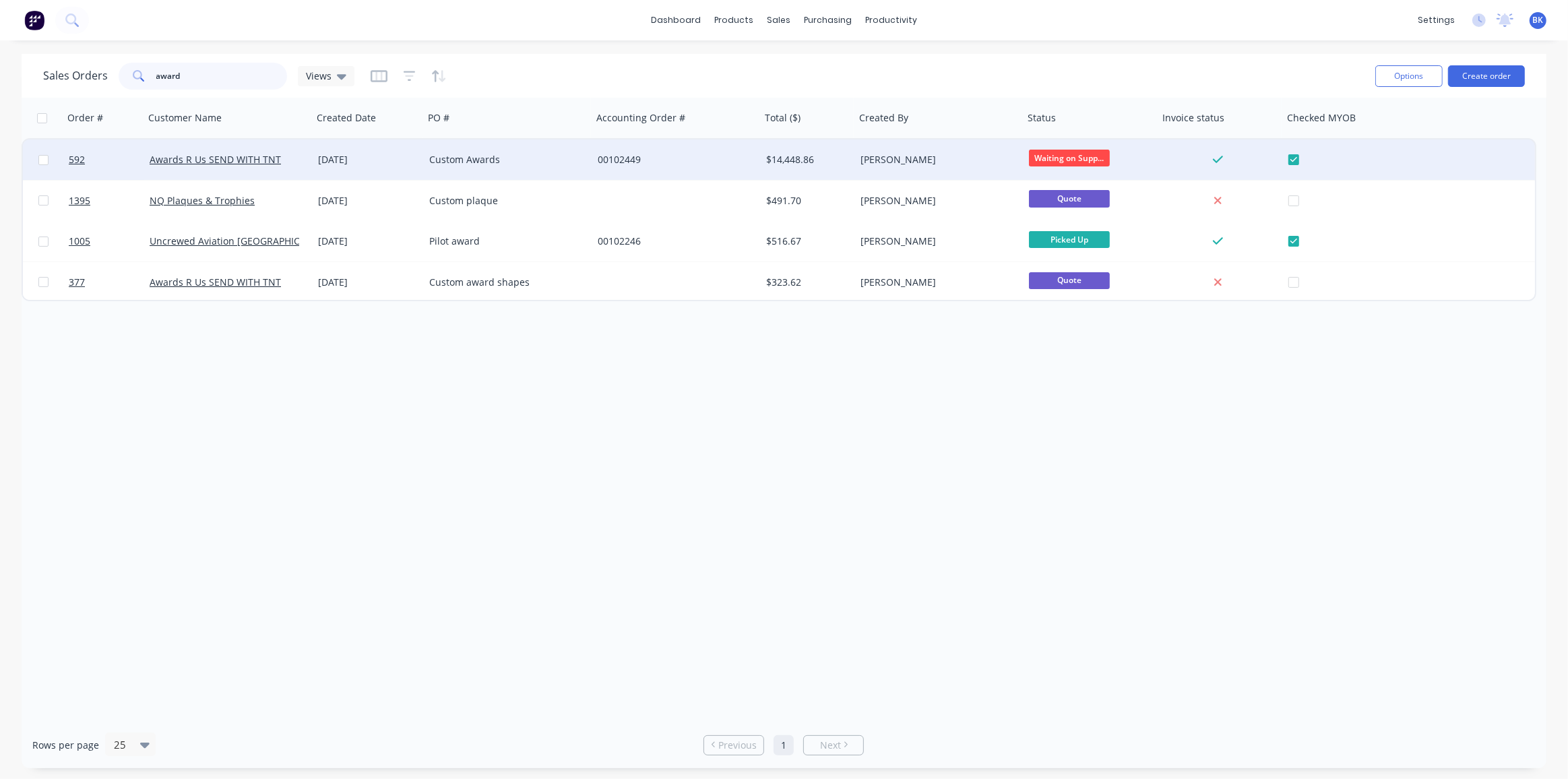
type input "award"
click at [266, 168] on div "Awards R Us SEND WITH TNT" at bounding box center [228, 160] width 169 height 41
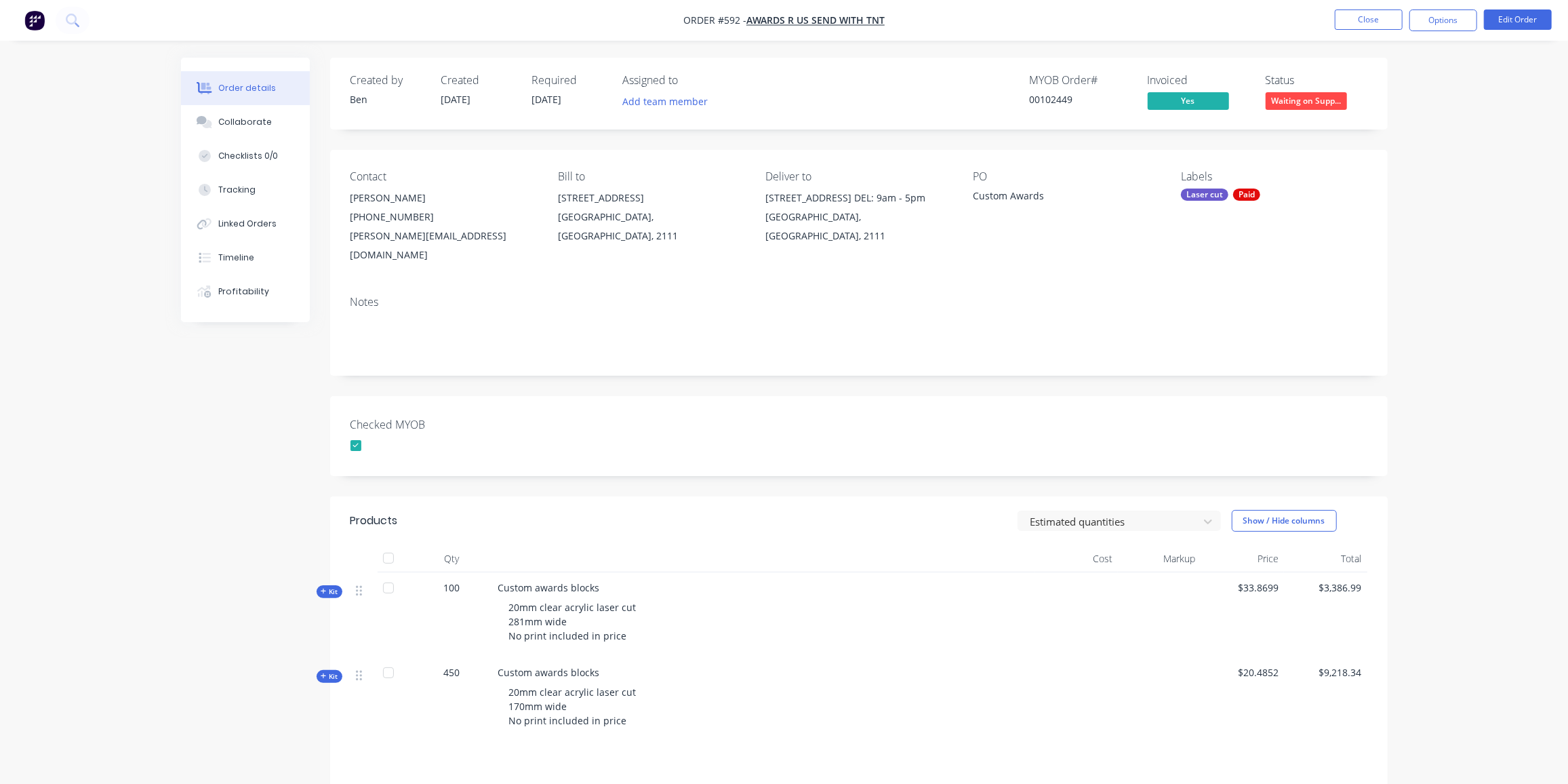
click at [324, 588] on icon "button" at bounding box center [323, 591] width 6 height 7
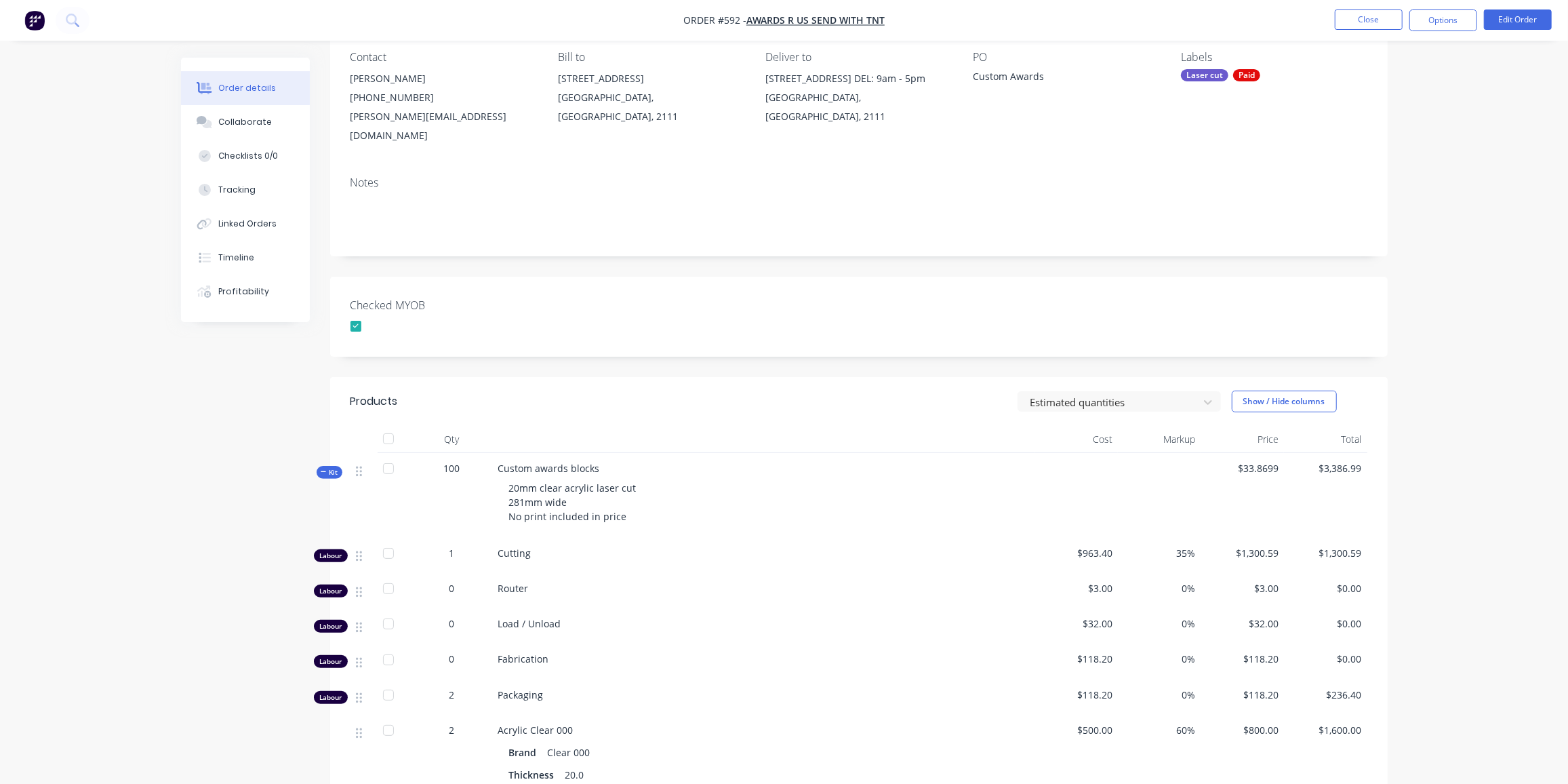
click at [324, 472] on icon "button" at bounding box center [323, 472] width 5 height 1
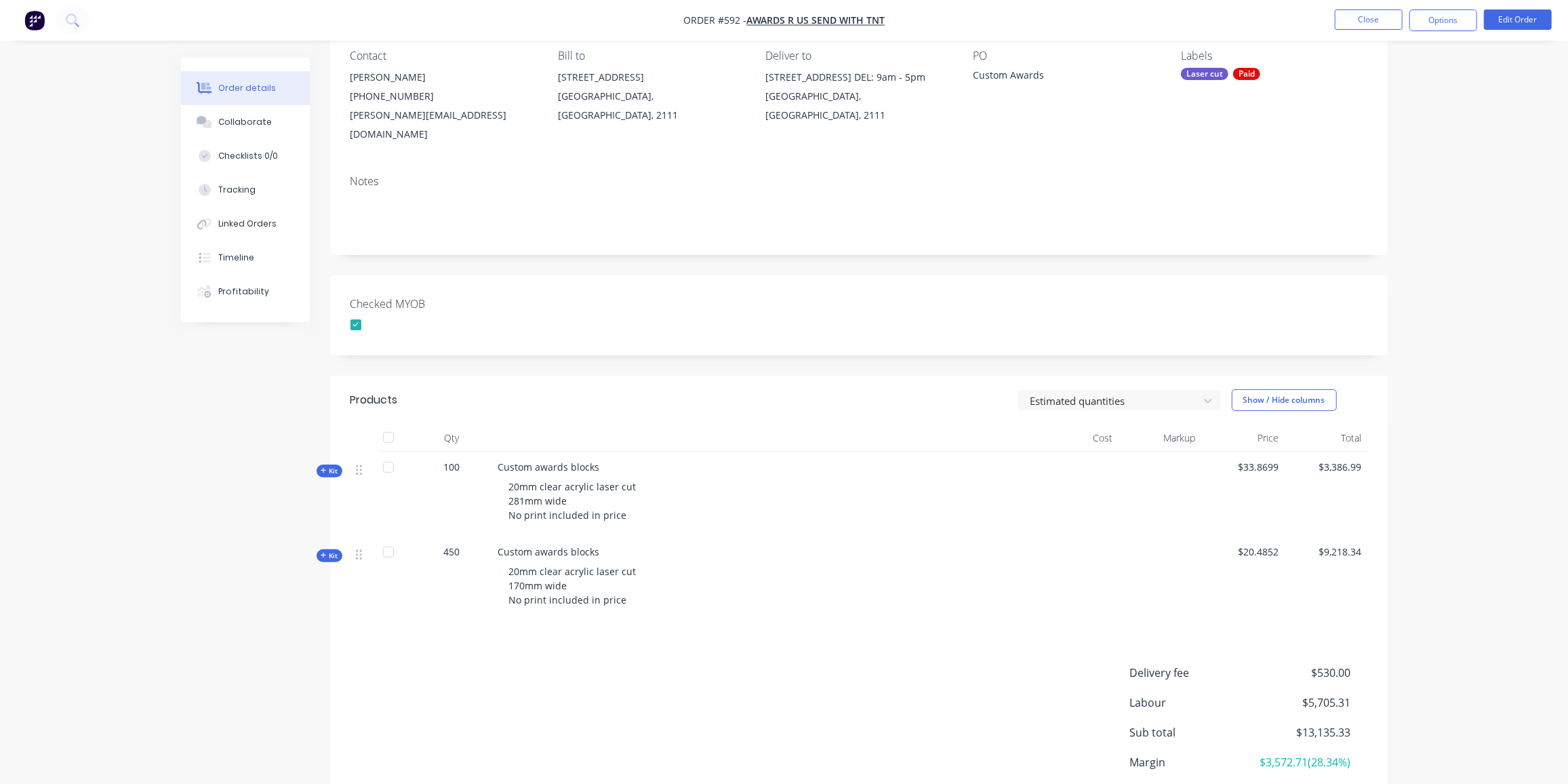
scroll to position [122, 0]
